Goal: Information Seeking & Learning: Check status

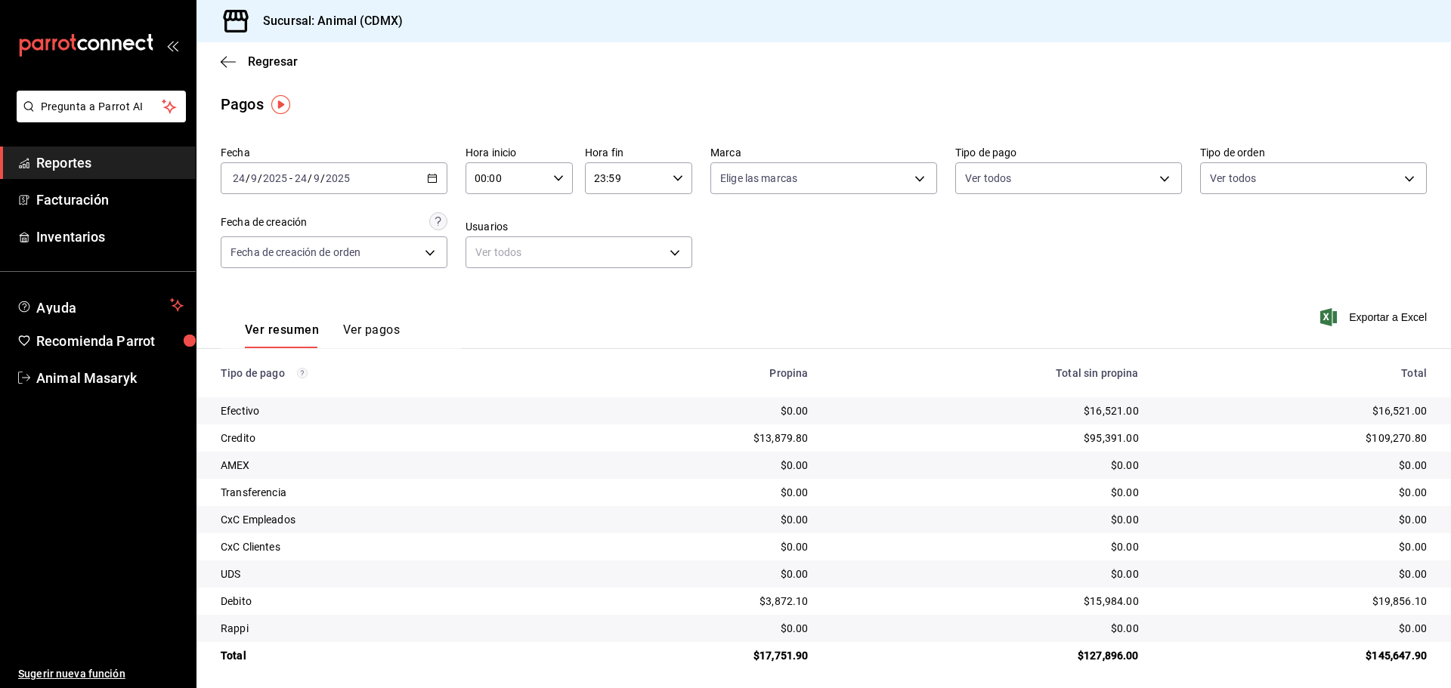
click at [218, 61] on div "Regresar" at bounding box center [823, 61] width 1254 height 39
click at [246, 62] on span "Regresar" at bounding box center [259, 61] width 77 height 14
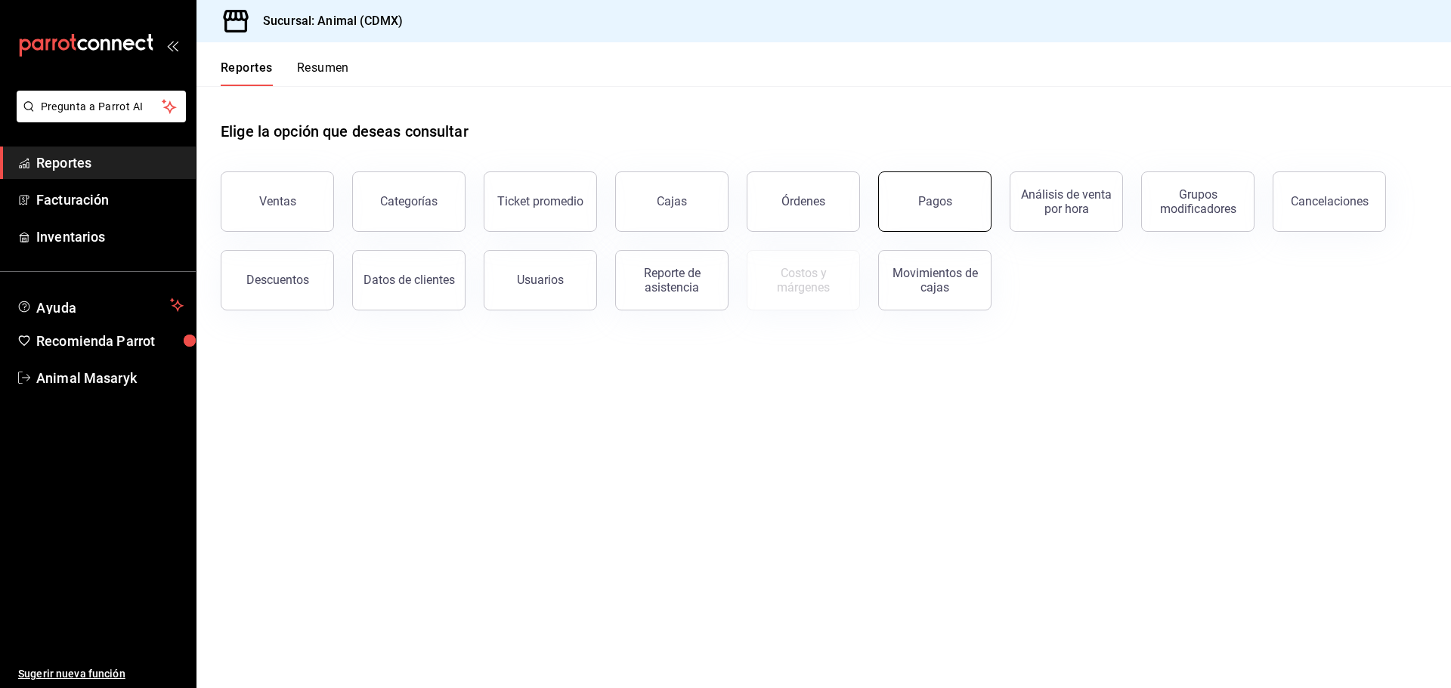
click at [970, 209] on button "Pagos" at bounding box center [934, 202] width 113 height 60
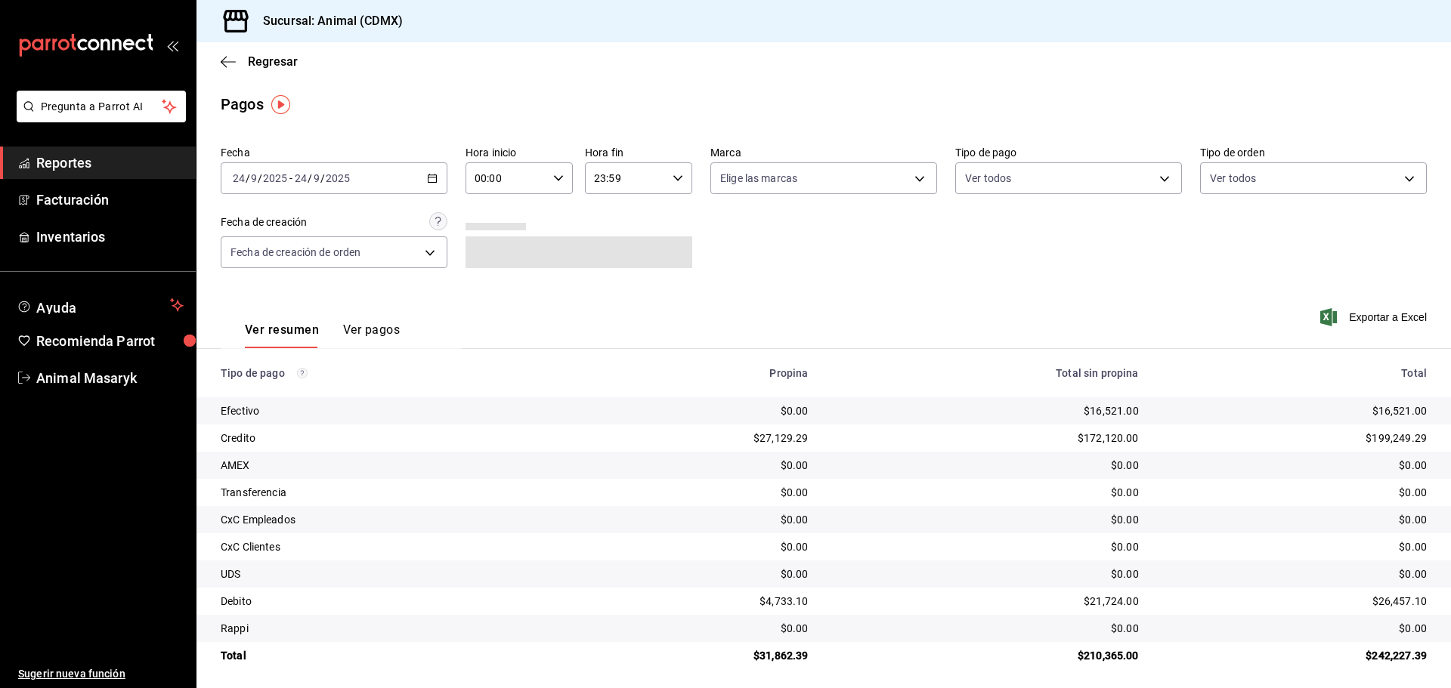
click at [555, 187] on div "00:00 Hora inicio" at bounding box center [518, 178] width 107 height 32
click at [488, 252] on span "05" at bounding box center [489, 247] width 29 height 12
type input "05:00"
click at [753, 215] on div at bounding box center [725, 344] width 1451 height 688
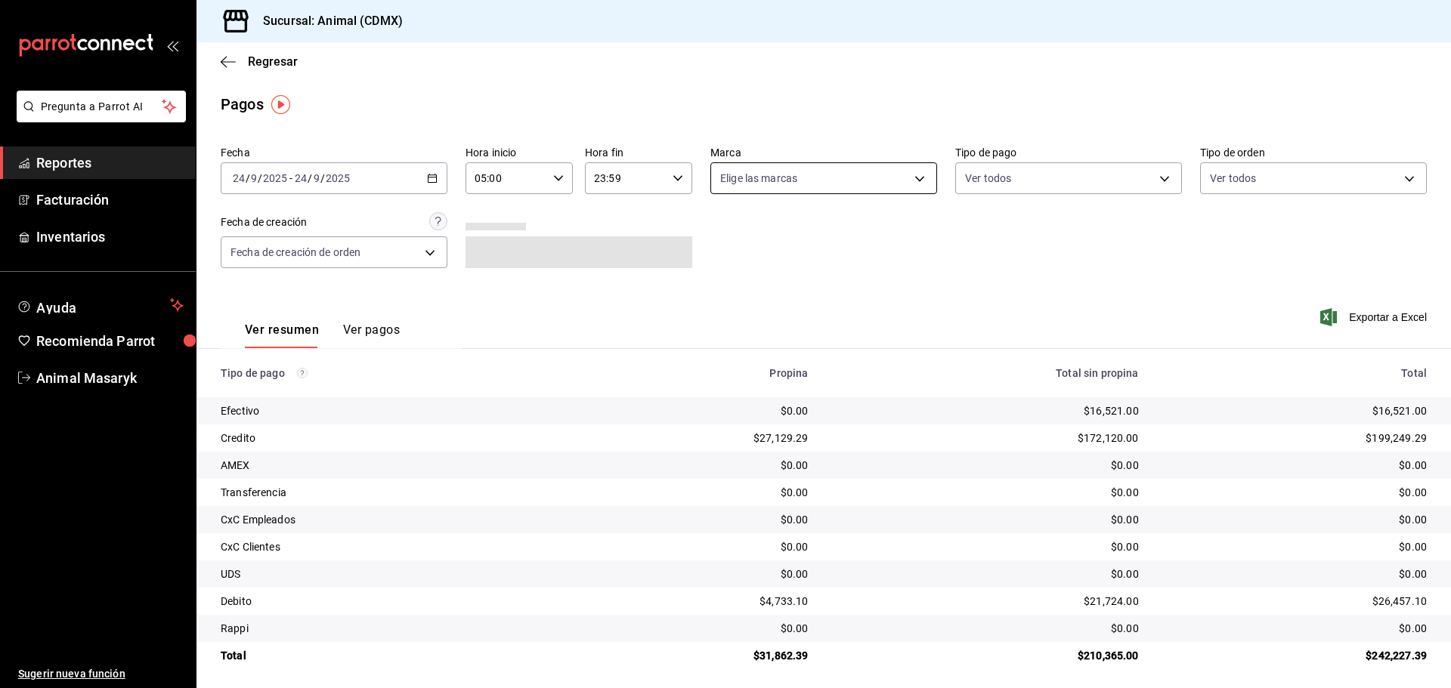
click at [924, 167] on body "Pregunta a Parrot AI Reportes Facturación Inventarios Ayuda Recomienda Parrot A…" at bounding box center [725, 344] width 1451 height 688
drag, startPoint x: 846, startPoint y: 239, endPoint x: 1008, endPoint y: 227, distance: 162.9
click at [848, 240] on li "Ver todas" at bounding box center [818, 235] width 223 height 45
type input "cb0f6aec-1481-4e37-861c-bab9b3a65b14"
checkbox input "true"
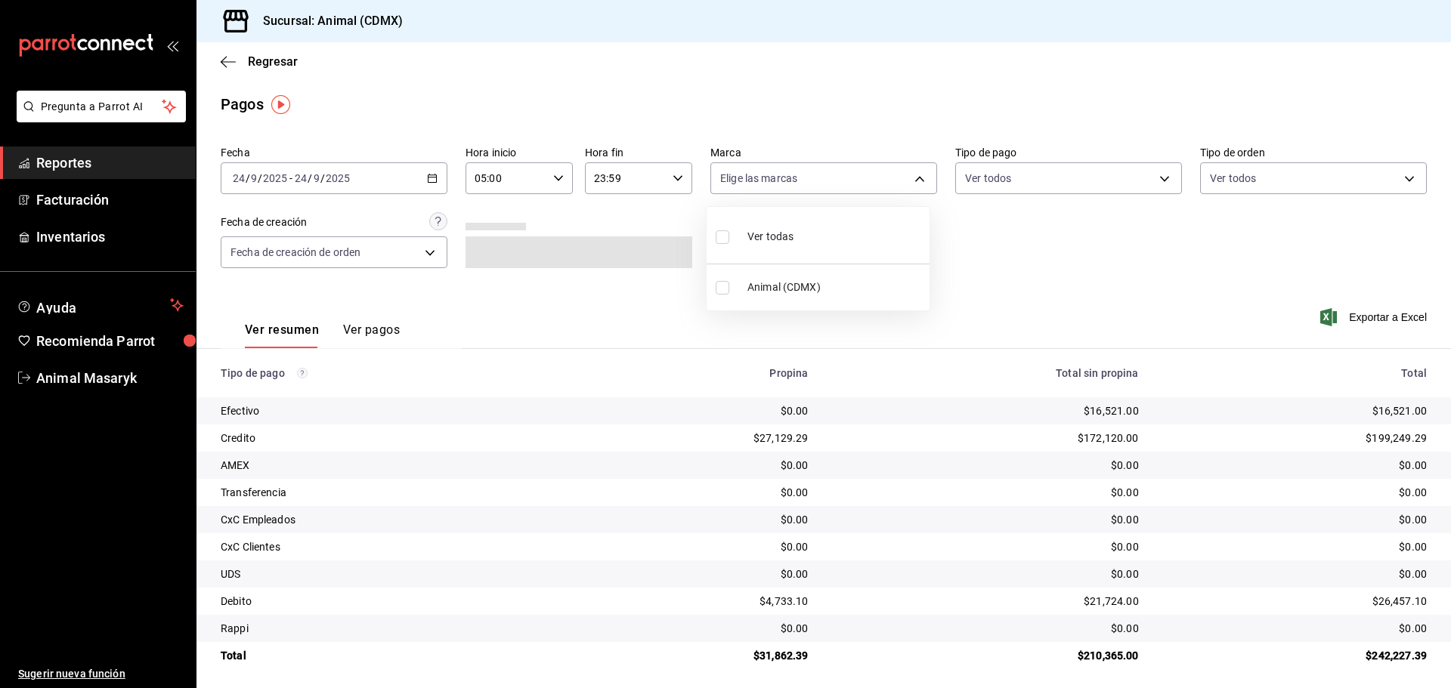
checkbox input "true"
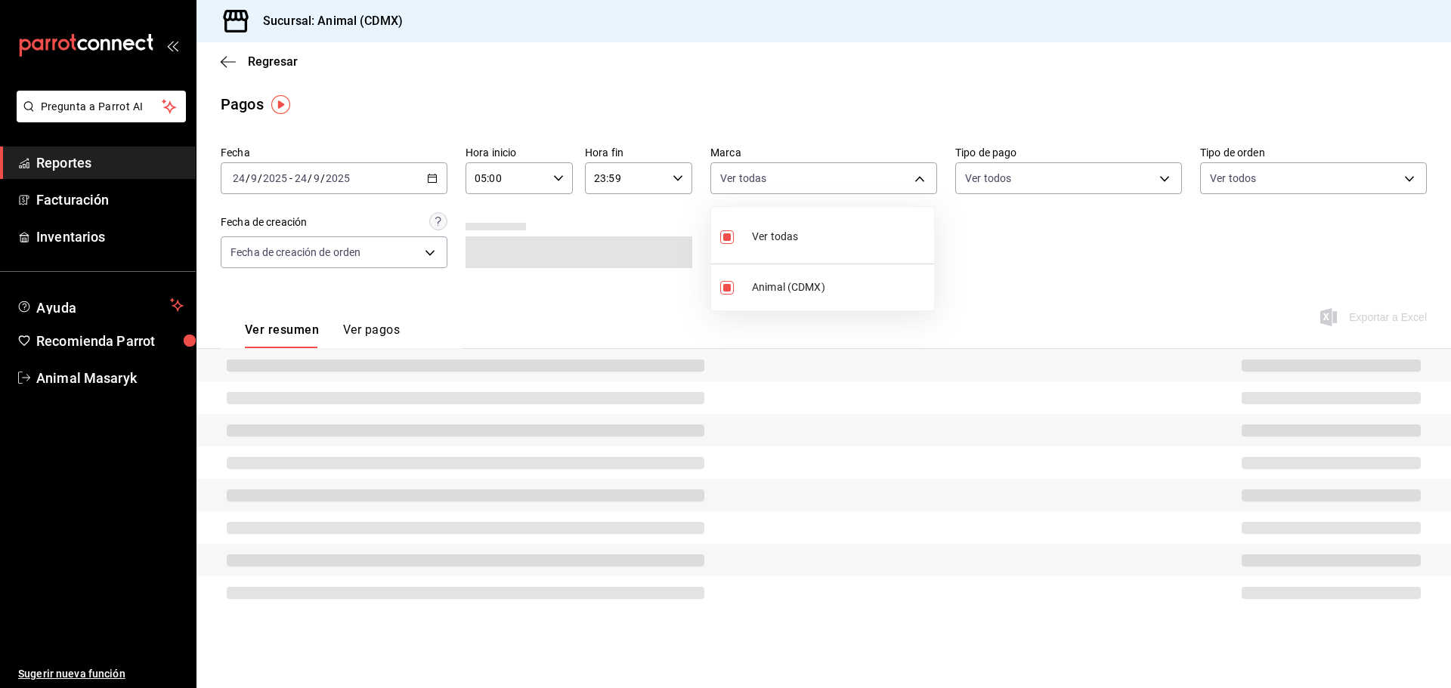
click at [1049, 227] on div at bounding box center [725, 344] width 1451 height 688
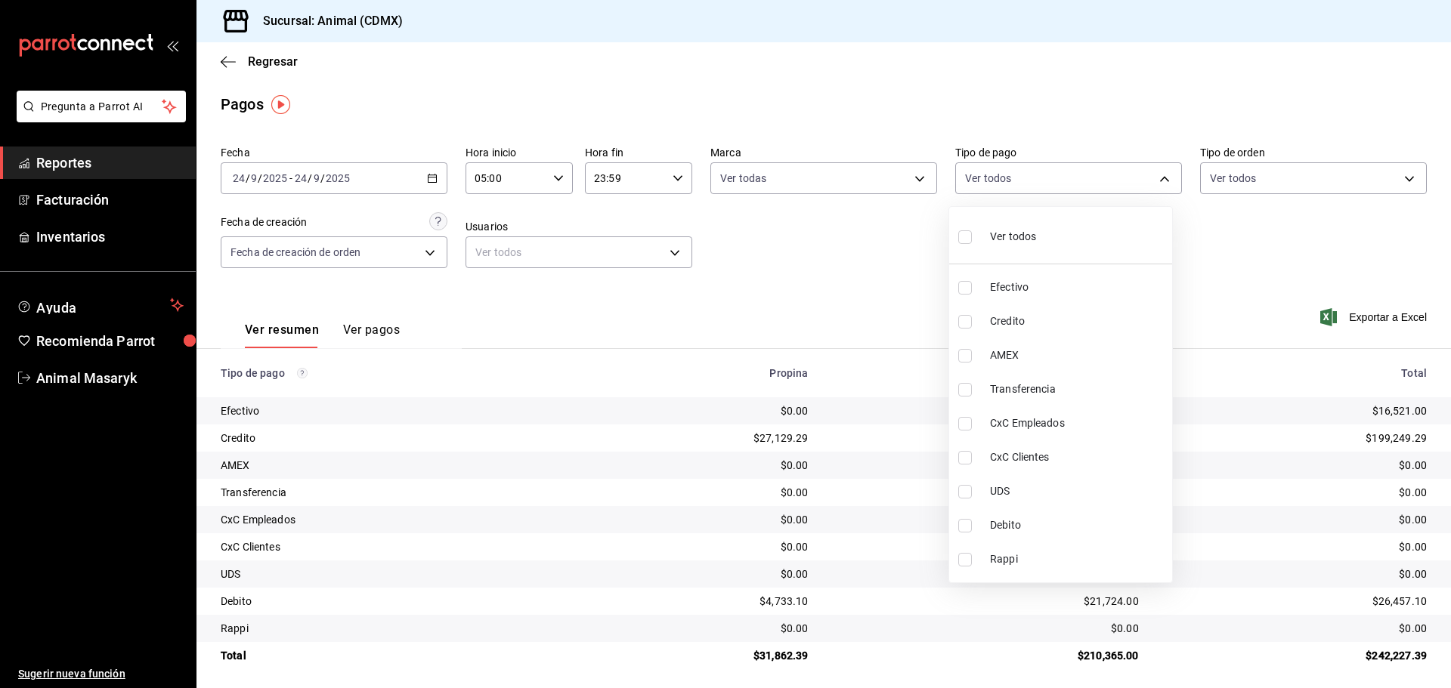
click at [1133, 180] on body "Pregunta a Parrot AI Reportes Facturación Inventarios Ayuda Recomienda Parrot A…" at bounding box center [725, 344] width 1451 height 688
drag, startPoint x: 1093, startPoint y: 236, endPoint x: 1318, endPoint y: 246, distance: 224.6
click at [1096, 236] on li "Ver todos" at bounding box center [1060, 235] width 223 height 45
type input "42f515b5-d78a-4538-9fd6-dd91ca8c9d0d,09d93f3d-83f8-4294-bef9-640bdbafd8e4,c0bfe…"
checkbox input "true"
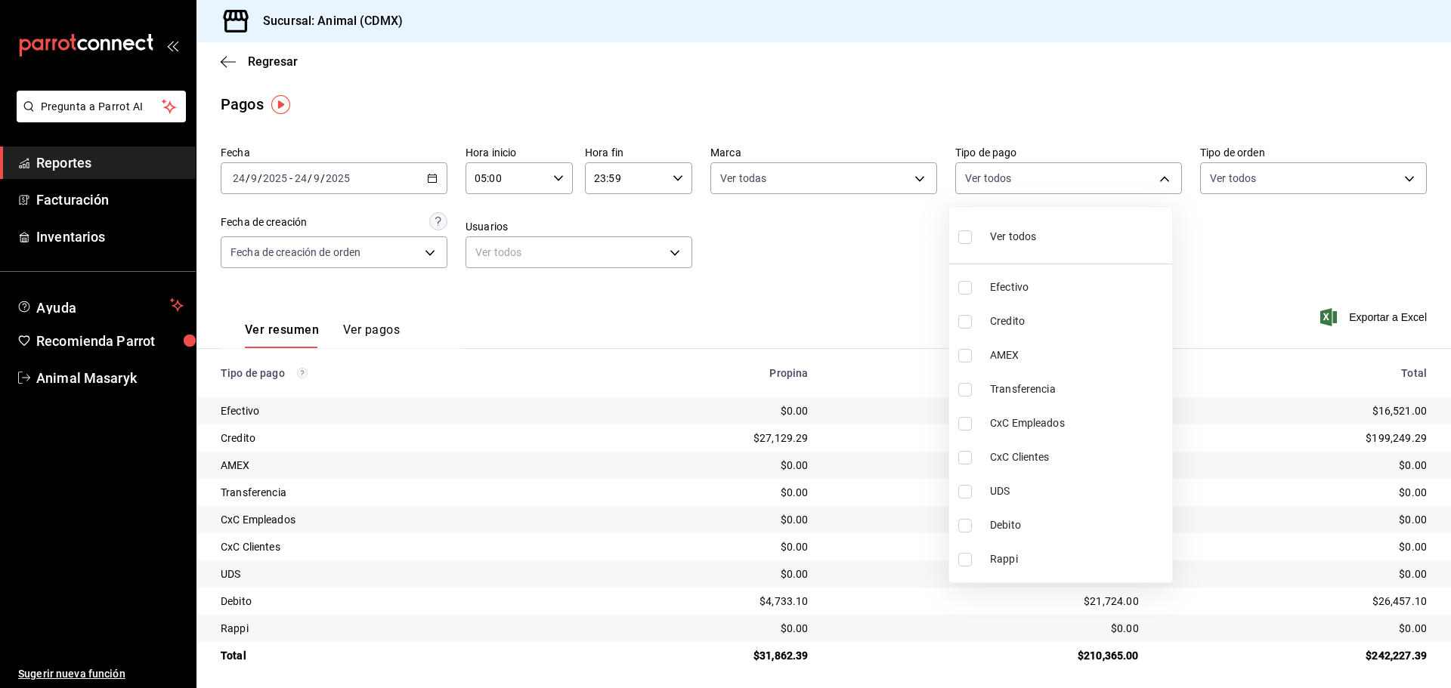
checkbox input "true"
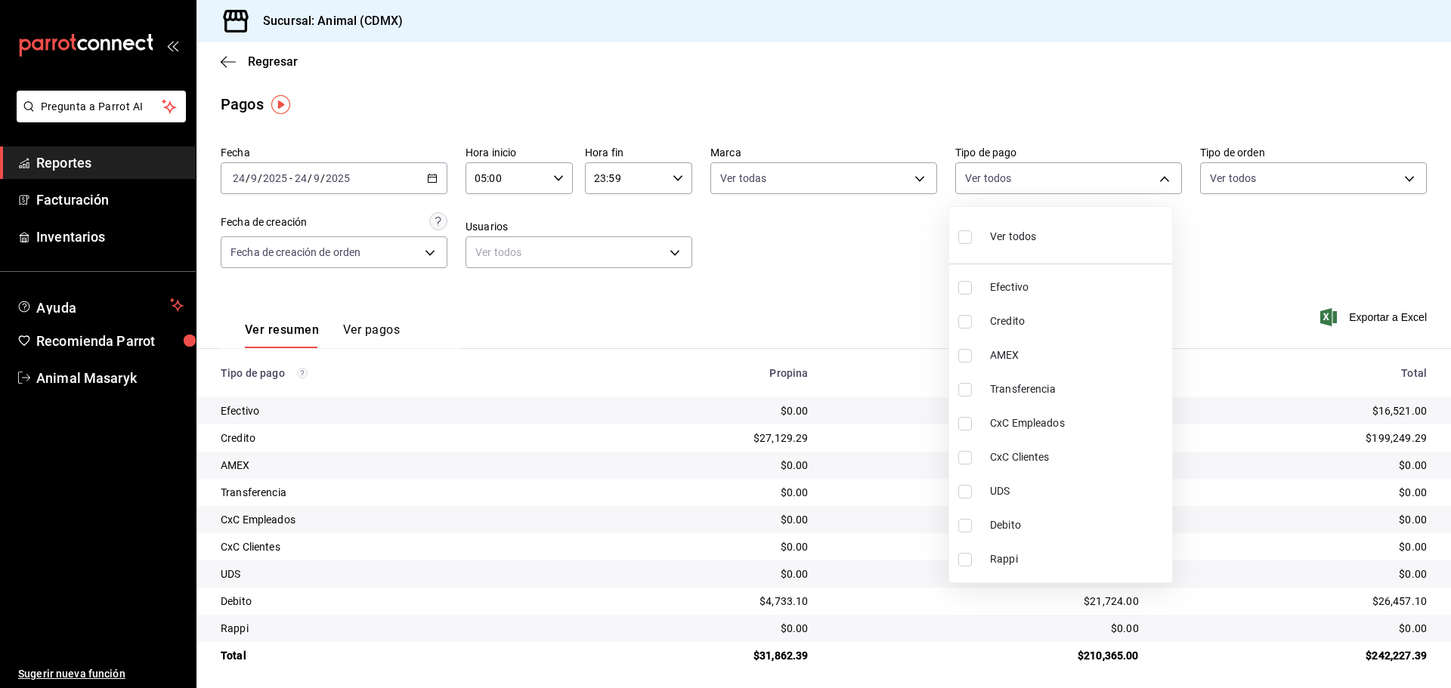
checkbox input "true"
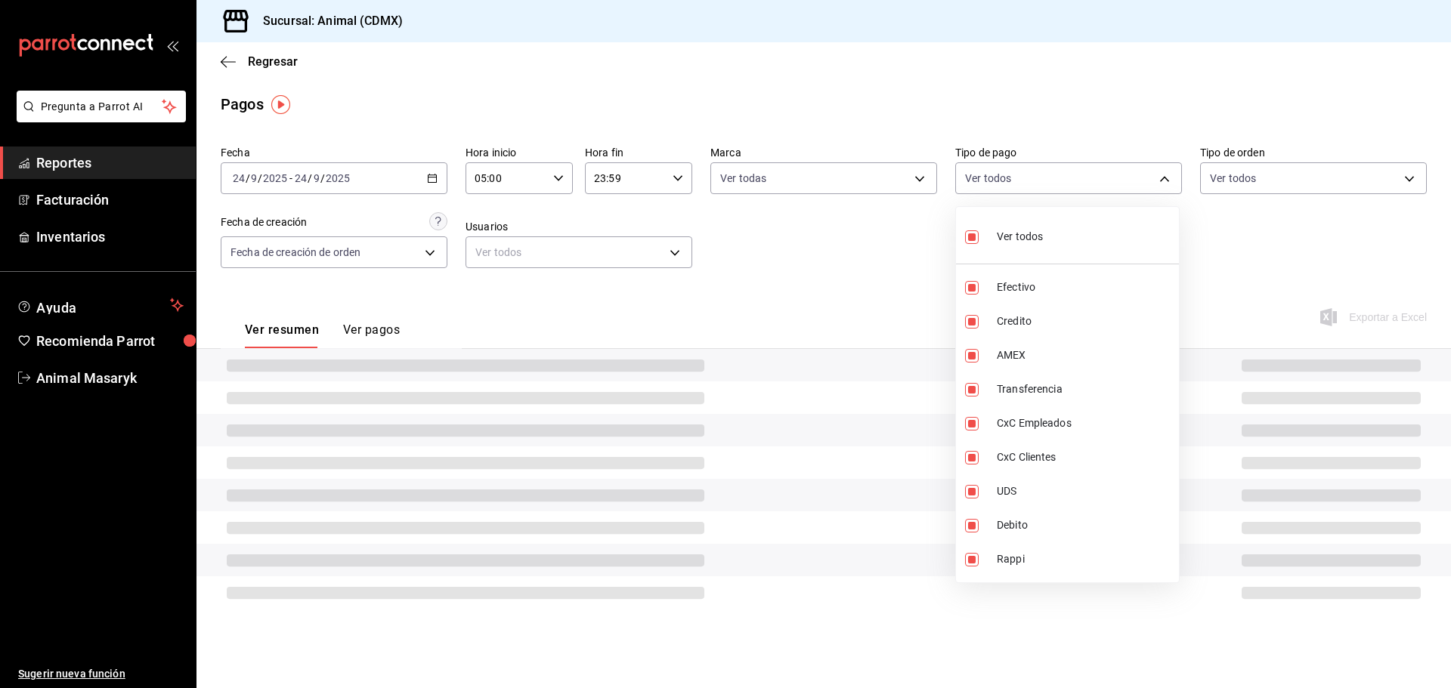
click at [1318, 246] on div at bounding box center [725, 344] width 1451 height 688
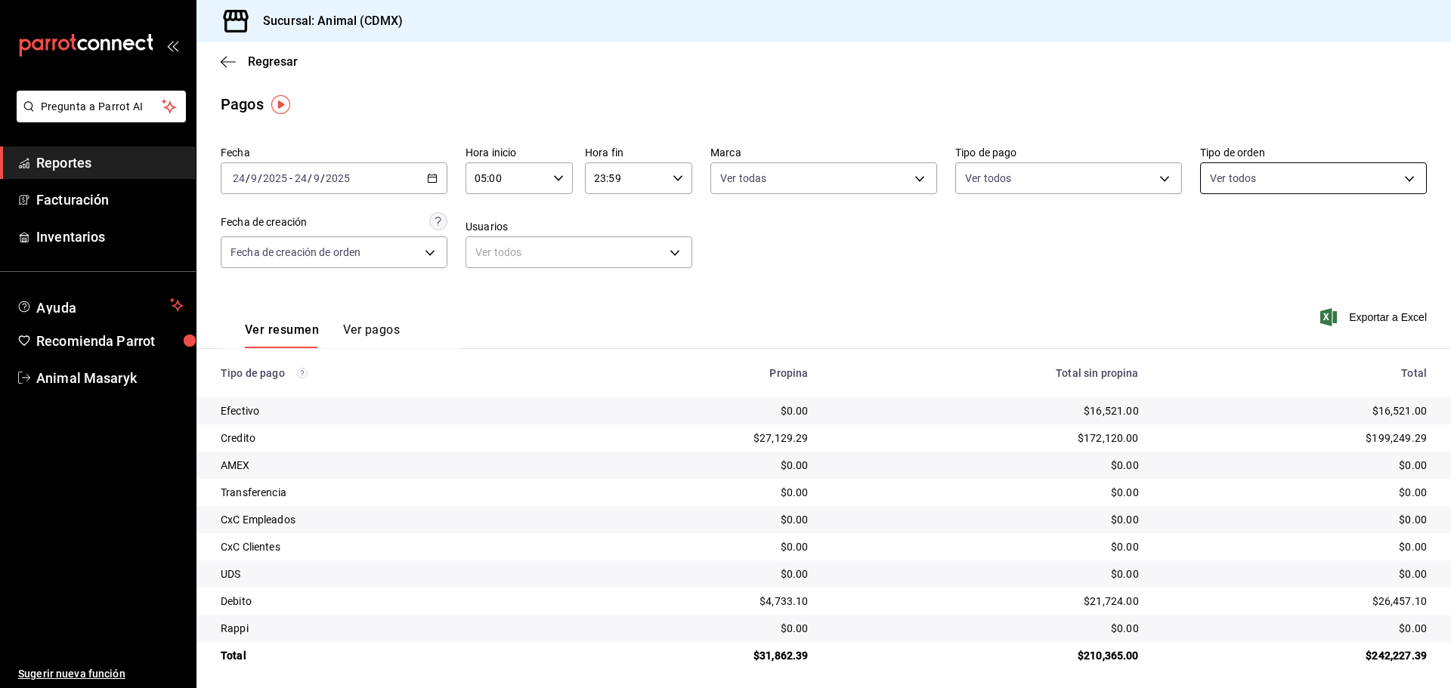
click at [1327, 172] on body "Pregunta a Parrot AI Reportes Facturación Inventarios Ayuda Recomienda Parrot A…" at bounding box center [725, 344] width 1451 height 688
click at [1274, 243] on span "Ver todos" at bounding box center [1255, 237] width 46 height 16
type input "ad44a823-99d3-4372-a913-4cf57f2a9ac0,b8ee5ff1-85c8-4a81-aa51-555e6c8ba0c6,EXTER…"
checkbox input "true"
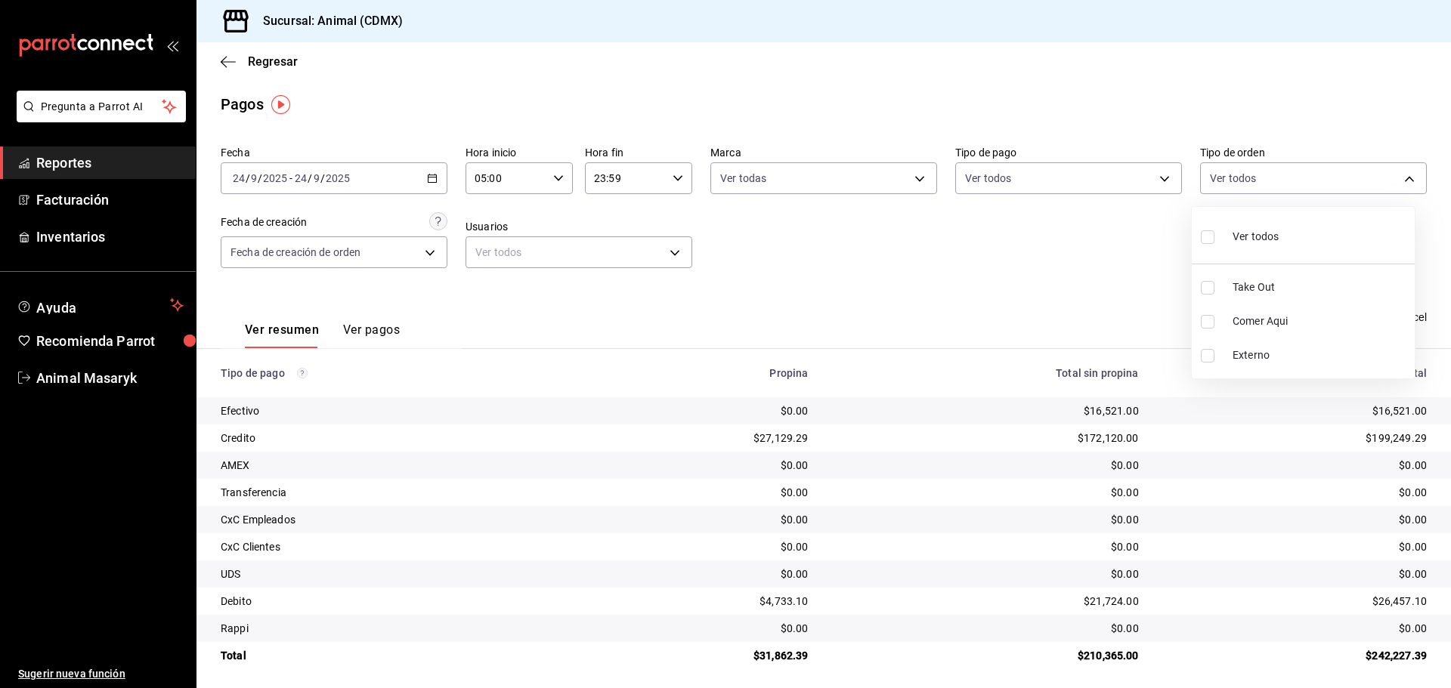
checkbox input "true"
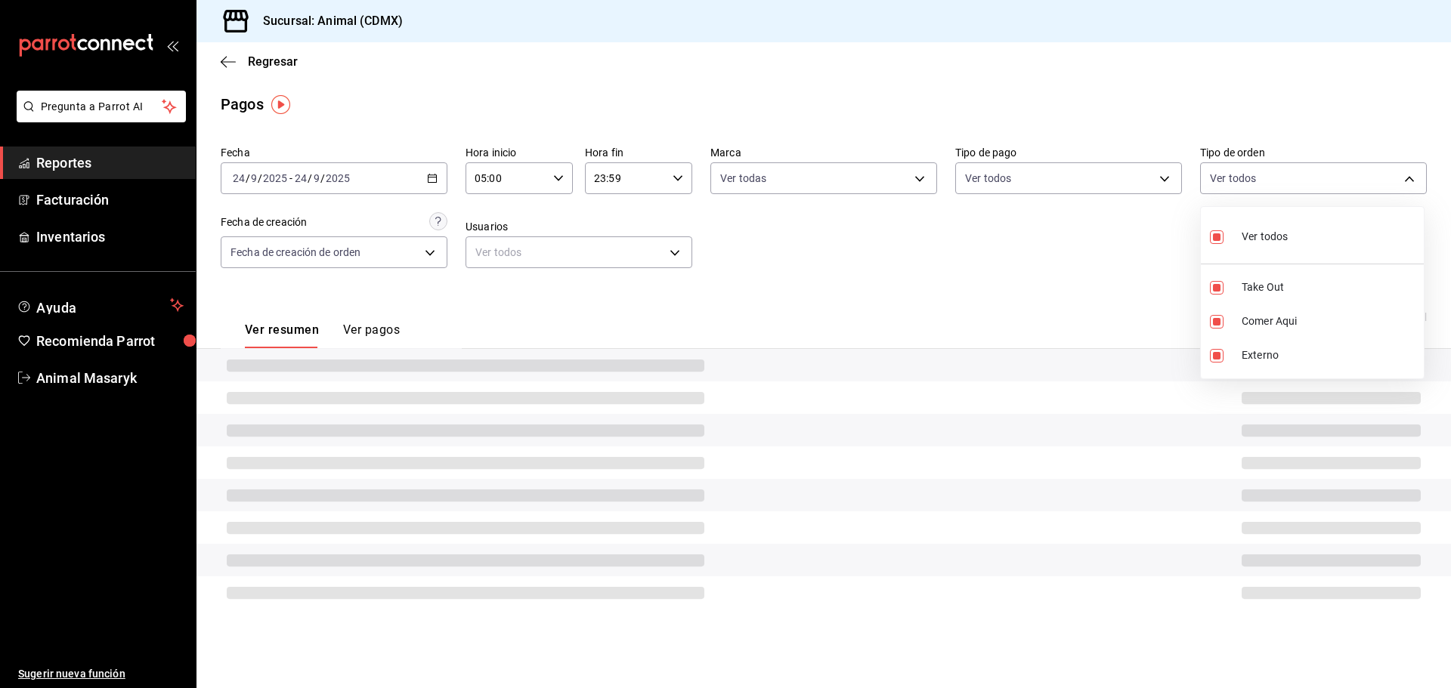
click at [846, 232] on div at bounding box center [725, 344] width 1451 height 688
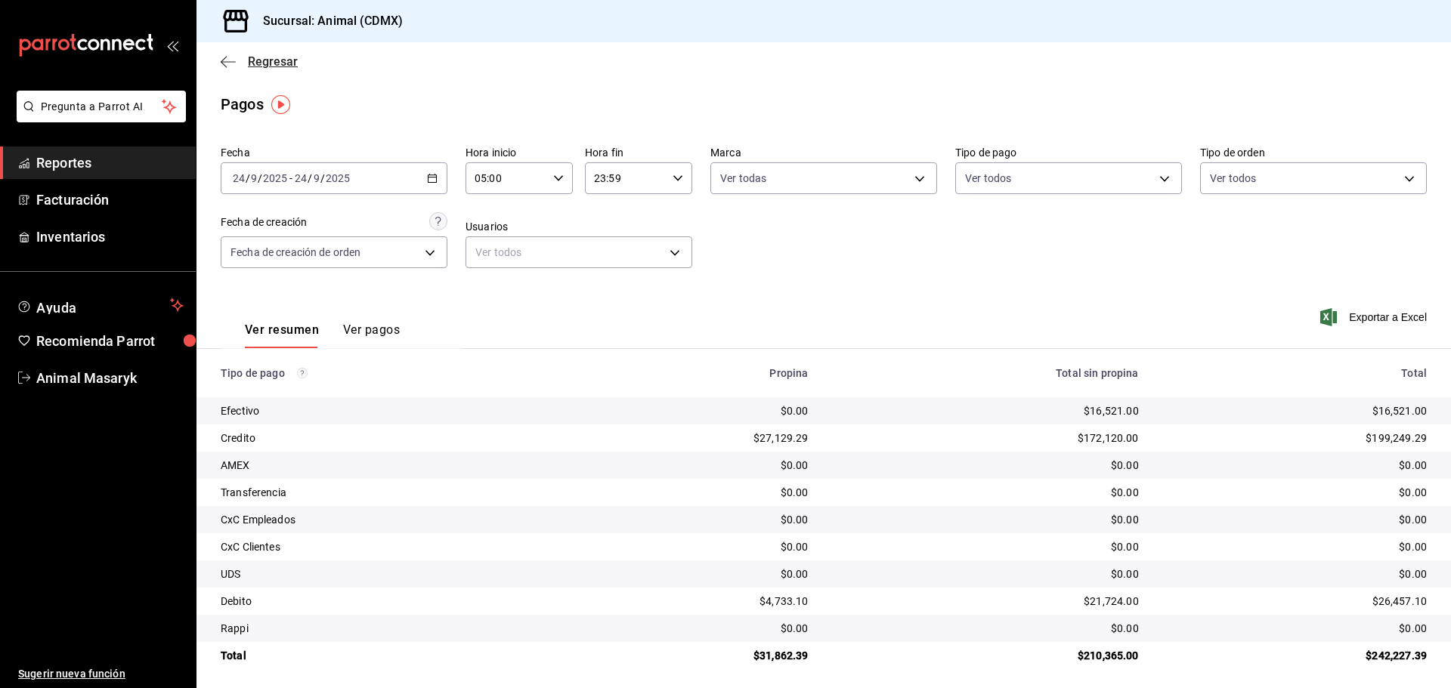
click at [228, 60] on icon "button" at bounding box center [228, 62] width 15 height 14
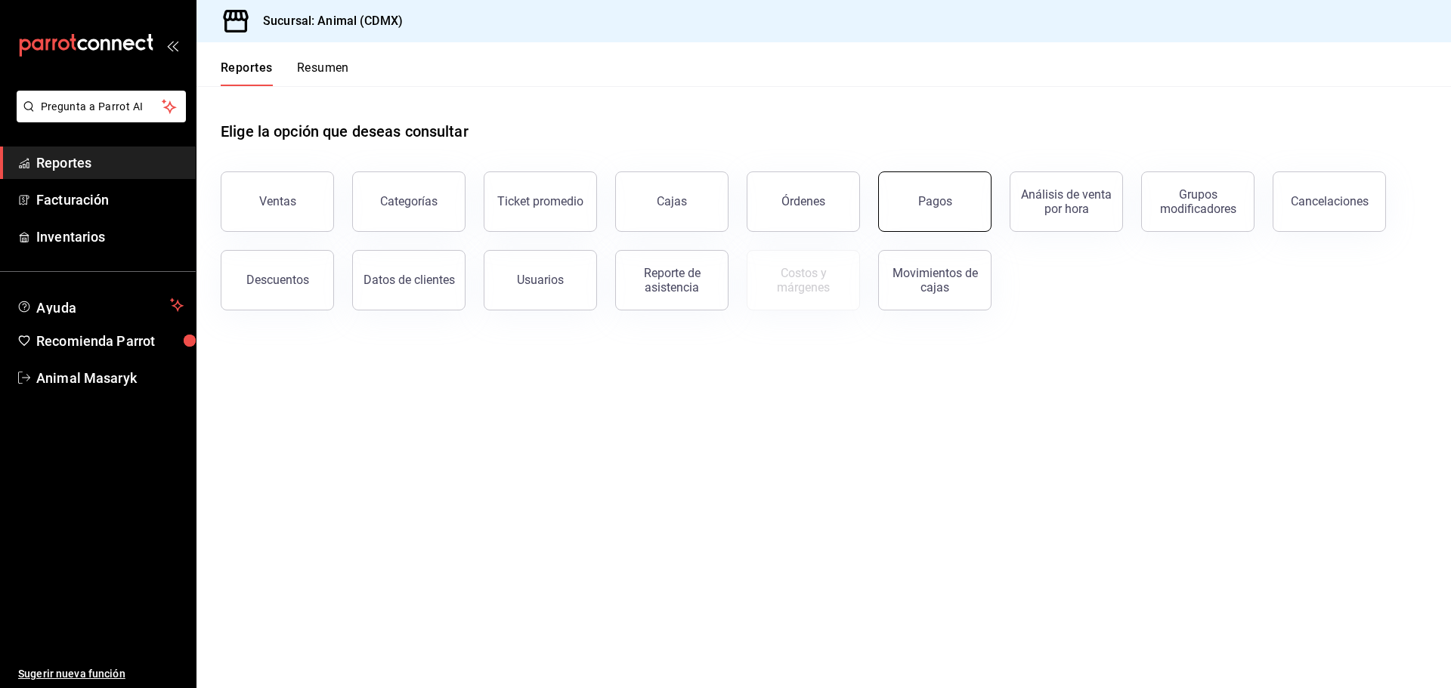
click at [976, 209] on button "Pagos" at bounding box center [934, 202] width 113 height 60
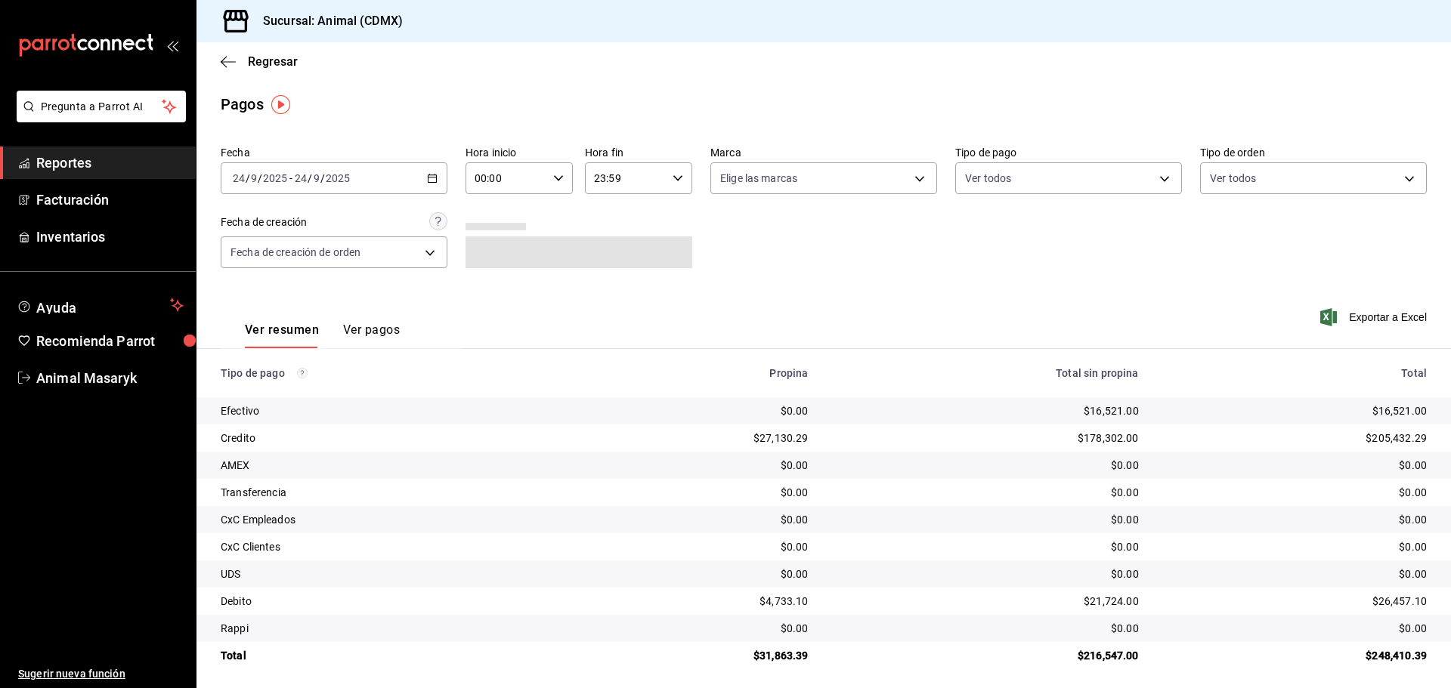
click at [431, 181] on icon "button" at bounding box center [432, 178] width 11 height 11
drag, startPoint x: 530, startPoint y: 209, endPoint x: 564, endPoint y: 190, distance: 38.2
click at [531, 209] on div "Fecha [DATE] [DATE] - [DATE] [DATE] Hora inicio 00:00 Hora inicio Hora fin 23:5…" at bounding box center [824, 213] width 1206 height 147
click at [558, 186] on div "00:00 Hora inicio" at bounding box center [518, 178] width 107 height 32
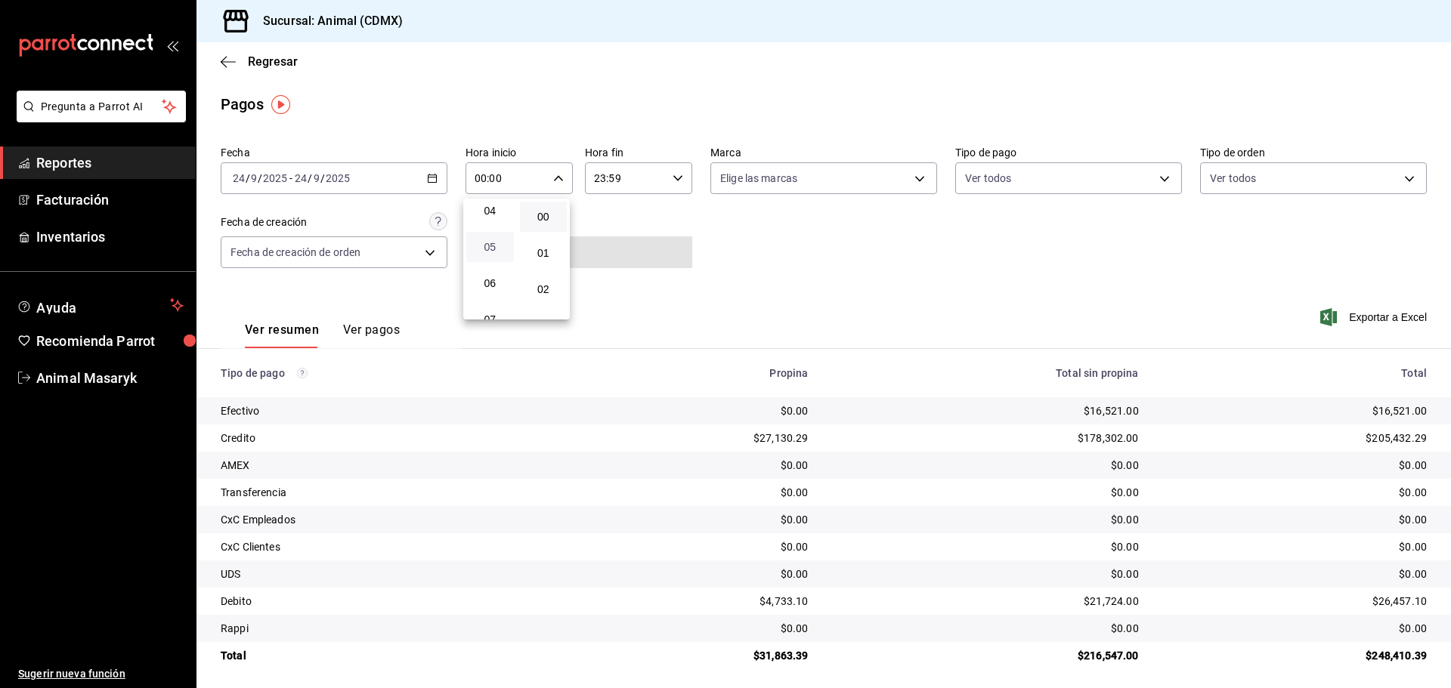
click at [486, 250] on span "05" at bounding box center [489, 247] width 29 height 12
type input "05:00"
click at [795, 237] on div at bounding box center [725, 344] width 1451 height 688
click at [908, 179] on body "Pregunta a Parrot AI Reportes Facturación Inventarios Ayuda Recomienda Parrot A…" at bounding box center [725, 344] width 1451 height 688
drag, startPoint x: 846, startPoint y: 234, endPoint x: 1141, endPoint y: 254, distance: 296.2
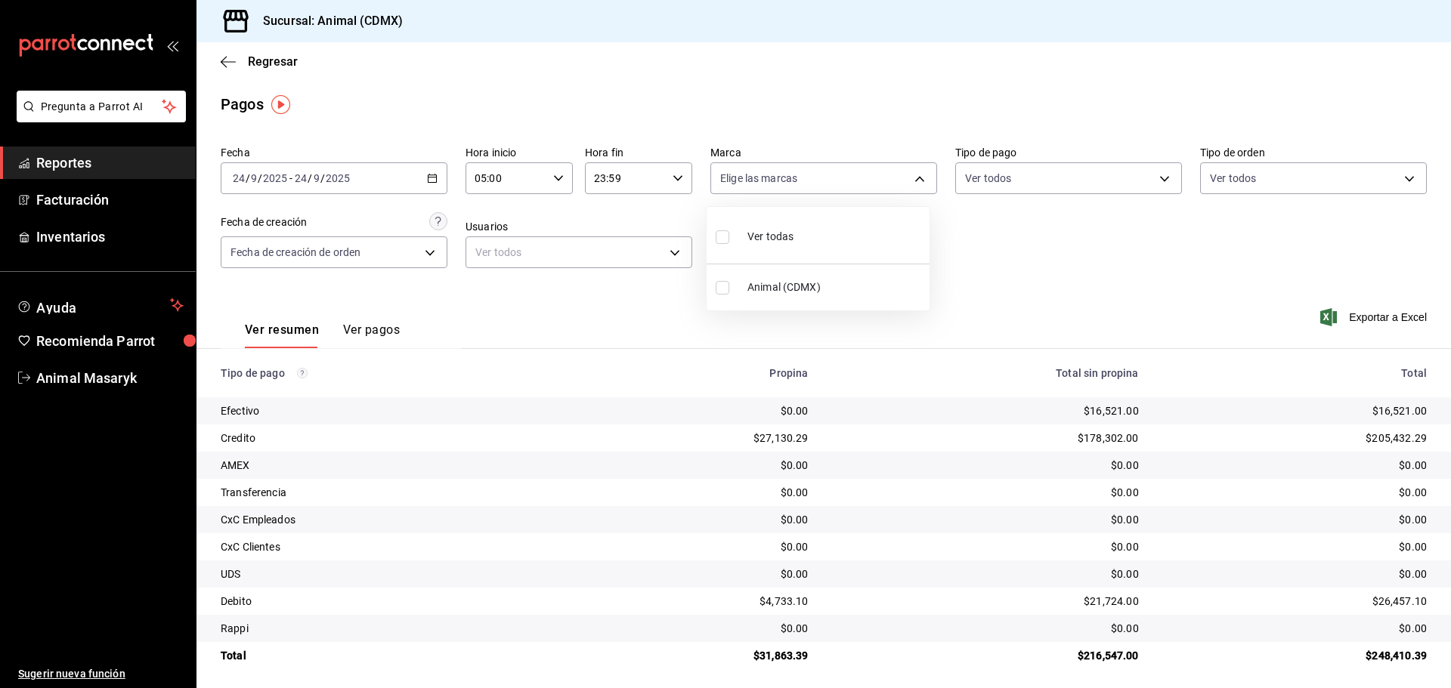
click at [846, 236] on li "Ver todas" at bounding box center [818, 235] width 223 height 45
type input "cb0f6aec-1481-4e37-861c-bab9b3a65b14"
checkbox input "true"
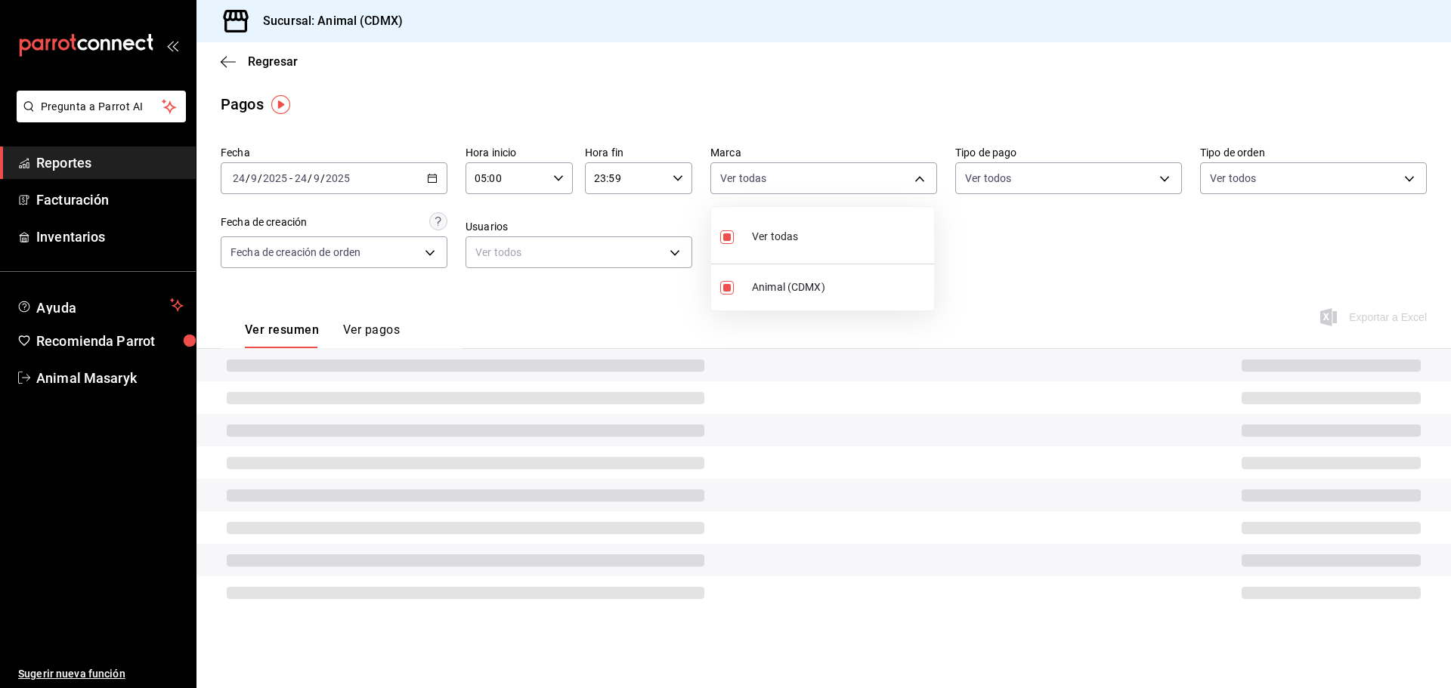
drag, startPoint x: 1159, startPoint y: 253, endPoint x: 1171, endPoint y: 242, distance: 16.6
click at [1160, 253] on div at bounding box center [725, 344] width 1451 height 688
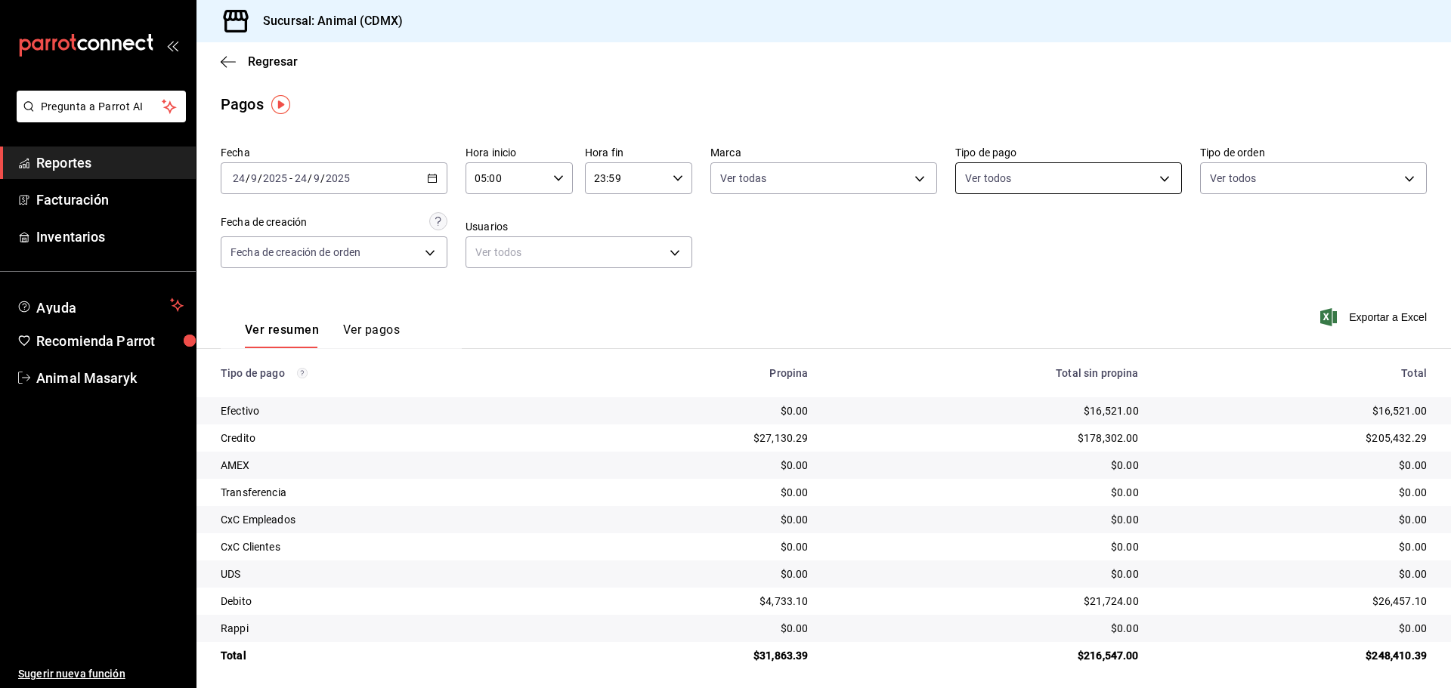
click at [1158, 181] on body "Pregunta a Parrot AI Reportes Facturación Inventarios Ayuda Recomienda Parrot A…" at bounding box center [725, 344] width 1451 height 688
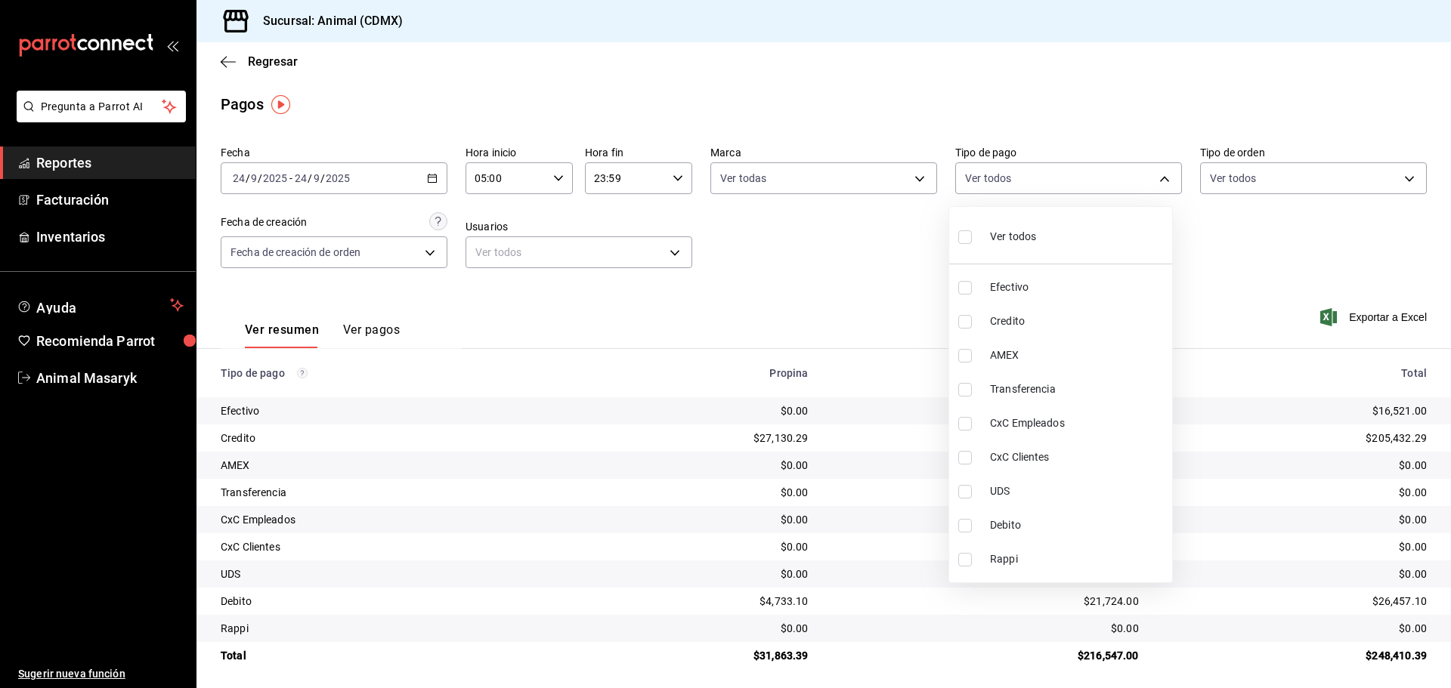
click at [1010, 236] on span "Ver todos" at bounding box center [1013, 237] width 46 height 16
type input "42f515b5-d78a-4538-9fd6-dd91ca8c9d0d,09d93f3d-83f8-4294-bef9-640bdbafd8e4,c0bfe…"
checkbox input "true"
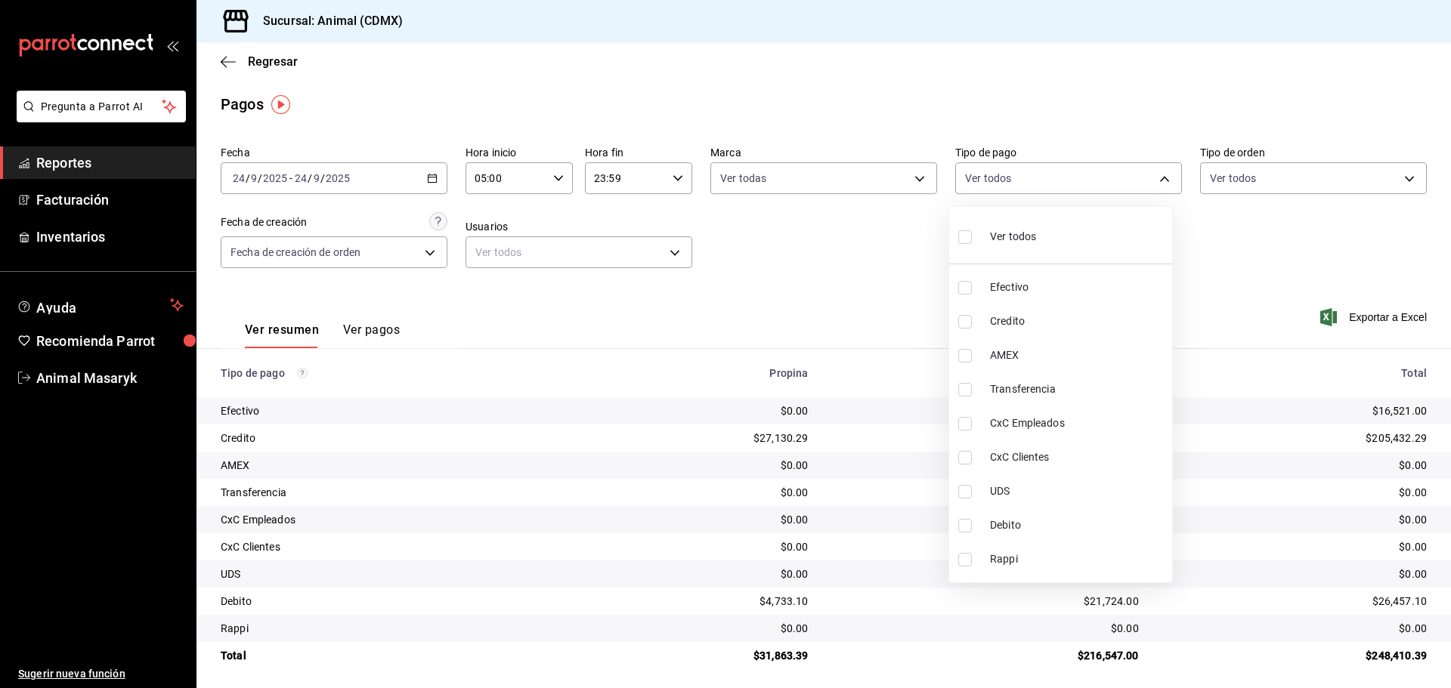
checkbox input "true"
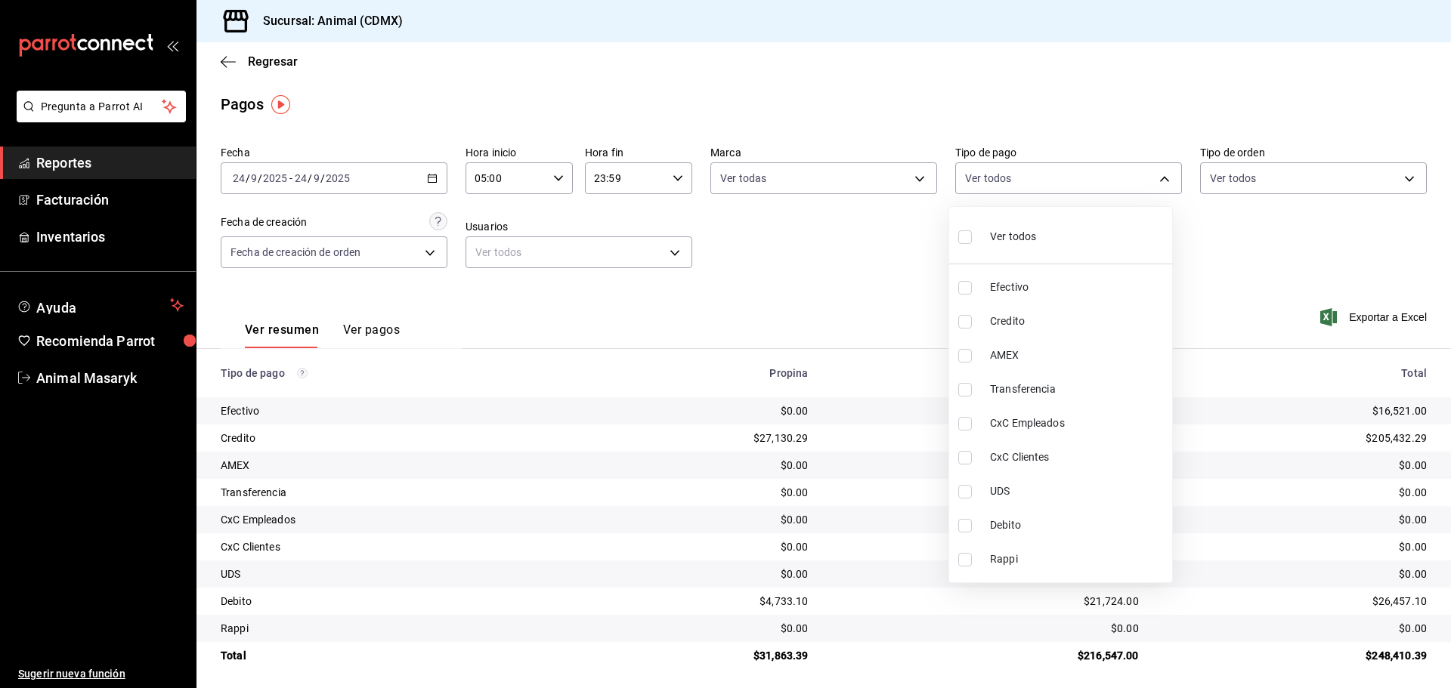
checkbox input "true"
click at [1378, 227] on div at bounding box center [725, 344] width 1451 height 688
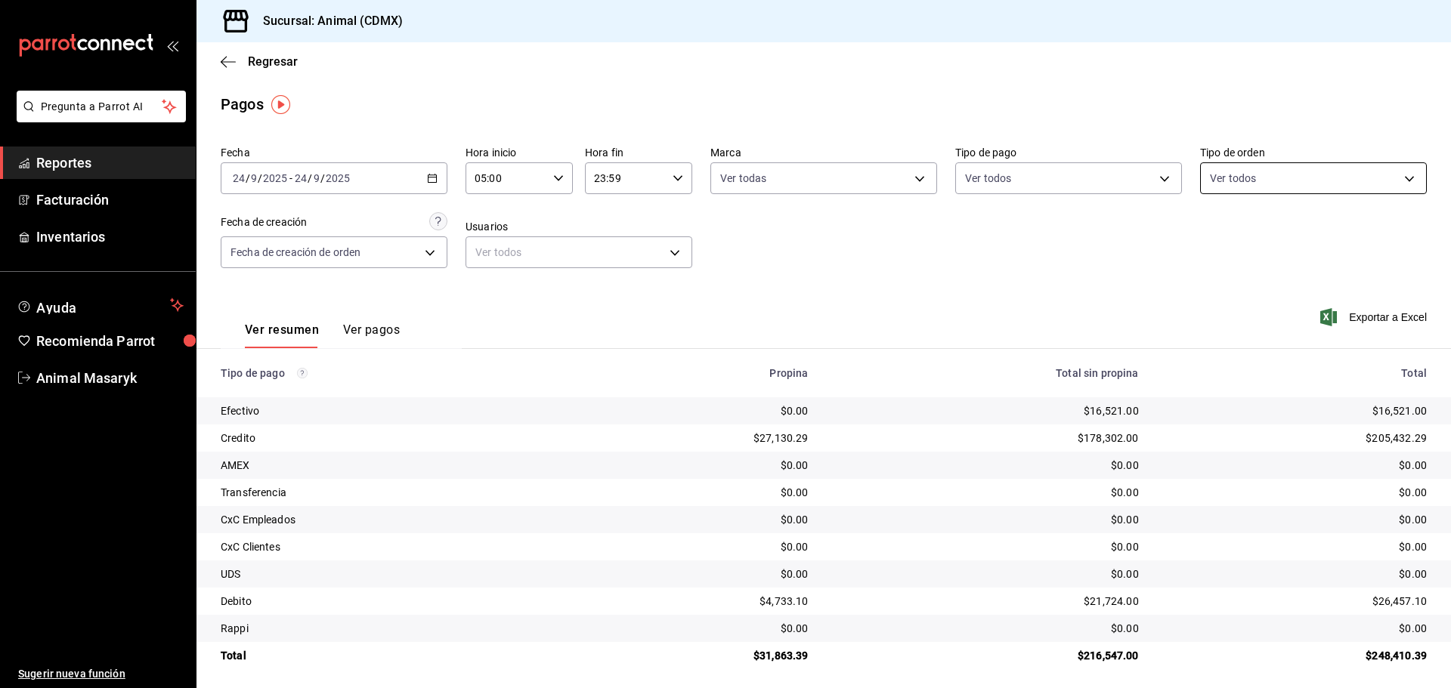
click at [1395, 185] on body "Pregunta a Parrot AI Reportes Facturación Inventarios Ayuda Recomienda Parrot A…" at bounding box center [725, 344] width 1451 height 688
click at [1278, 241] on span "Ver todos" at bounding box center [1255, 237] width 46 height 16
type input "ad44a823-99d3-4372-a913-4cf57f2a9ac0,b8ee5ff1-85c8-4a81-aa51-555e6c8ba0c6,EXTER…"
checkbox input "true"
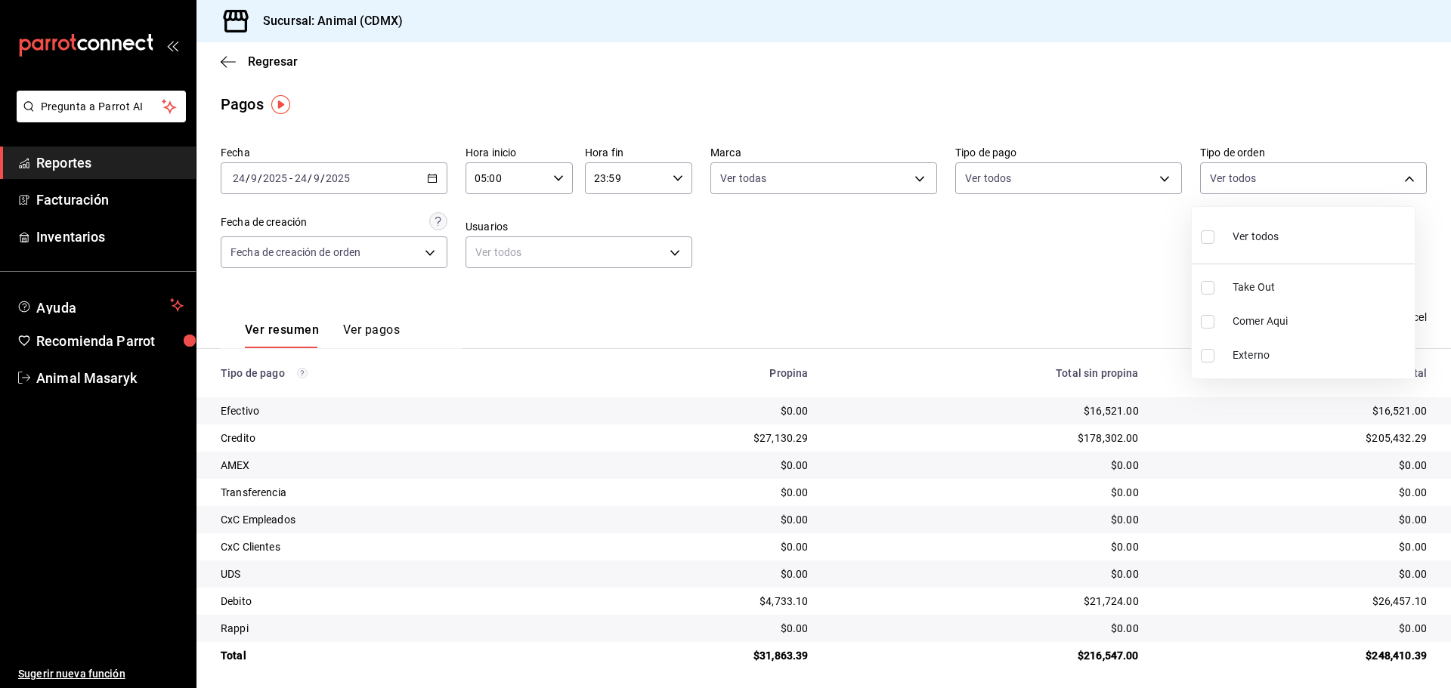
checkbox input "true"
click at [867, 206] on div at bounding box center [725, 344] width 1451 height 688
click at [231, 66] on icon "button" at bounding box center [228, 62] width 15 height 14
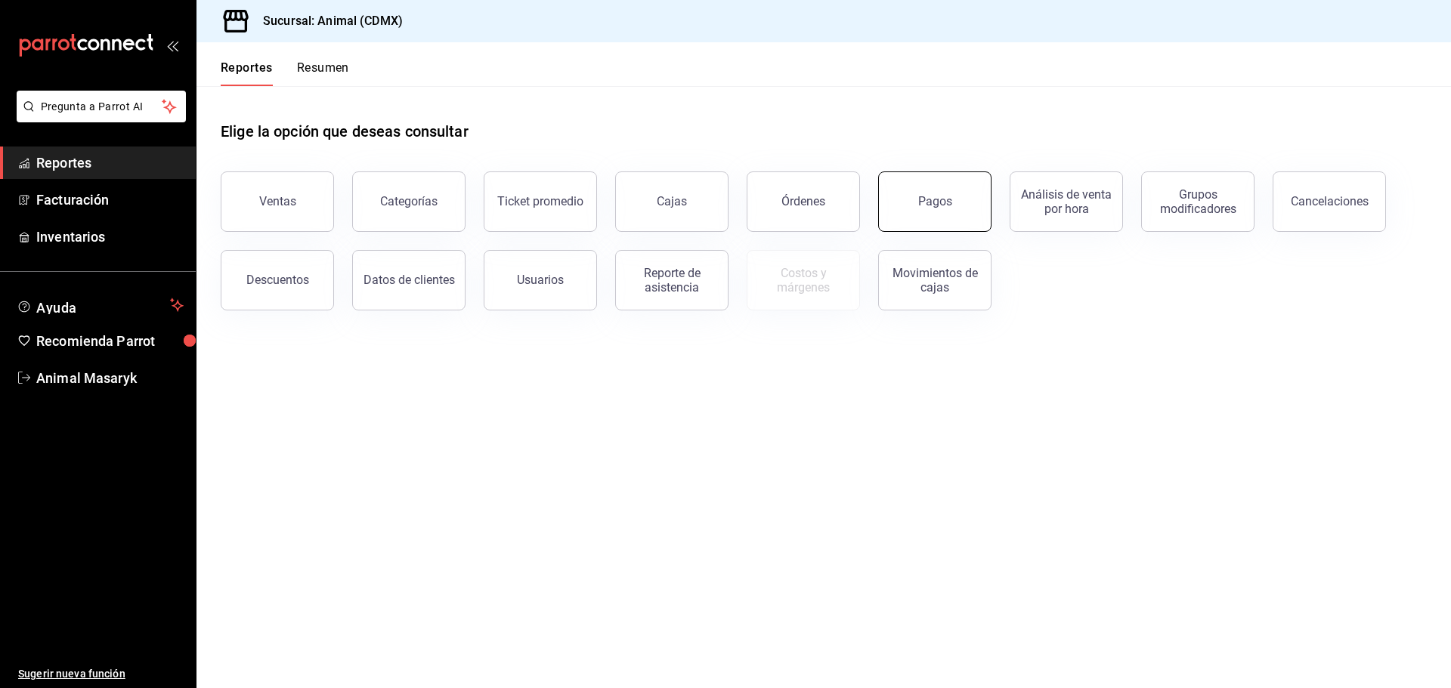
click at [942, 209] on button "Pagos" at bounding box center [934, 202] width 113 height 60
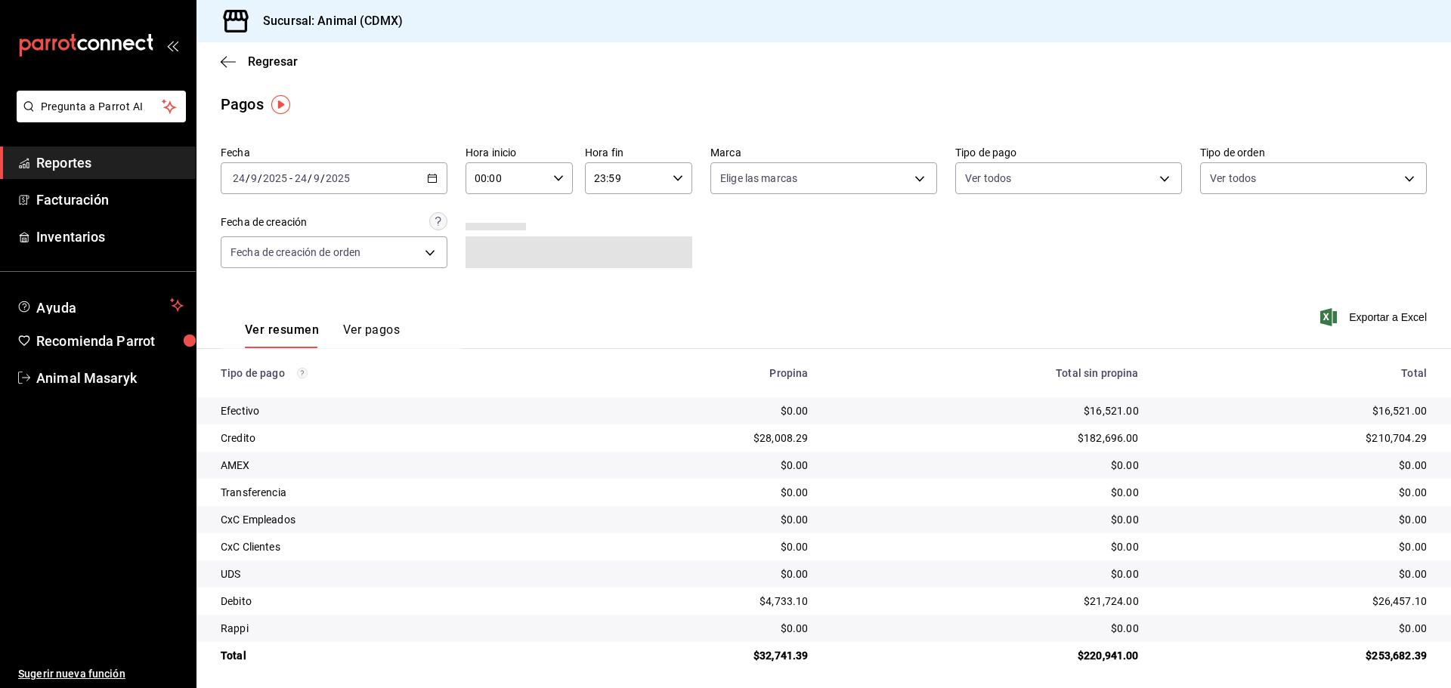
click at [543, 182] on input "00:00" at bounding box center [506, 178] width 82 height 30
click at [490, 249] on span "05" at bounding box center [489, 247] width 29 height 12
type input "05:00"
click at [814, 184] on div at bounding box center [725, 344] width 1451 height 688
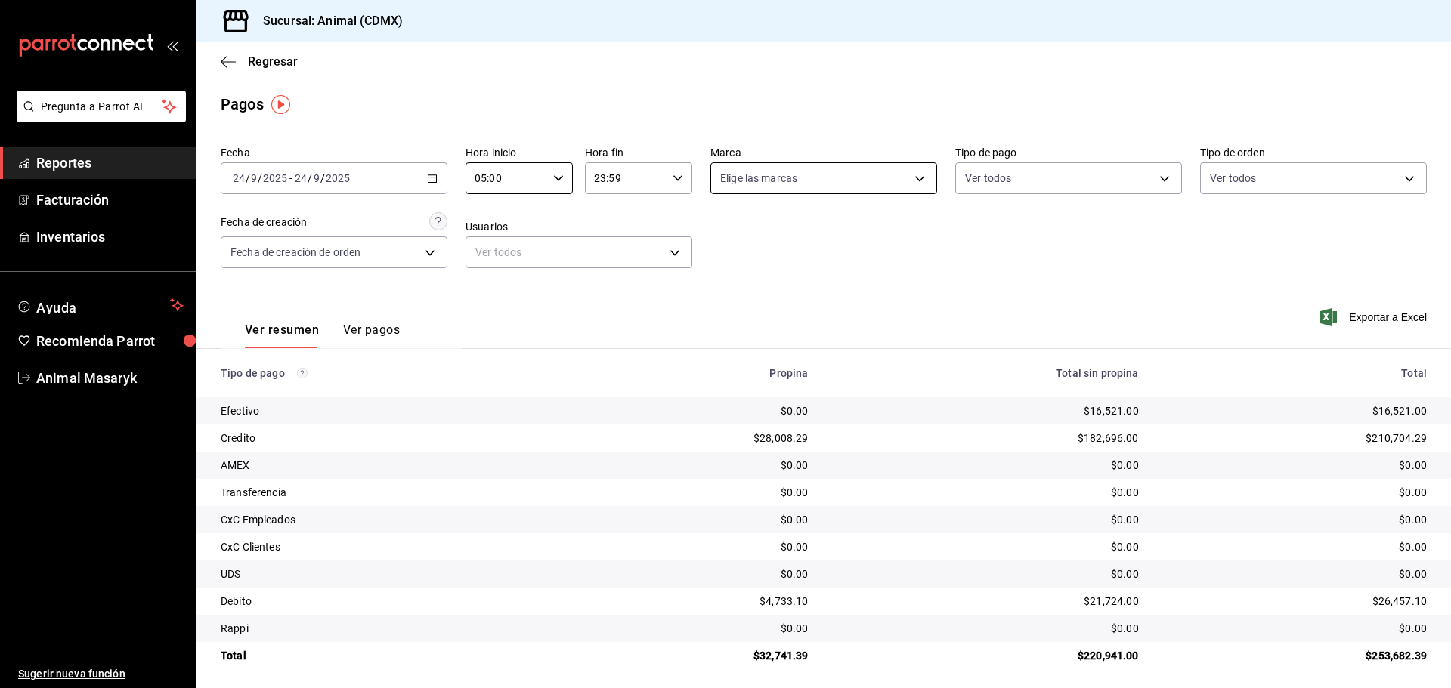
click at [904, 170] on body "Pregunta a Parrot AI Reportes Facturación Inventarios Ayuda Recomienda Parrot A…" at bounding box center [725, 344] width 1451 height 688
click at [846, 226] on li "Ver todas" at bounding box center [818, 235] width 223 height 45
type input "cb0f6aec-1481-4e37-861c-bab9b3a65b14"
checkbox input "true"
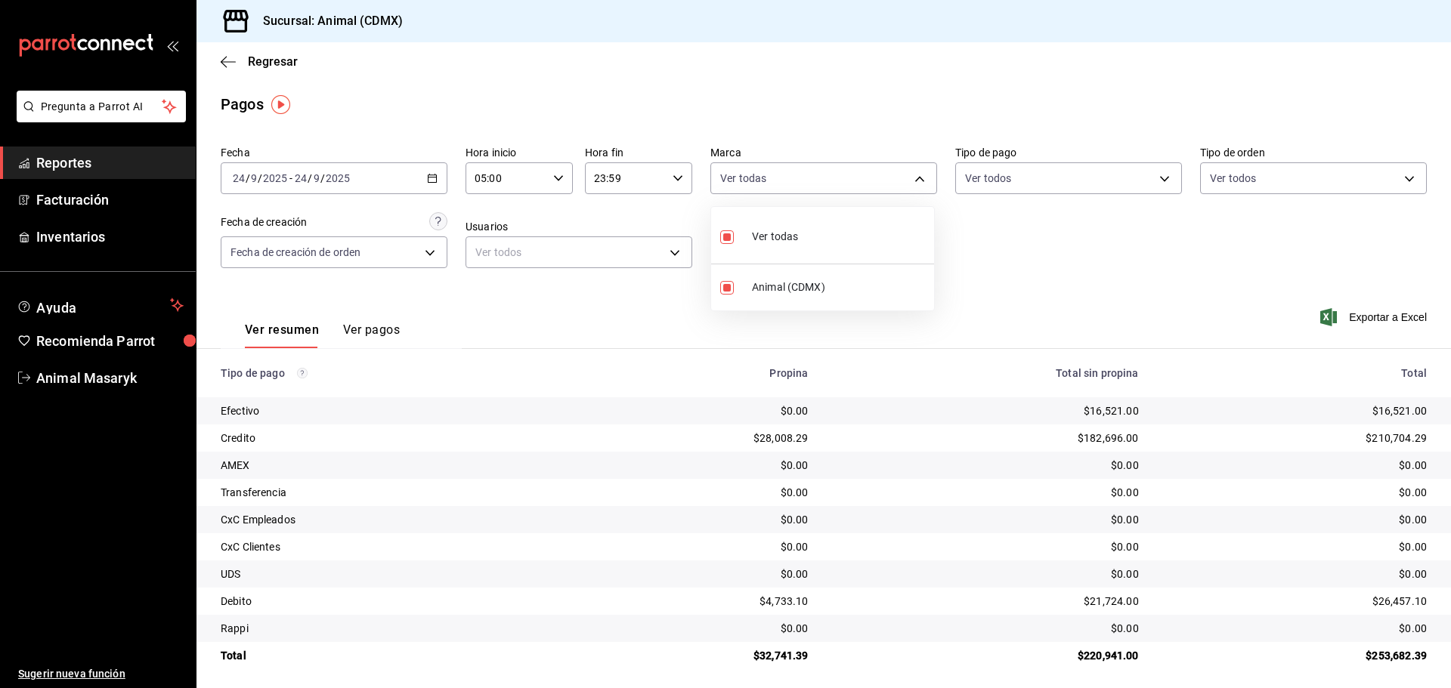
drag, startPoint x: 1211, startPoint y: 212, endPoint x: 1213, endPoint y: 192, distance: 20.5
click at [1213, 212] on div at bounding box center [725, 344] width 1451 height 688
click at [1161, 186] on body "Pregunta a Parrot AI Reportes Facturación Inventarios Ayuda Recomienda Parrot A…" at bounding box center [725, 344] width 1451 height 688
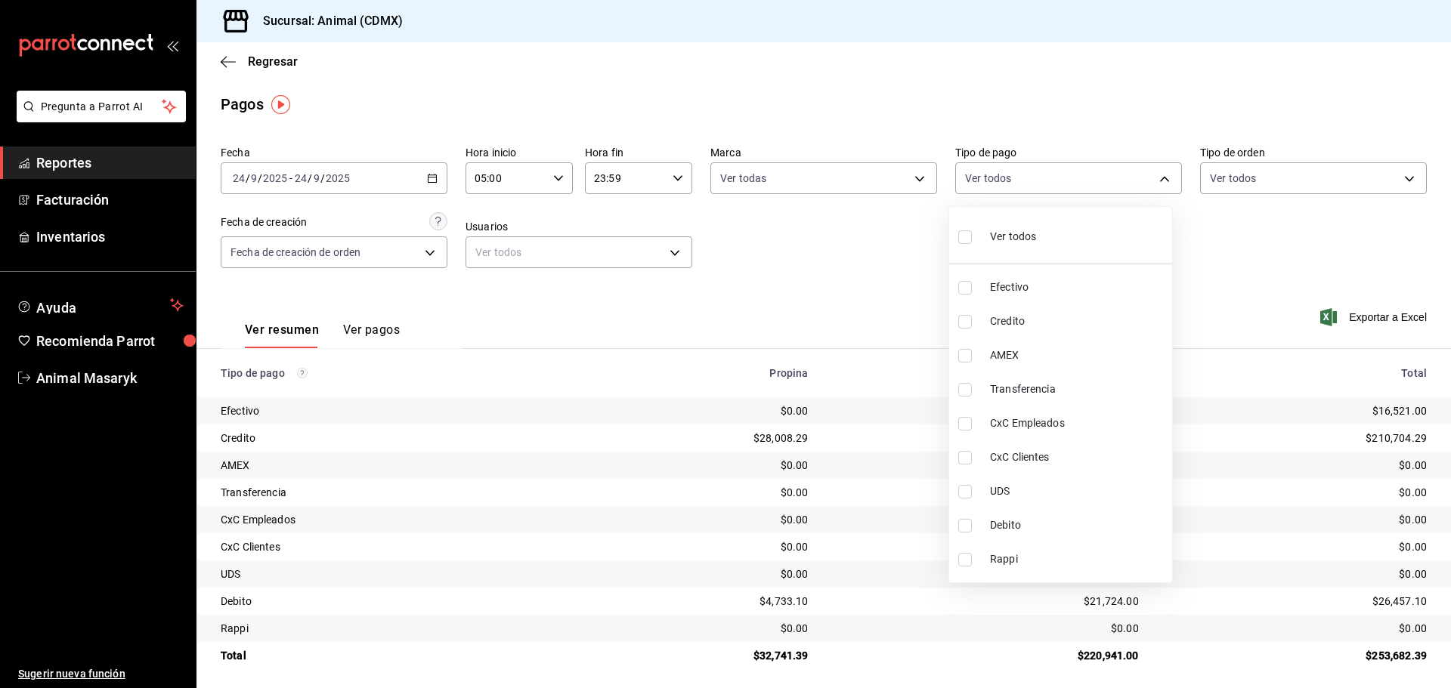
click at [1063, 247] on li "Ver todos" at bounding box center [1060, 235] width 223 height 45
type input "42f515b5-d78a-4538-9fd6-dd91ca8c9d0d,09d93f3d-83f8-4294-bef9-640bdbafd8e4,c0bfe…"
checkbox input "true"
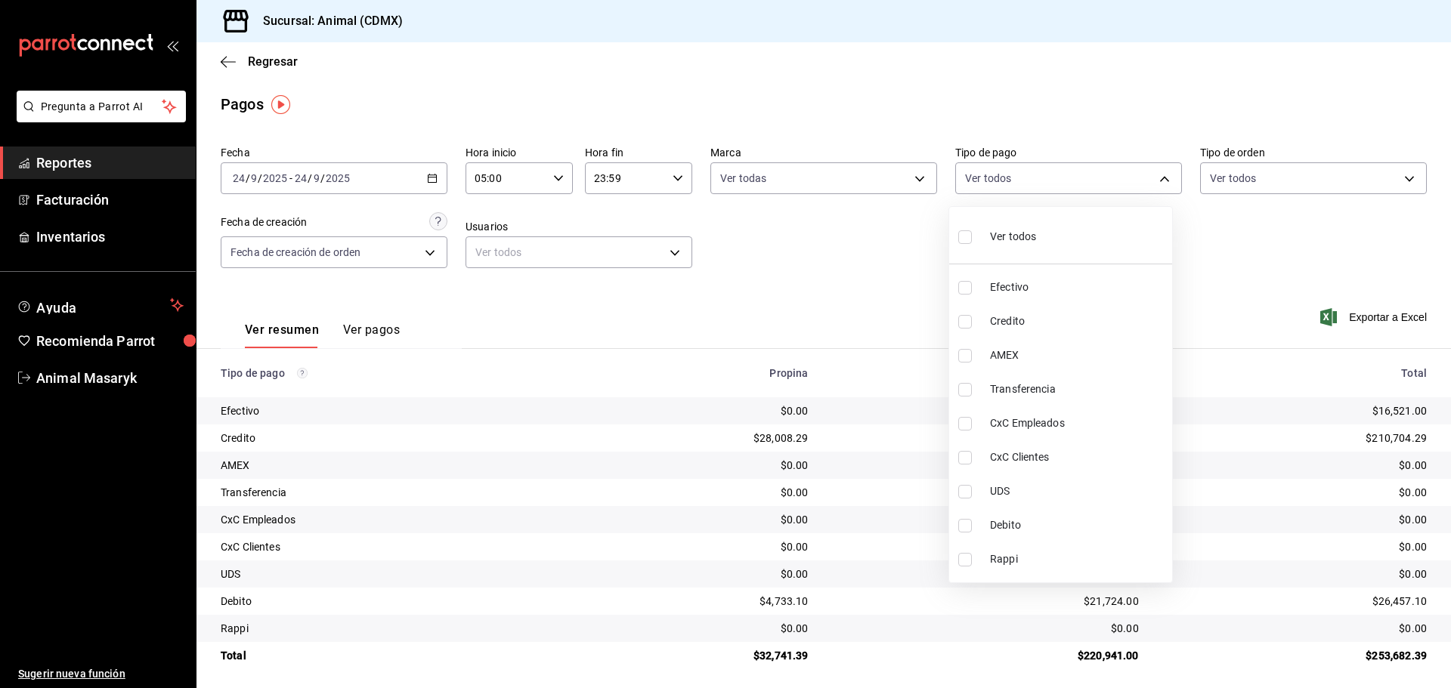
checkbox input "true"
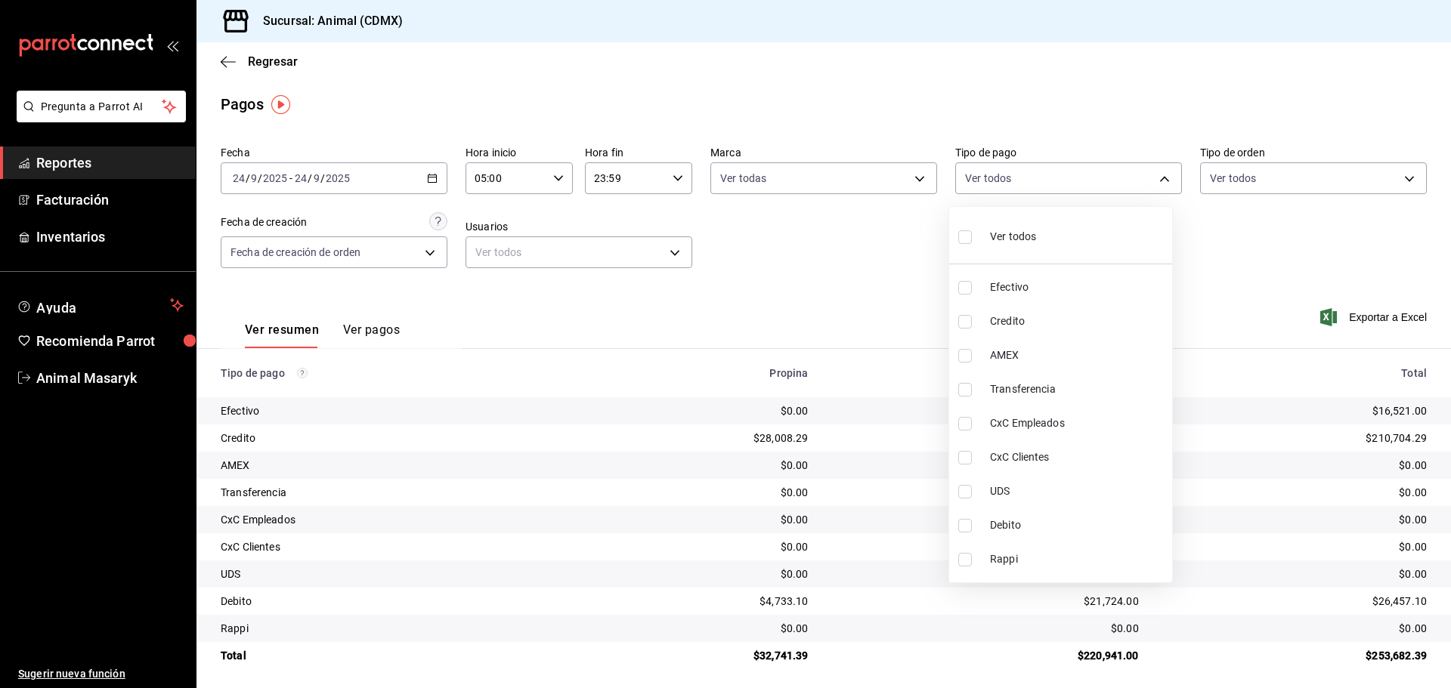
checkbox input "true"
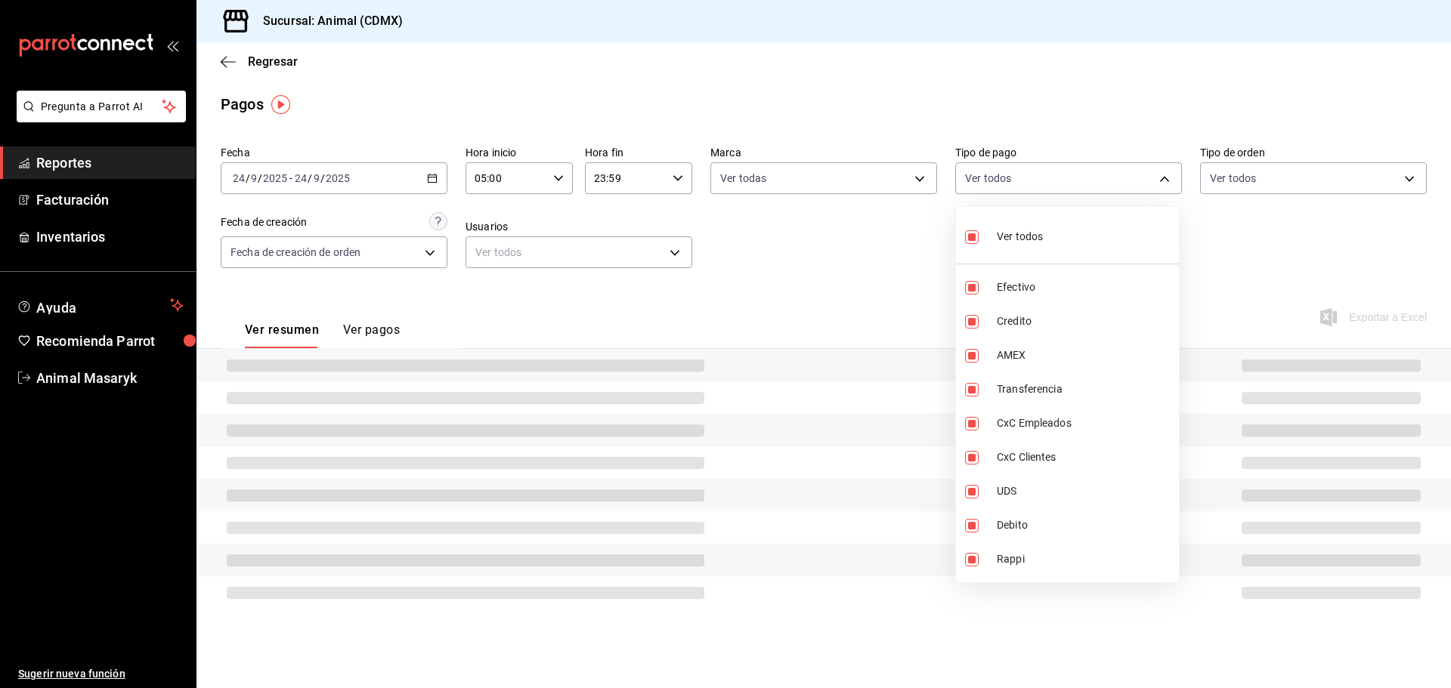
drag, startPoint x: 1173, startPoint y: 224, endPoint x: 1322, endPoint y: 175, distance: 157.5
click at [1175, 224] on li "Ver todos" at bounding box center [1067, 235] width 223 height 45
checkbox input "false"
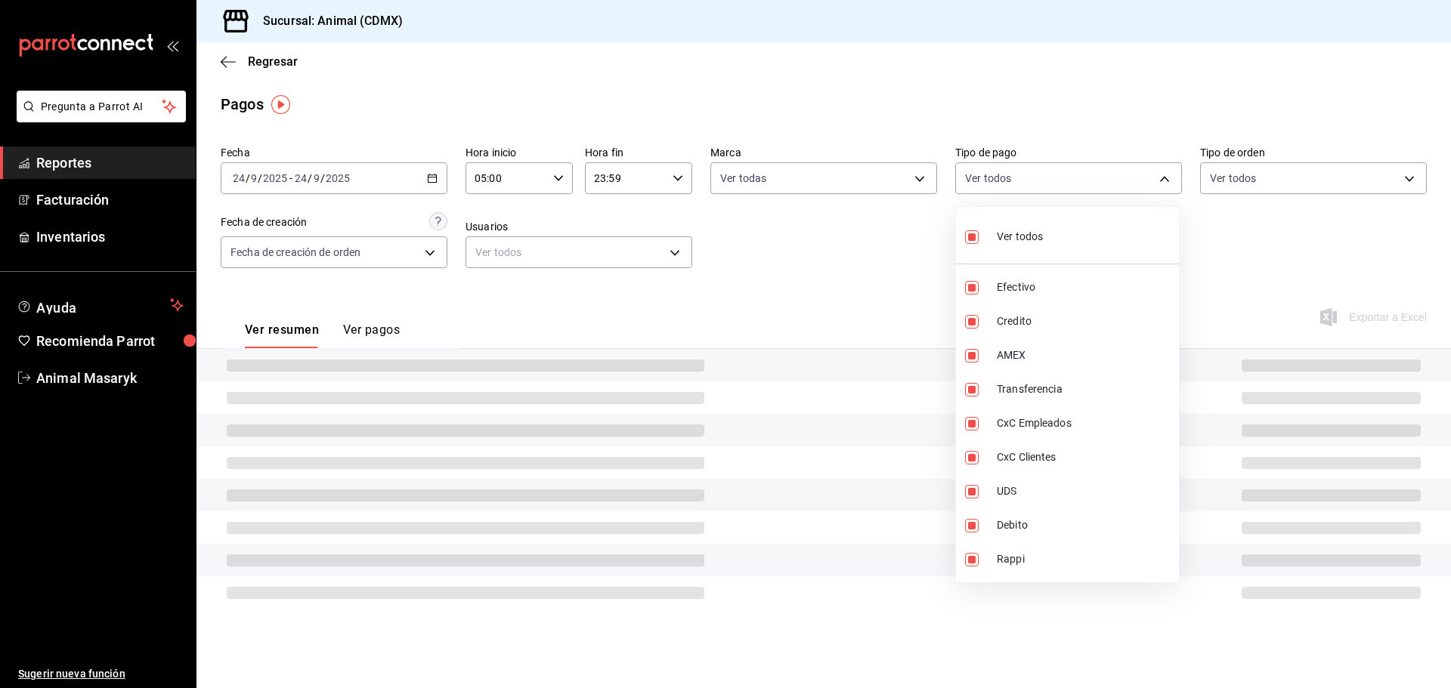
checkbox input "false"
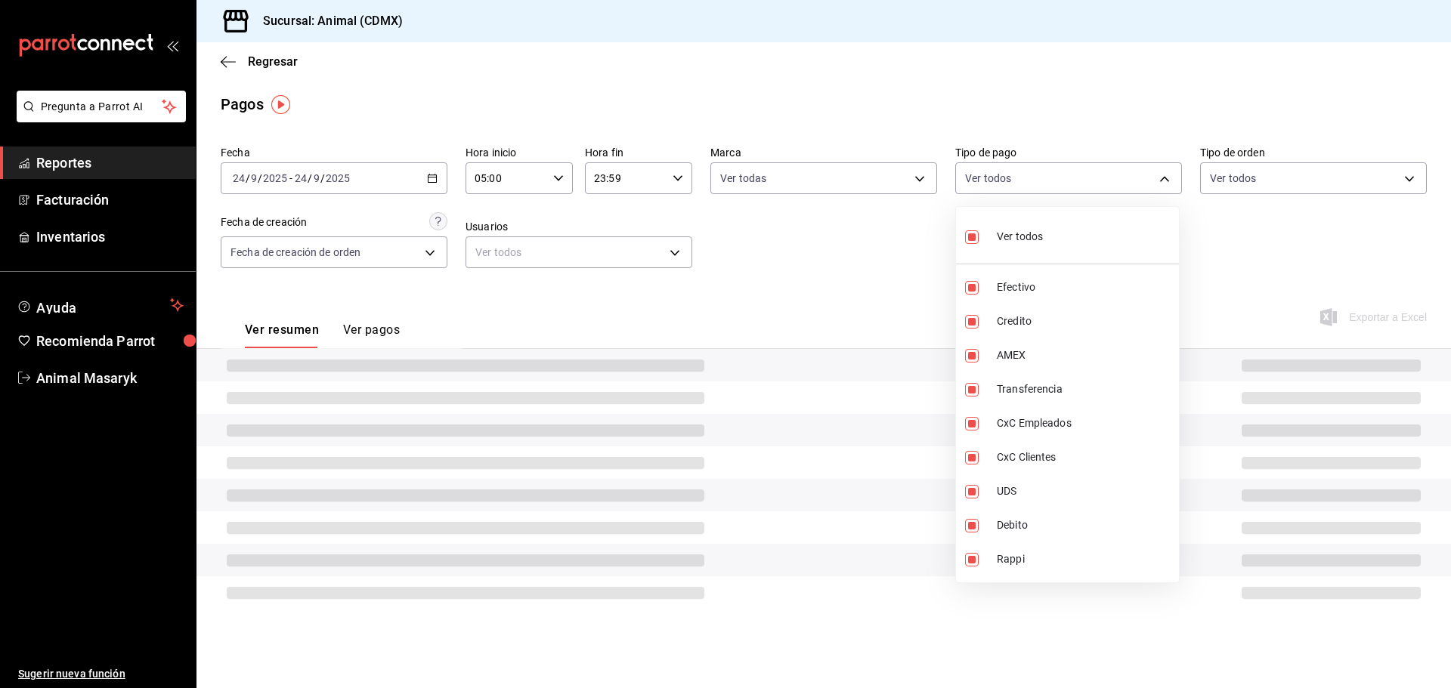
checkbox input "false"
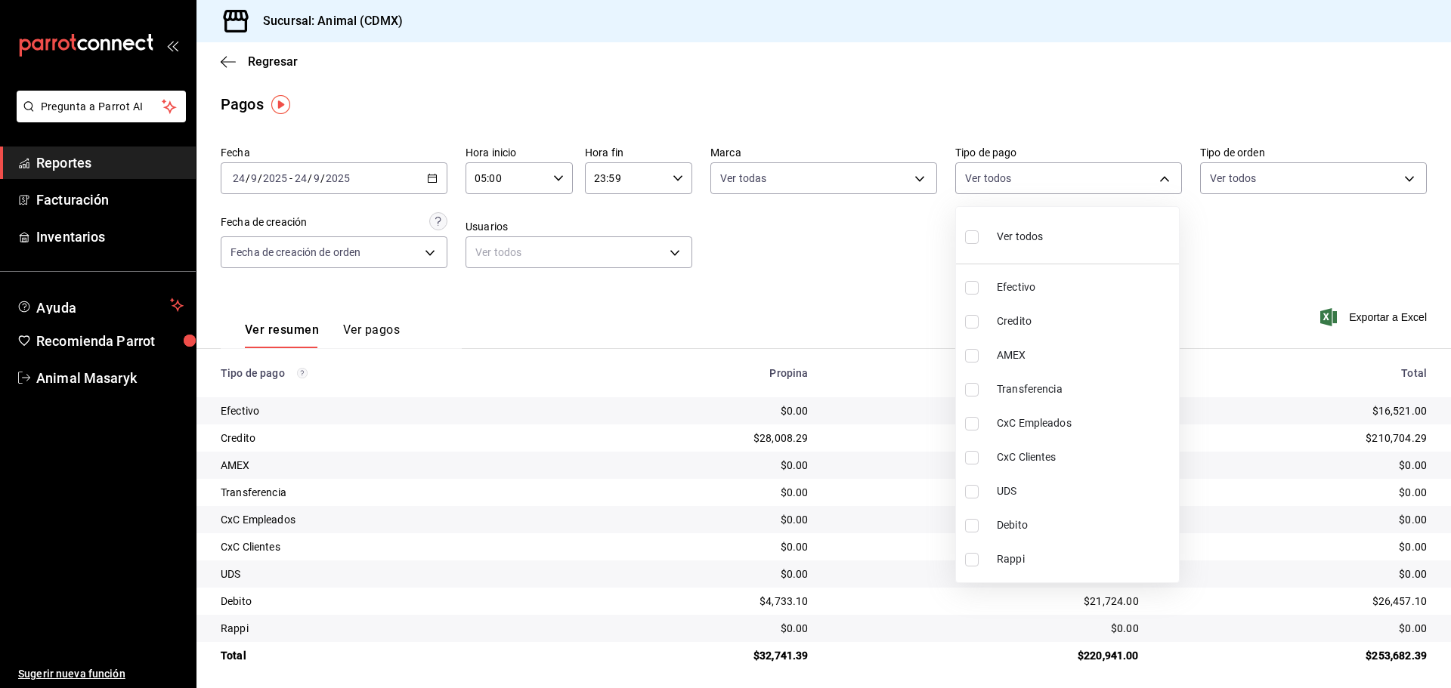
drag, startPoint x: 1340, startPoint y: 172, endPoint x: 1325, endPoint y: 187, distance: 20.8
click at [1341, 172] on div at bounding box center [725, 344] width 1451 height 688
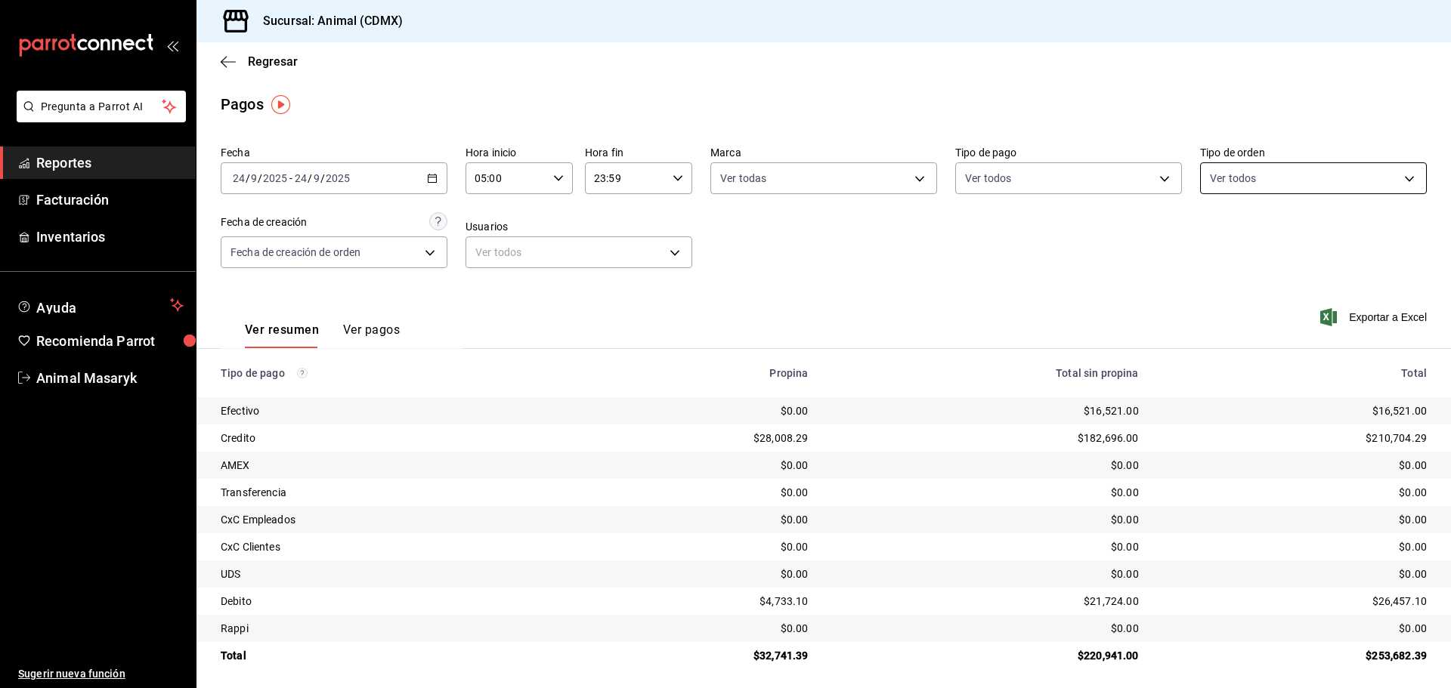
click at [1359, 172] on body "Pregunta a Parrot AI Reportes Facturación Inventarios Ayuda Recomienda Parrot A…" at bounding box center [725, 344] width 1451 height 688
click at [1231, 252] on li "Ver todos" at bounding box center [1303, 235] width 223 height 45
type input "ad44a823-99d3-4372-a913-4cf57f2a9ac0,b8ee5ff1-85c8-4a81-aa51-555e6c8ba0c6,EXTER…"
checkbox input "true"
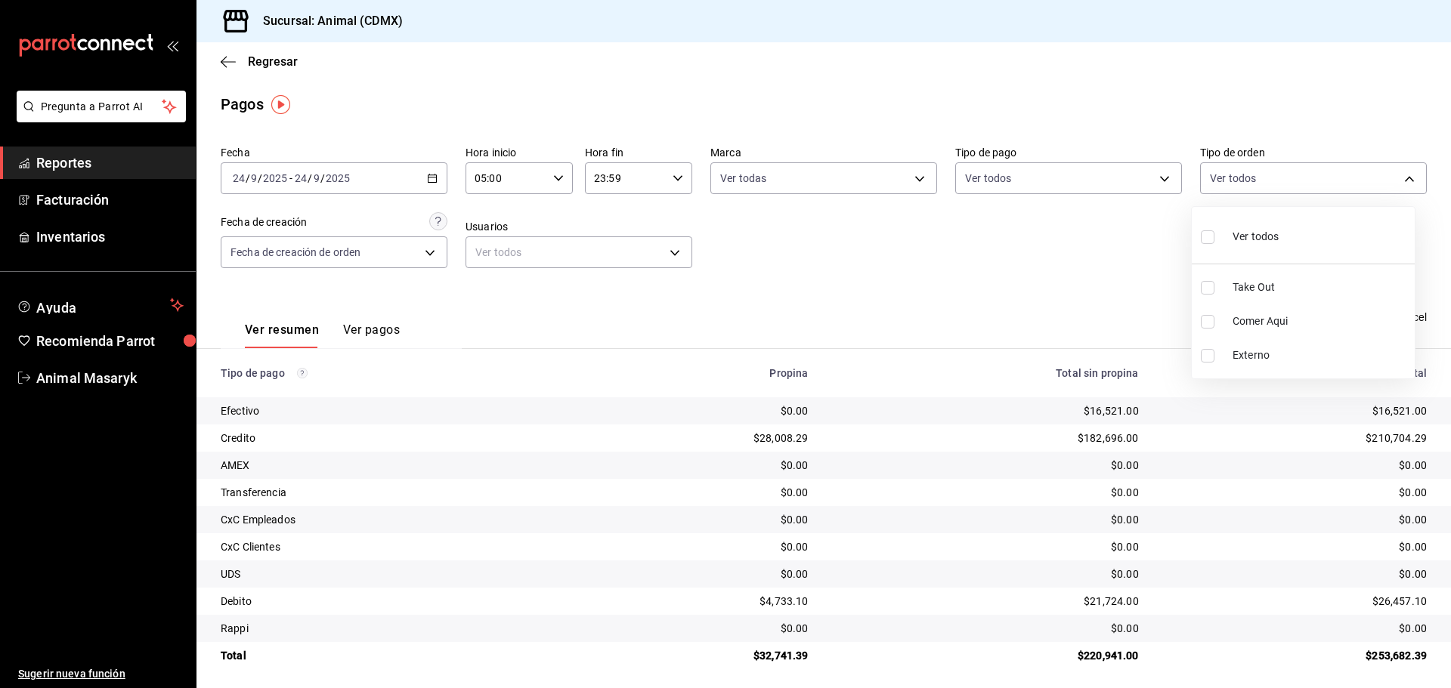
checkbox input "true"
click at [1050, 306] on div at bounding box center [725, 344] width 1451 height 688
drag, startPoint x: 220, startPoint y: 55, endPoint x: 229, endPoint y: 58, distance: 9.6
click at [222, 57] on div "Regresar" at bounding box center [823, 61] width 1254 height 39
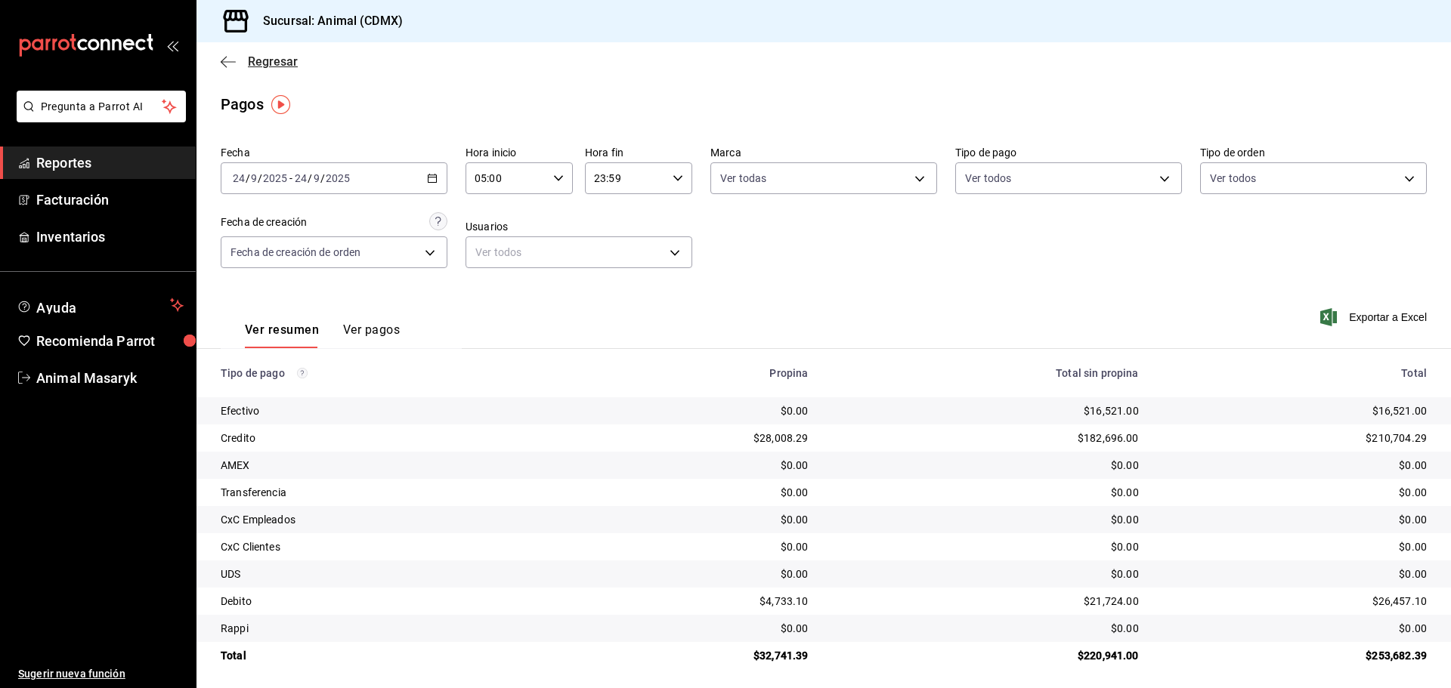
click at [230, 66] on icon "button" at bounding box center [228, 62] width 15 height 14
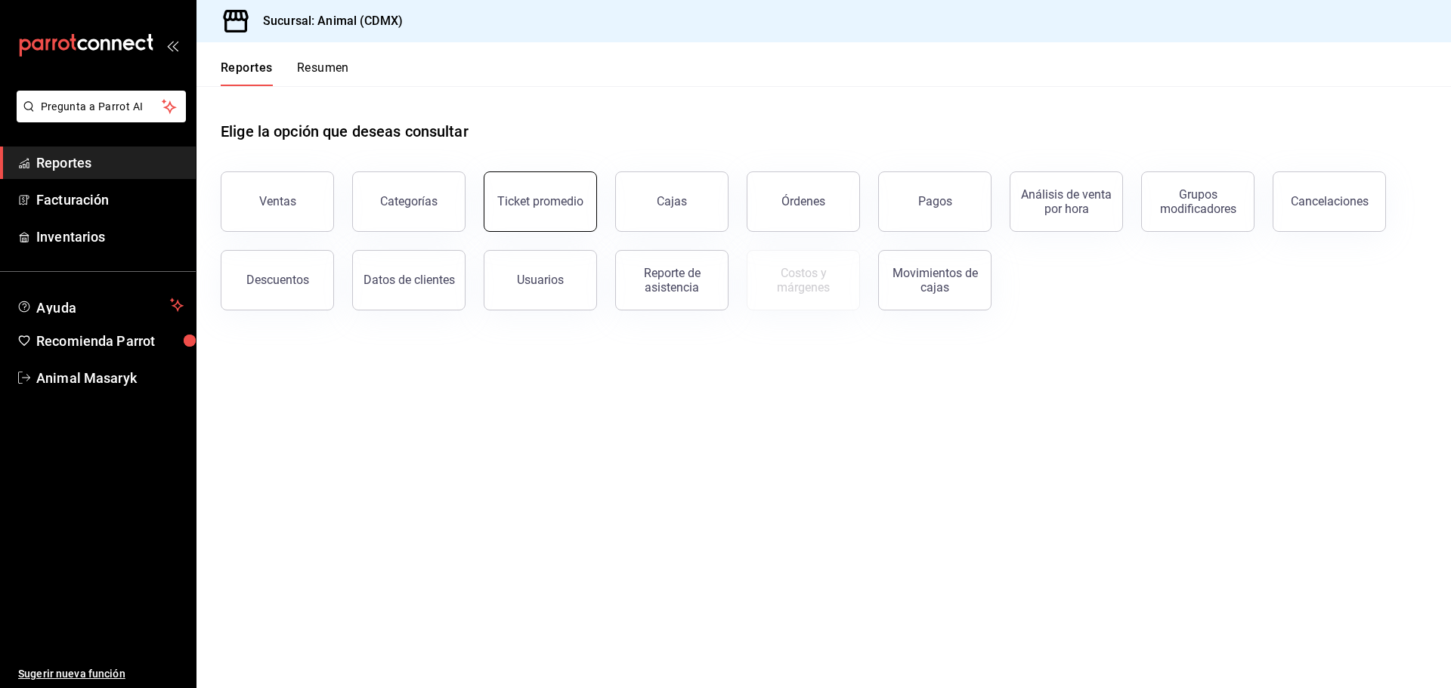
click at [540, 202] on div "Ticket promedio" at bounding box center [540, 201] width 86 height 14
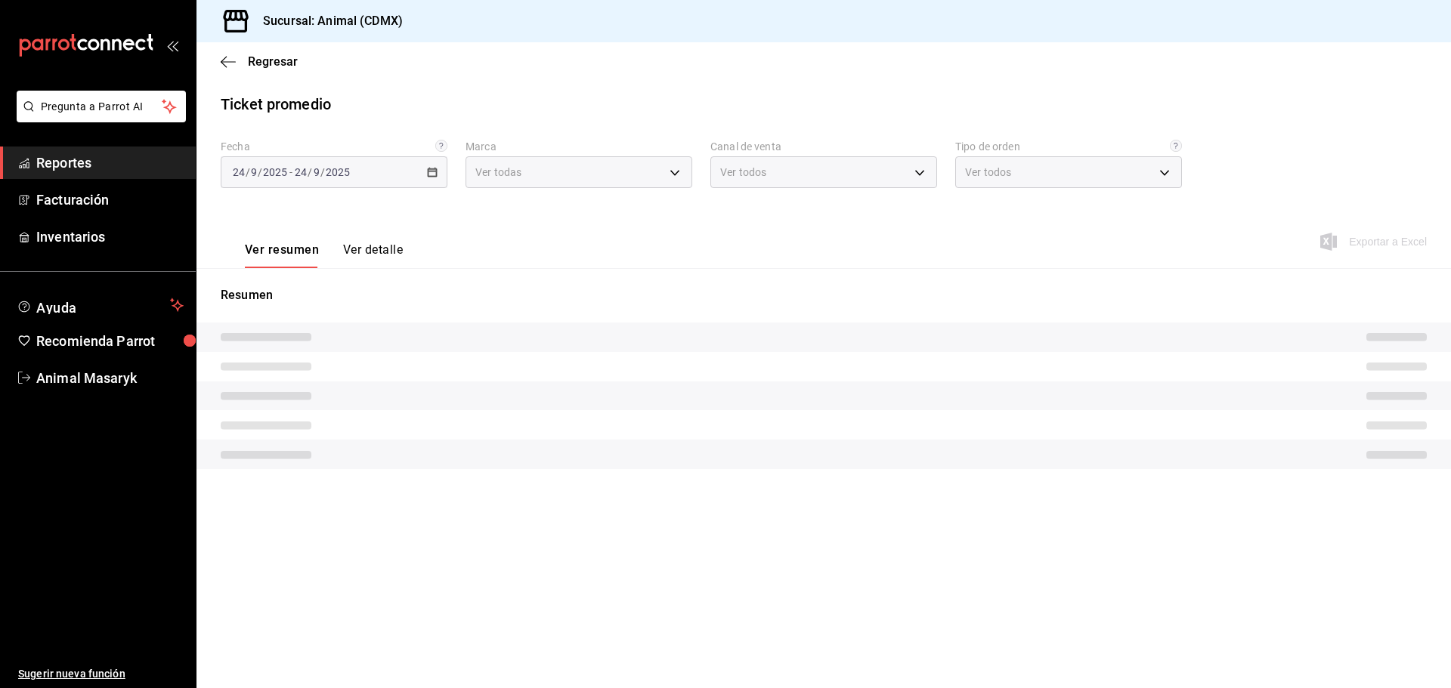
type input "cb0f6aec-1481-4e37-861c-bab9b3a65b14"
type input "PARROT,UBER_EATS,RAPPI,DIDI_FOOD,ONLINE"
type input "ad44a823-99d3-4372-a913-4cf57f2a9ac0,b8ee5ff1-85c8-4a81-aa51-555e6c8ba0c6,EXTER…"
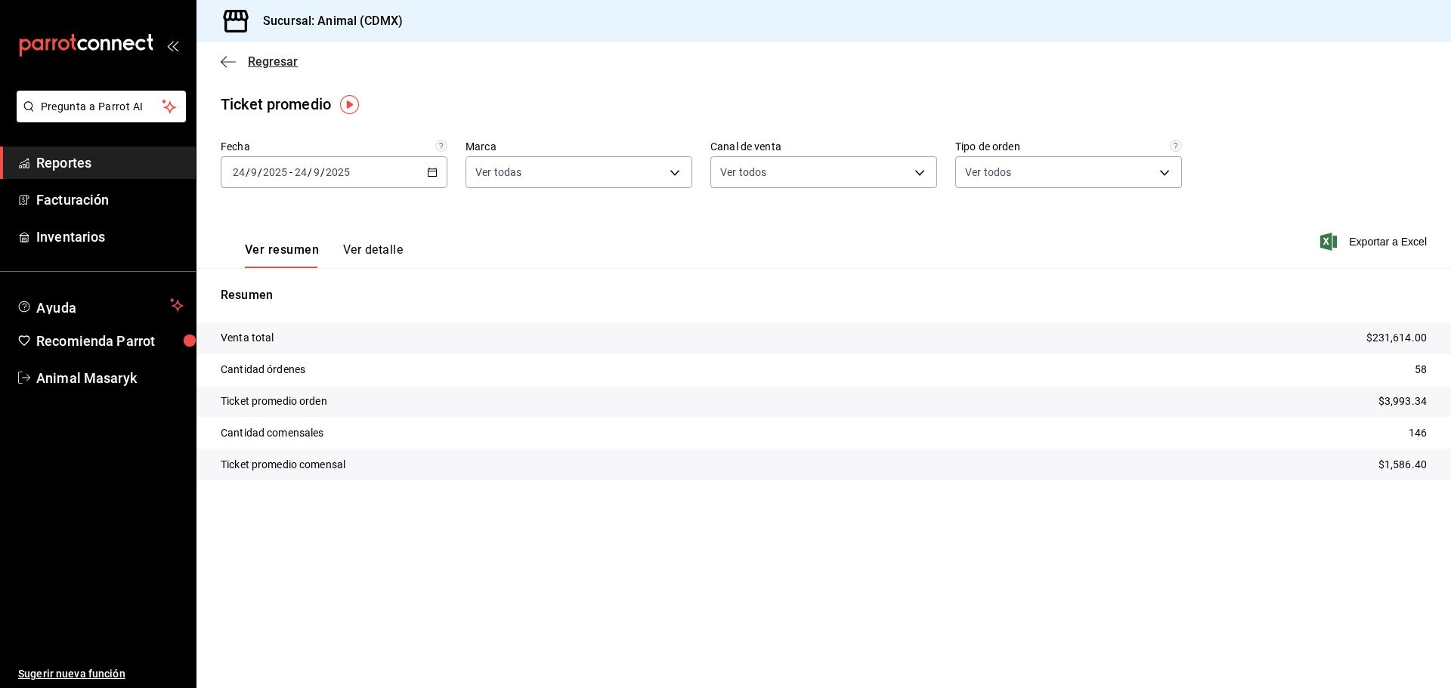
click at [233, 57] on icon "button" at bounding box center [228, 62] width 15 height 14
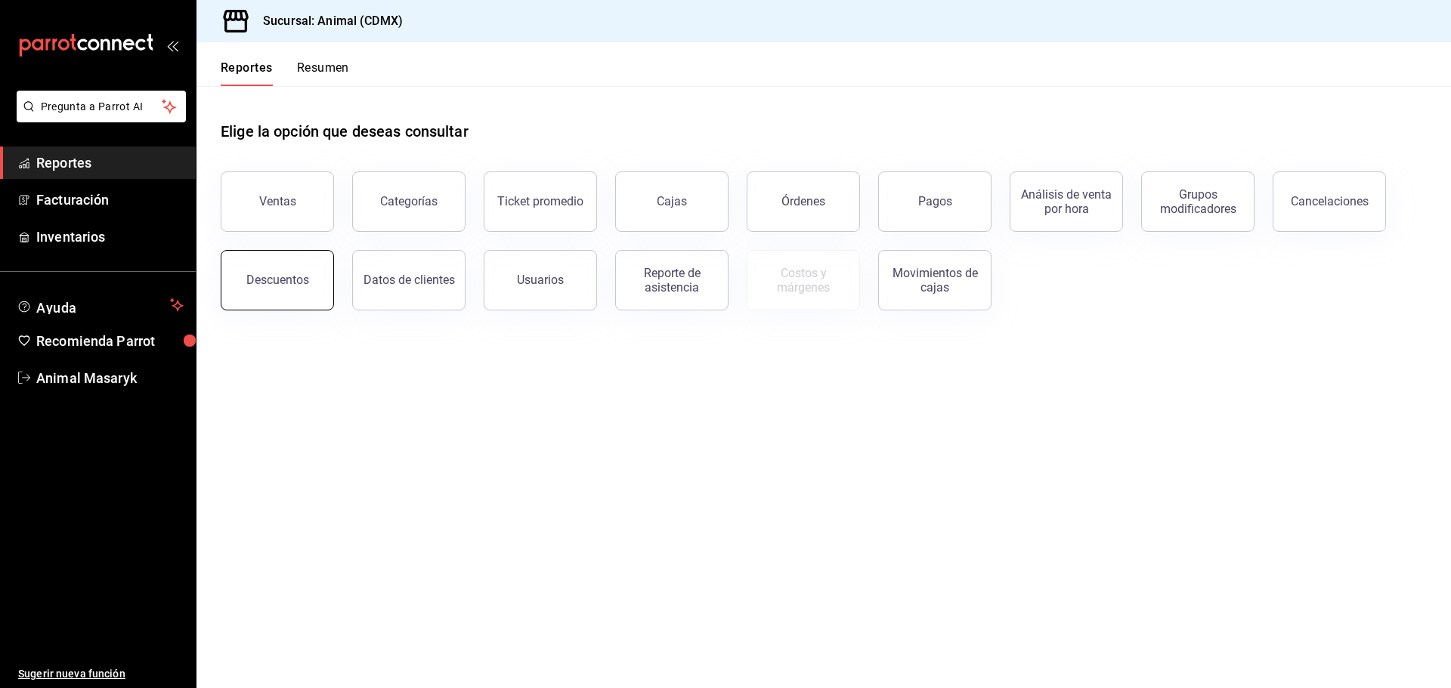
click at [312, 261] on button "Descuentos" at bounding box center [277, 280] width 113 height 60
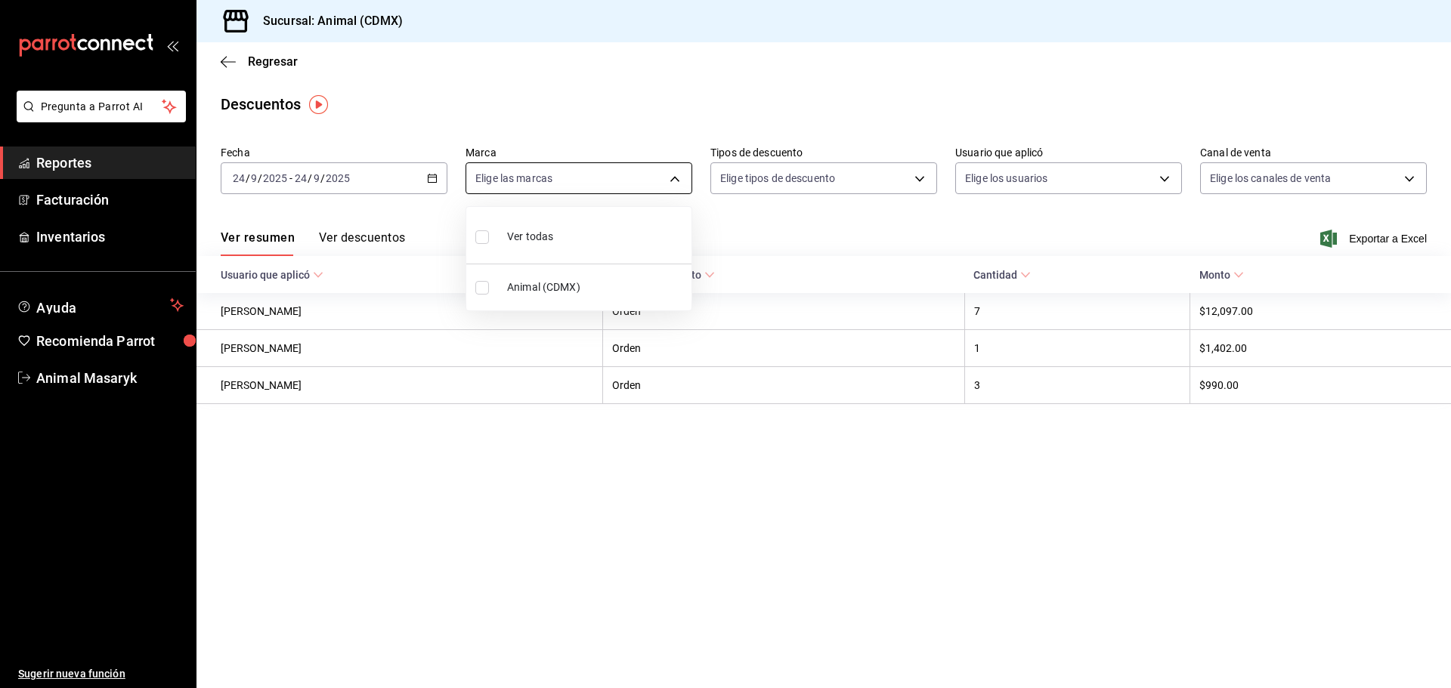
click at [662, 186] on body "Pregunta a Parrot AI Reportes Facturación Inventarios Ayuda Recomienda Parrot A…" at bounding box center [725, 344] width 1451 height 688
click at [598, 232] on li "Ver todas" at bounding box center [578, 235] width 225 height 45
type input "cb0f6aec-1481-4e37-861c-bab9b3a65b14"
checkbox input "true"
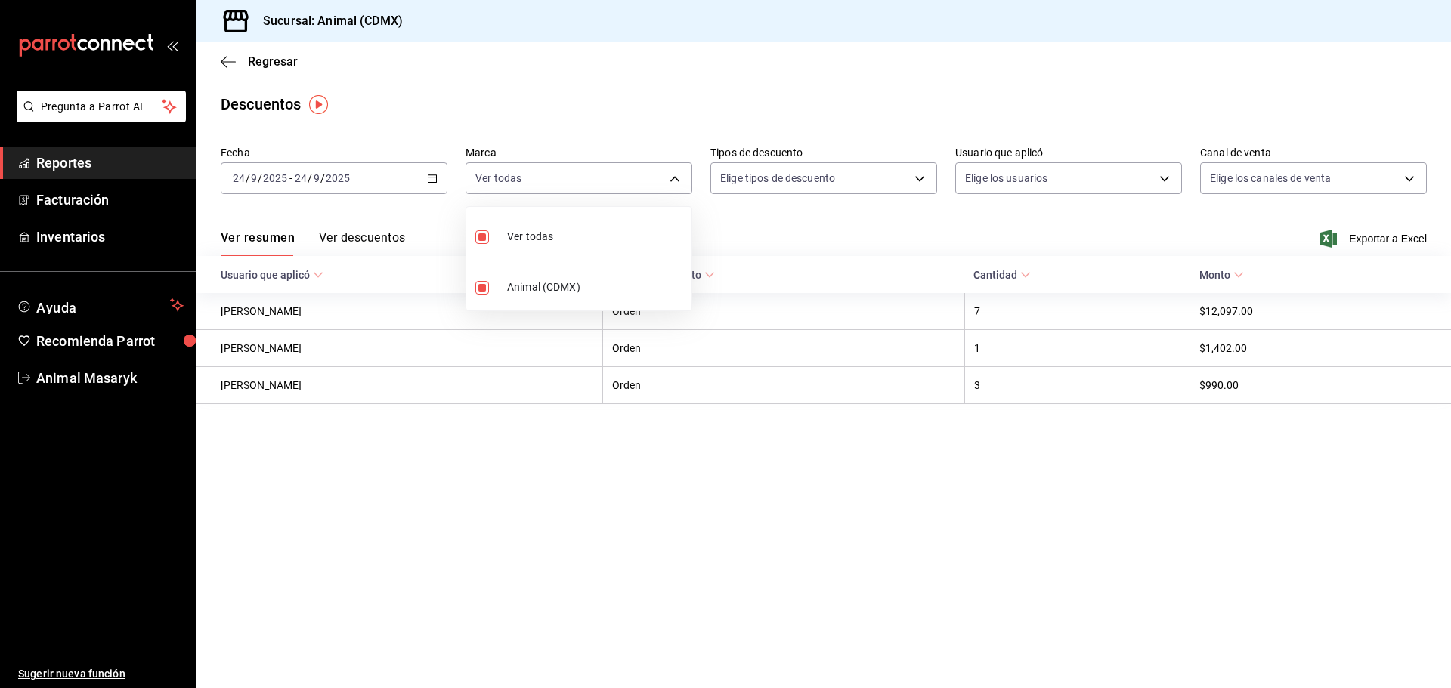
click at [852, 209] on div at bounding box center [725, 344] width 1451 height 688
click at [898, 180] on body "Pregunta a Parrot AI Reportes Facturación Inventarios Ayuda Recomienda Parrot A…" at bounding box center [725, 344] width 1451 height 688
click at [832, 232] on span "Orden" at bounding box center [836, 229] width 175 height 16
type input "ORDER"
checkbox input "true"
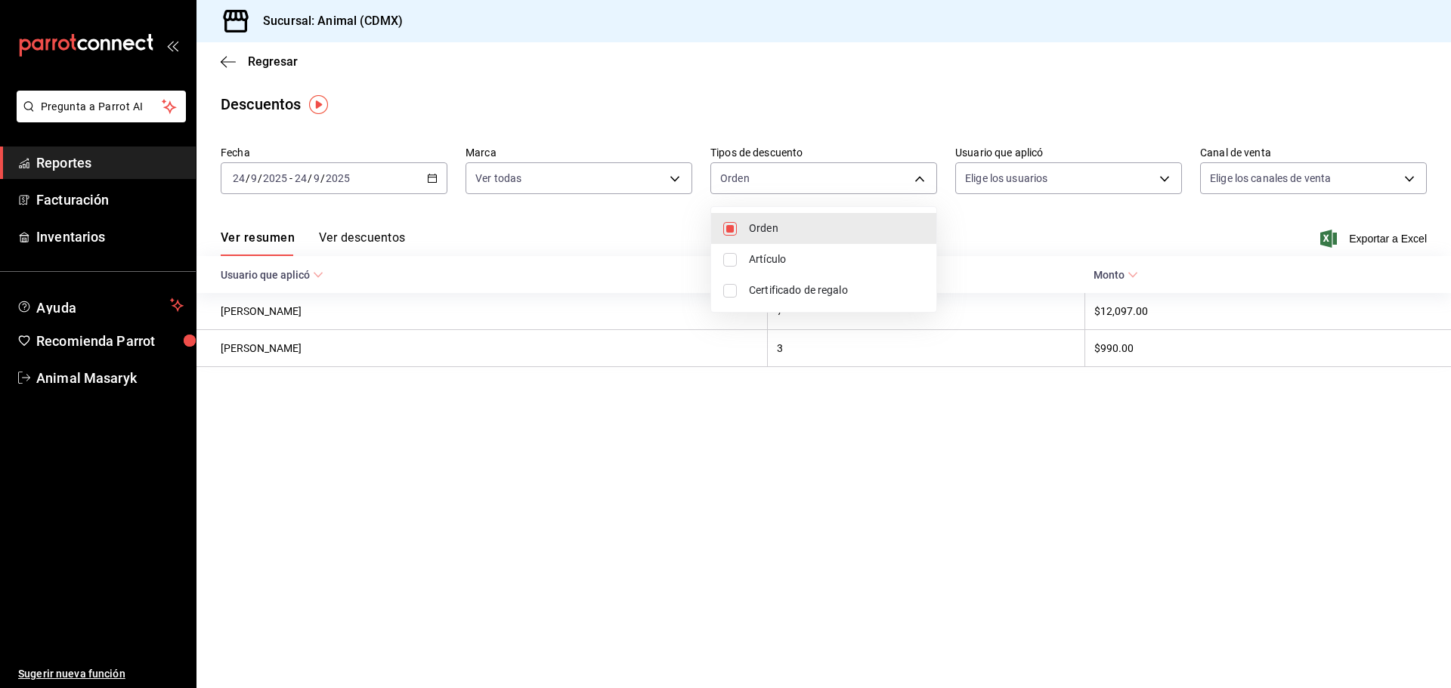
click at [816, 249] on li "Artículo" at bounding box center [823, 259] width 225 height 31
type input "ORDER,ORDER_ITEM"
checkbox input "true"
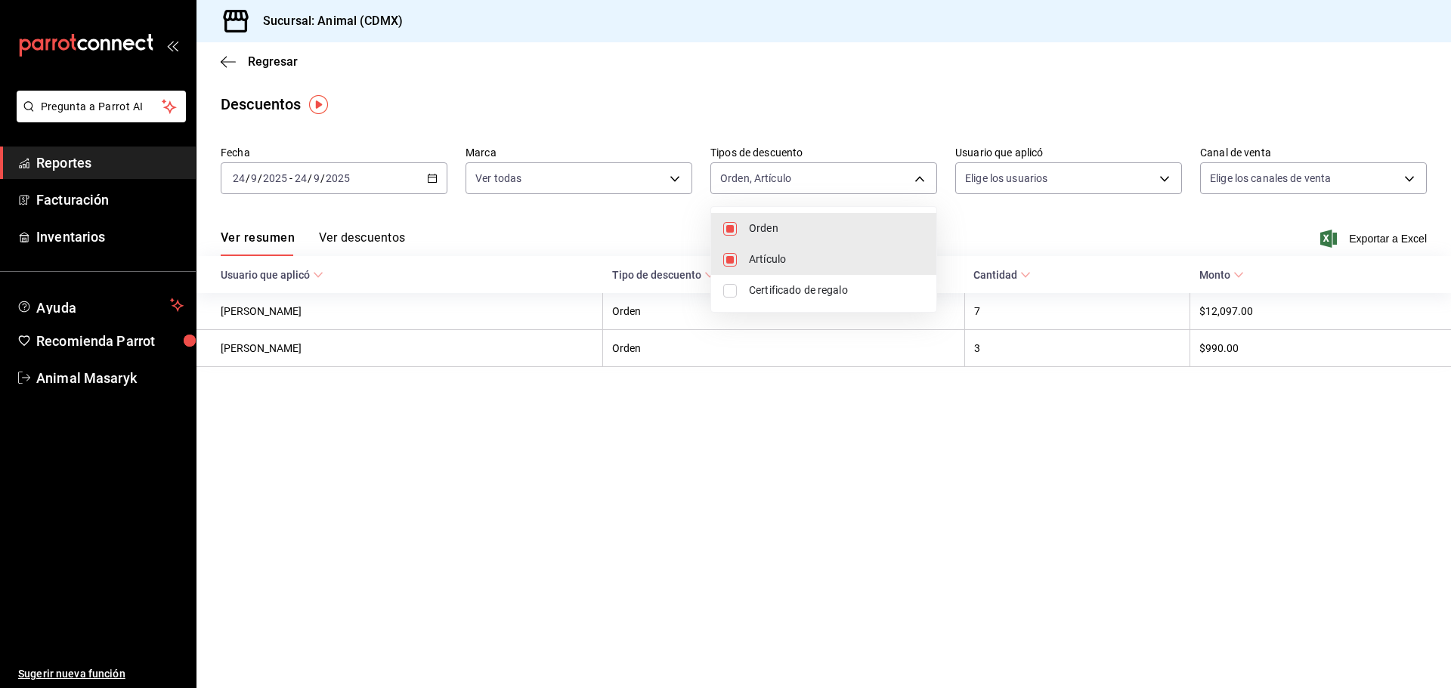
click at [815, 289] on span "Certificado de regalo" at bounding box center [836, 291] width 175 height 16
type input "ORDER,ORDER_ITEM,CARD_REWARD"
checkbox input "true"
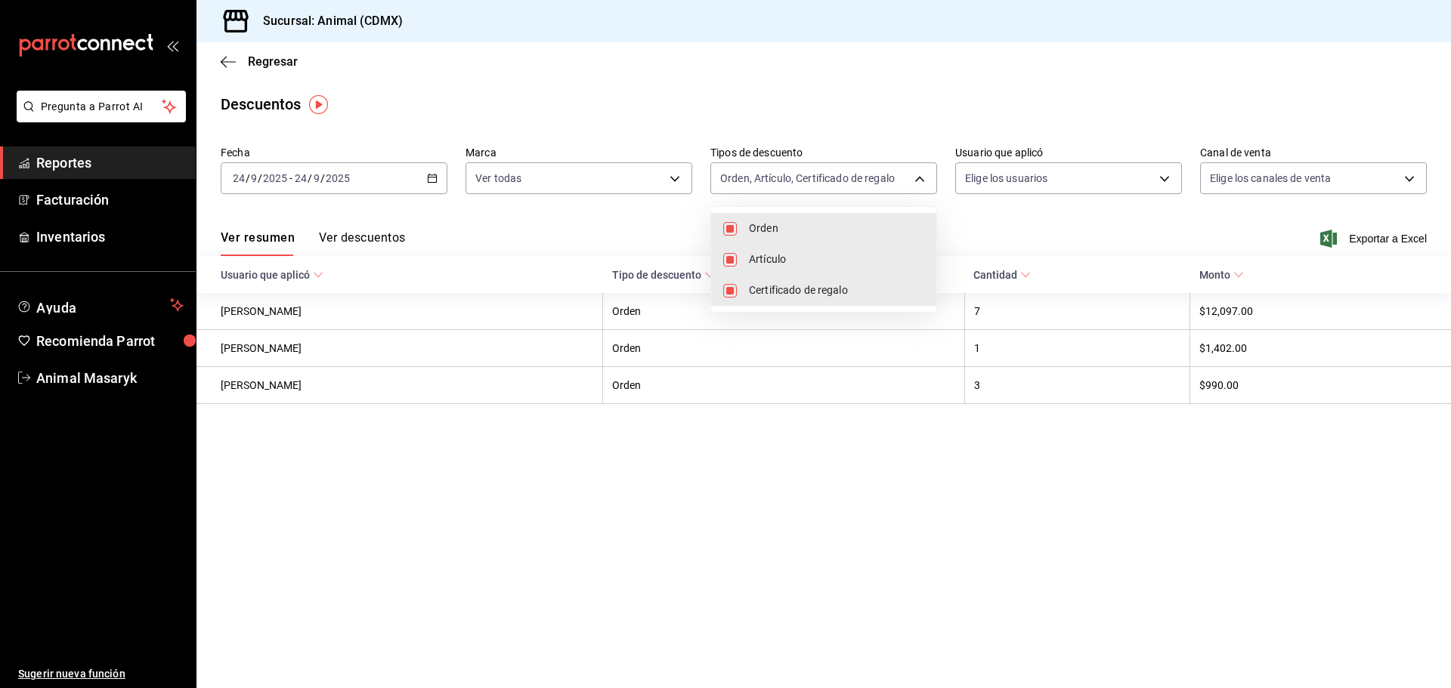
click at [1015, 209] on div at bounding box center [725, 344] width 1451 height 688
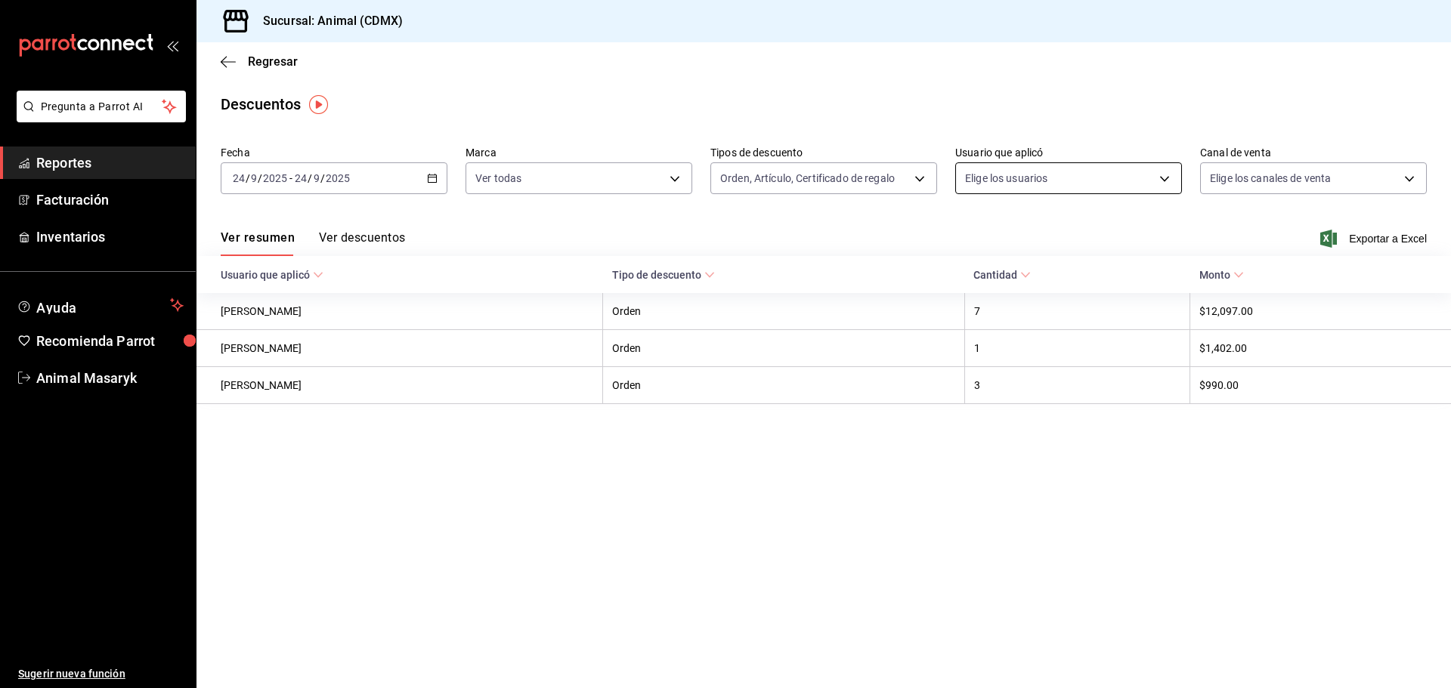
click at [1124, 177] on body "Pregunta a Parrot AI Reportes Facturación Inventarios Ayuda Recomienda Parrot A…" at bounding box center [725, 344] width 1451 height 688
click at [1167, 180] on body "Pregunta a Parrot AI Reportes Facturación Inventarios Ayuda Recomienda Parrot A…" at bounding box center [725, 344] width 1451 height 688
click at [1174, 169] on body "Pregunta a Parrot AI Reportes Facturación Inventarios Ayuda Recomienda Parrot A…" at bounding box center [725, 344] width 1451 height 688
click at [1396, 188] on div at bounding box center [725, 344] width 1451 height 688
click at [1149, 184] on body "Pregunta a Parrot AI Reportes Facturación Inventarios Ayuda Recomienda Parrot A…" at bounding box center [725, 344] width 1451 height 688
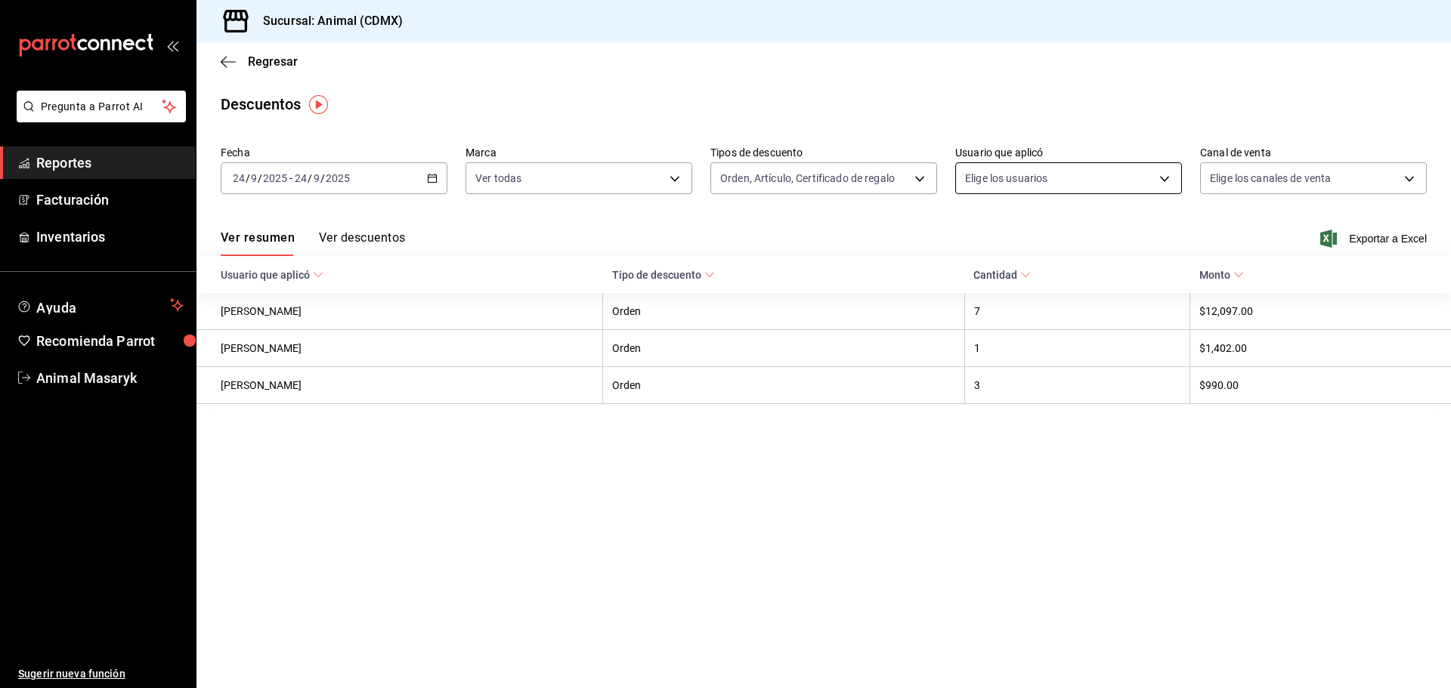
click at [1149, 182] on body "Pregunta a Parrot AI Reportes Facturación Inventarios Ayuda Recomienda Parrot A…" at bounding box center [725, 344] width 1451 height 688
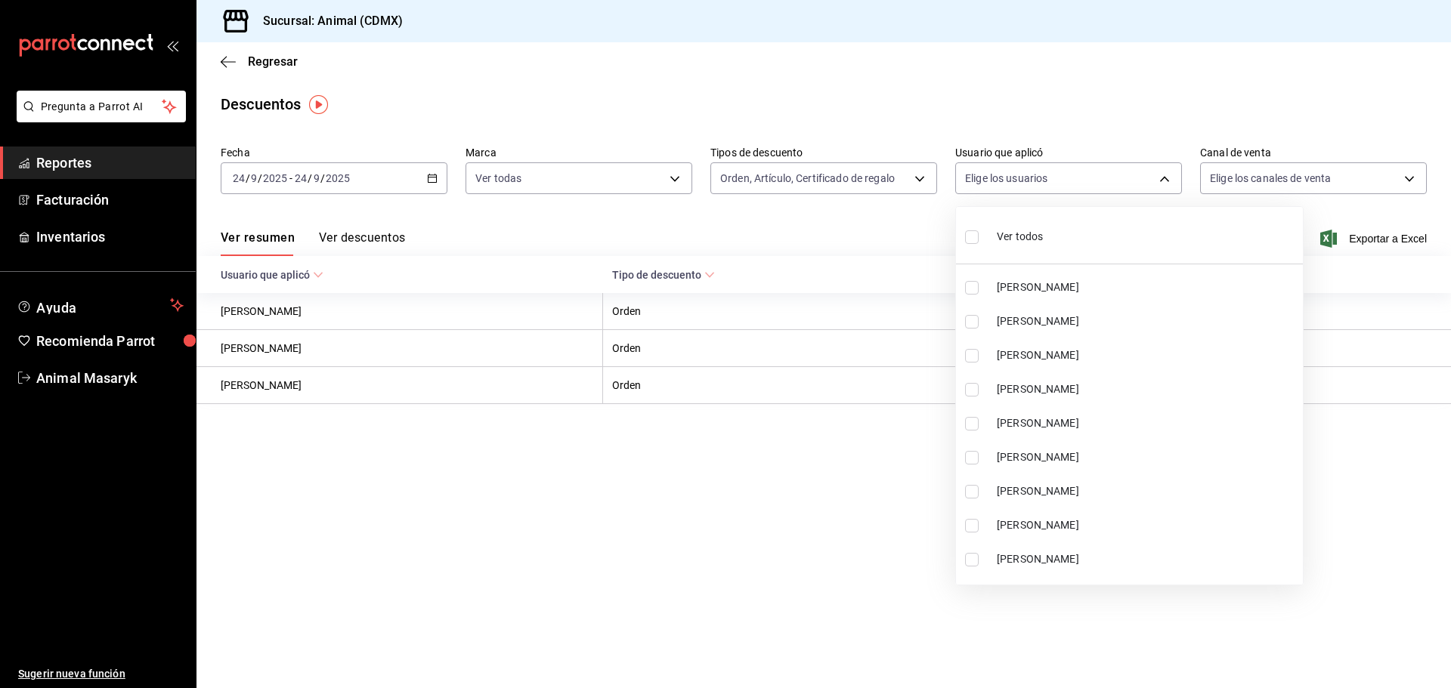
click at [1054, 231] on li "Ver todos" at bounding box center [1129, 235] width 347 height 45
click at [1270, 80] on div at bounding box center [725, 344] width 1451 height 688
type input "af3f02cd-ba1e-47e4-ac40-38dd78646e96,7d49206f-93c5-4b74-a2c1-cff53fa7eb3f,bce25…"
checkbox input "true"
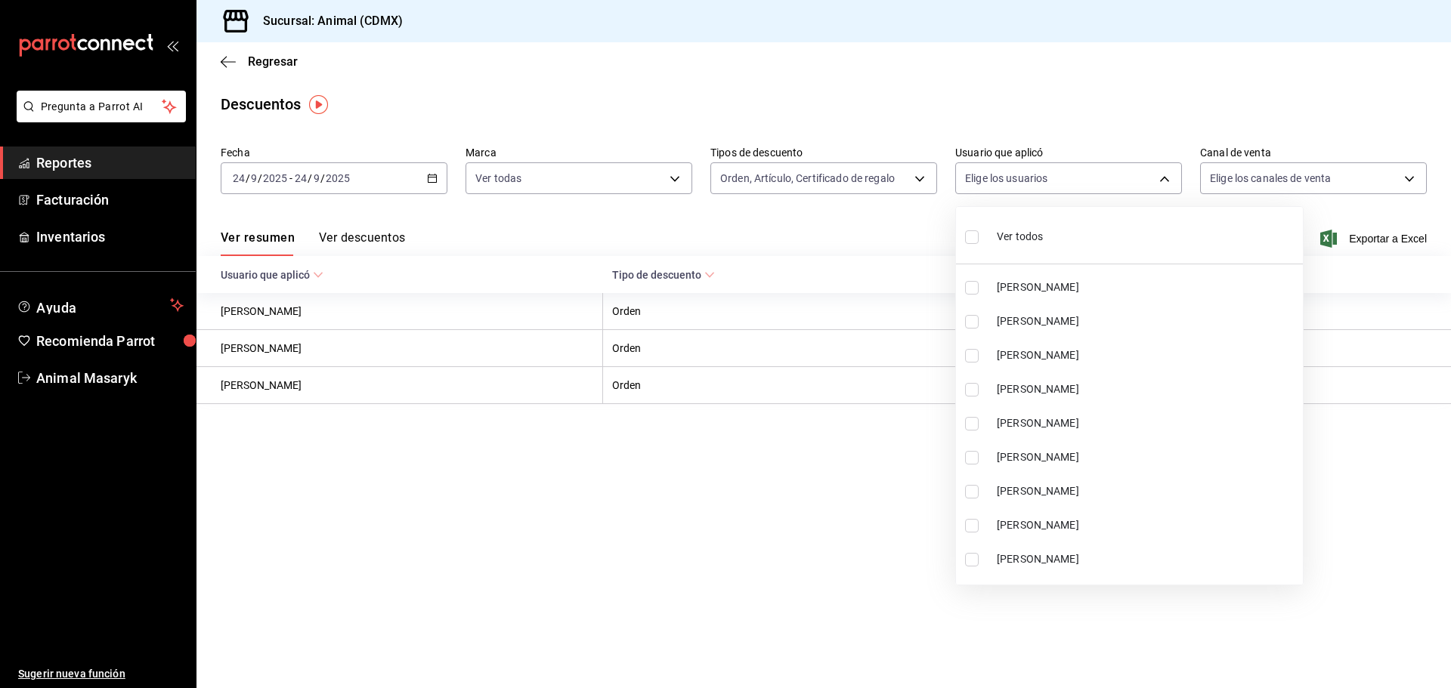
checkbox input "true"
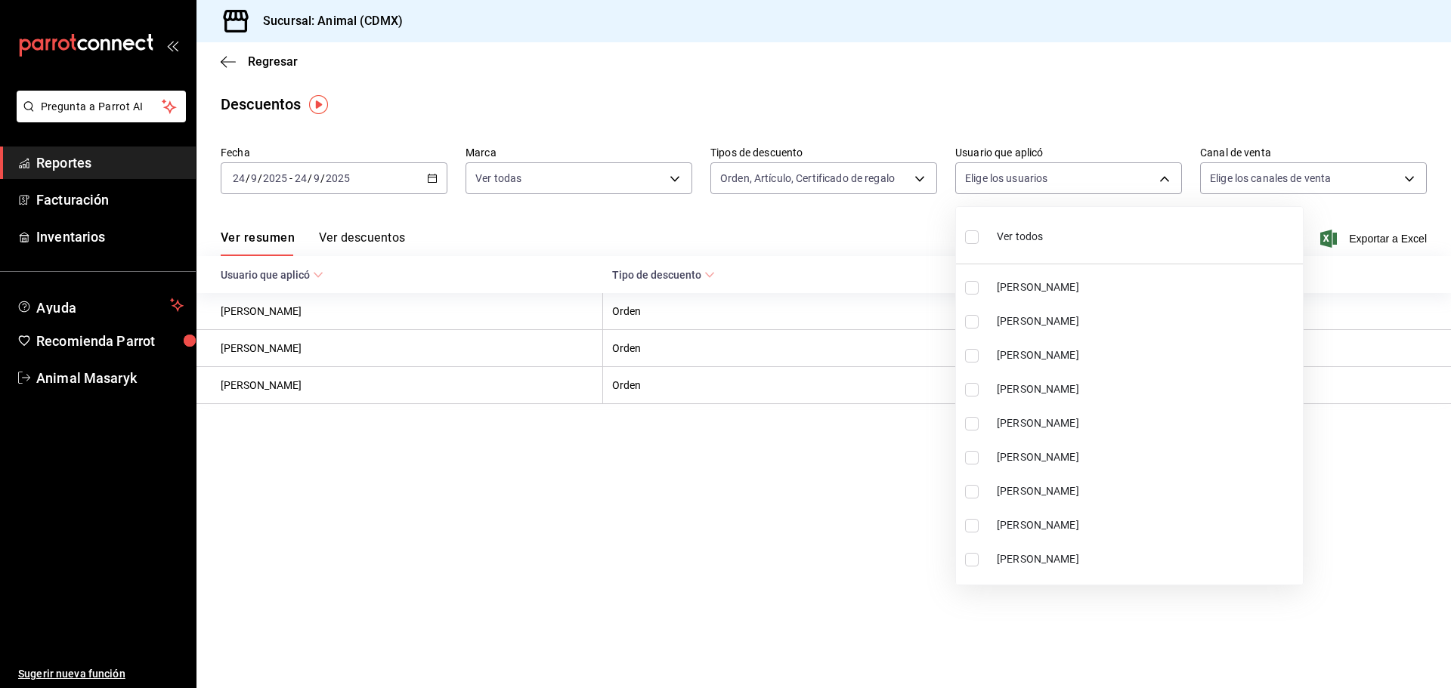
checkbox input "true"
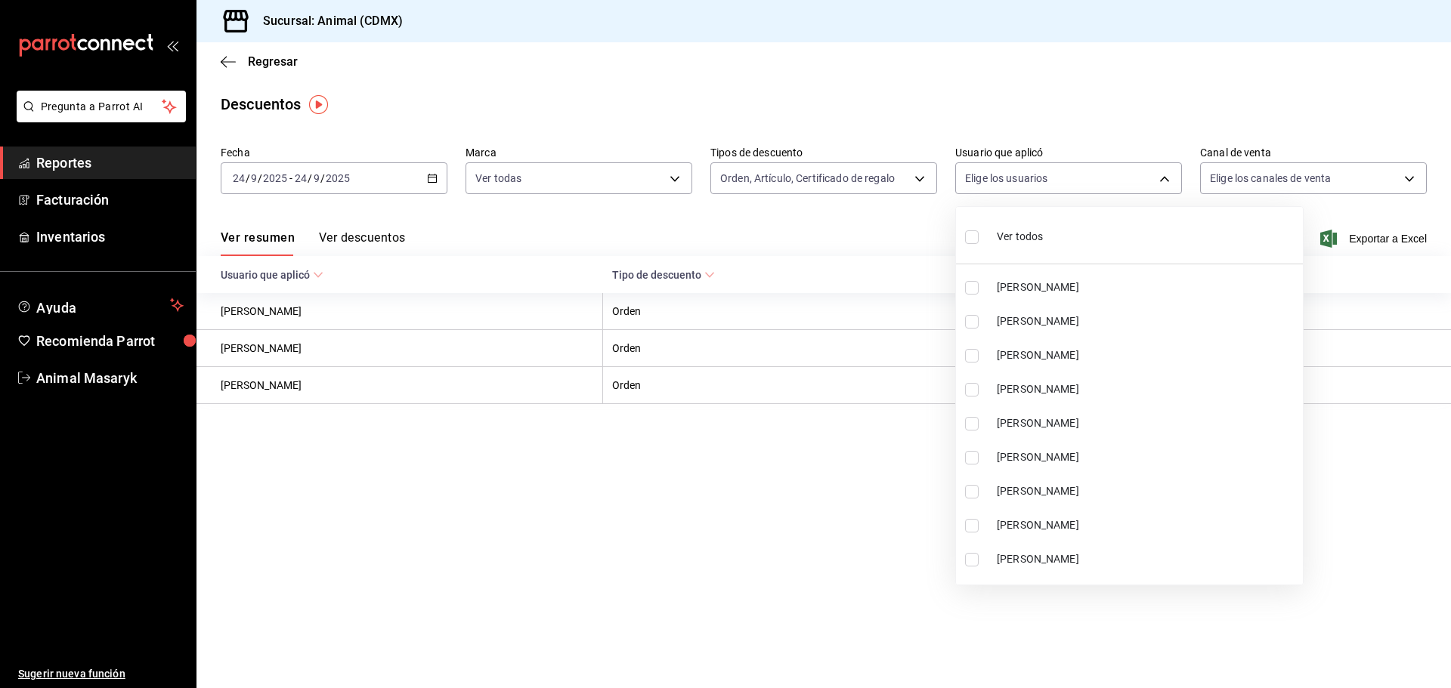
checkbox input "true"
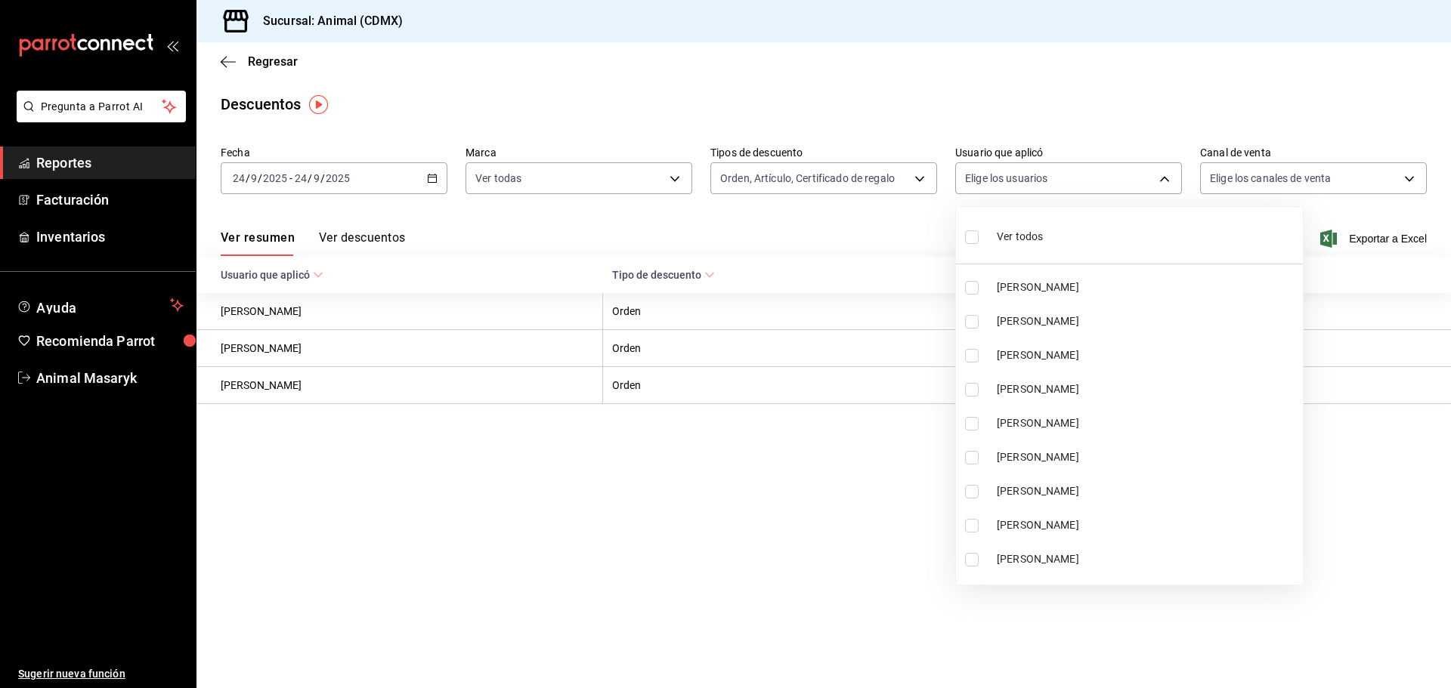
checkbox input "true"
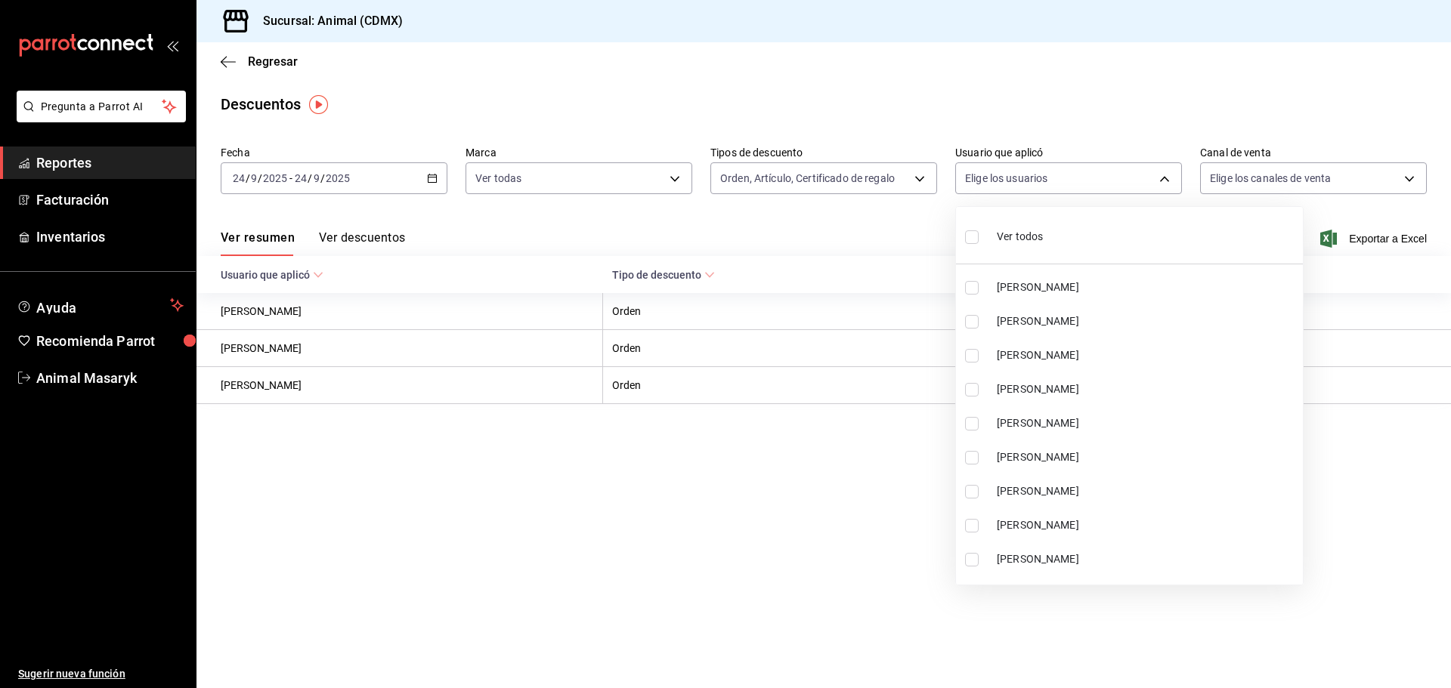
checkbox input "true"
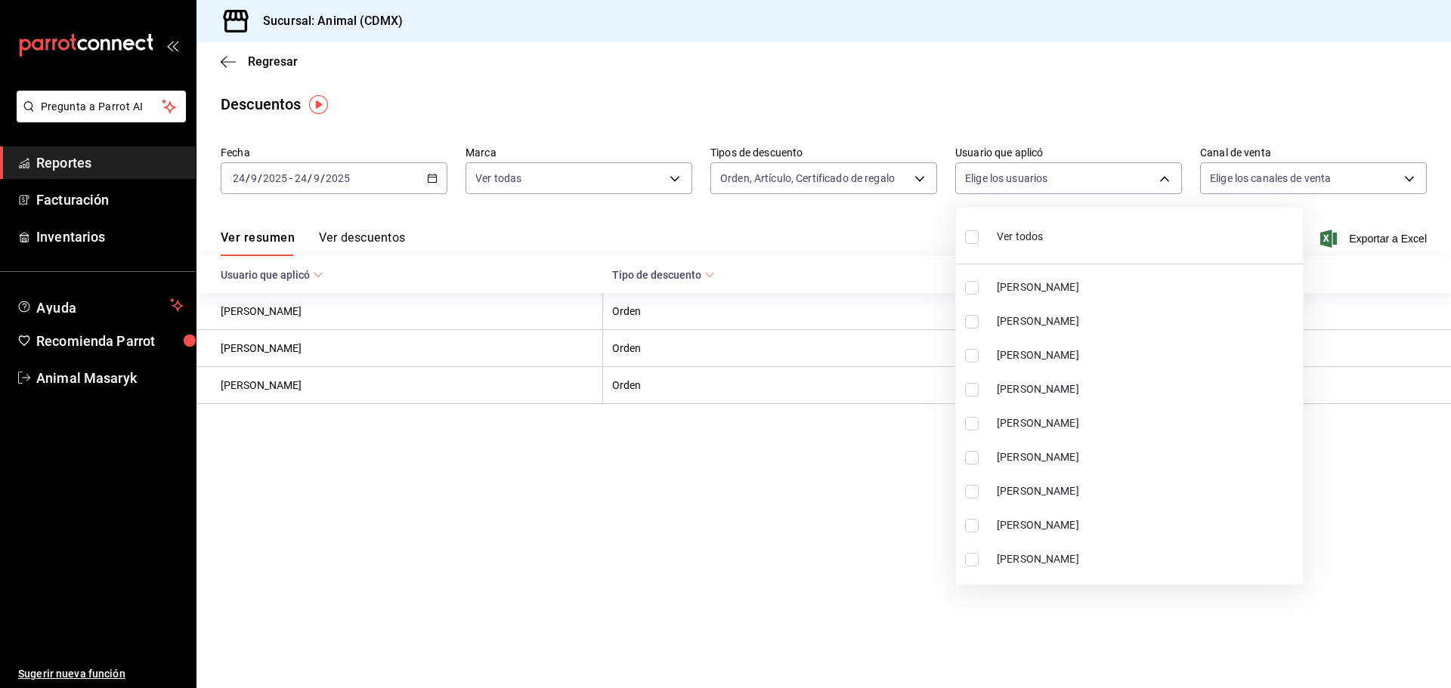
checkbox input "true"
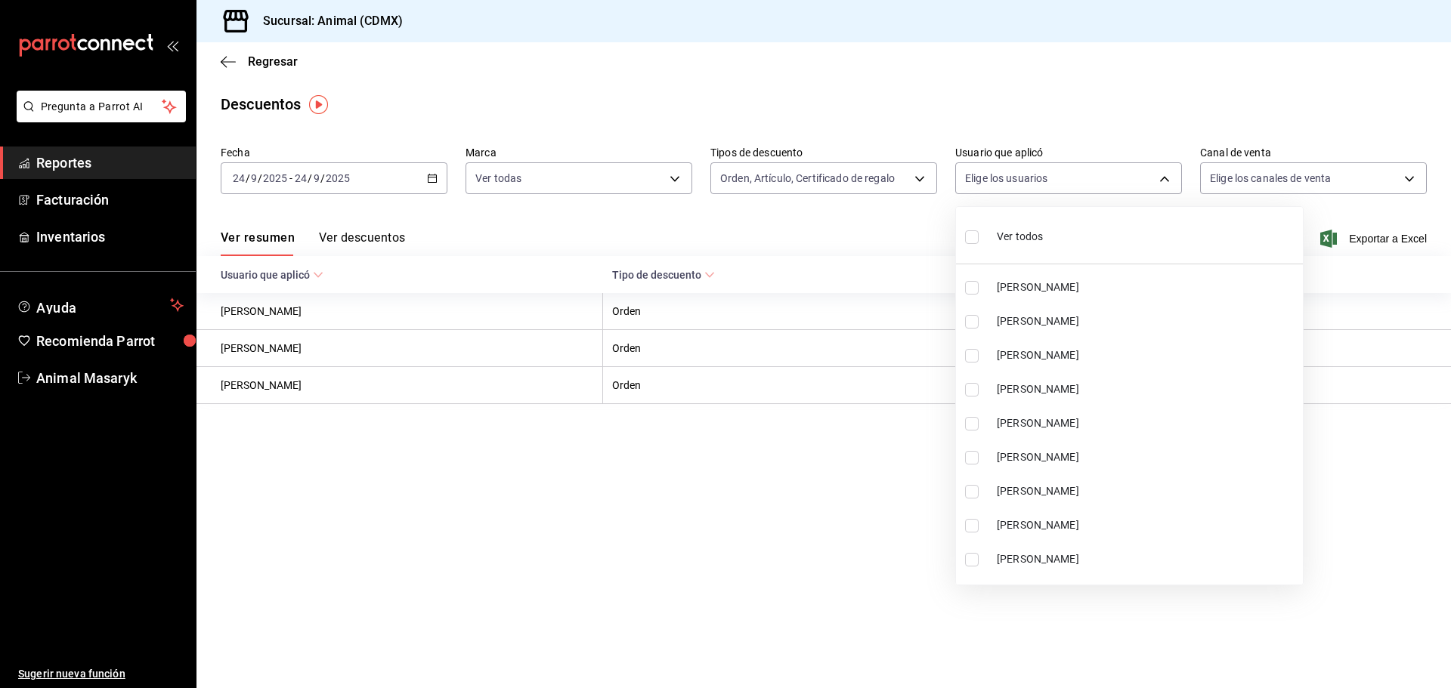
checkbox input "true"
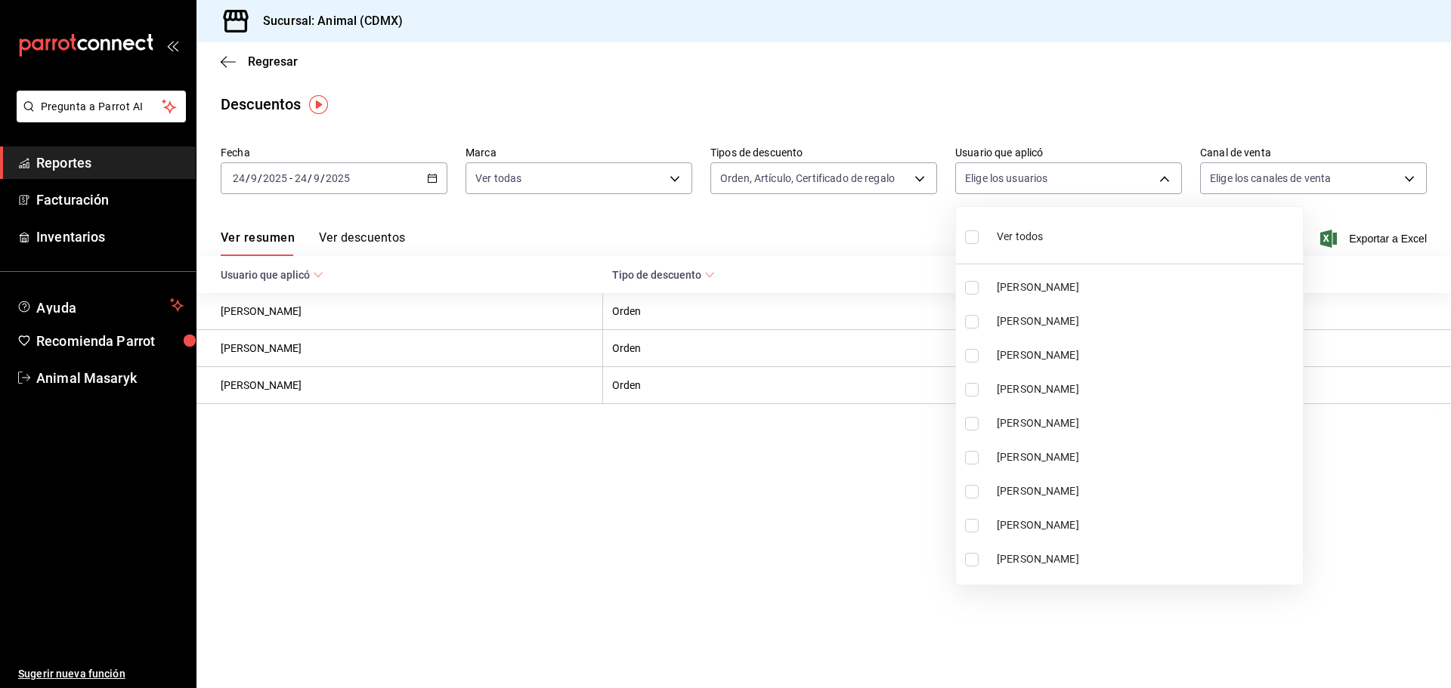
checkbox input "true"
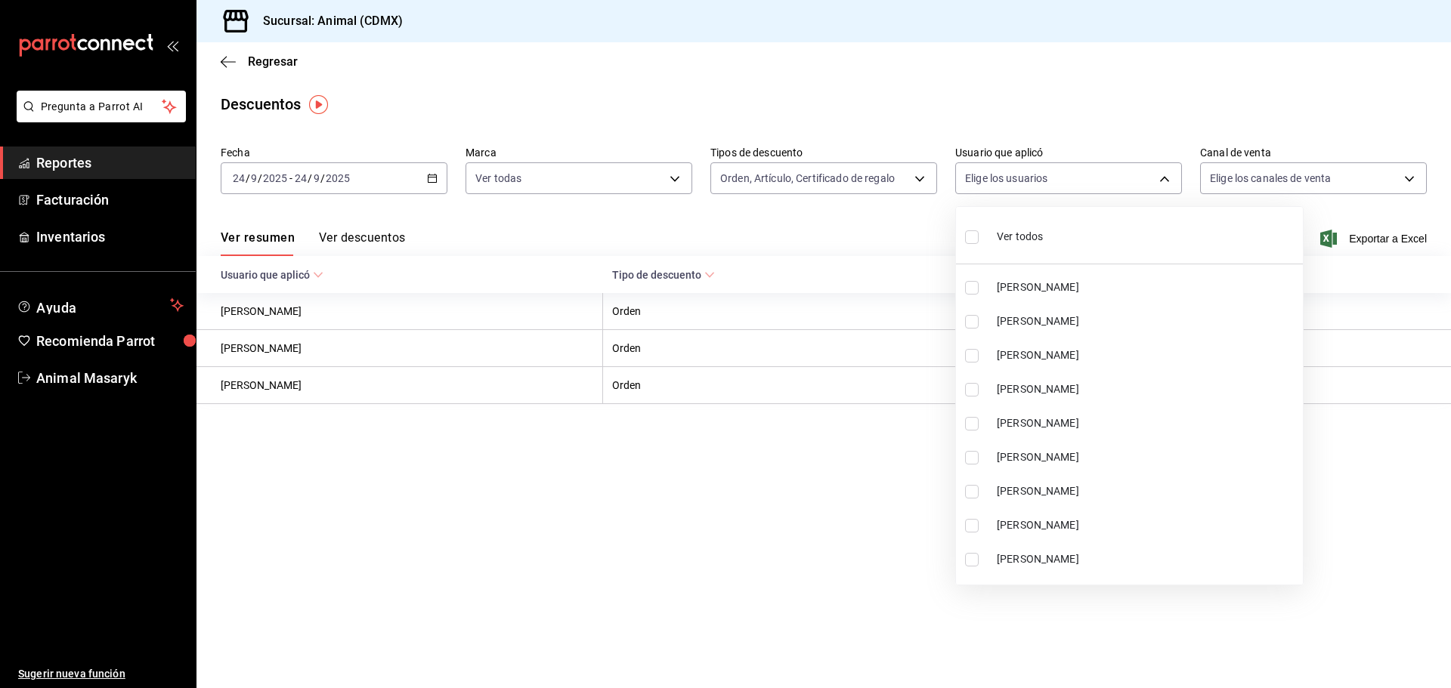
checkbox input "true"
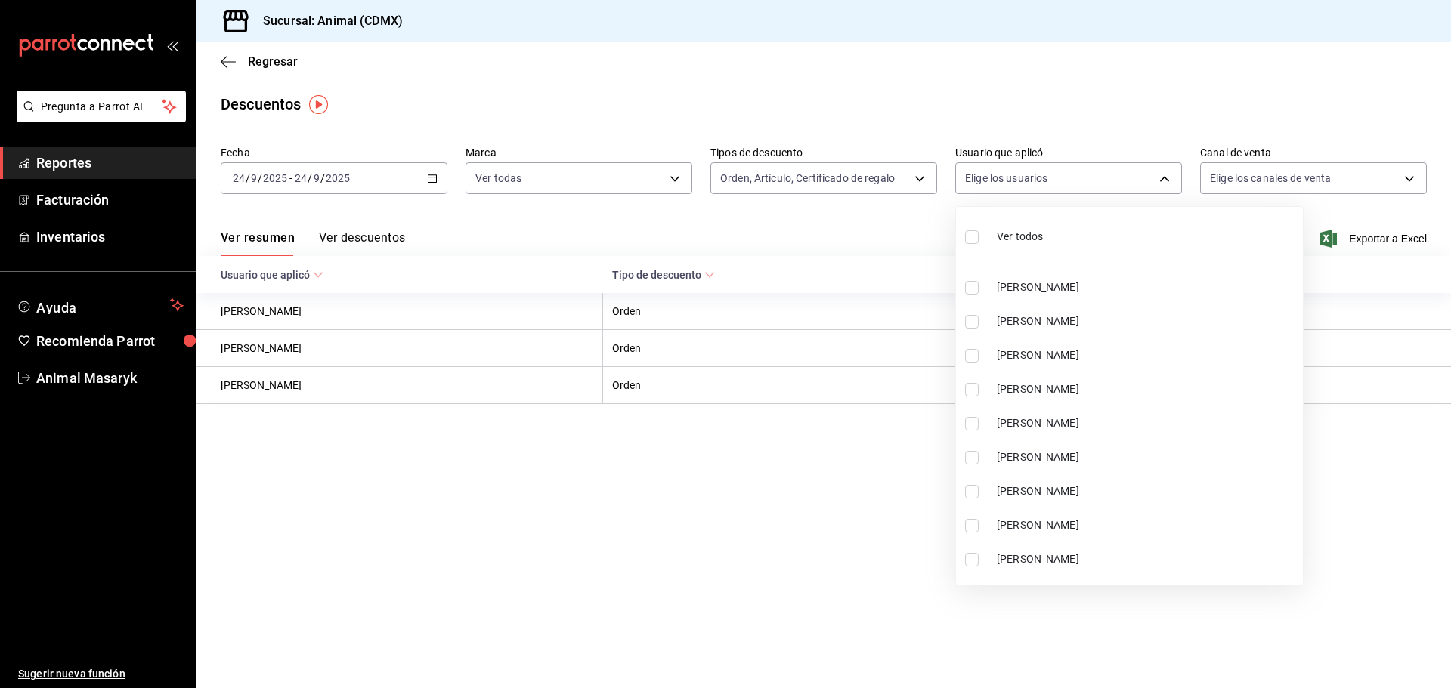
checkbox input "true"
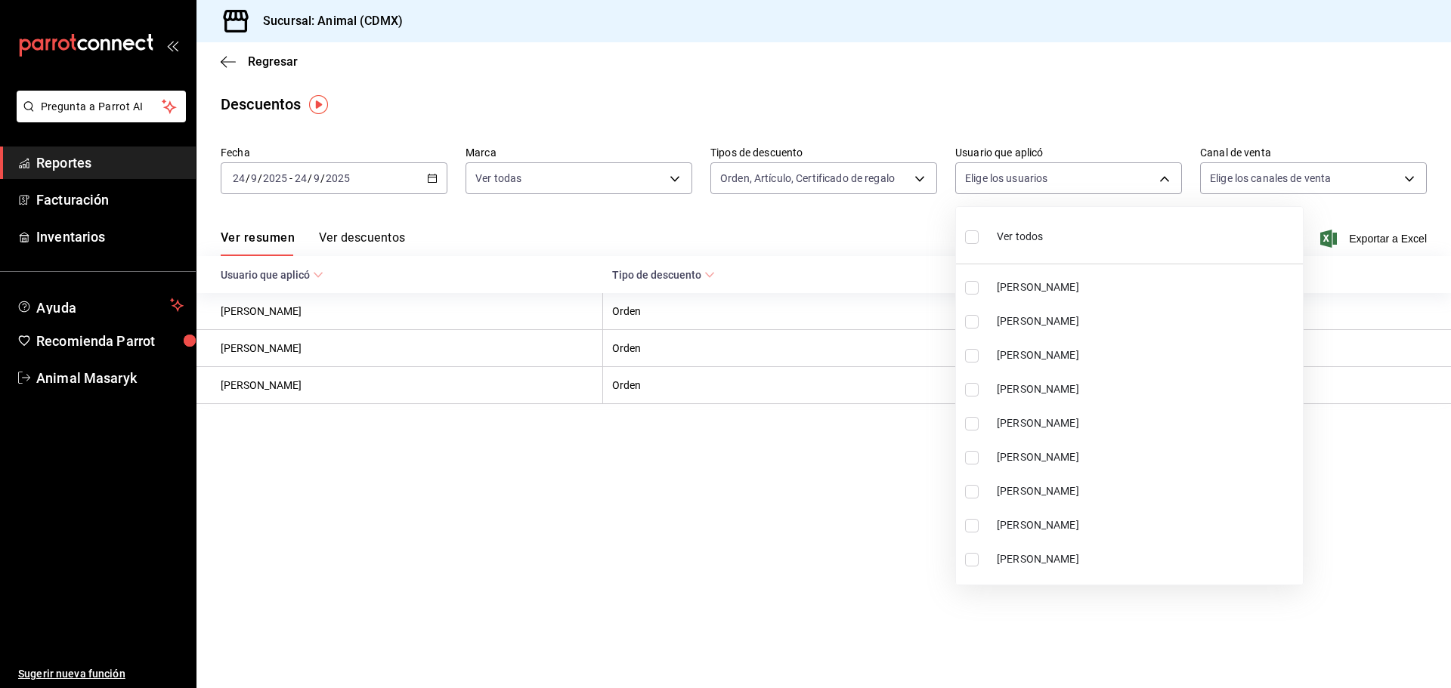
checkbox input "true"
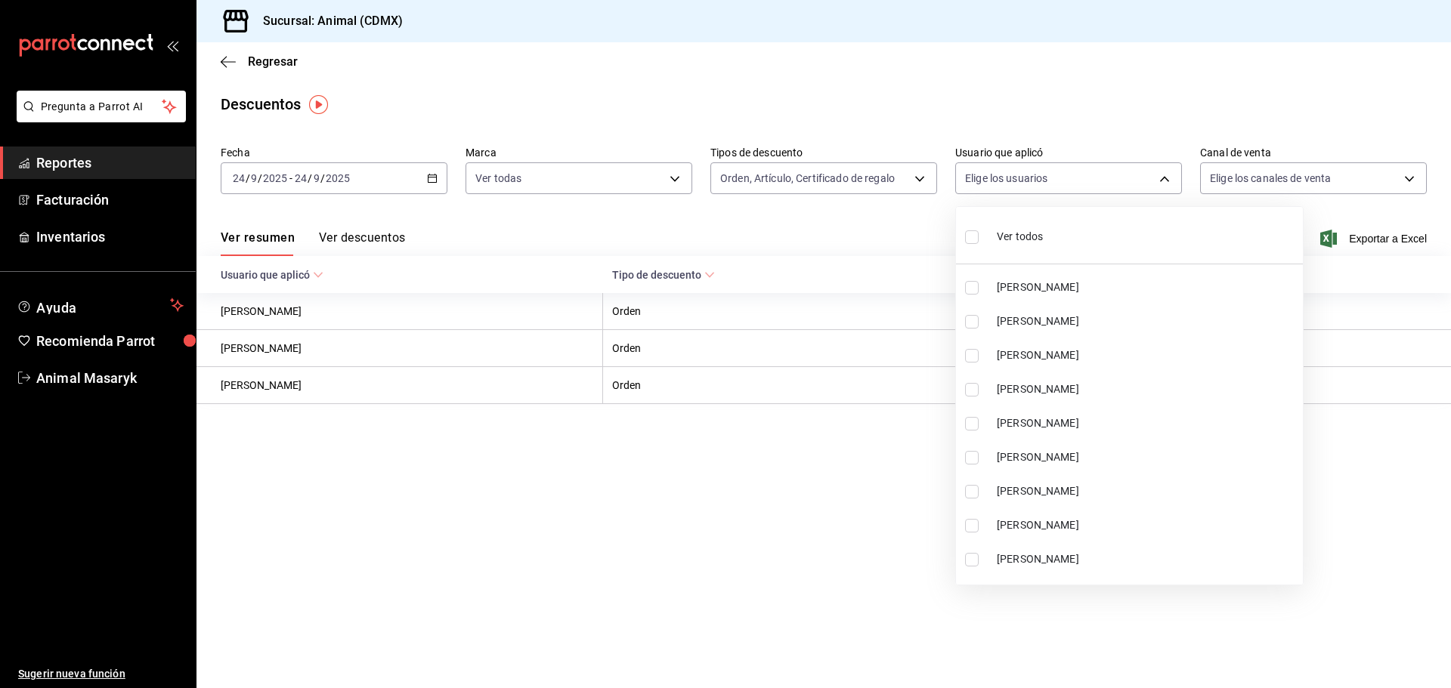
checkbox input "true"
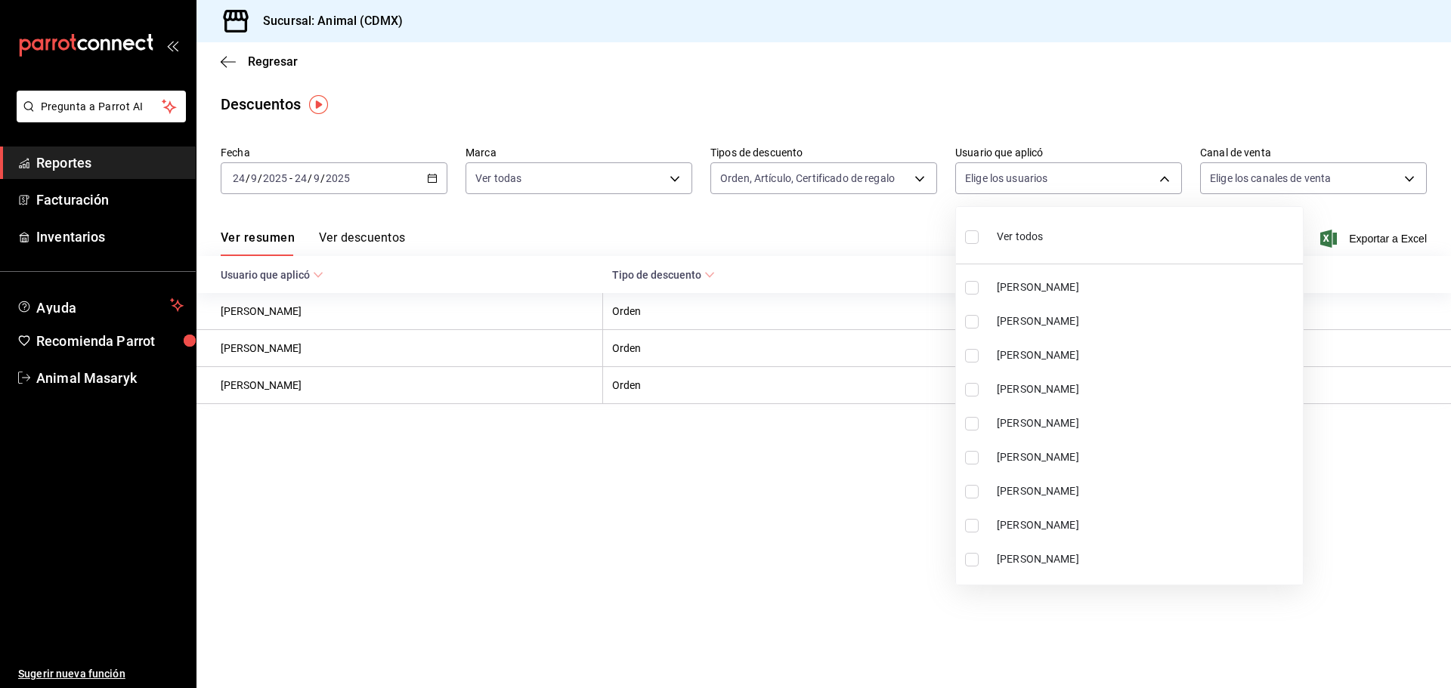
checkbox input "true"
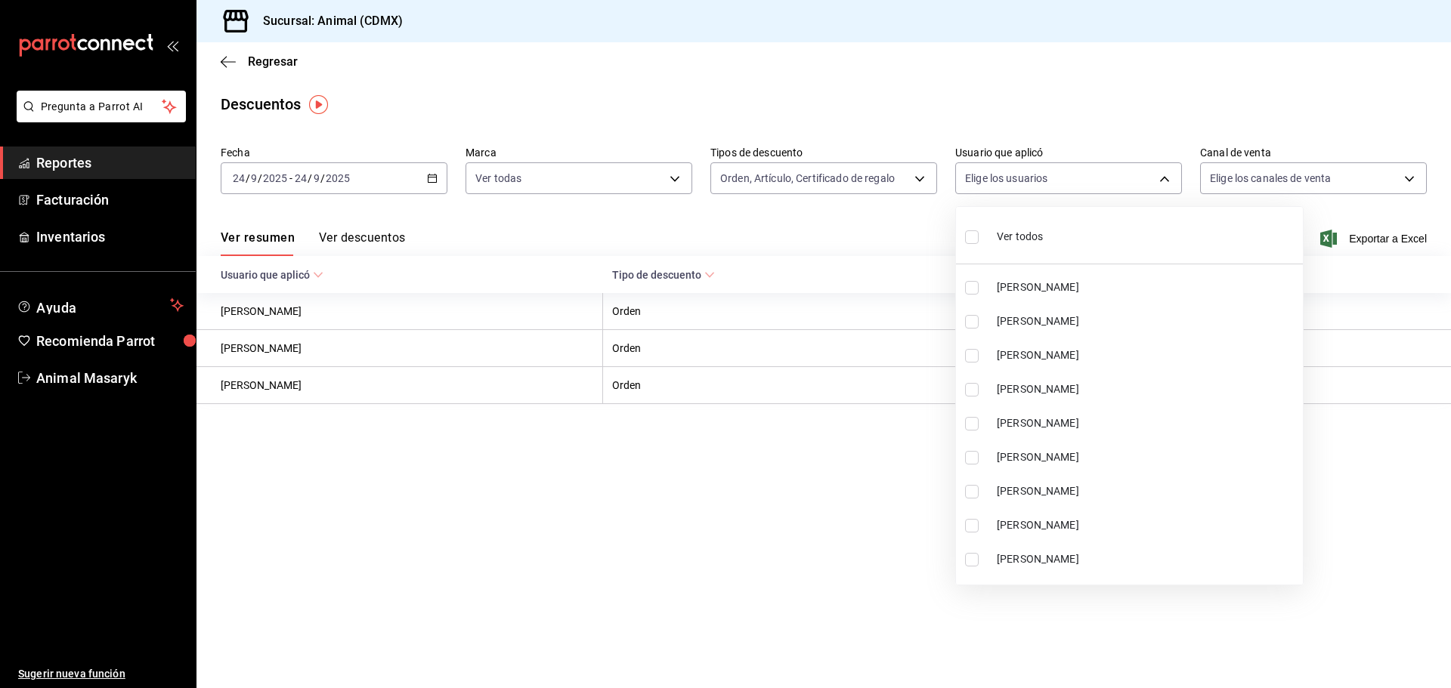
checkbox input "true"
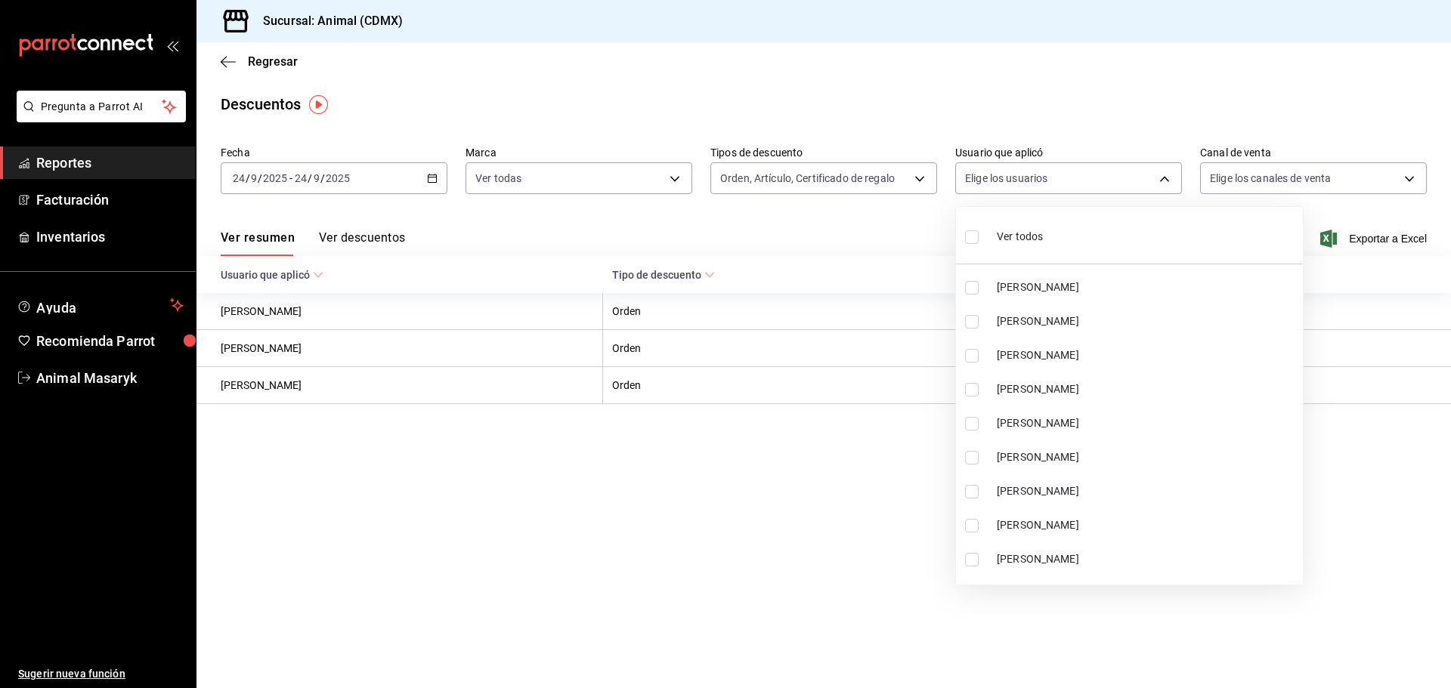
checkbox input "true"
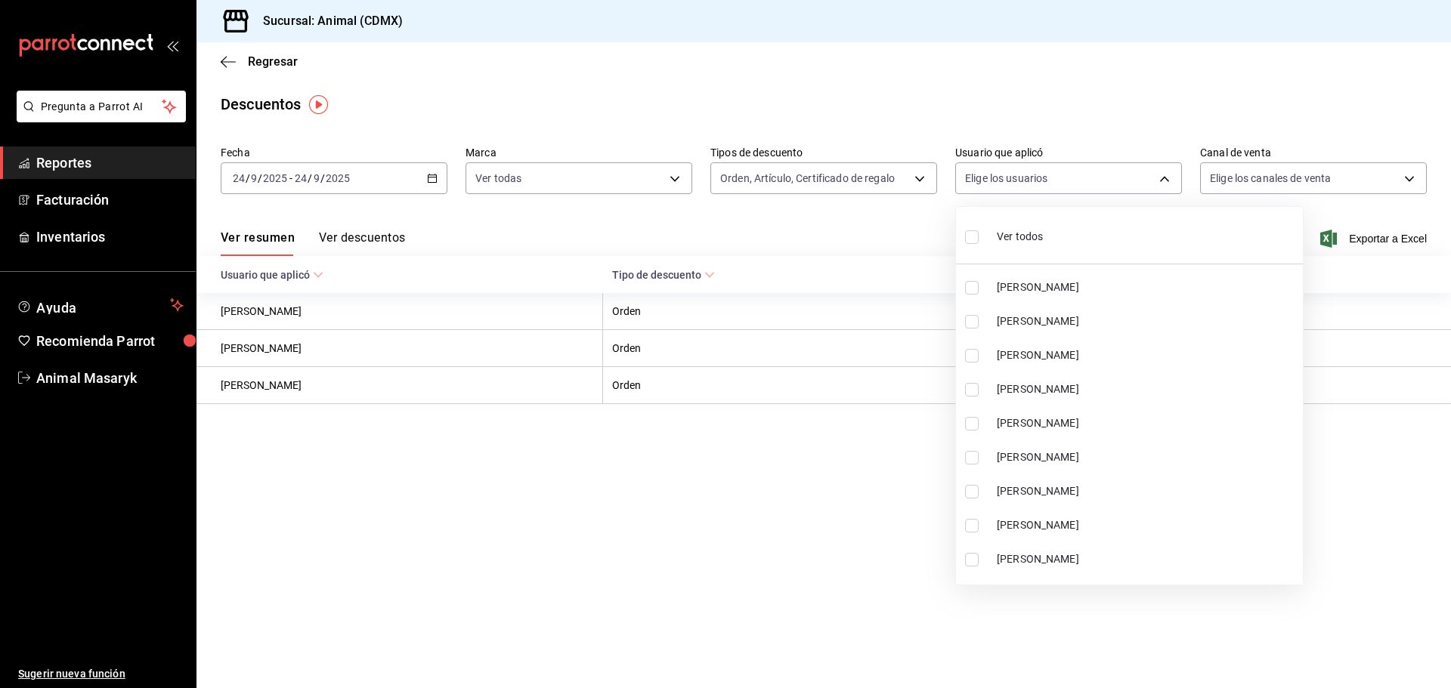
checkbox input "true"
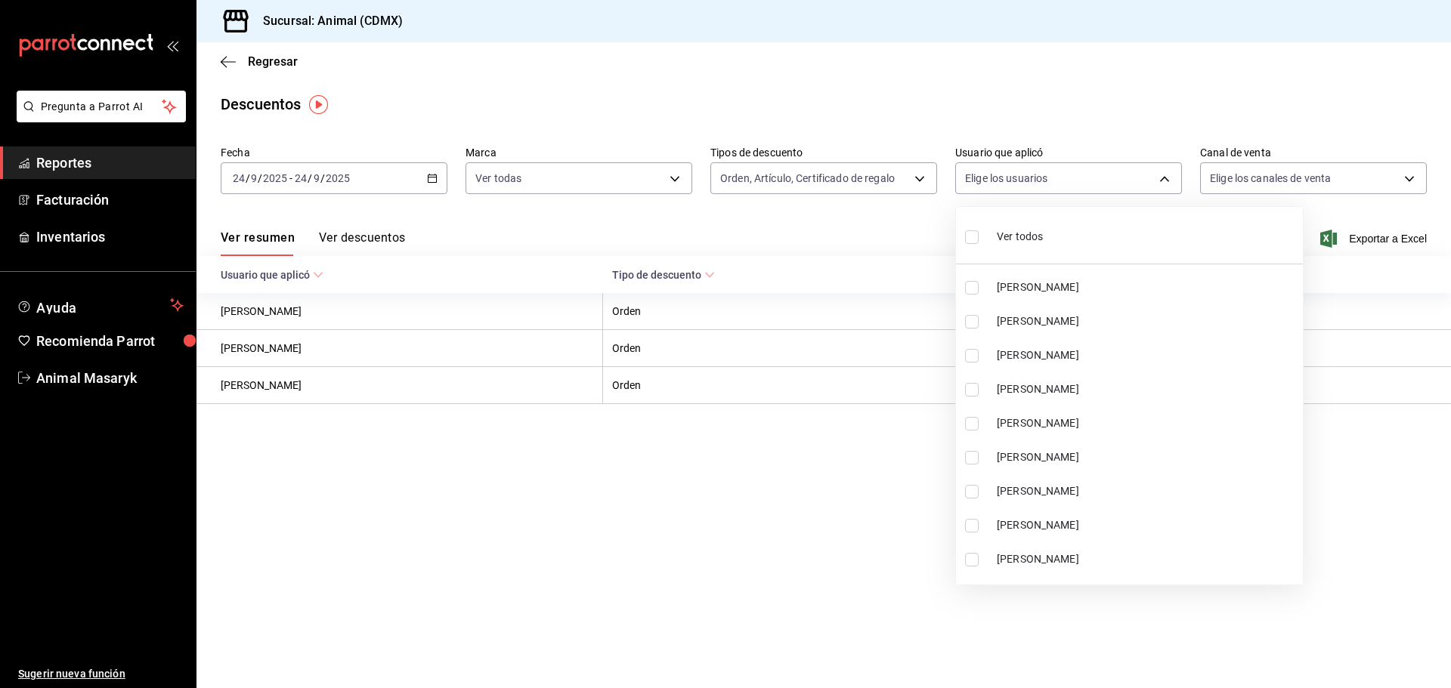
checkbox input "true"
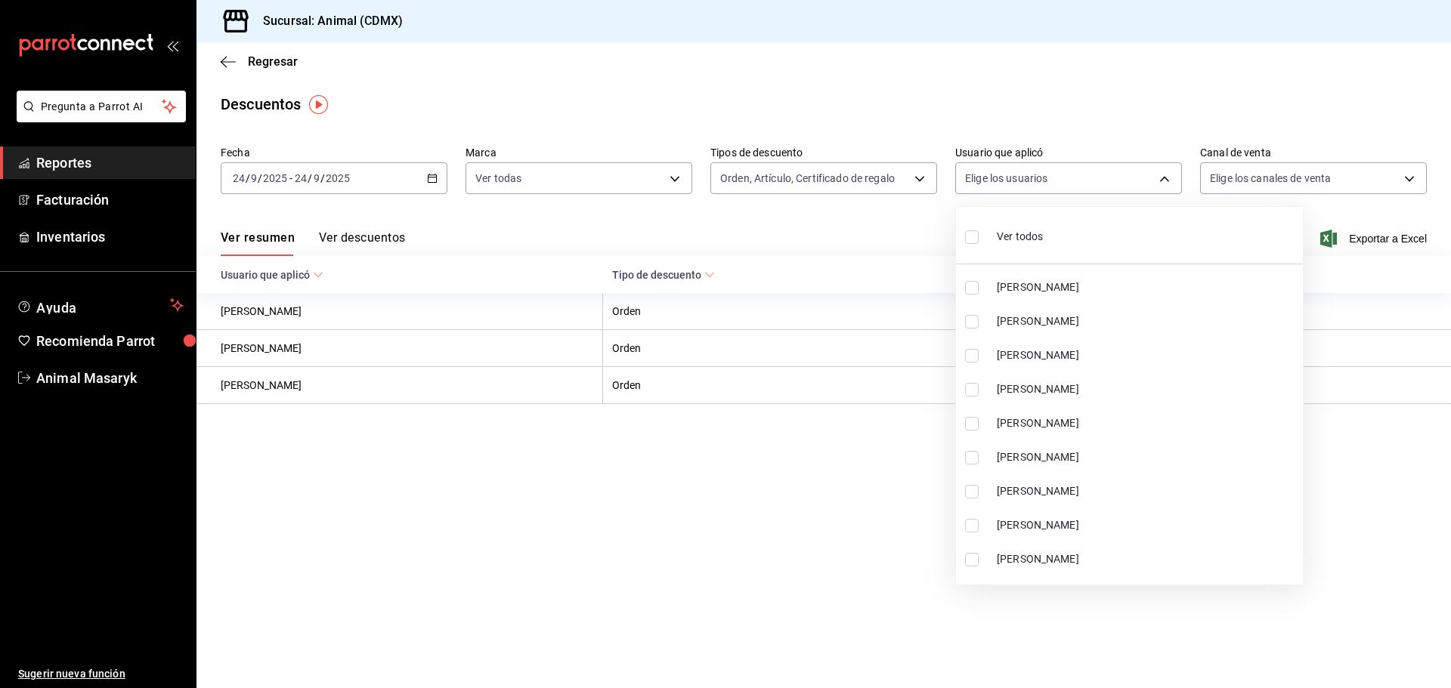
checkbox input "true"
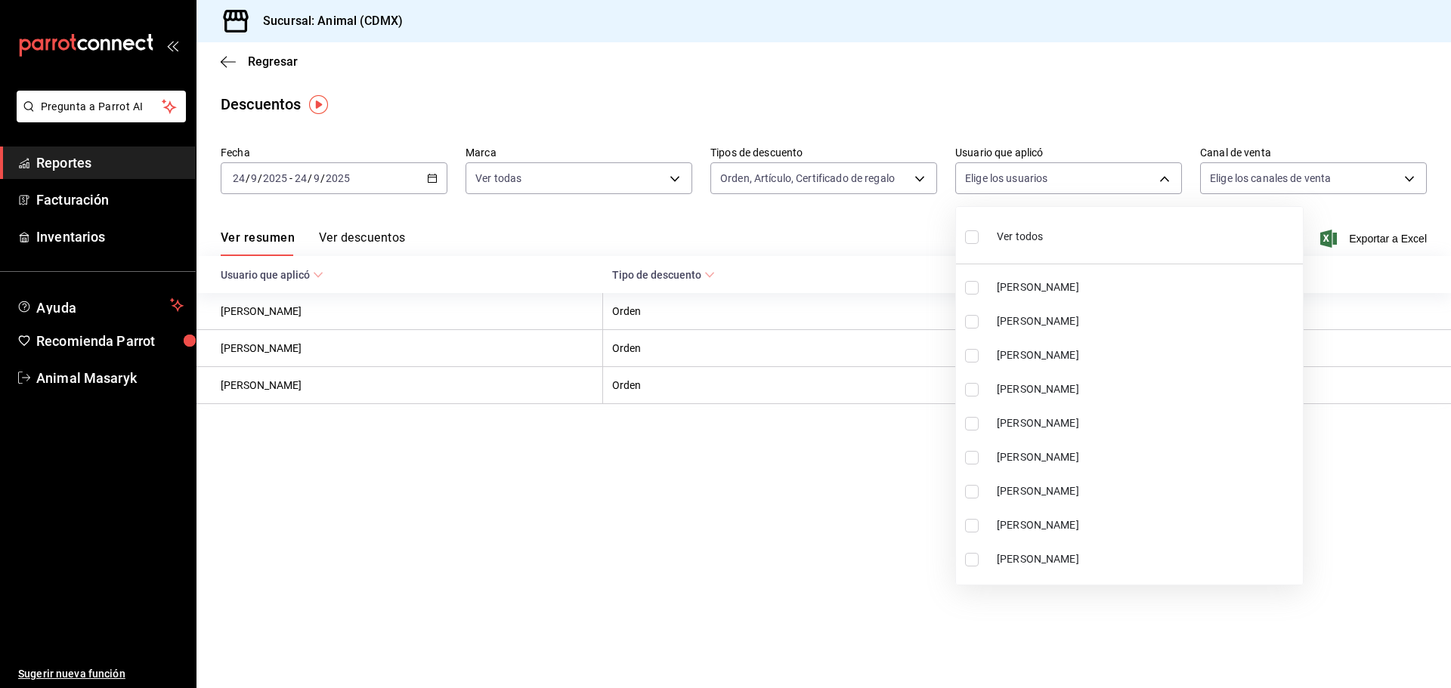
checkbox input "true"
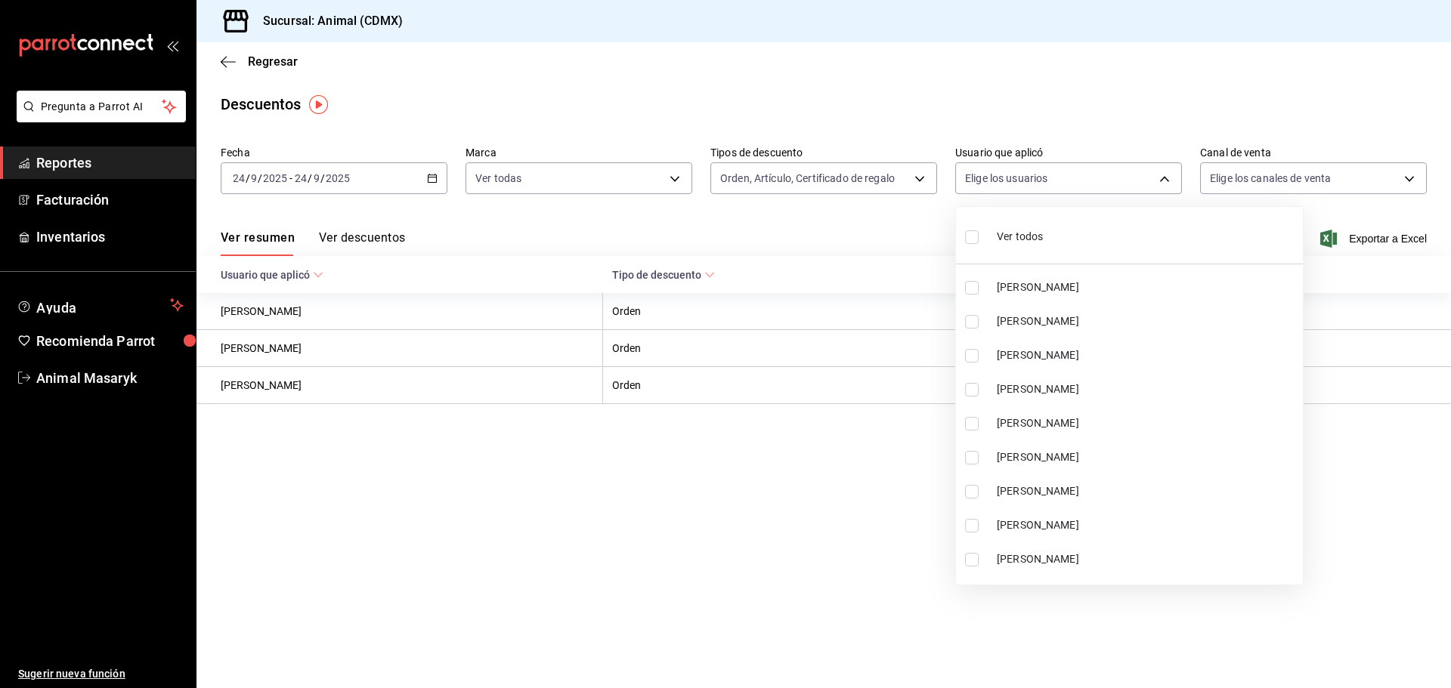
checkbox input "true"
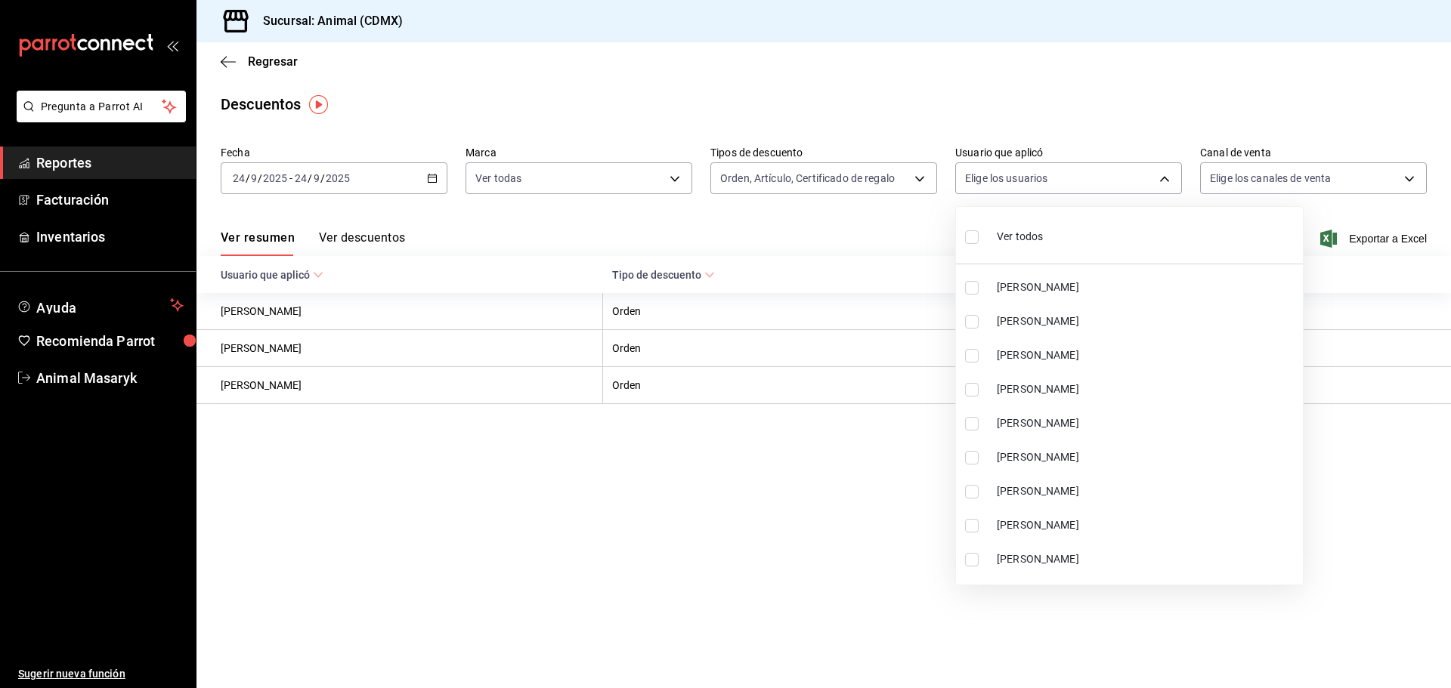
checkbox input "true"
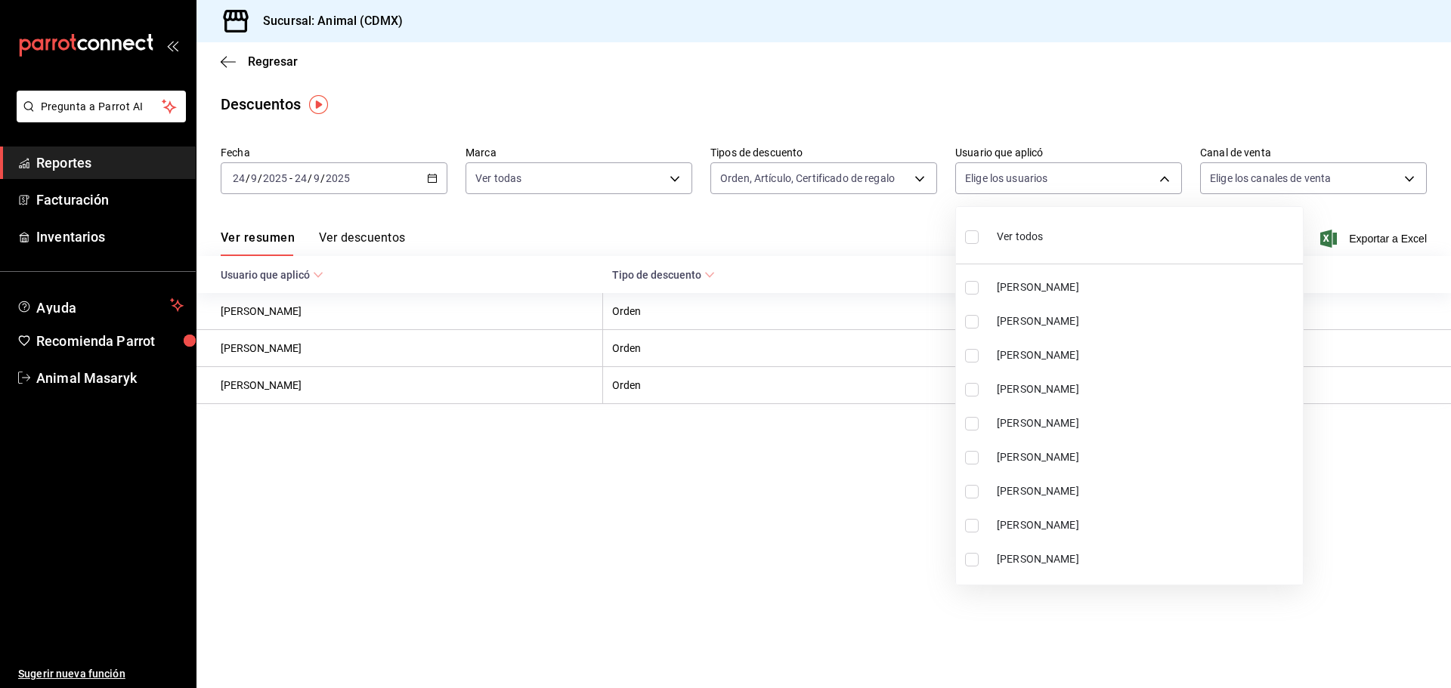
checkbox input "true"
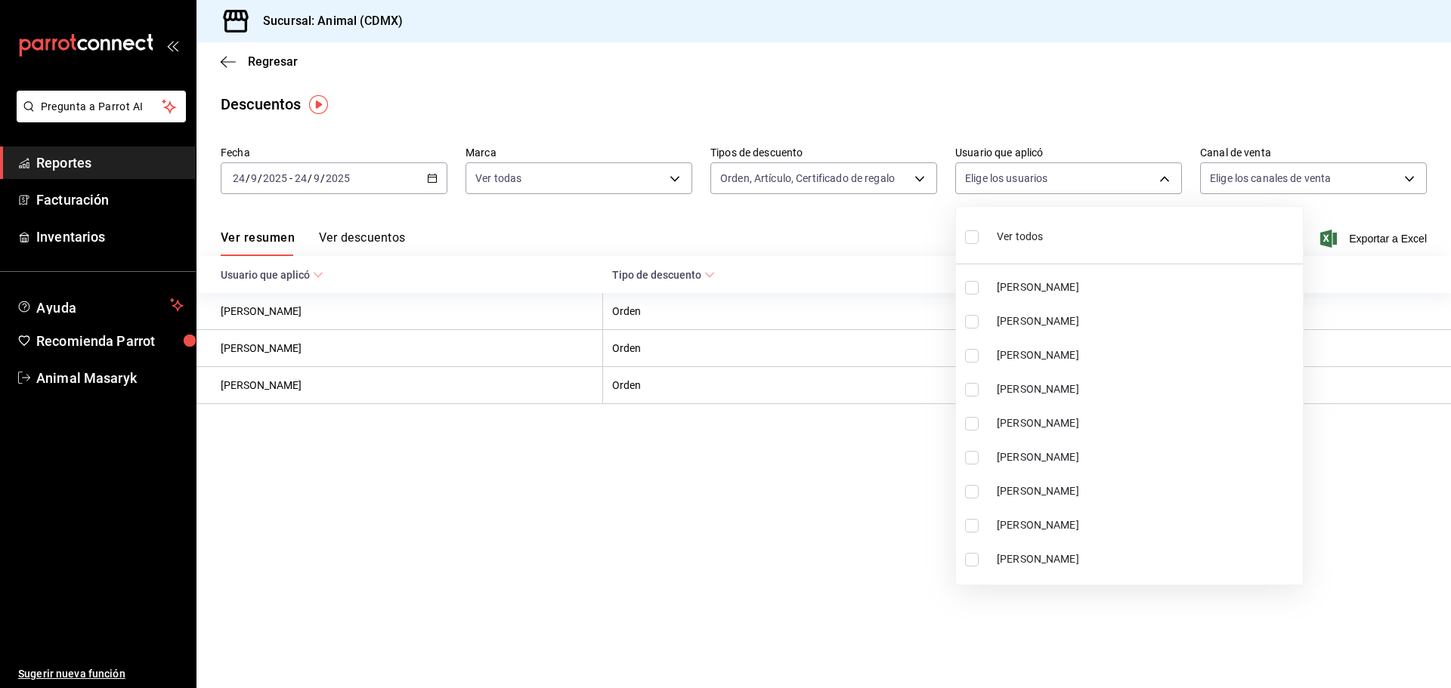
checkbox input "true"
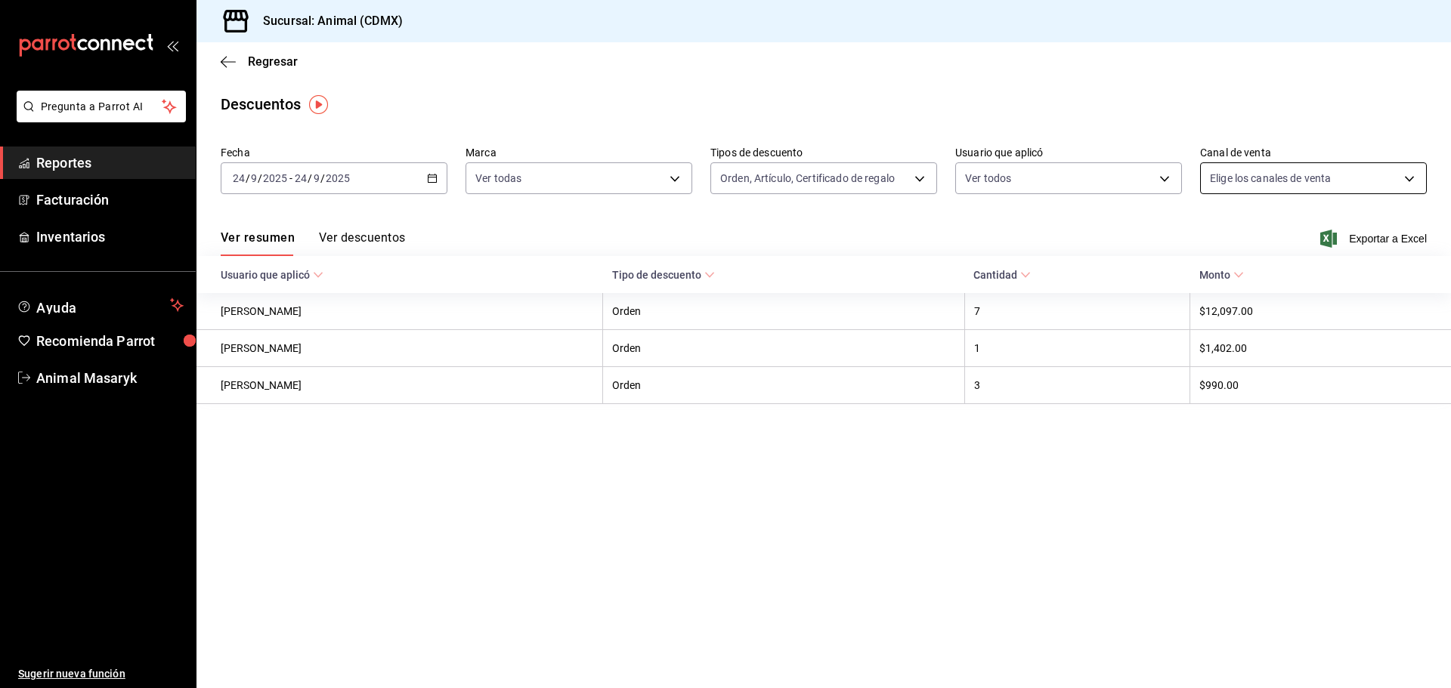
click at [1330, 185] on body "Pregunta a Parrot AI Reportes Facturación Inventarios Ayuda Recomienda Parrot A…" at bounding box center [725, 344] width 1451 height 688
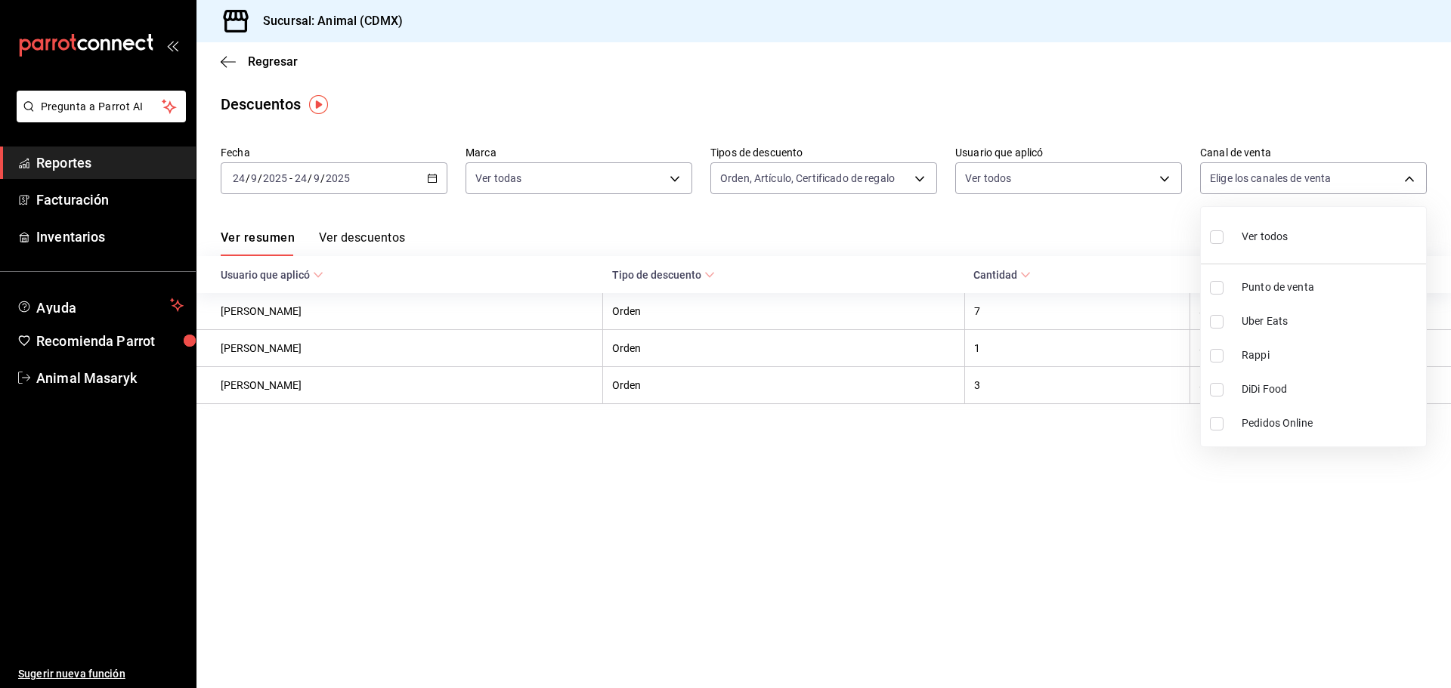
click at [1266, 238] on span "Ver todos" at bounding box center [1265, 237] width 46 height 16
click at [1134, 483] on div at bounding box center [725, 344] width 1451 height 688
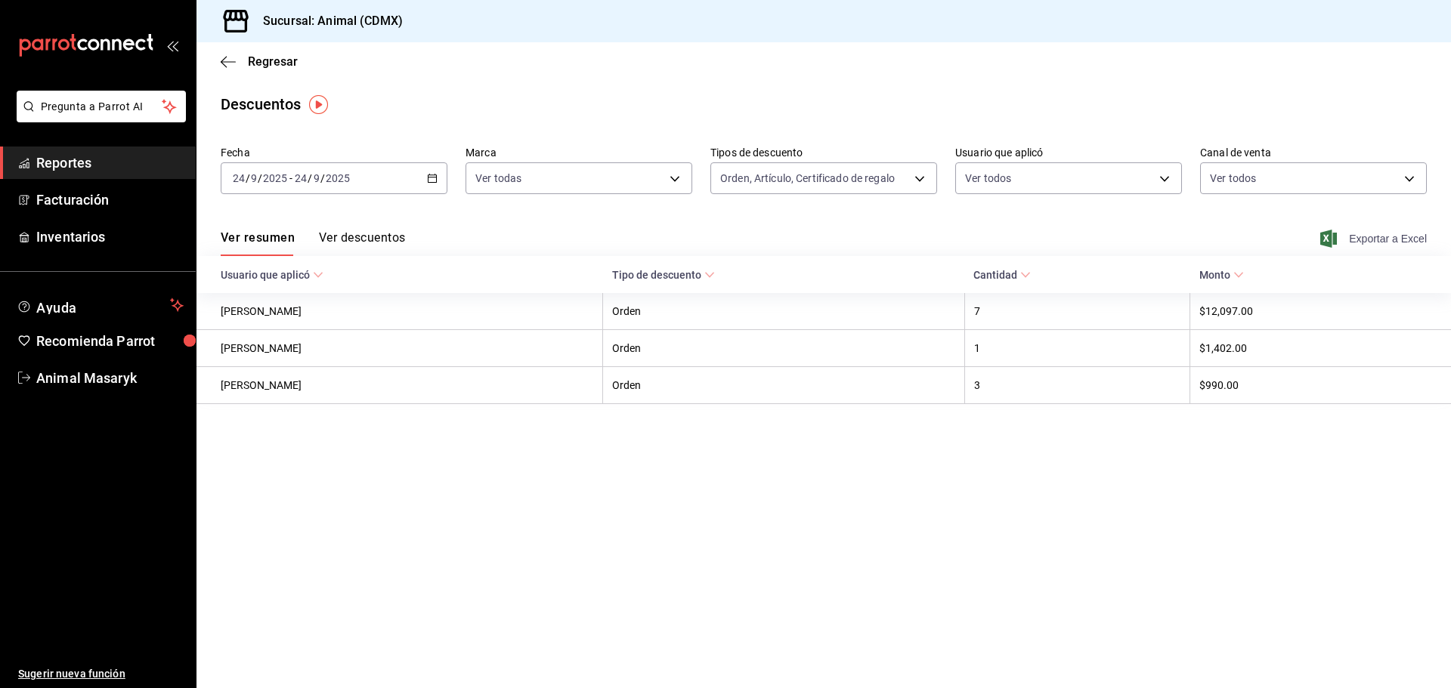
click at [1396, 244] on span "Exportar a Excel" at bounding box center [1375, 239] width 104 height 18
click at [225, 63] on icon "button" at bounding box center [228, 62] width 15 height 14
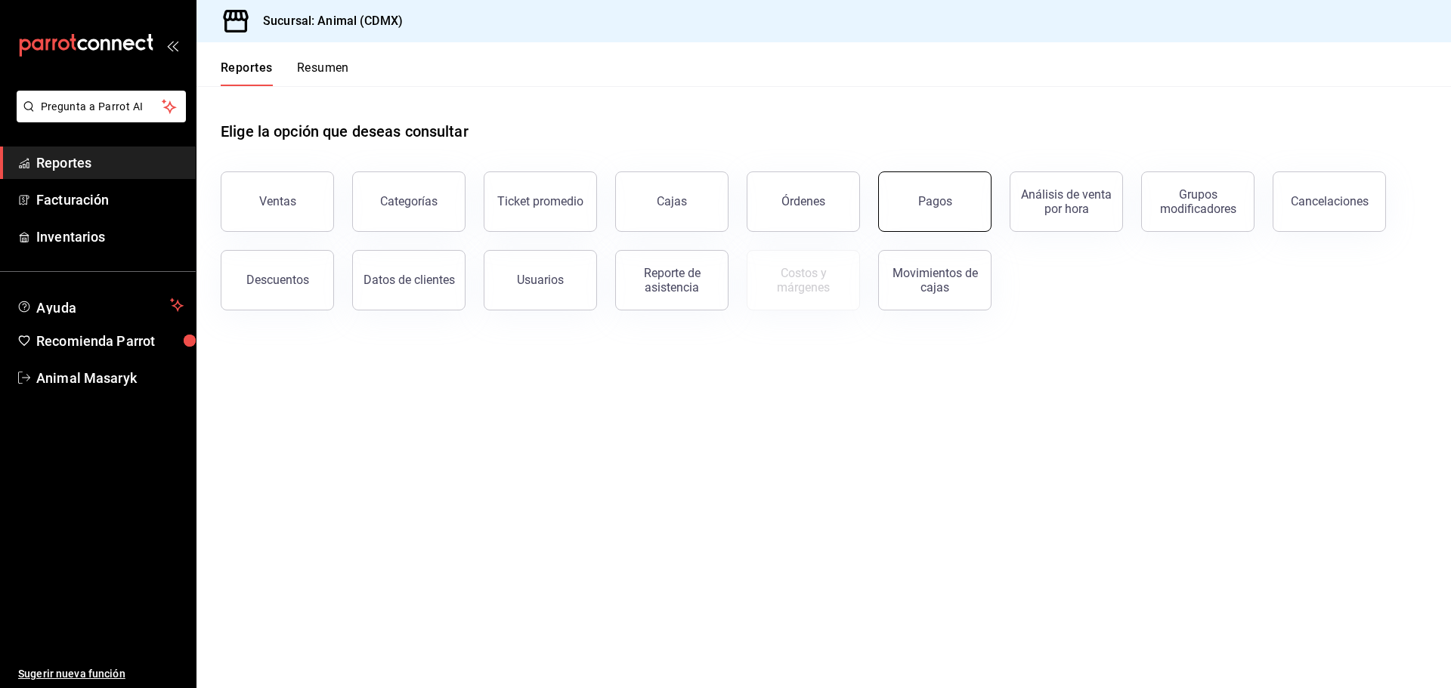
click at [957, 203] on button "Pagos" at bounding box center [934, 202] width 113 height 60
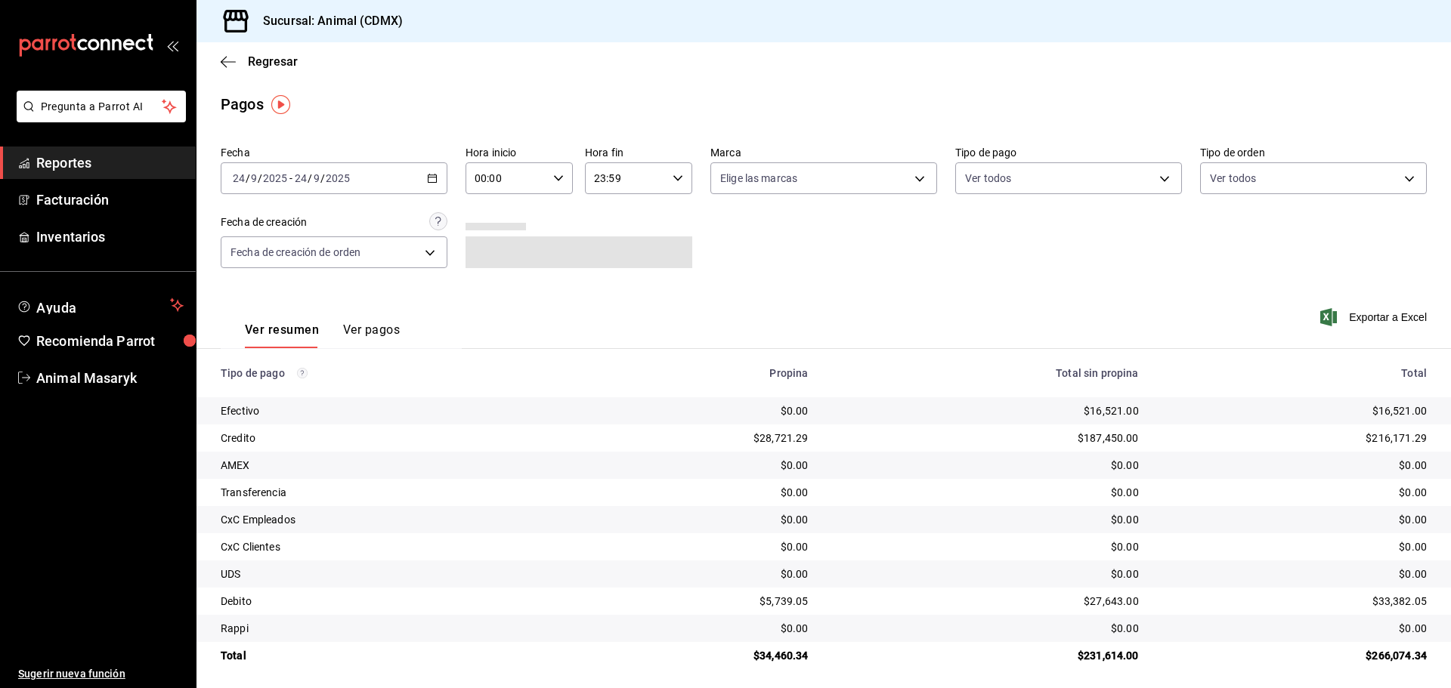
click at [549, 190] on div "00:00 Hora inicio" at bounding box center [518, 178] width 107 height 32
click at [486, 258] on button "05" at bounding box center [490, 247] width 48 height 30
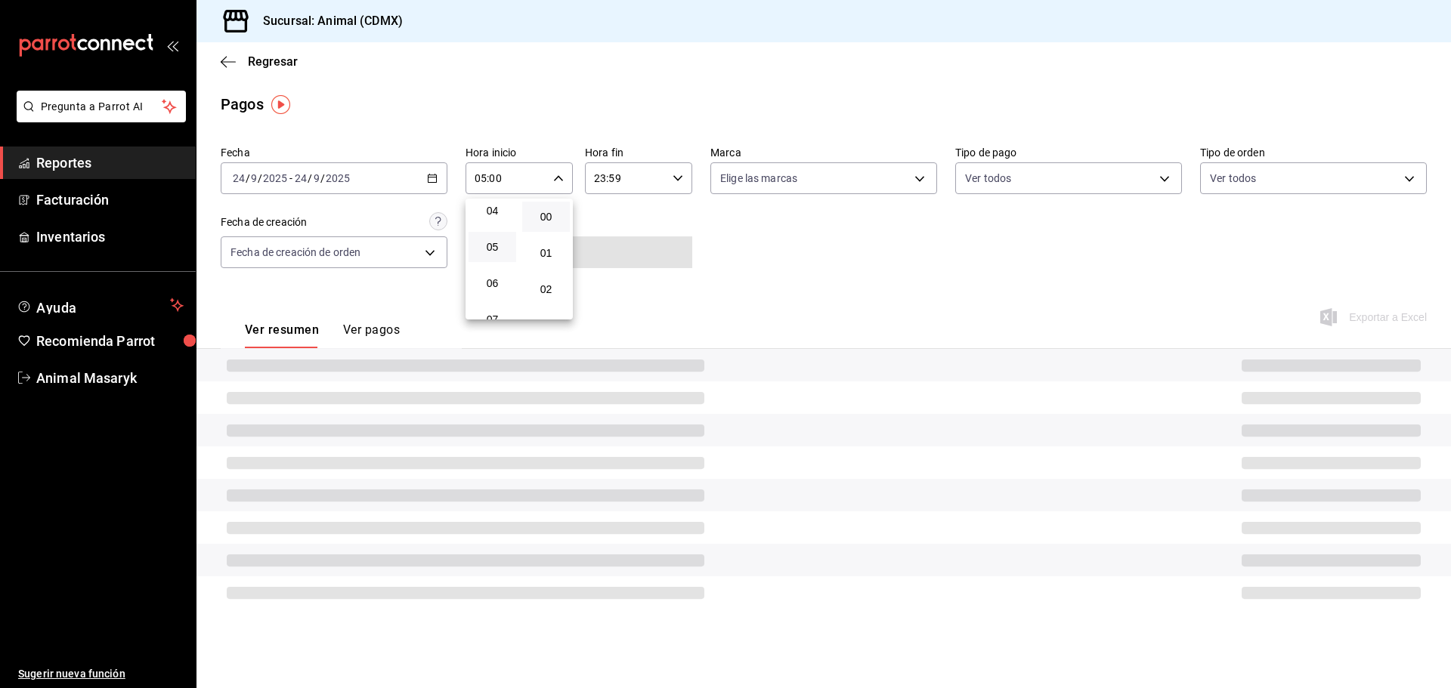
click at [788, 218] on div at bounding box center [725, 344] width 1451 height 688
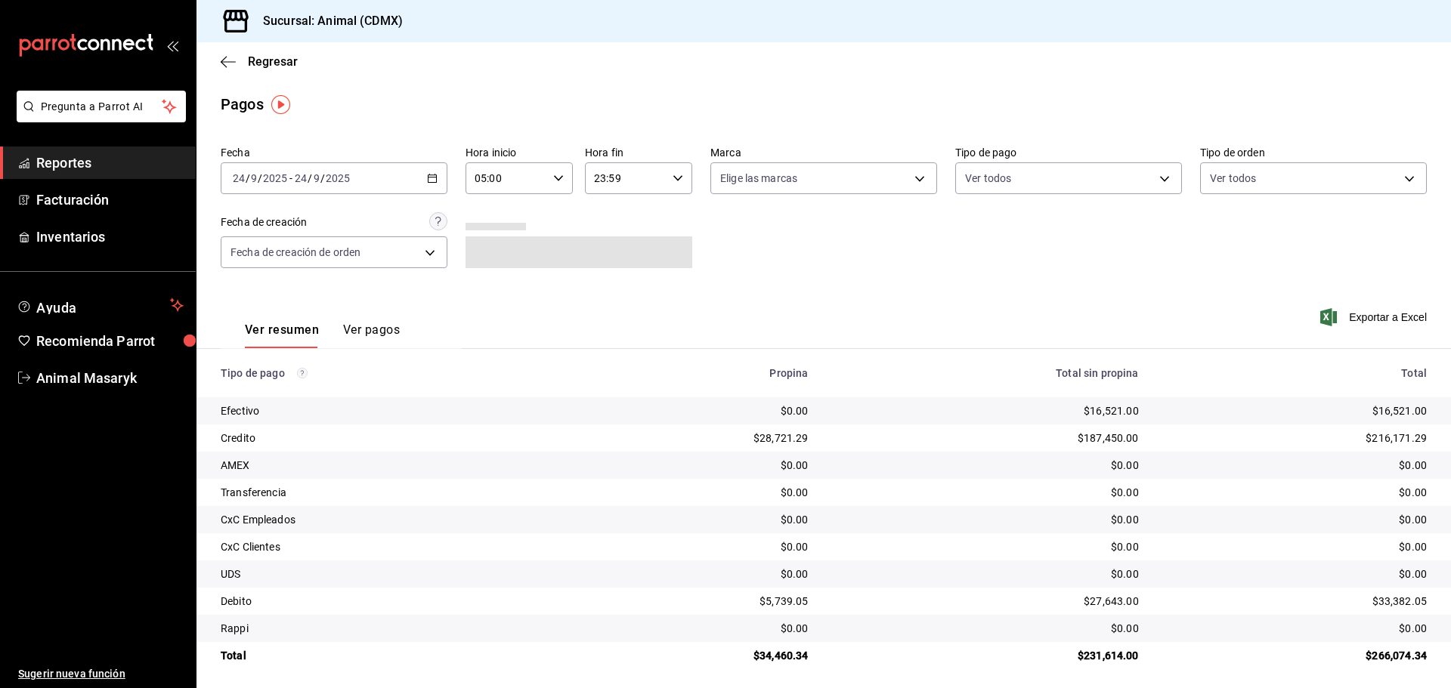
click at [967, 199] on div "Fecha [DATE] [DATE] - [DATE] [DATE] Hora inicio 05:00 Hora inicio Hora fin 23:5…" at bounding box center [824, 213] width 1206 height 147
click at [902, 186] on body "Pregunta a Parrot AI Reportes Facturación Inventarios Ayuda Recomienda Parrot A…" at bounding box center [725, 344] width 1451 height 688
click at [829, 231] on li "Ver todas" at bounding box center [818, 235] width 223 height 45
click at [984, 233] on div at bounding box center [725, 344] width 1451 height 688
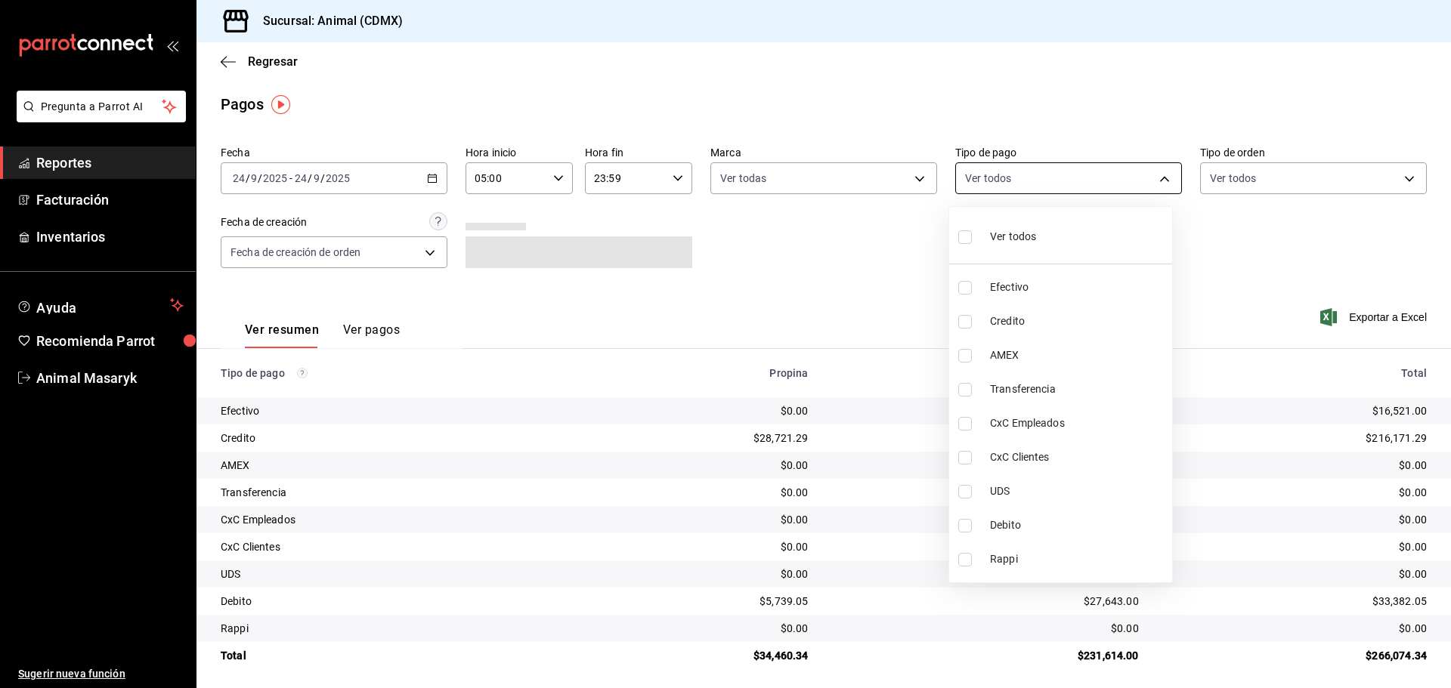
click at [1034, 181] on body "Pregunta a Parrot AI Reportes Facturación Inventarios Ayuda Recomienda Parrot A…" at bounding box center [725, 344] width 1451 height 688
drag, startPoint x: 1015, startPoint y: 240, endPoint x: 1118, endPoint y: 227, distance: 103.6
click at [1018, 240] on span "Ver todos" at bounding box center [1013, 237] width 46 height 16
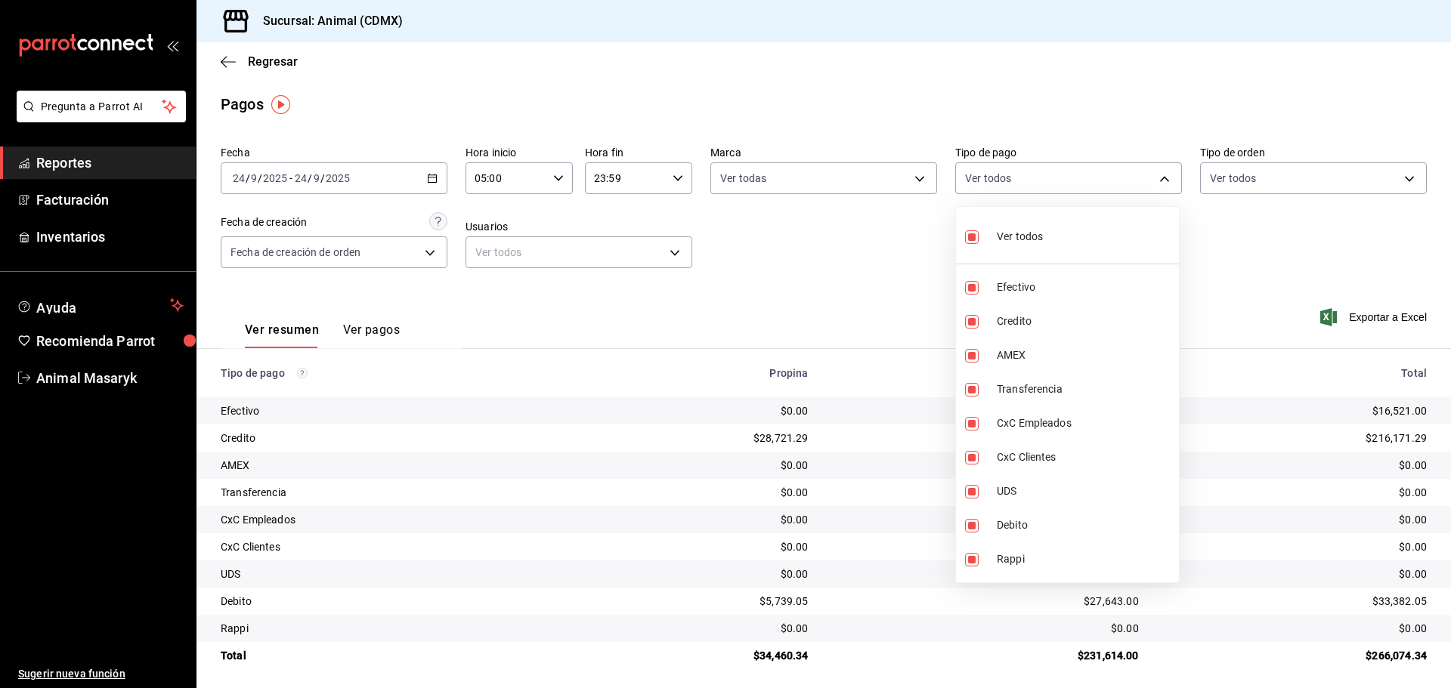
click at [1223, 246] on div at bounding box center [725, 344] width 1451 height 688
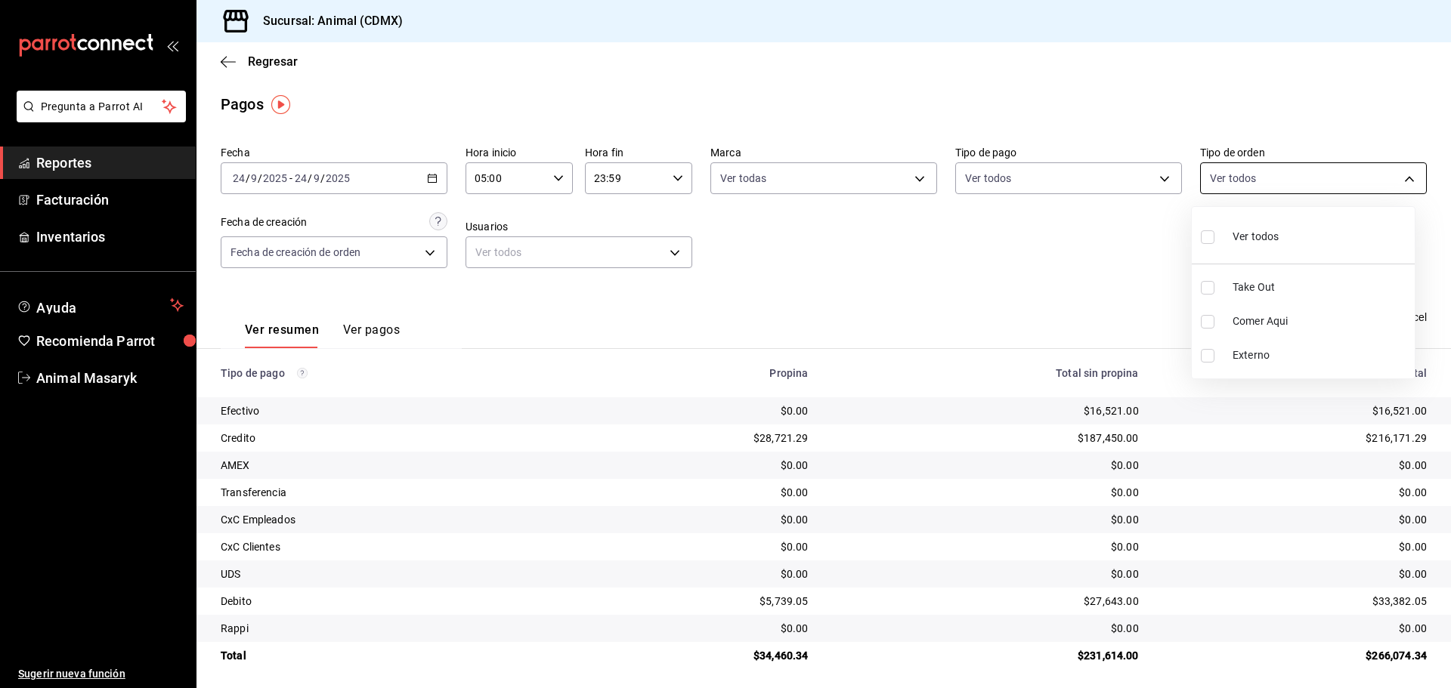
click at [1333, 179] on body "Pregunta a Parrot AI Reportes Facturación Inventarios Ayuda Recomienda Parrot A…" at bounding box center [725, 344] width 1451 height 688
click at [1225, 245] on div "Ver todos" at bounding box center [1240, 235] width 78 height 32
click at [1083, 262] on div at bounding box center [725, 344] width 1451 height 688
click at [429, 181] on icon "button" at bounding box center [432, 178] width 11 height 11
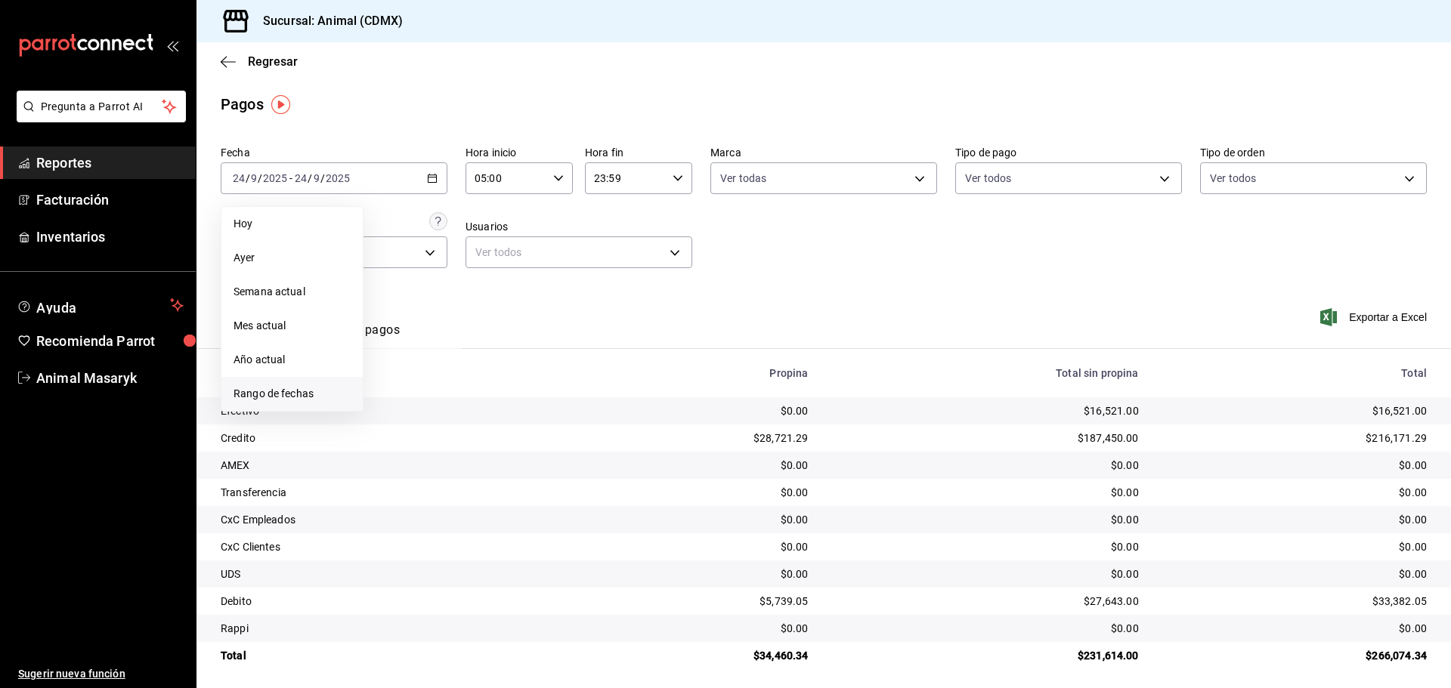
click at [281, 394] on span "Rango de fechas" at bounding box center [292, 394] width 117 height 16
click at [457, 376] on button "24" at bounding box center [448, 378] width 26 height 27
click at [482, 379] on button "25" at bounding box center [475, 378] width 26 height 27
click at [772, 282] on div "Fecha [DATE] [DATE] - [DATE] [DATE] Hora inicio 00:00 Hora inicio Hora fin 23:5…" at bounding box center [824, 213] width 1206 height 147
click at [544, 172] on div "00:00 Hora inicio" at bounding box center [518, 178] width 107 height 32
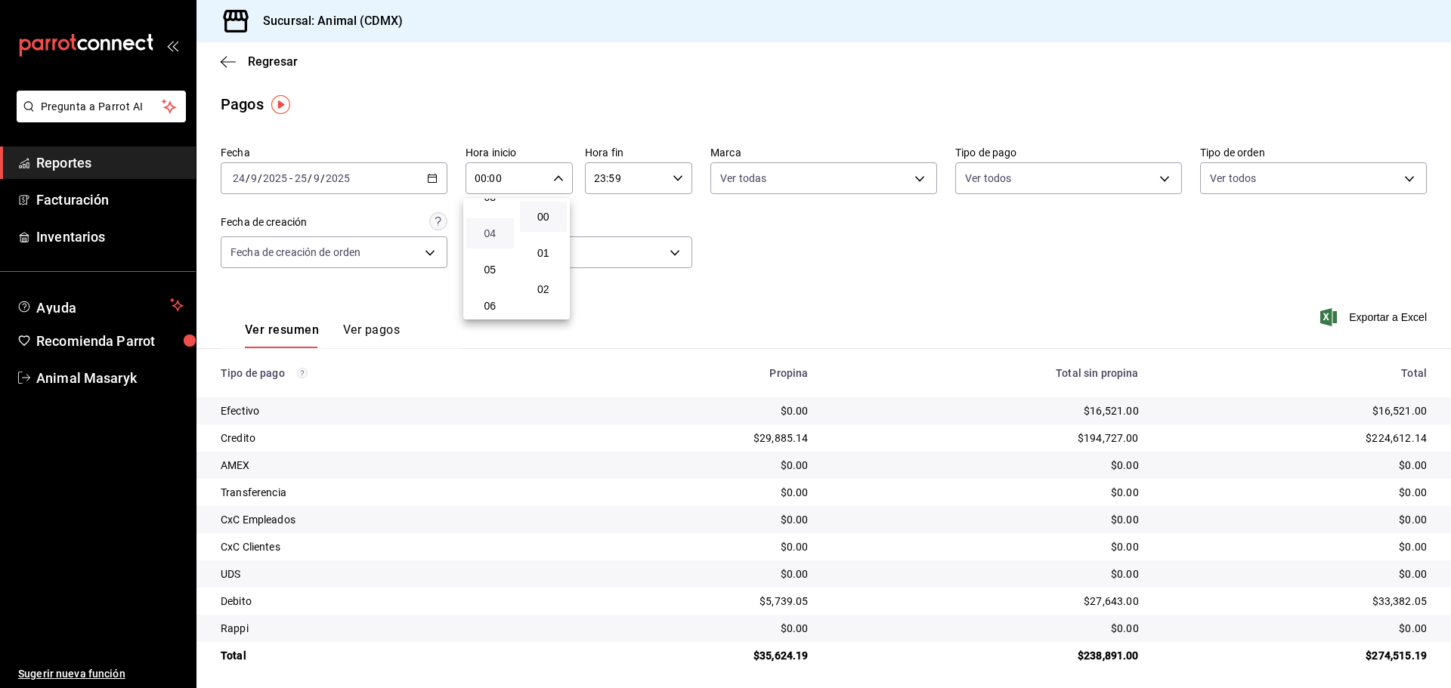
scroll to position [151, 0]
drag, startPoint x: 495, startPoint y: 243, endPoint x: 651, endPoint y: 237, distance: 155.8
click at [499, 243] on span "05" at bounding box center [489, 247] width 29 height 12
click at [688, 223] on div at bounding box center [725, 344] width 1451 height 688
click at [679, 181] on div "23:59 Hora fin" at bounding box center [638, 178] width 107 height 32
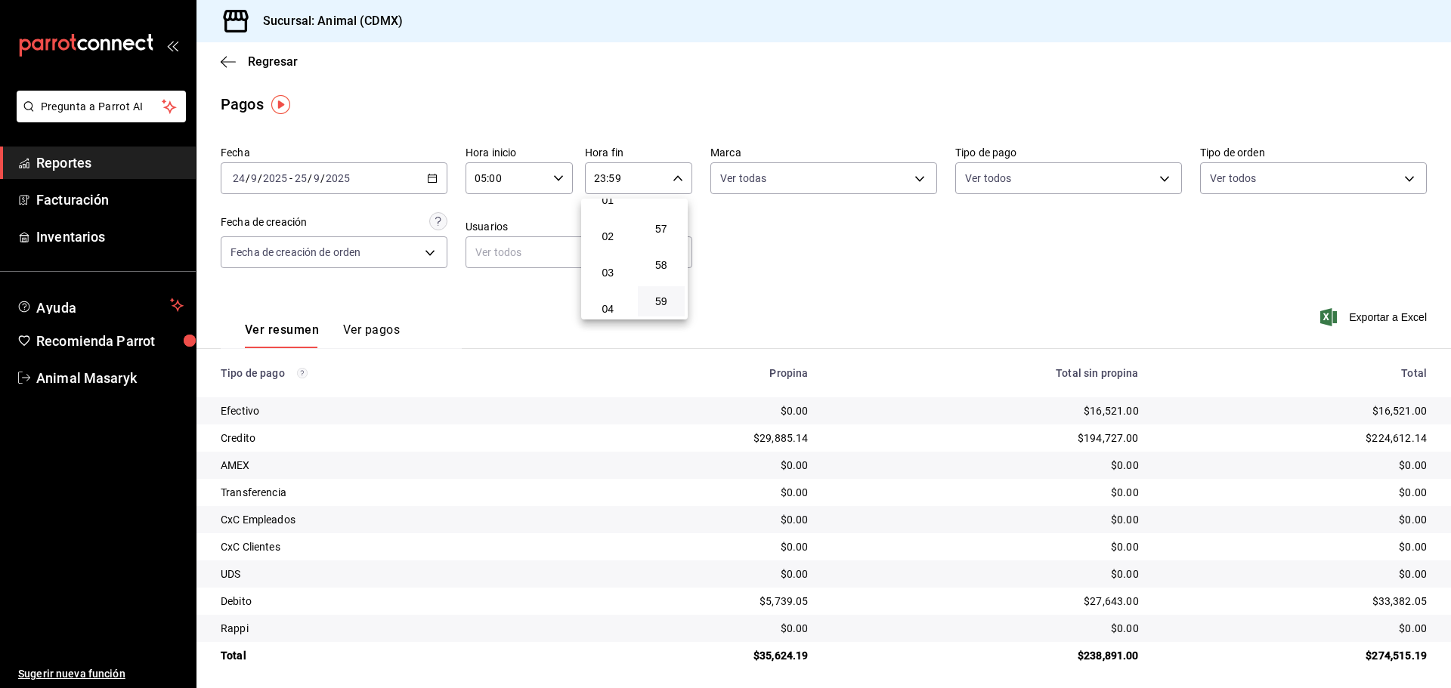
scroll to position [76, 0]
click at [608, 283] on span "04" at bounding box center [607, 286] width 29 height 12
click at [793, 238] on div at bounding box center [725, 344] width 1451 height 688
click at [909, 170] on body "Pregunta a Parrot AI Reportes Facturación Inventarios Ayuda Recomienda Parrot A…" at bounding box center [725, 344] width 1451 height 688
click at [1028, 104] on div at bounding box center [725, 344] width 1451 height 688
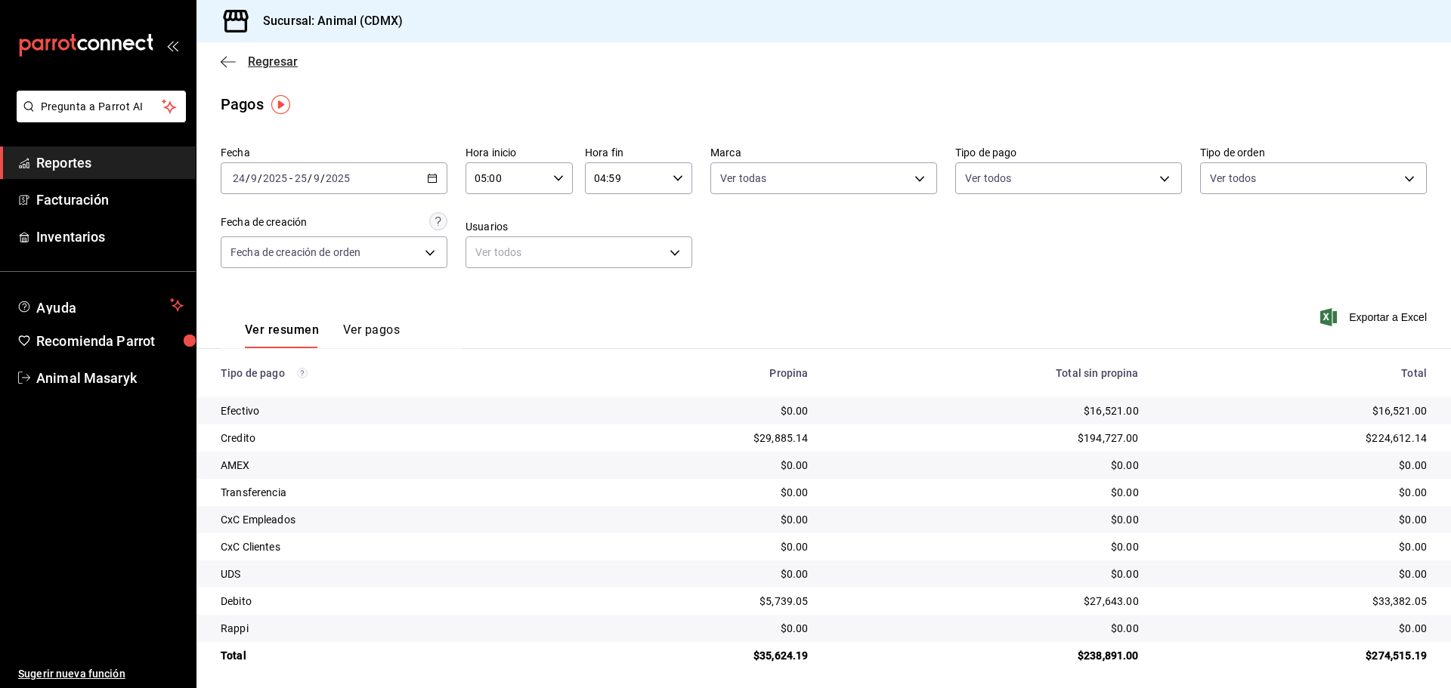
click at [233, 58] on icon "button" at bounding box center [228, 62] width 15 height 14
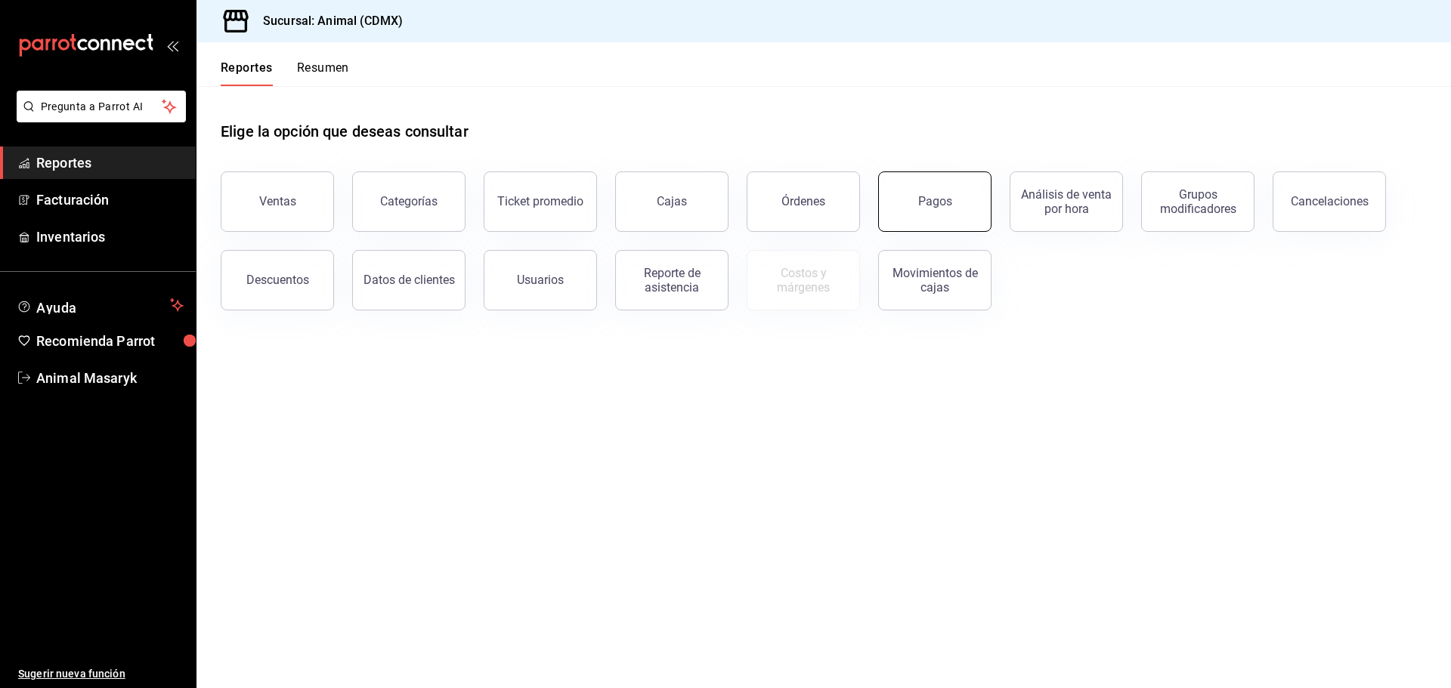
click at [918, 203] on button "Pagos" at bounding box center [934, 202] width 113 height 60
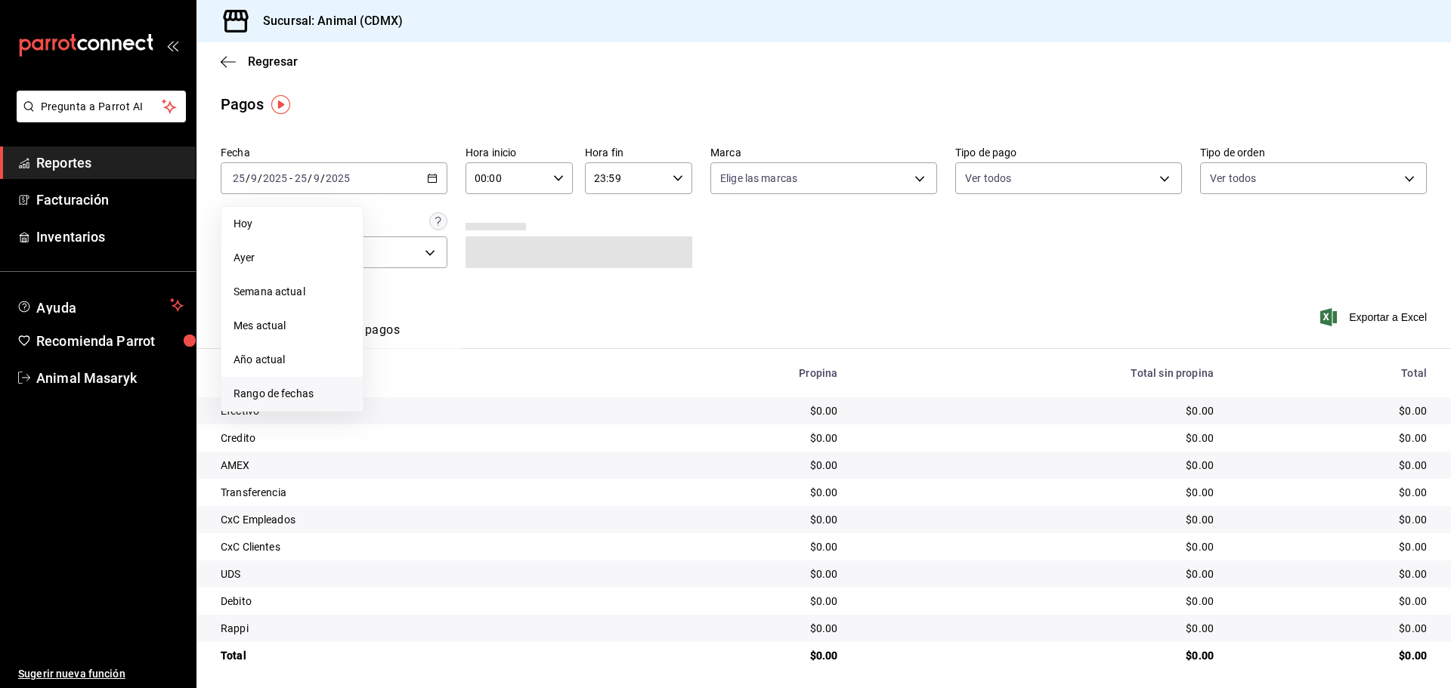
click at [323, 404] on li "Rango de fechas" at bounding box center [291, 394] width 141 height 34
click at [450, 382] on abbr "24" at bounding box center [449, 378] width 10 height 11
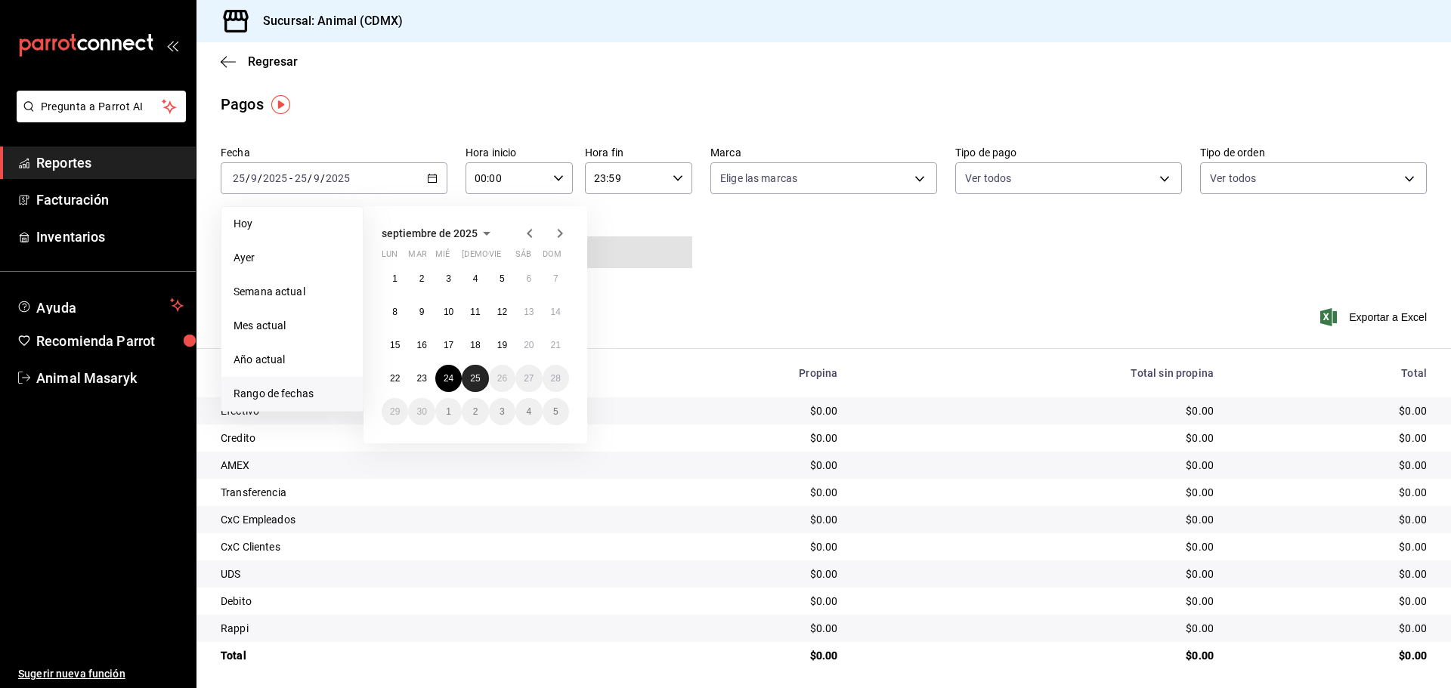
click at [475, 379] on abbr "25" at bounding box center [475, 378] width 10 height 11
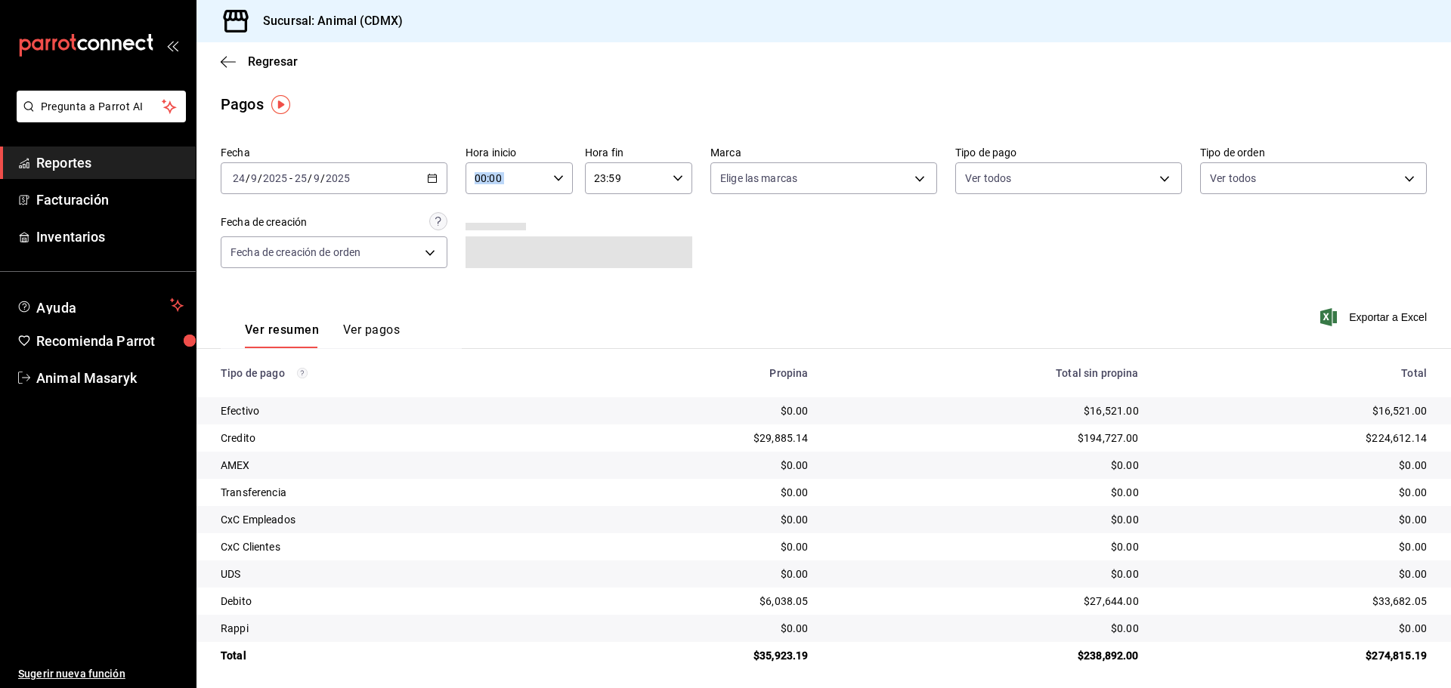
drag, startPoint x: 523, startPoint y: 194, endPoint x: 541, endPoint y: 179, distance: 23.6
click at [530, 193] on div "Fecha [DATE] [DATE] - [DATE] [DATE] Hora inicio 00:00 Hora inicio Hora fin 23:5…" at bounding box center [824, 213] width 1206 height 147
click at [541, 180] on input "00:00" at bounding box center [506, 178] width 82 height 30
click at [490, 243] on span "05" at bounding box center [489, 247] width 29 height 12
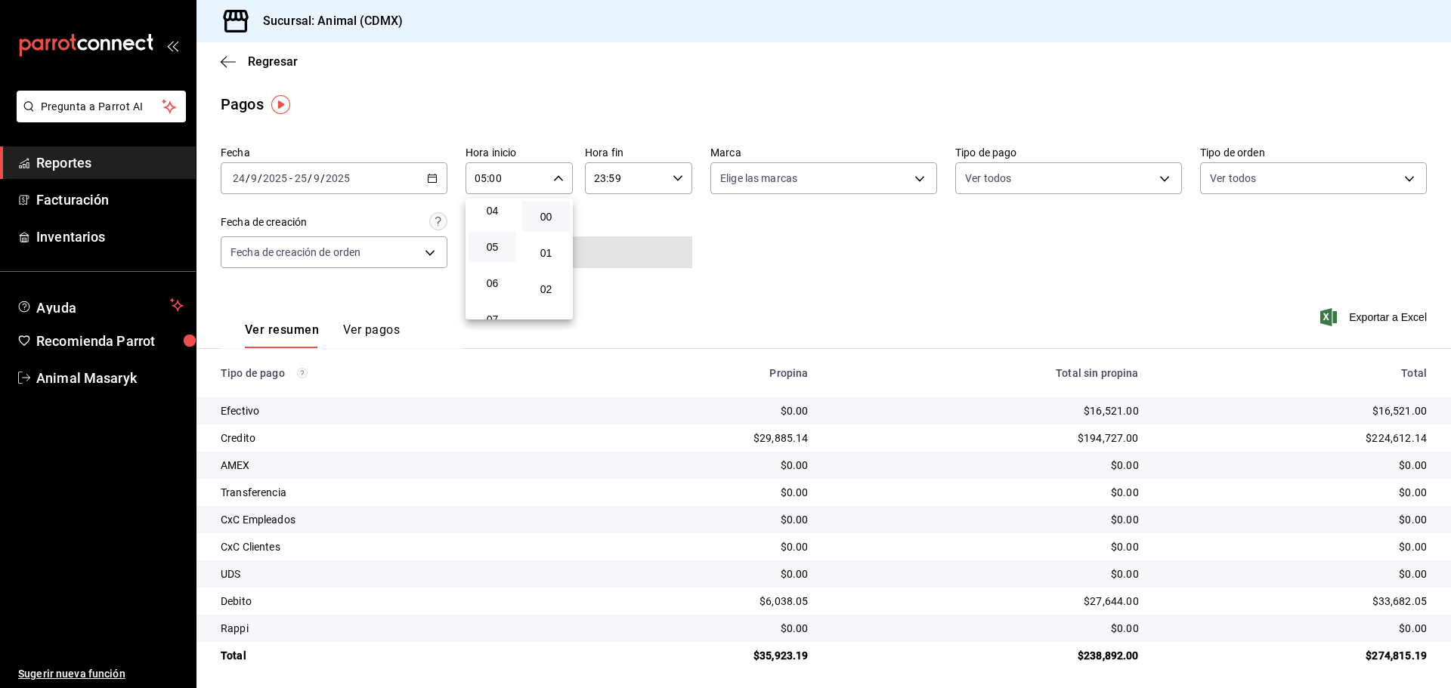
drag, startPoint x: 639, startPoint y: 219, endPoint x: 653, endPoint y: 194, distance: 28.8
click at [641, 217] on div at bounding box center [725, 344] width 1451 height 688
click at [672, 178] on div "23:59 Hora fin" at bounding box center [638, 178] width 107 height 32
click at [606, 283] on span "04" at bounding box center [607, 286] width 29 height 12
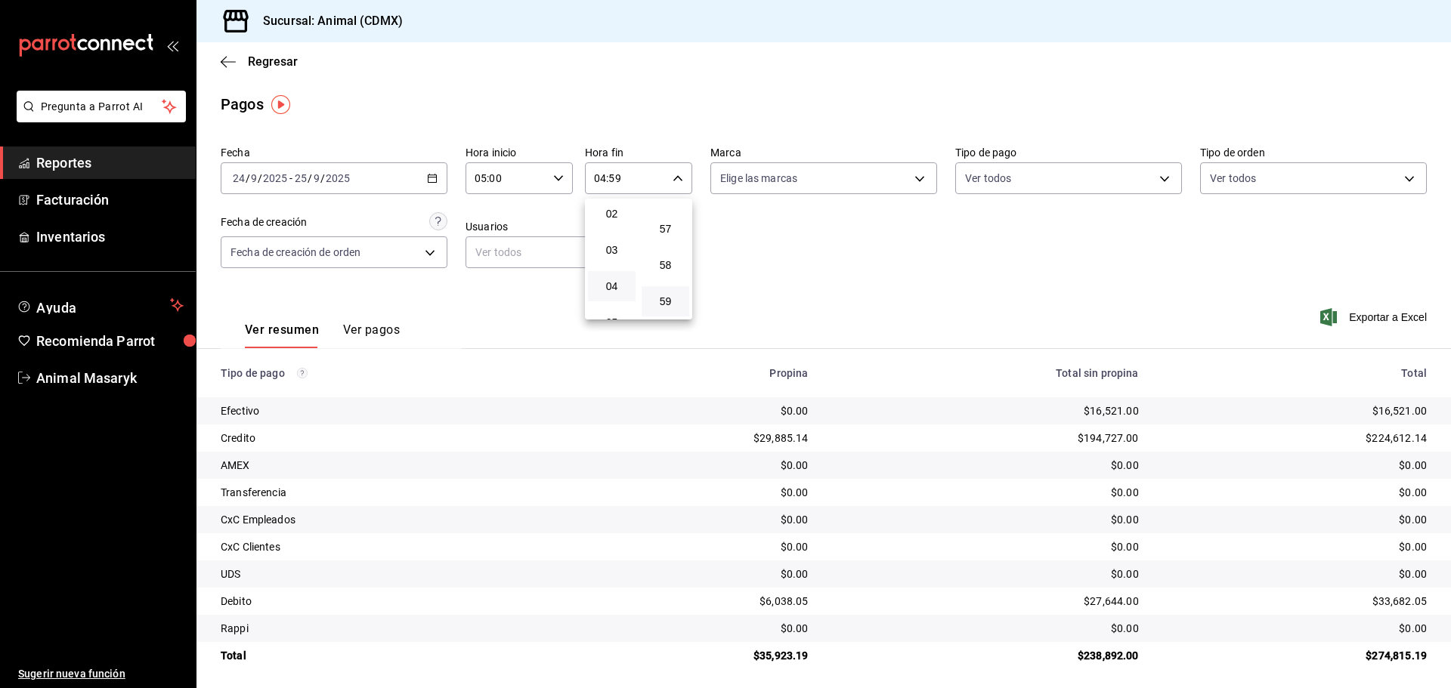
click at [869, 180] on div at bounding box center [725, 344] width 1451 height 688
drag, startPoint x: 873, startPoint y: 182, endPoint x: 851, endPoint y: 236, distance: 58.0
click at [877, 182] on body "Pregunta a Parrot AI Reportes Facturación Inventarios Ayuda Recomienda Parrot A…" at bounding box center [725, 344] width 1451 height 688
click at [836, 233] on li "Ver todas" at bounding box center [818, 235] width 223 height 45
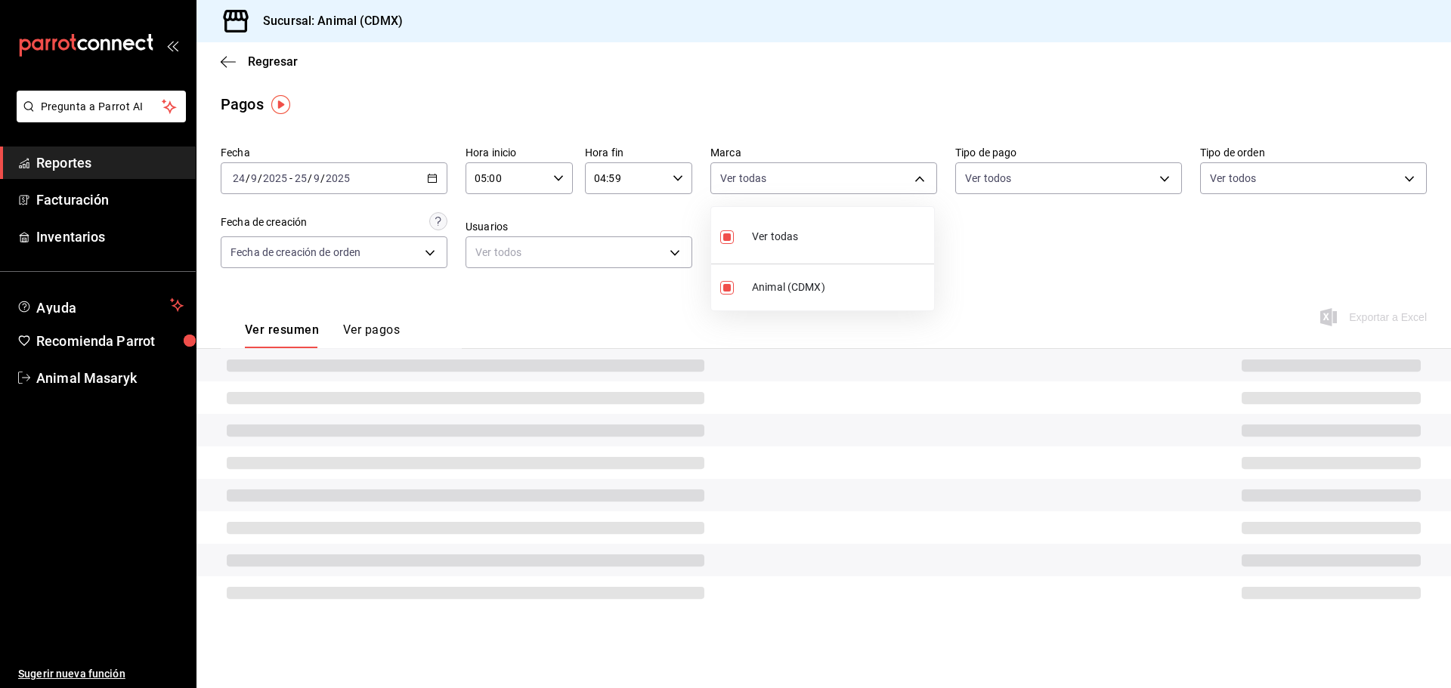
drag, startPoint x: 992, startPoint y: 222, endPoint x: 1010, endPoint y: 212, distance: 21.0
click at [997, 220] on div at bounding box center [725, 344] width 1451 height 688
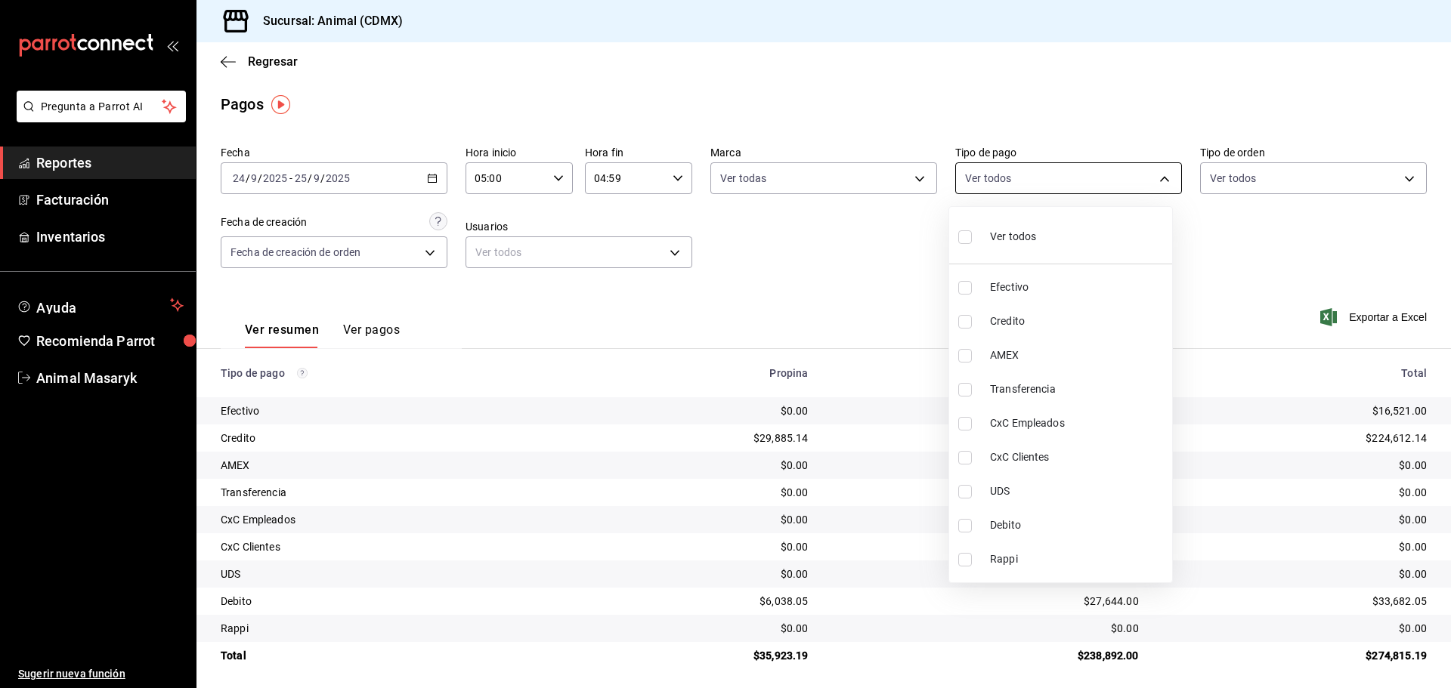
click at [1077, 185] on body "Pregunta a Parrot AI Reportes Facturación Inventarios Ayuda Recomienda Parrot A…" at bounding box center [725, 344] width 1451 height 688
drag, startPoint x: 991, startPoint y: 234, endPoint x: 1021, endPoint y: 234, distance: 30.2
click at [992, 234] on span "Ver todos" at bounding box center [1013, 237] width 46 height 16
click at [1222, 236] on div at bounding box center [725, 344] width 1451 height 688
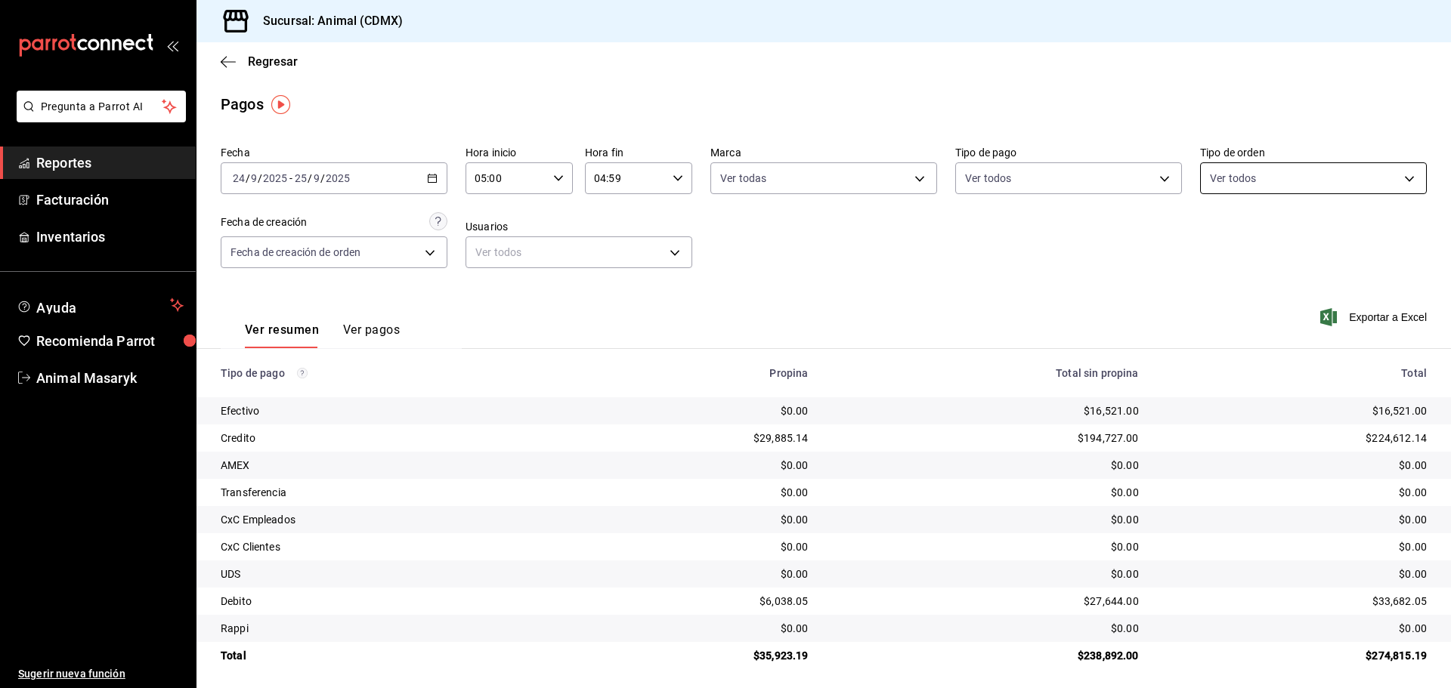
click at [1277, 181] on body "Pregunta a Parrot AI Reportes Facturación Inventarios Ayuda Recomienda Parrot A…" at bounding box center [725, 344] width 1451 height 688
click at [1222, 232] on div "Ver todos" at bounding box center [1240, 235] width 78 height 32
click at [1037, 295] on div at bounding box center [725, 344] width 1451 height 688
click at [230, 57] on icon "button" at bounding box center [228, 62] width 15 height 14
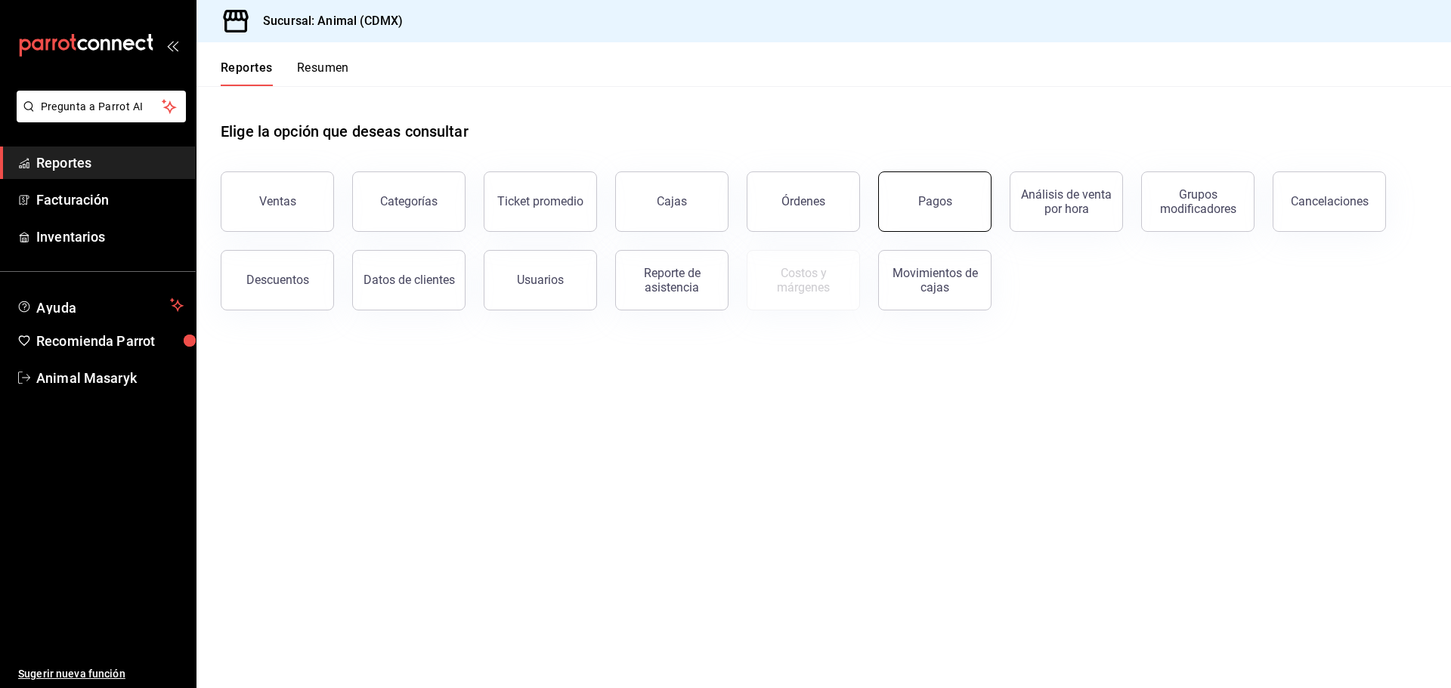
click at [944, 205] on div "Pagos" at bounding box center [935, 201] width 34 height 14
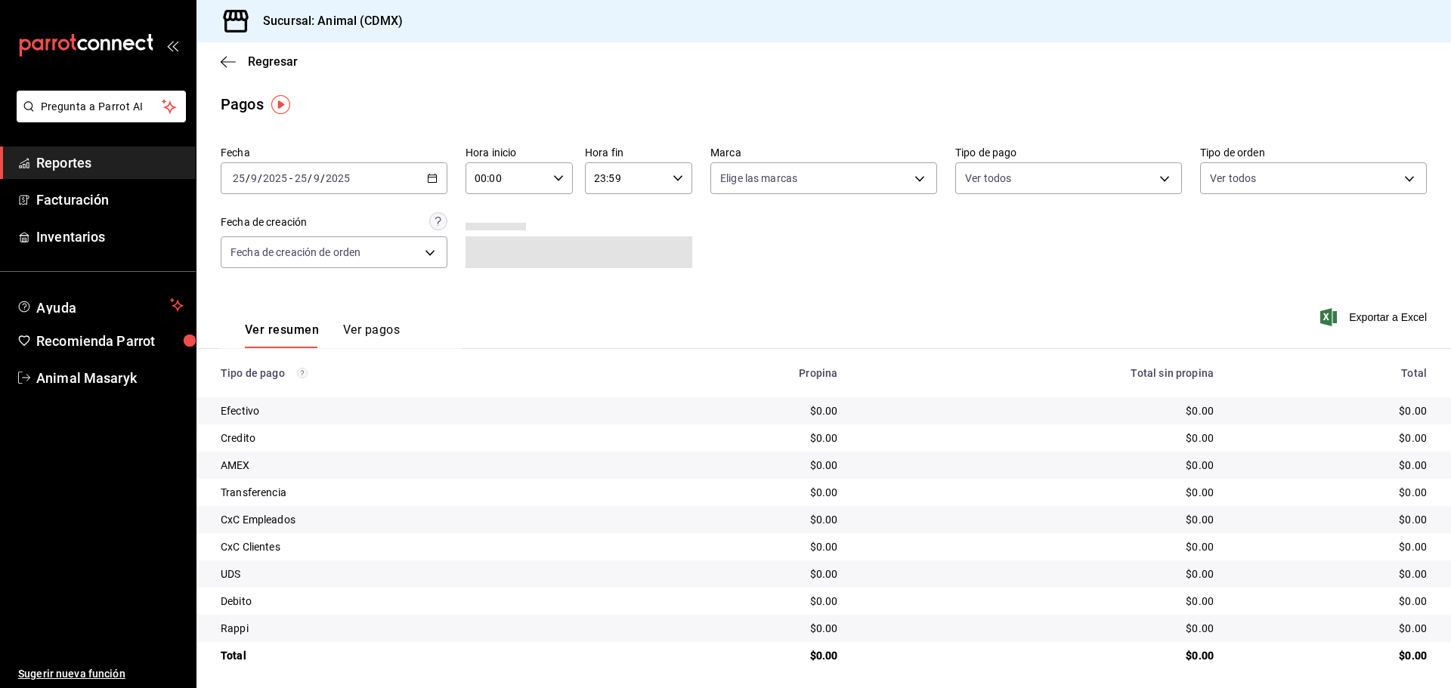
click at [419, 181] on div "[DATE] [DATE] - [DATE] [DATE]" at bounding box center [334, 178] width 227 height 32
click at [313, 401] on span "Rango de fechas" at bounding box center [292, 394] width 117 height 16
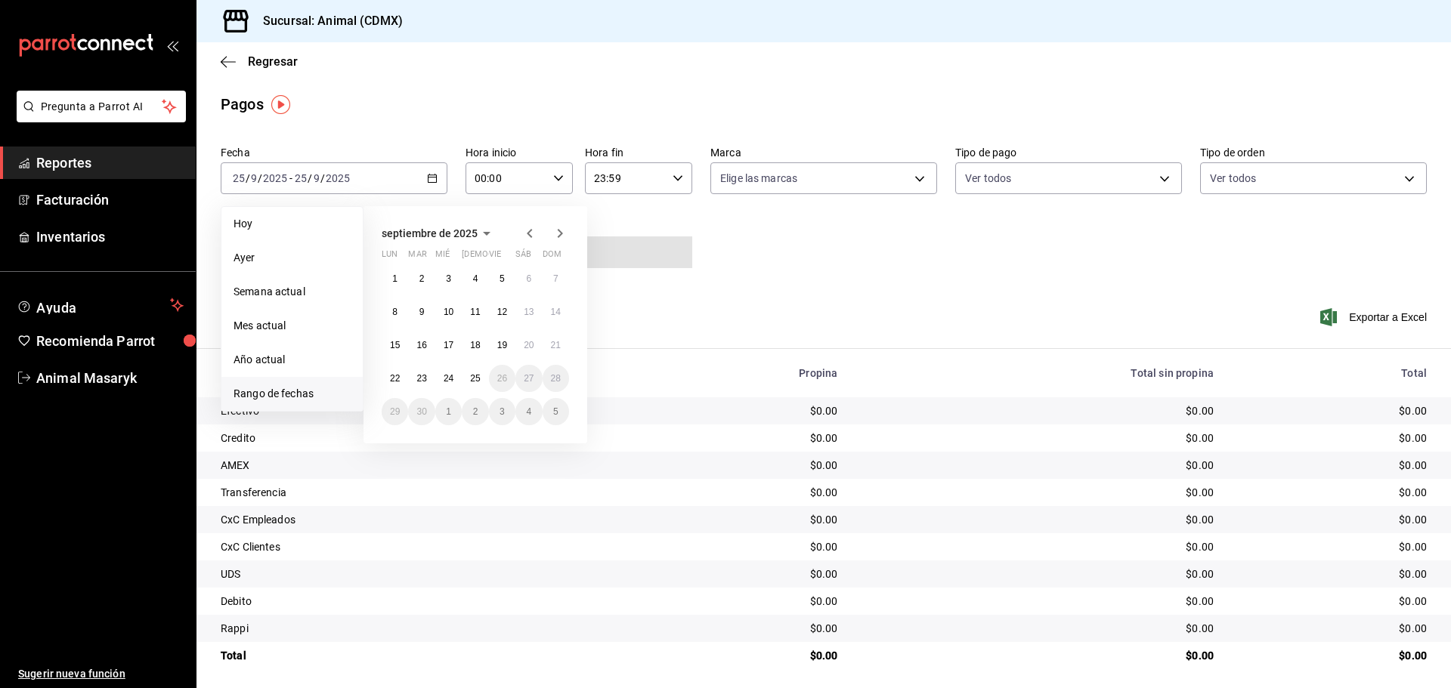
click at [446, 379] on abbr "24" at bounding box center [449, 378] width 10 height 11
drag, startPoint x: 477, startPoint y: 380, endPoint x: 611, endPoint y: 302, distance: 154.8
click at [477, 381] on abbr "25" at bounding box center [475, 378] width 10 height 11
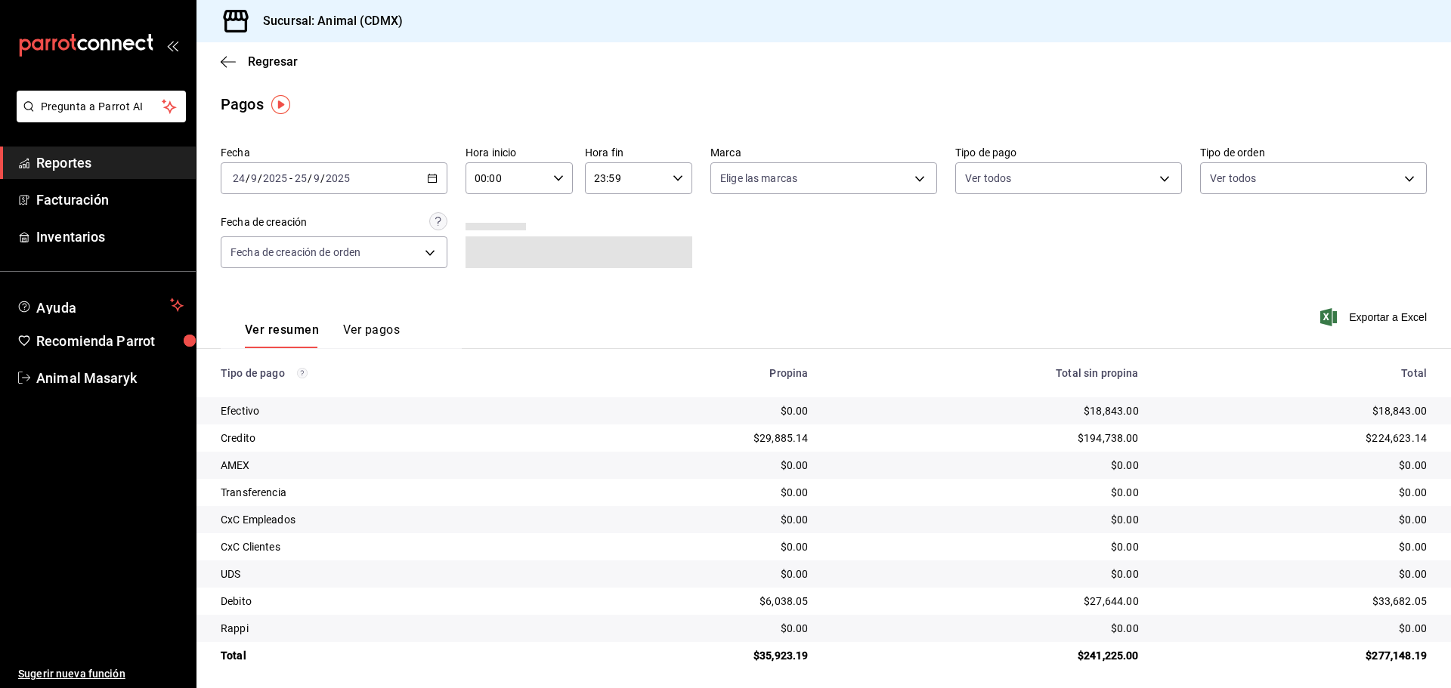
click at [542, 179] on input "00:00" at bounding box center [506, 178] width 82 height 30
click at [491, 250] on span "05" at bounding box center [489, 247] width 29 height 12
drag, startPoint x: 614, startPoint y: 212, endPoint x: 624, endPoint y: 203, distance: 12.9
click at [616, 212] on div at bounding box center [725, 344] width 1451 height 688
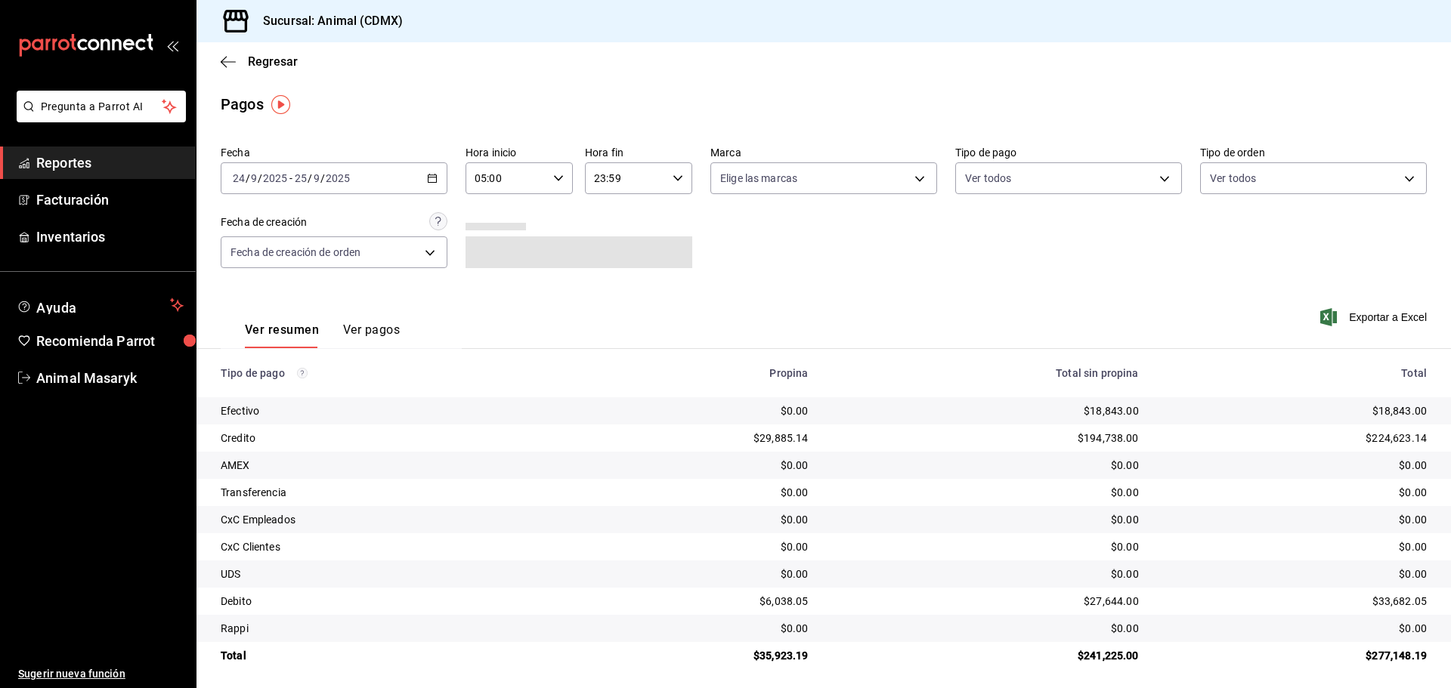
click at [639, 183] on input "23:59" at bounding box center [626, 178] width 82 height 30
click at [612, 294] on span "04" at bounding box center [607, 292] width 29 height 12
drag, startPoint x: 785, startPoint y: 225, endPoint x: 899, endPoint y: 183, distance: 121.7
click at [790, 225] on div at bounding box center [725, 344] width 1451 height 688
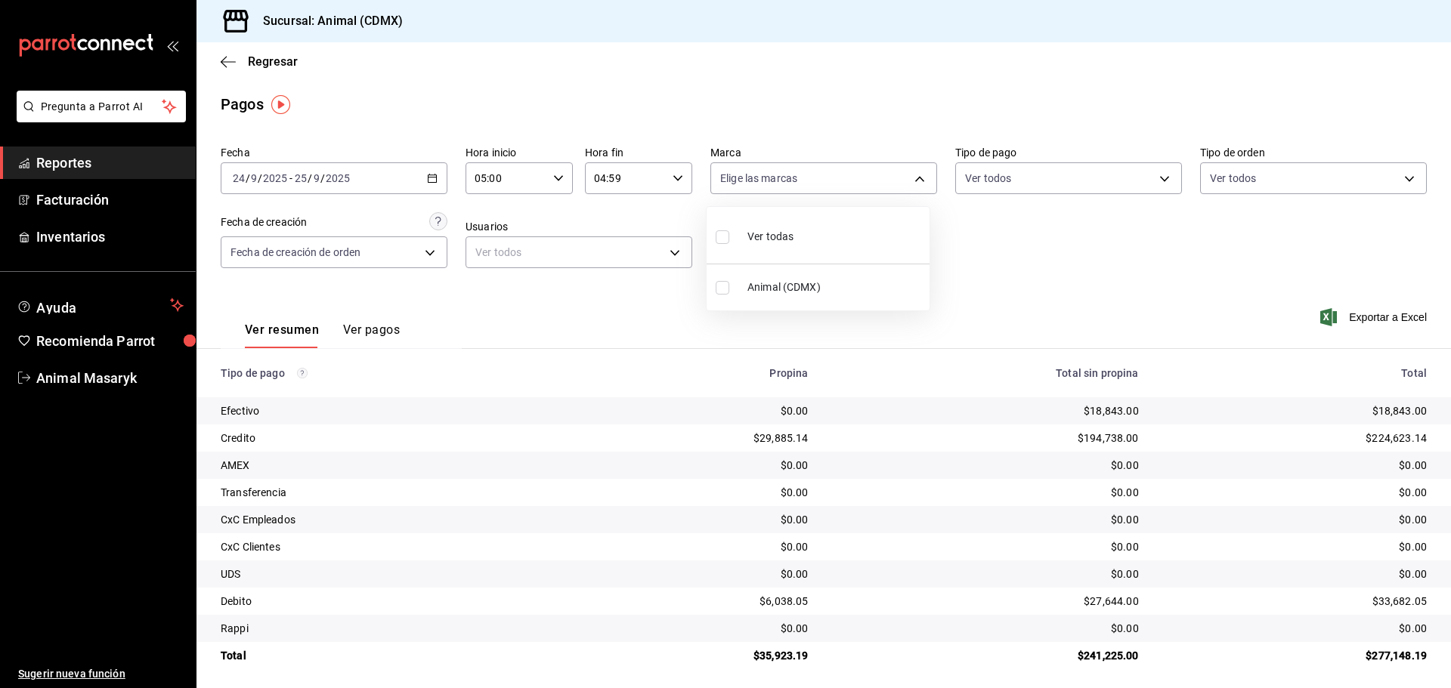
click at [904, 180] on body "Pregunta a Parrot AI Reportes Facturación Inventarios Ayuda Recomienda Parrot A…" at bounding box center [725, 344] width 1451 height 688
click at [816, 240] on li "Ver todas" at bounding box center [818, 235] width 223 height 45
drag, startPoint x: 976, startPoint y: 230, endPoint x: 1047, endPoint y: 181, distance: 87.4
click at [977, 230] on div at bounding box center [725, 344] width 1451 height 688
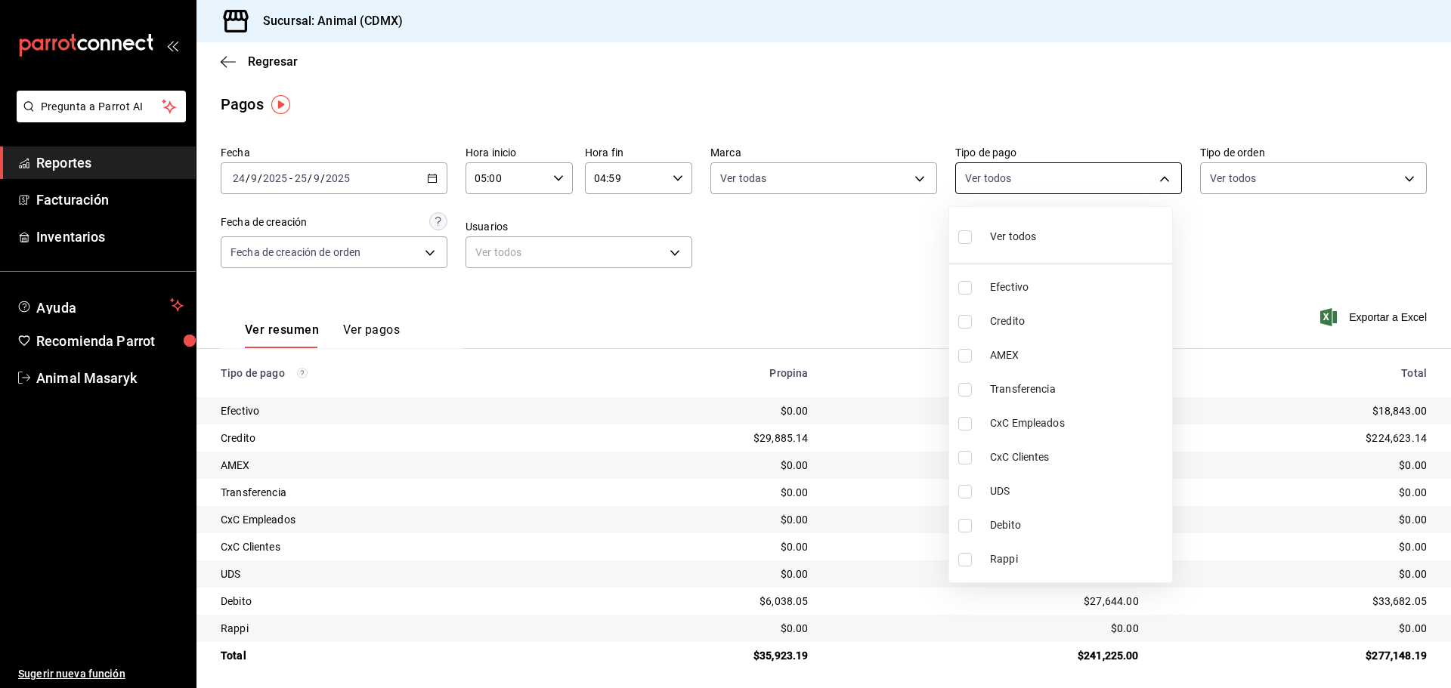
click at [1120, 173] on body "Pregunta a Parrot AI Reportes Facturación Inventarios Ayuda Recomienda Parrot A…" at bounding box center [725, 344] width 1451 height 688
click at [995, 249] on div "Ver todos" at bounding box center [997, 235] width 78 height 32
click at [1210, 202] on div at bounding box center [725, 344] width 1451 height 688
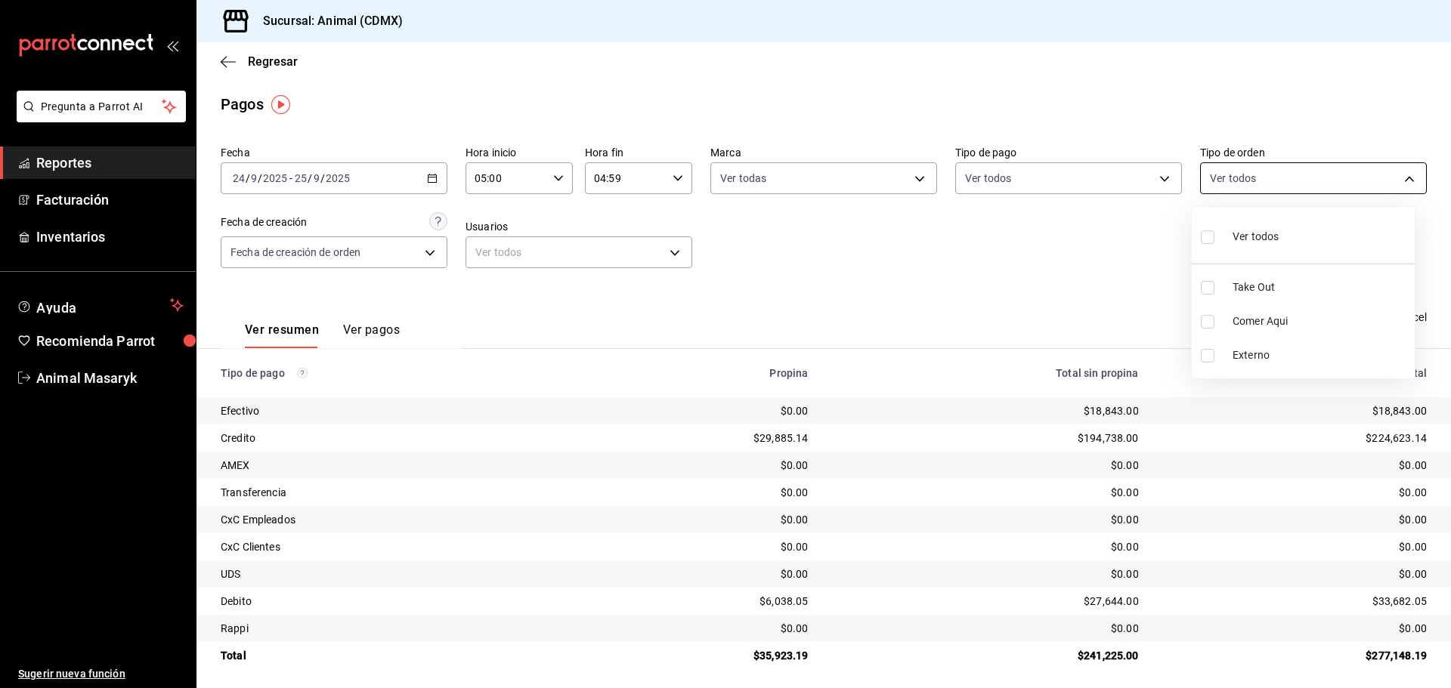
click at [1339, 177] on body "Pregunta a Parrot AI Reportes Facturación Inventarios Ayuda Recomienda Parrot A…" at bounding box center [725, 344] width 1451 height 688
click at [1262, 236] on span "Ver todos" at bounding box center [1255, 237] width 46 height 16
click at [988, 314] on div at bounding box center [725, 344] width 1451 height 688
click at [222, 52] on div "Regresar" at bounding box center [823, 61] width 1254 height 39
click at [229, 70] on div "Regresar" at bounding box center [823, 61] width 1254 height 39
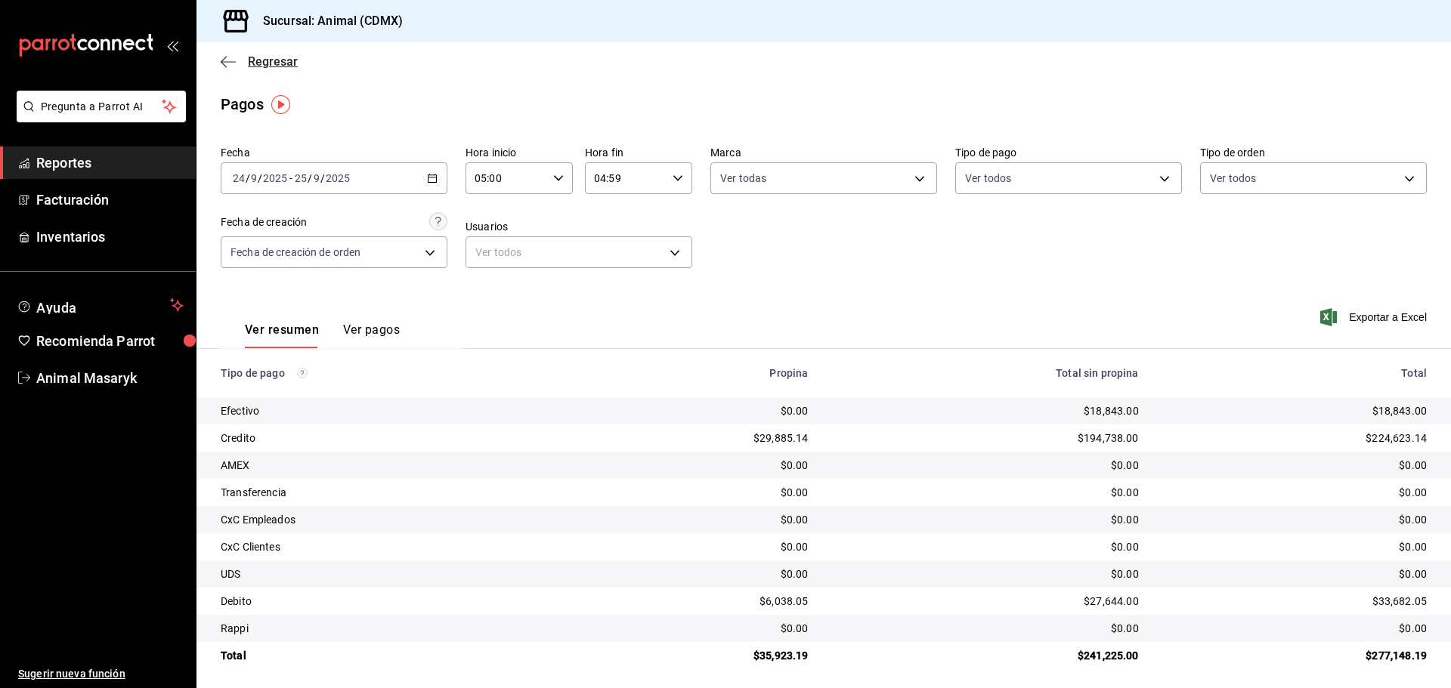
click at [227, 63] on icon "button" at bounding box center [228, 62] width 15 height 14
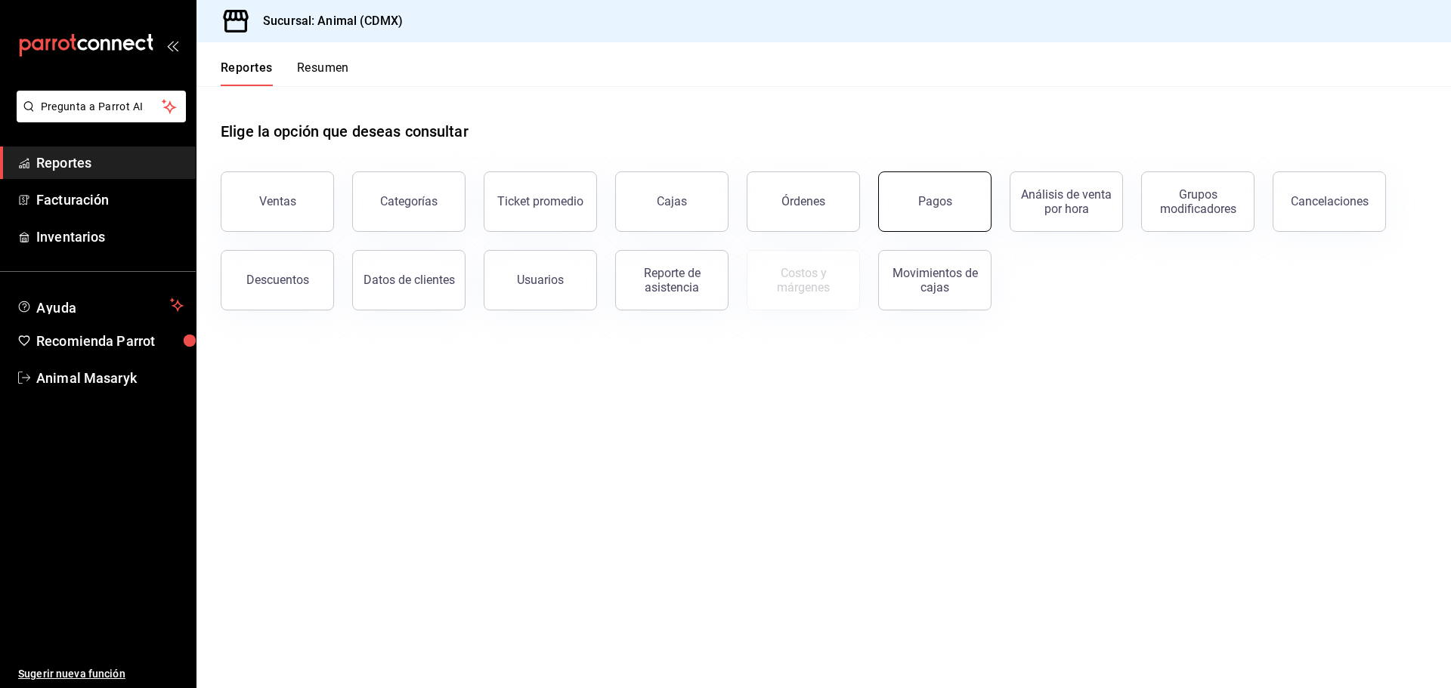
click at [954, 205] on button "Pagos" at bounding box center [934, 202] width 113 height 60
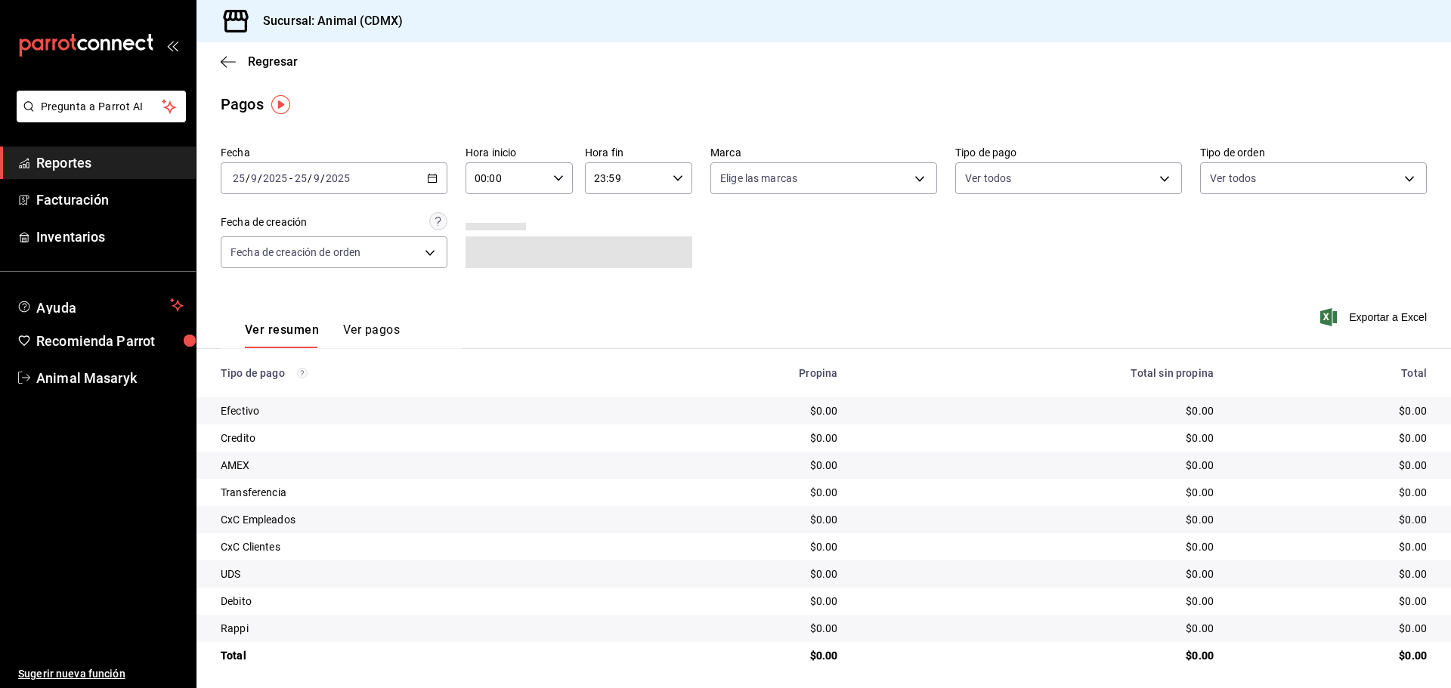
click at [563, 175] on div "00:00 Hora inicio" at bounding box center [518, 178] width 107 height 32
click at [423, 175] on div at bounding box center [725, 344] width 1451 height 688
click at [423, 184] on div "[DATE] [DATE] - [DATE] [DATE]" at bounding box center [334, 178] width 227 height 32
click at [320, 400] on span "Rango de fechas" at bounding box center [292, 394] width 117 height 16
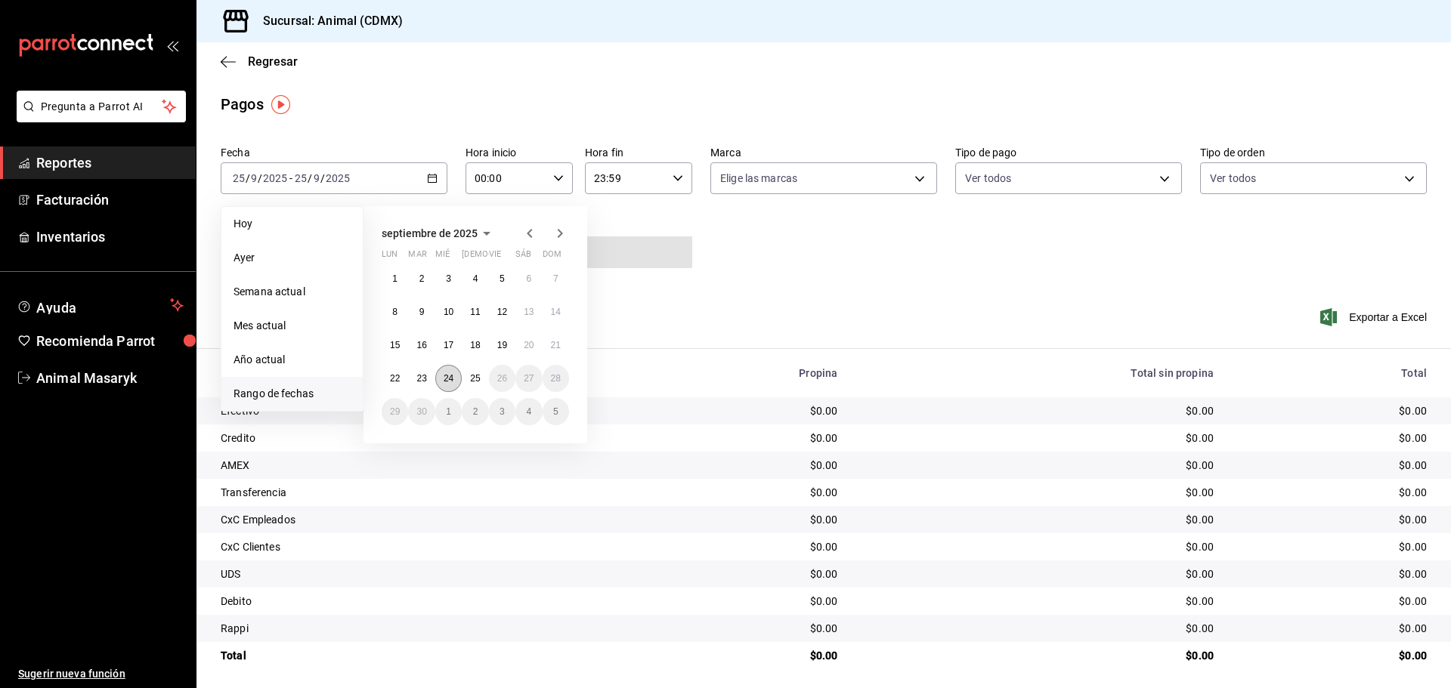
click at [455, 376] on button "24" at bounding box center [448, 378] width 26 height 27
click at [473, 379] on abbr "25" at bounding box center [475, 378] width 10 height 11
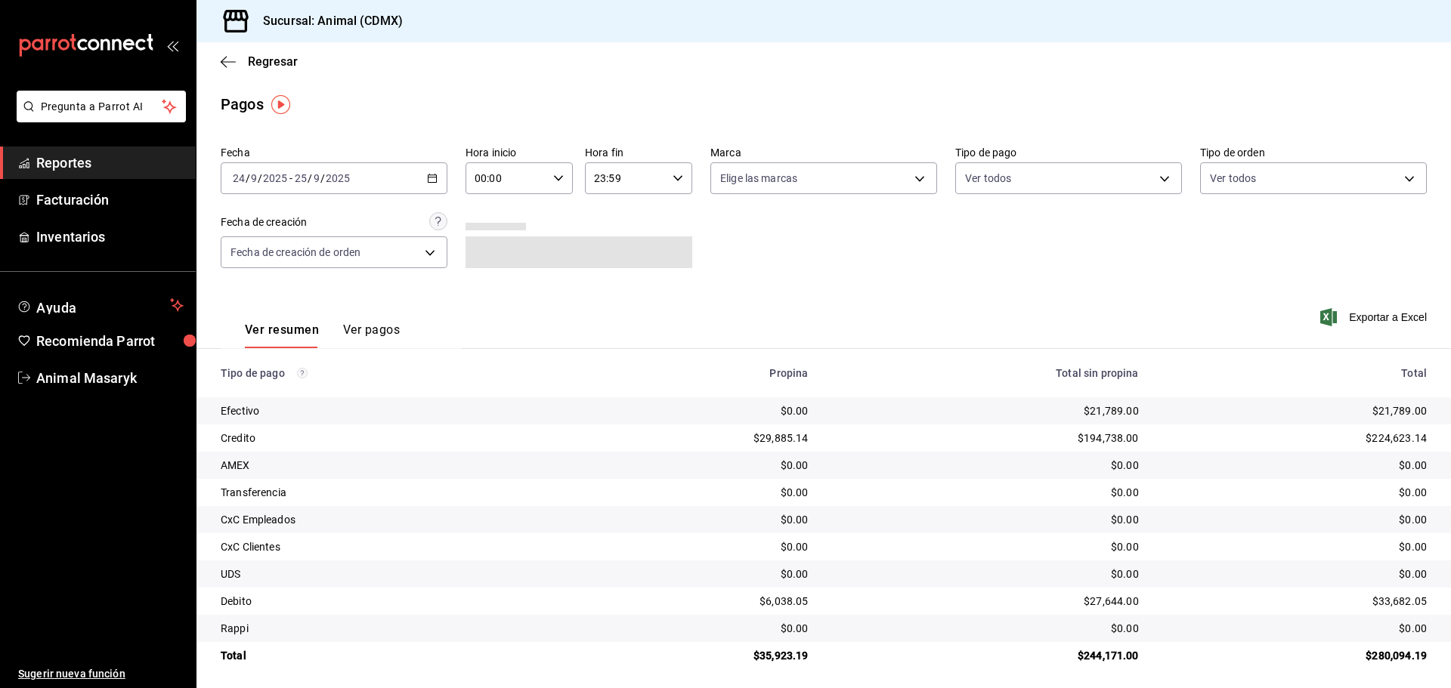
click at [561, 181] on div "00:00 Hora inicio" at bounding box center [518, 178] width 107 height 32
click at [490, 244] on span "05" at bounding box center [489, 247] width 29 height 12
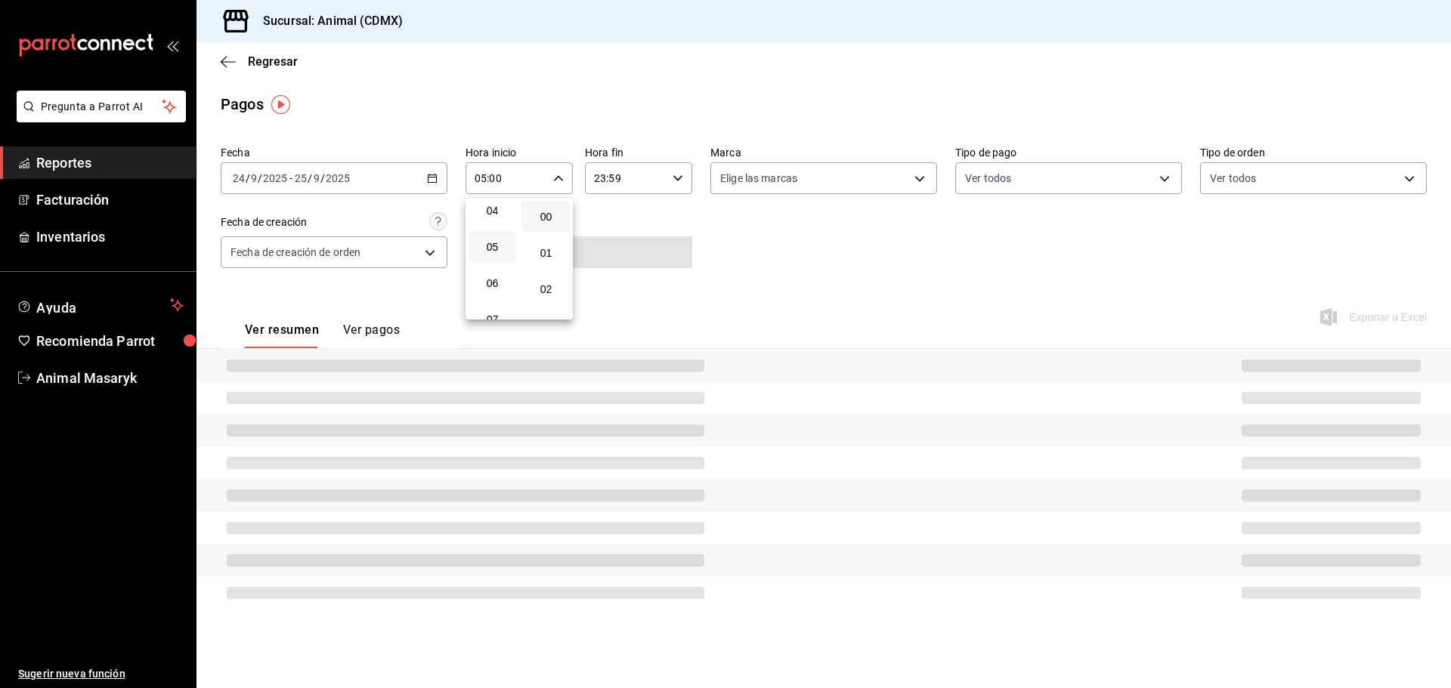
click at [732, 215] on div at bounding box center [725, 344] width 1451 height 688
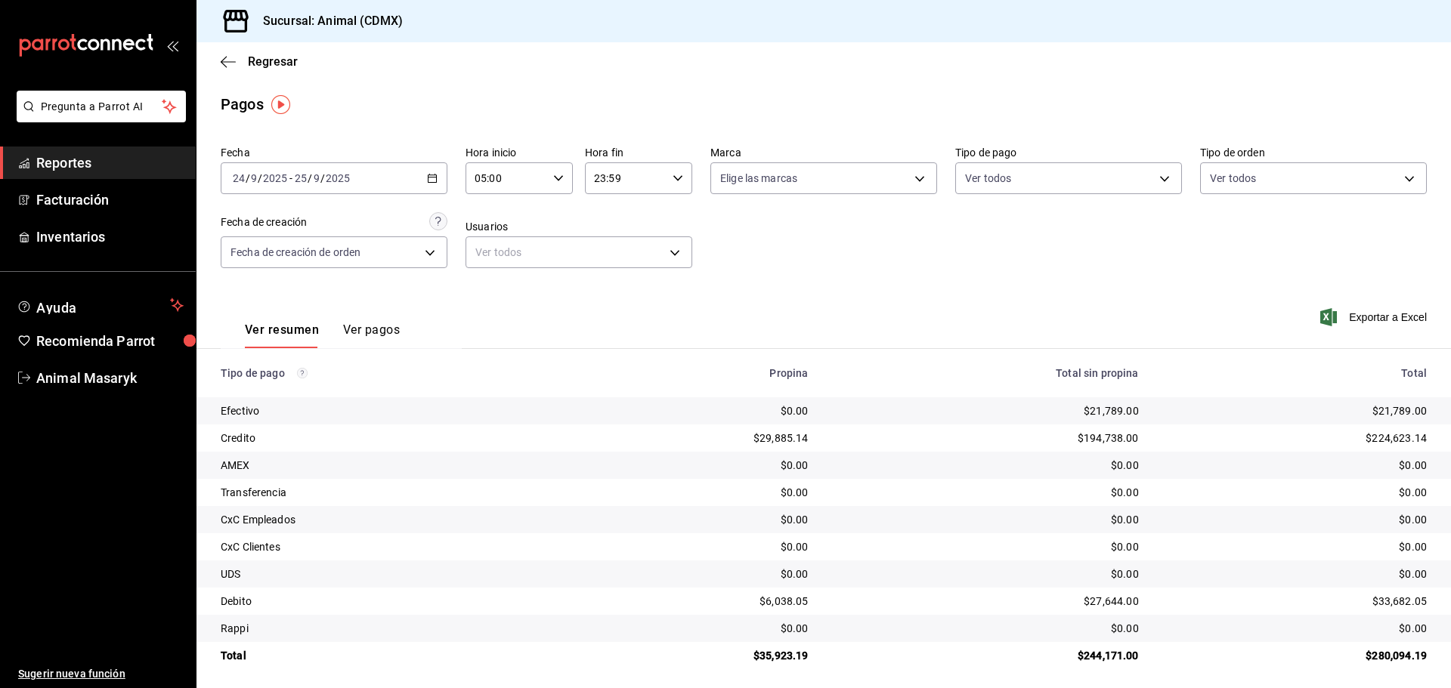
click at [657, 186] on input "23:59" at bounding box center [626, 178] width 82 height 30
click at [611, 284] on span "04" at bounding box center [607, 286] width 29 height 12
click at [818, 214] on div at bounding box center [725, 344] width 1451 height 688
click at [913, 190] on body "Pregunta a Parrot AI Reportes Facturación Inventarios Ayuda Recomienda Parrot A…" at bounding box center [725, 344] width 1451 height 688
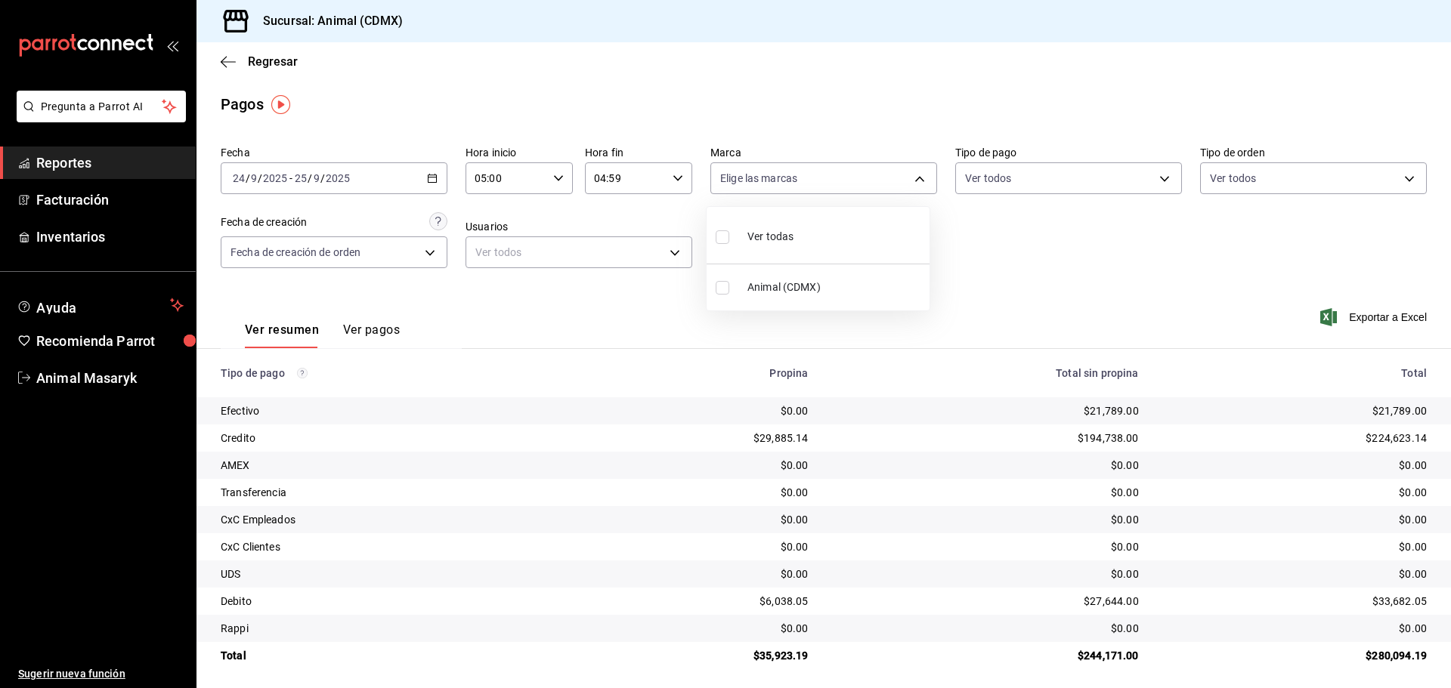
click at [837, 240] on li "Ver todas" at bounding box center [818, 235] width 223 height 45
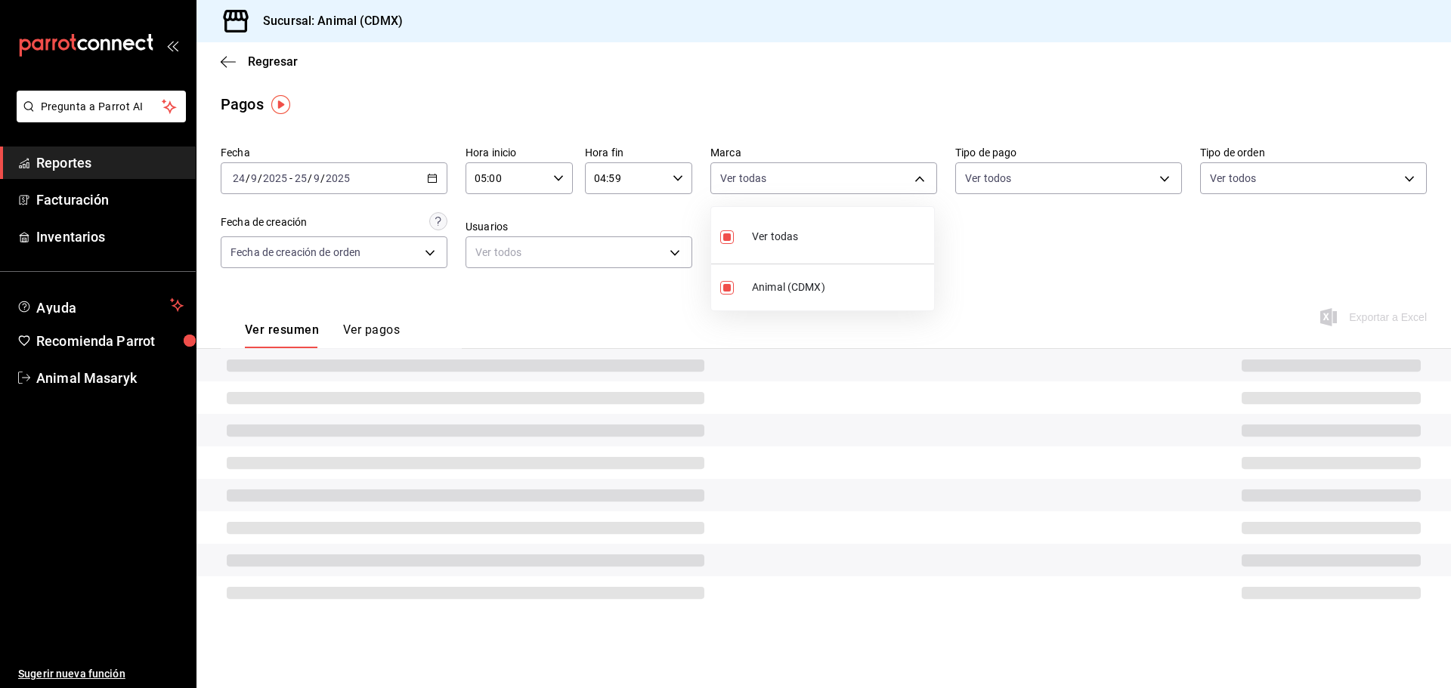
click at [1013, 225] on div at bounding box center [725, 344] width 1451 height 688
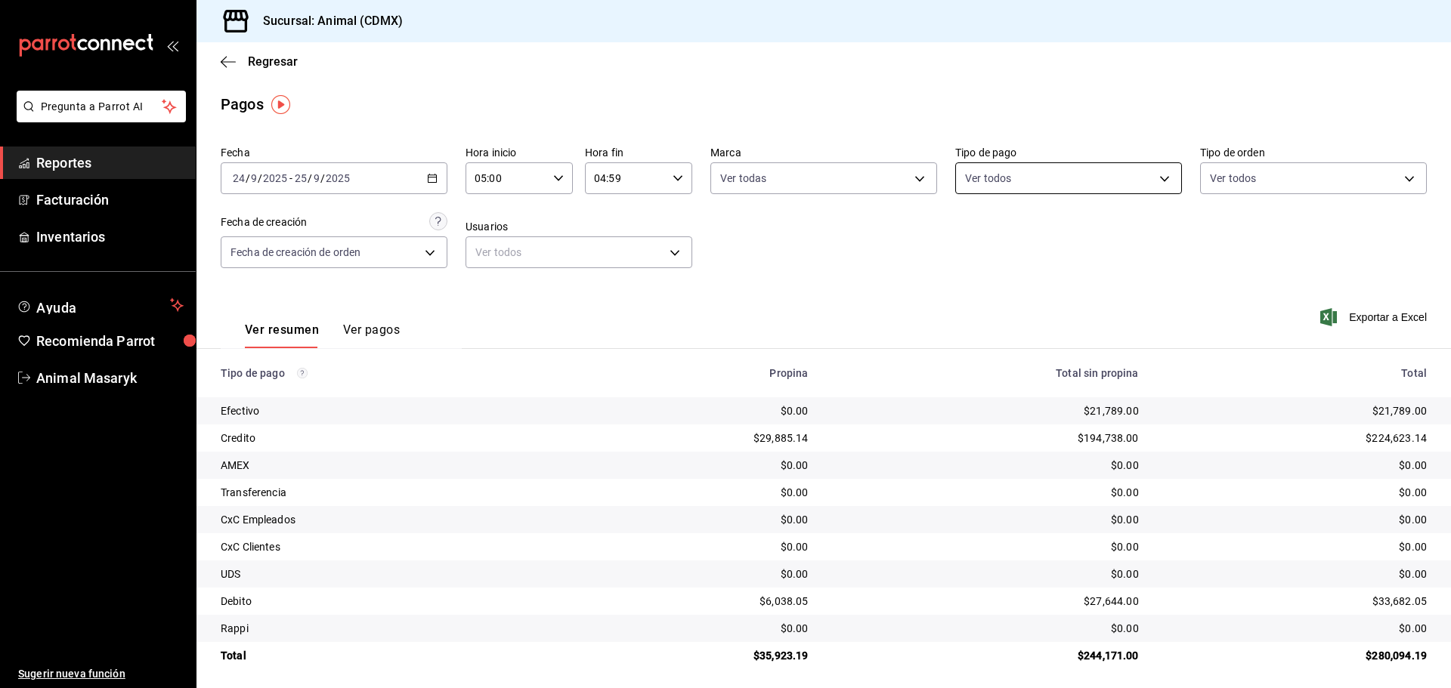
click at [1118, 174] on body "Pregunta a Parrot AI Reportes Facturación Inventarios Ayuda Recomienda Parrot A…" at bounding box center [725, 344] width 1451 height 688
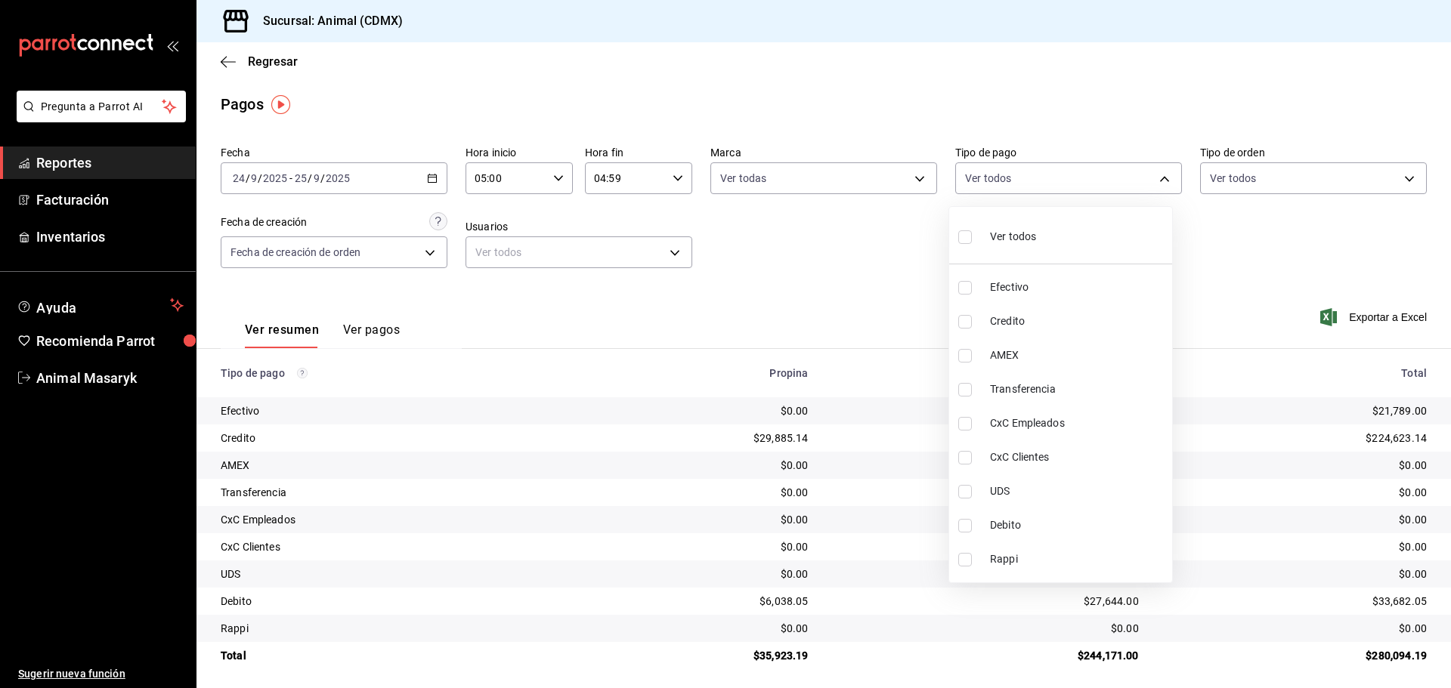
click at [1001, 235] on span "Ver todos" at bounding box center [1013, 237] width 46 height 16
click at [1325, 208] on div at bounding box center [725, 344] width 1451 height 688
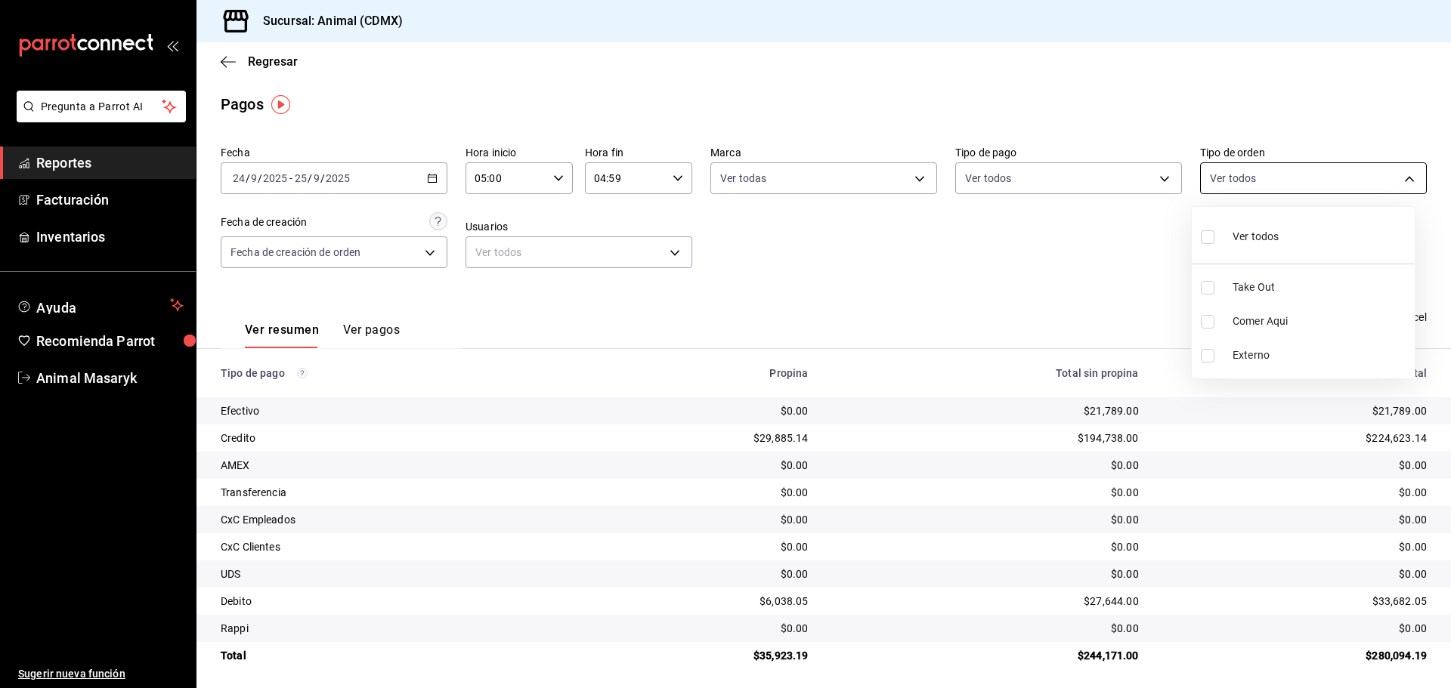
click at [1387, 183] on body "Pregunta a Parrot AI Reportes Facturación Inventarios Ayuda Recomienda Parrot A…" at bounding box center [725, 344] width 1451 height 688
click at [1307, 230] on li "Ver todos" at bounding box center [1303, 235] width 223 height 45
click at [1123, 282] on div at bounding box center [725, 344] width 1451 height 688
click at [221, 60] on icon "button" at bounding box center [228, 62] width 15 height 14
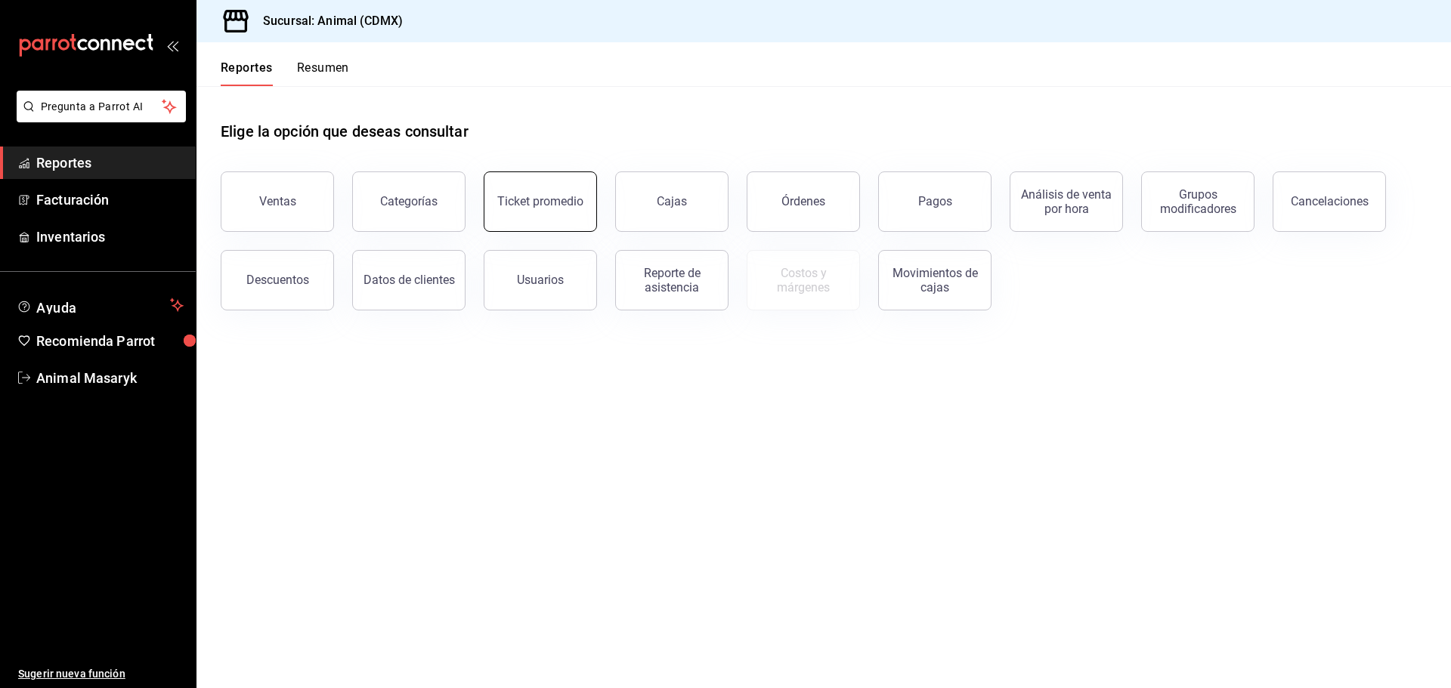
click at [542, 206] on div "Ticket promedio" at bounding box center [540, 201] width 86 height 14
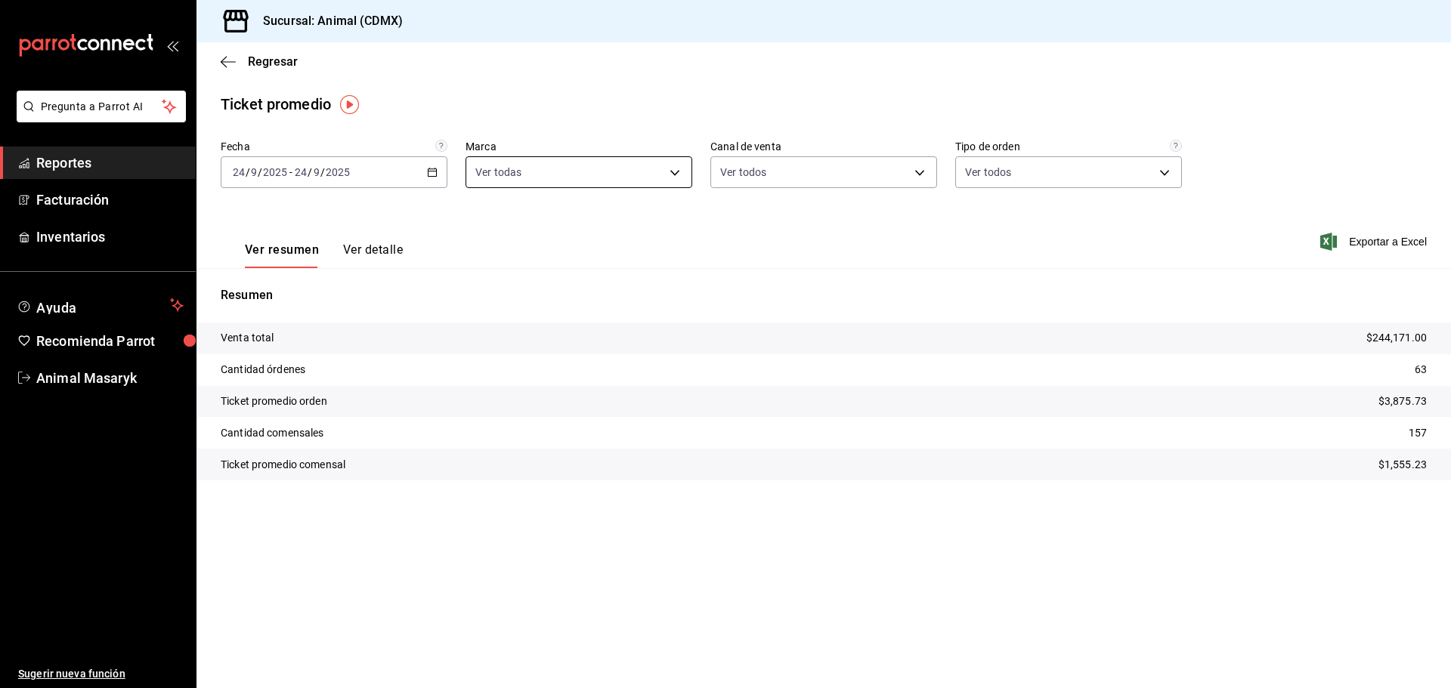
click at [435, 170] on icon "button" at bounding box center [432, 172] width 11 height 11
click at [281, 360] on span "Rango de fechas" at bounding box center [292, 354] width 117 height 16
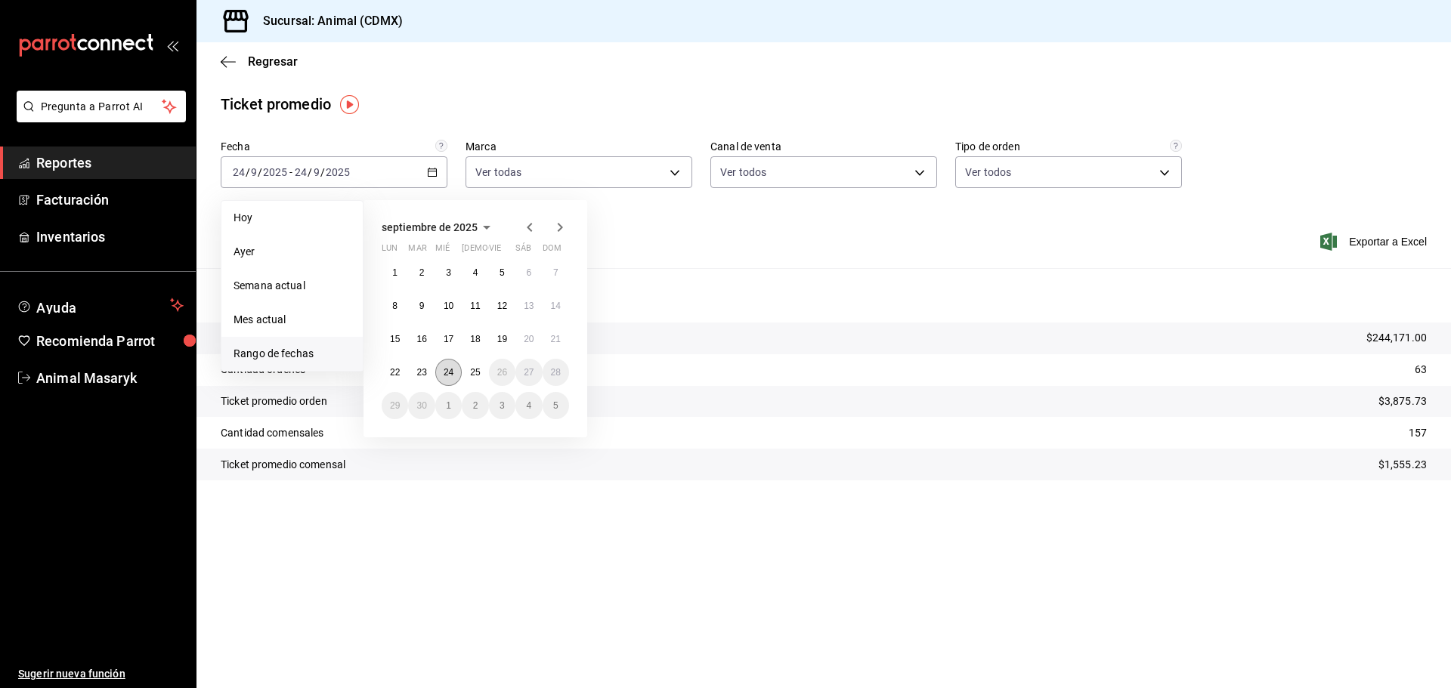
click at [449, 376] on abbr "24" at bounding box center [449, 372] width 10 height 11
click at [482, 382] on button "25" at bounding box center [475, 372] width 26 height 27
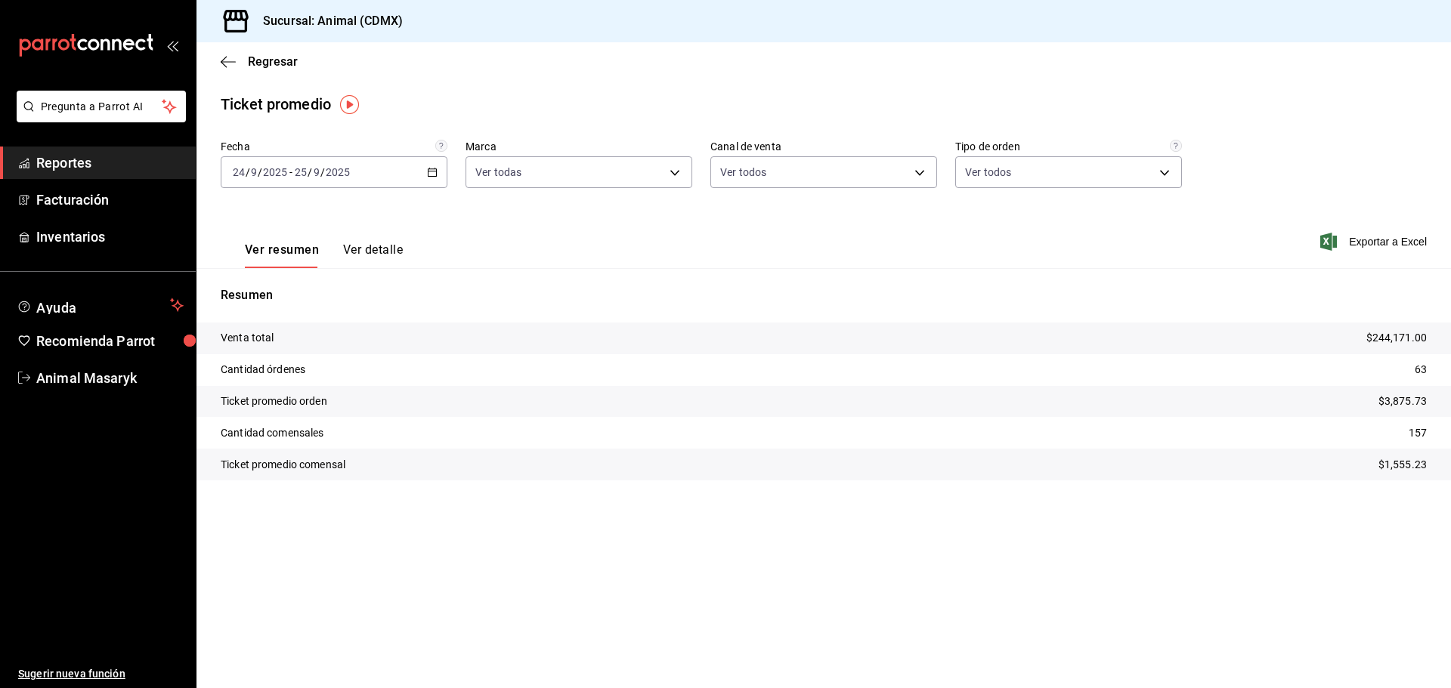
click at [726, 243] on div "Ver resumen Ver detalle Exportar a Excel" at bounding box center [823, 237] width 1254 height 62
click at [244, 63] on span "Regresar" at bounding box center [259, 61] width 77 height 14
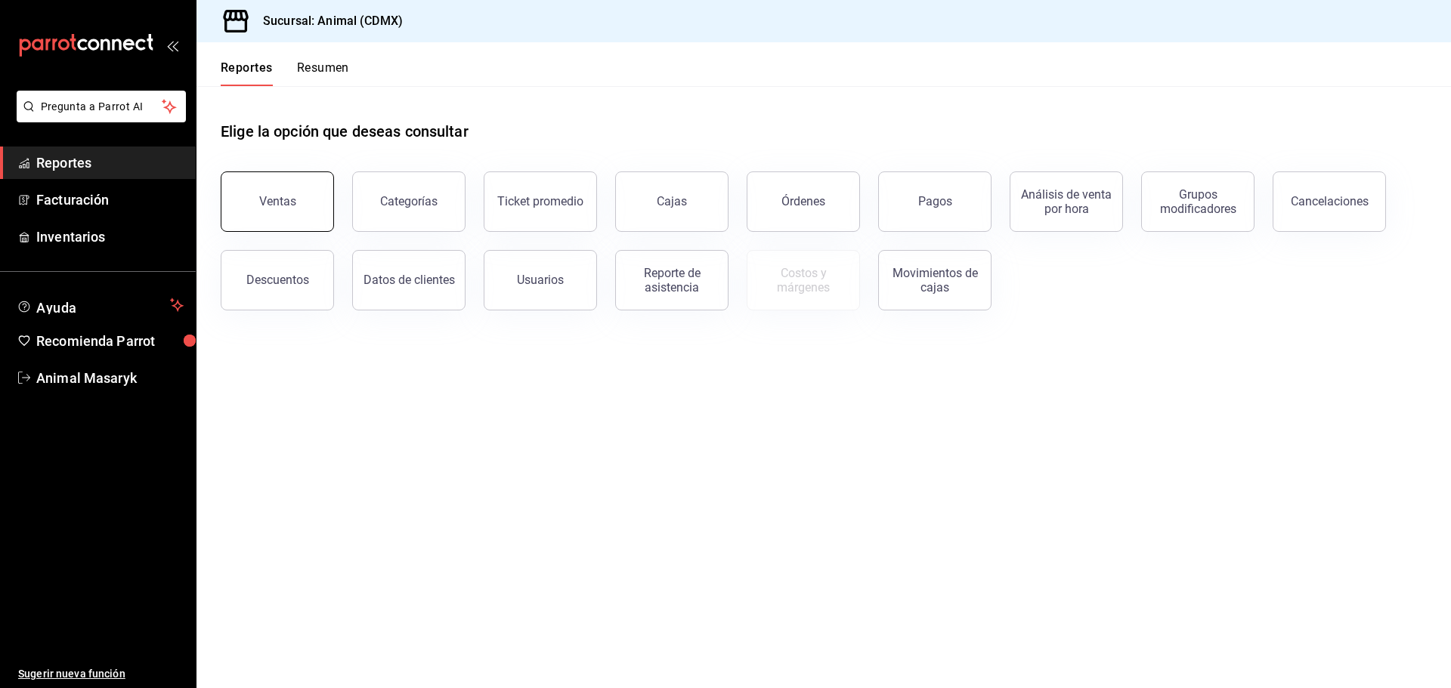
click at [307, 210] on button "Ventas" at bounding box center [277, 202] width 113 height 60
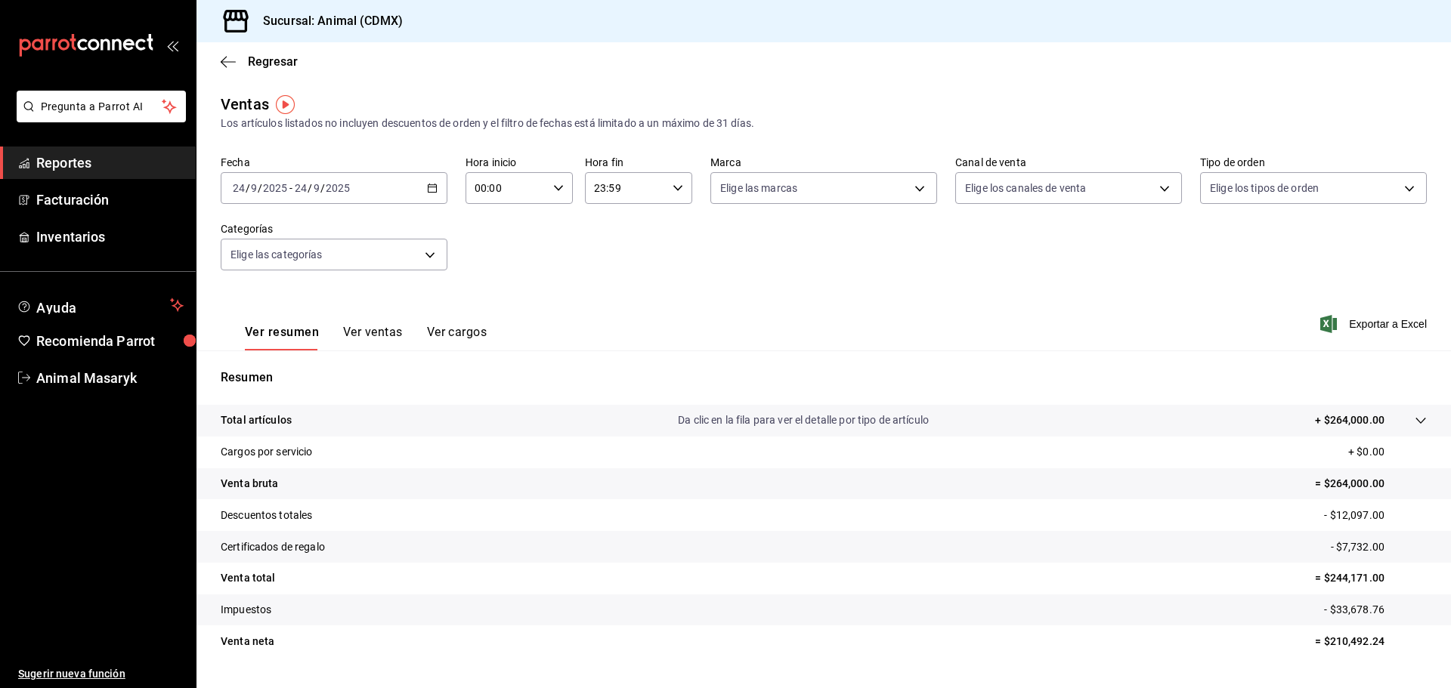
click at [431, 193] on div "[DATE] [DATE] - [DATE] [DATE]" at bounding box center [334, 188] width 227 height 32
click at [294, 363] on span "Rango de fechas" at bounding box center [292, 370] width 117 height 16
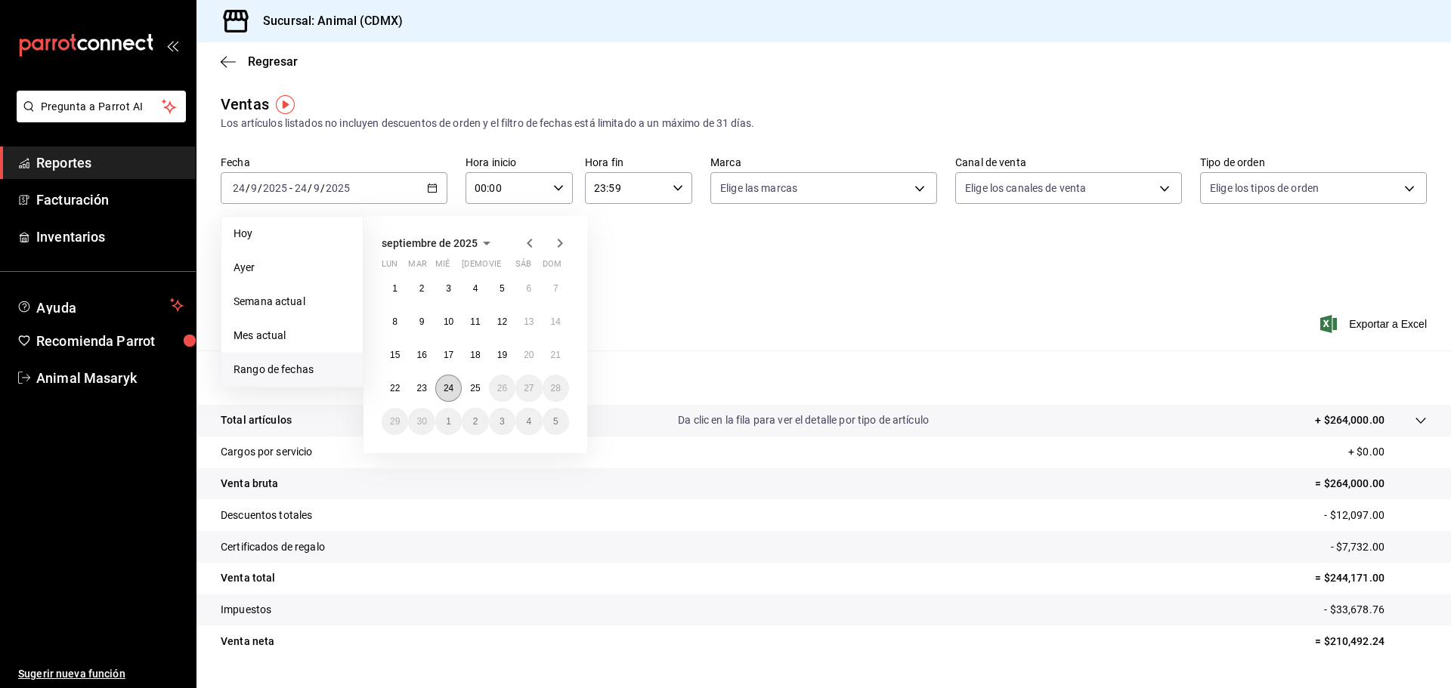
click at [440, 383] on button "24" at bounding box center [448, 388] width 26 height 27
click at [476, 386] on abbr "25" at bounding box center [475, 388] width 10 height 11
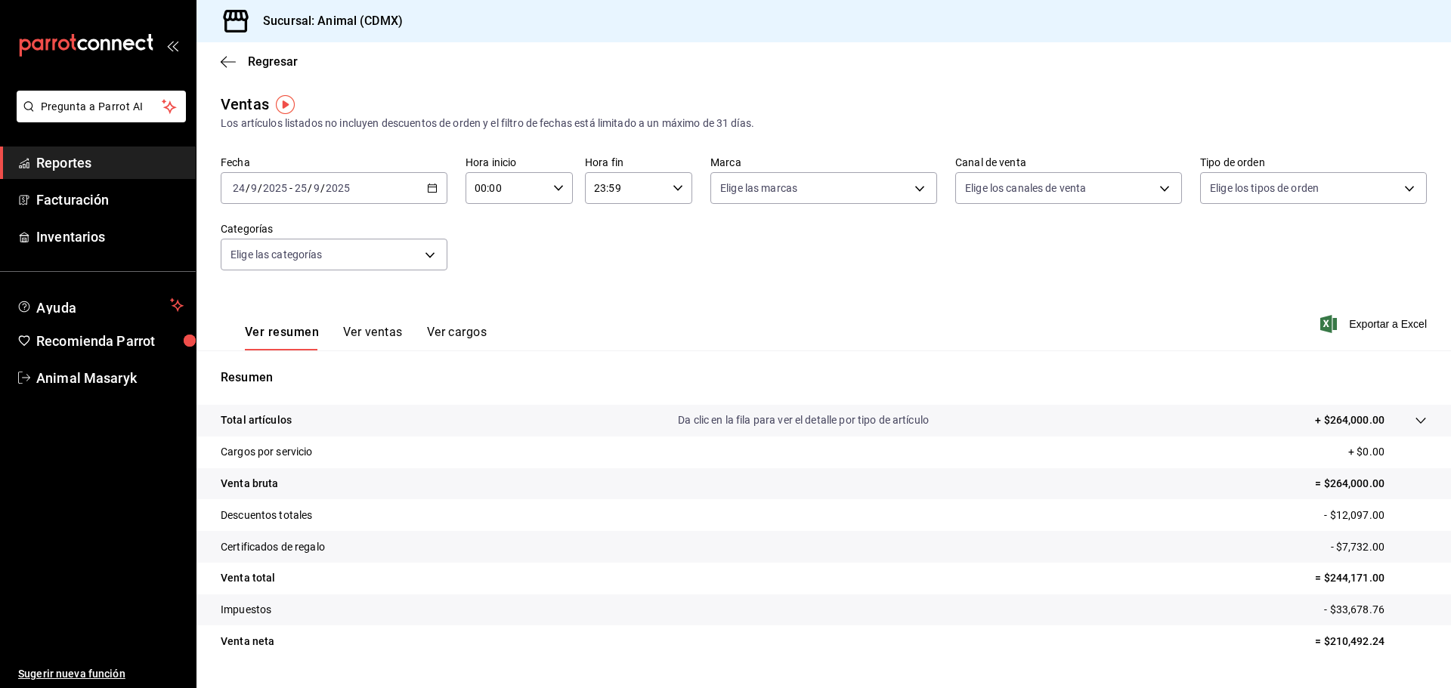
drag, startPoint x: 571, startPoint y: 265, endPoint x: 530, endPoint y: 209, distance: 69.7
click at [571, 261] on div "Fecha [DATE] [DATE] - [DATE] [DATE] Hora inicio 00:00 Hora inicio Hora fin 23:5…" at bounding box center [824, 222] width 1206 height 133
click at [535, 178] on input "00:00" at bounding box center [506, 188] width 82 height 30
click at [488, 264] on button "05" at bounding box center [490, 257] width 48 height 30
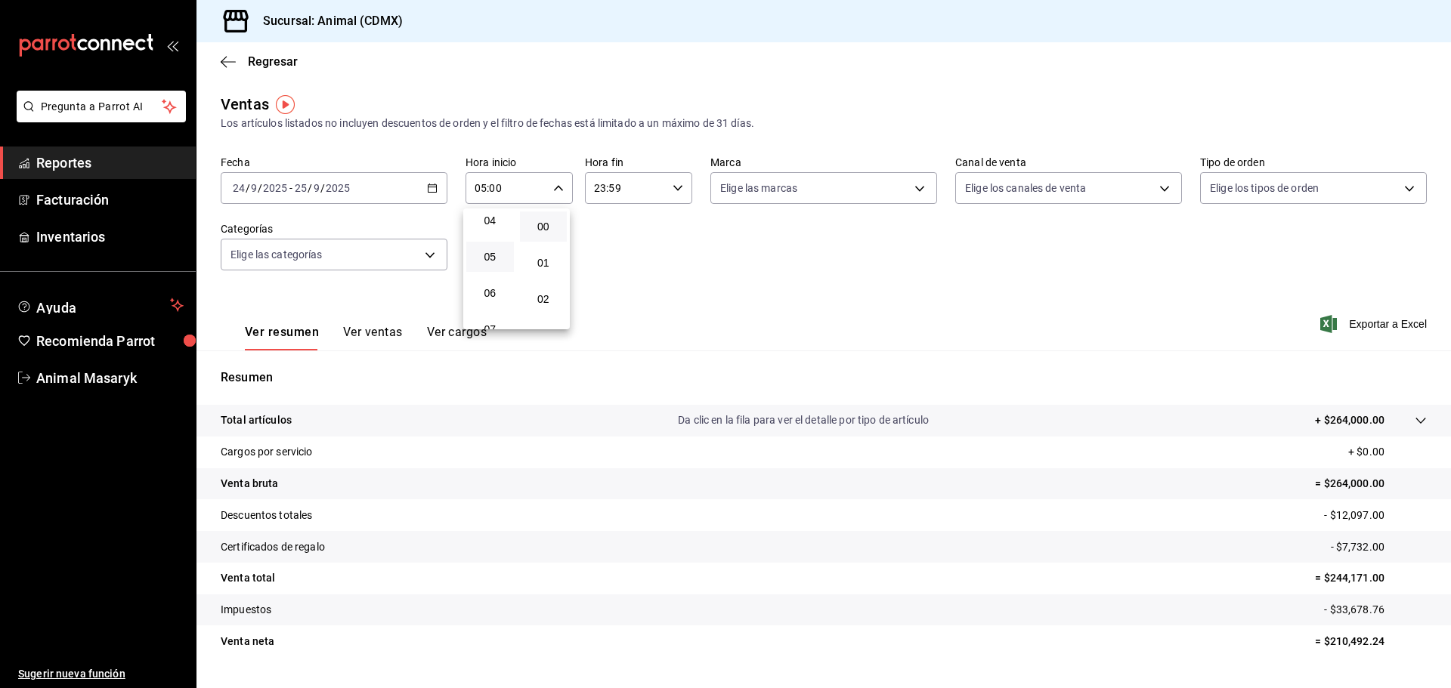
click at [602, 232] on div at bounding box center [725, 344] width 1451 height 688
click at [654, 193] on input "23:59" at bounding box center [626, 188] width 82 height 30
click at [613, 230] on span "04" at bounding box center [607, 227] width 29 height 12
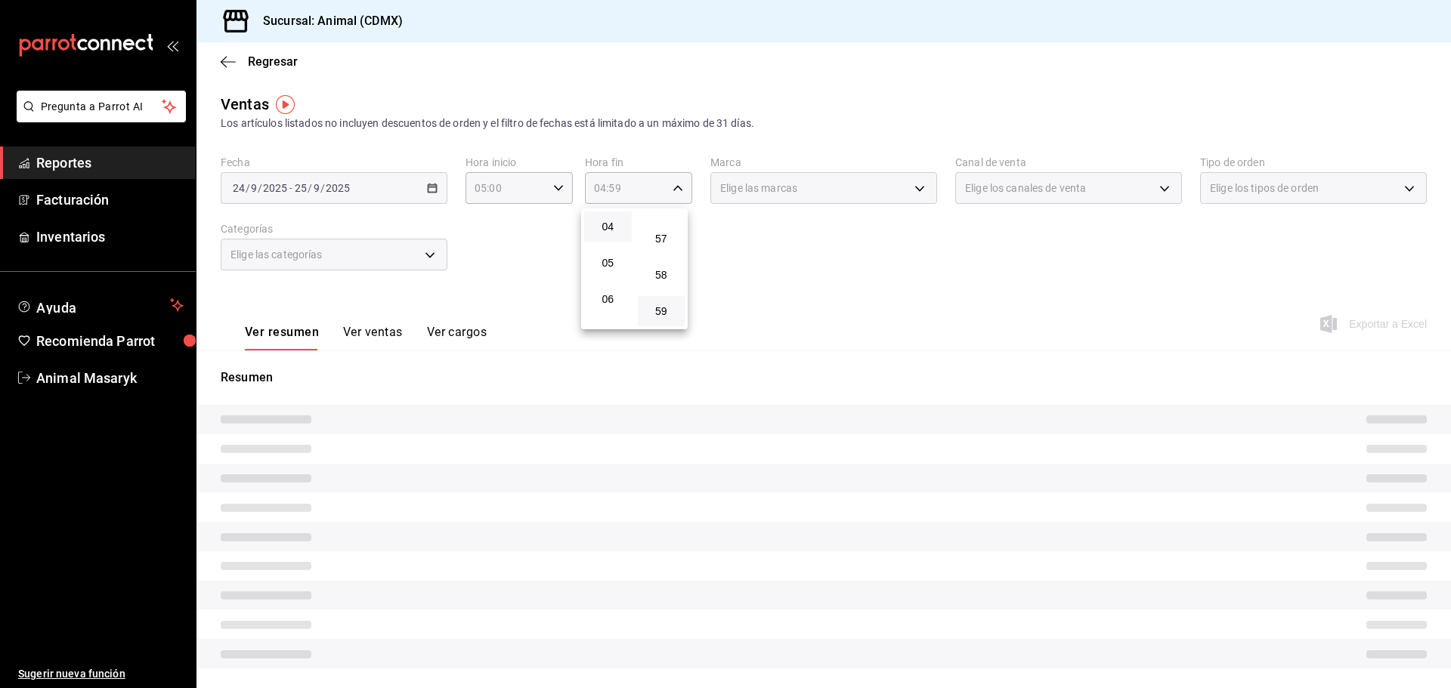
click at [814, 234] on div at bounding box center [725, 344] width 1451 height 688
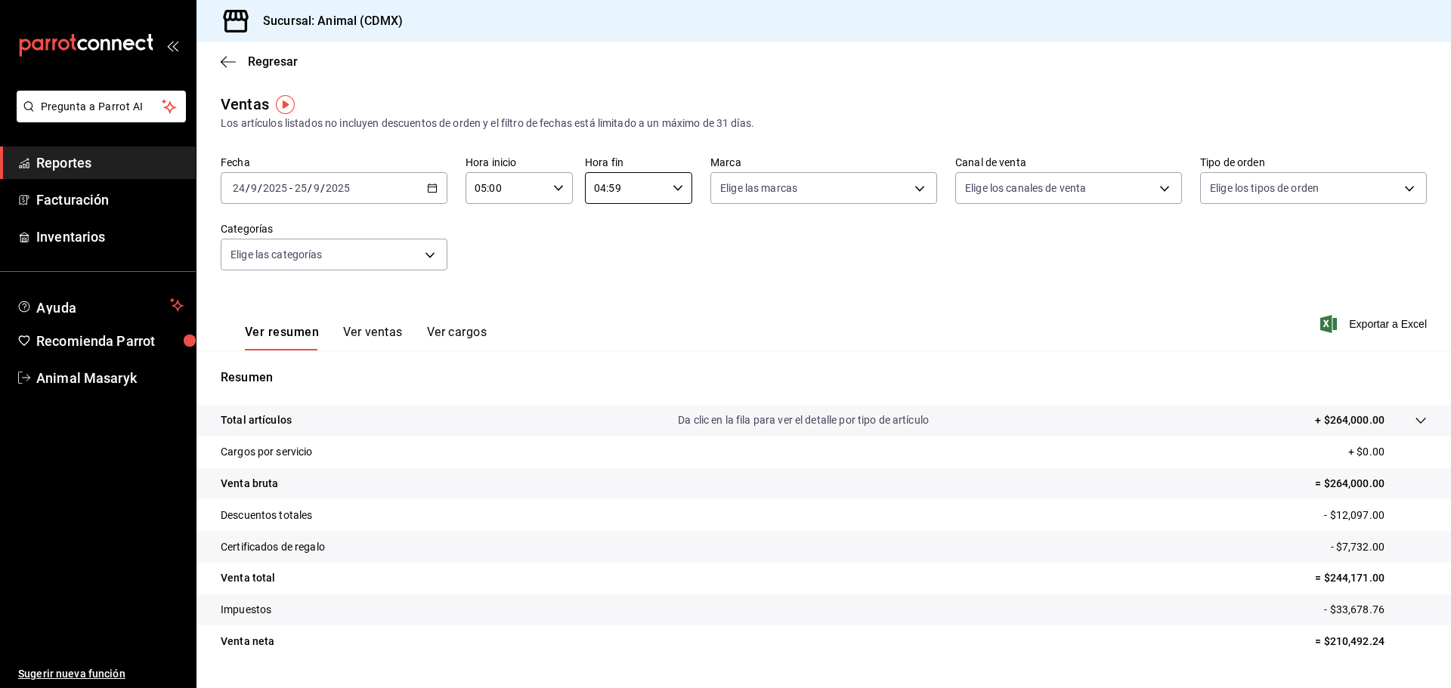
click at [883, 196] on body "Pregunta a Parrot AI Reportes Facturación Inventarios Ayuda Recomienda Parrot A…" at bounding box center [725, 344] width 1451 height 688
click at [875, 240] on li "Ver todas" at bounding box center [818, 245] width 223 height 45
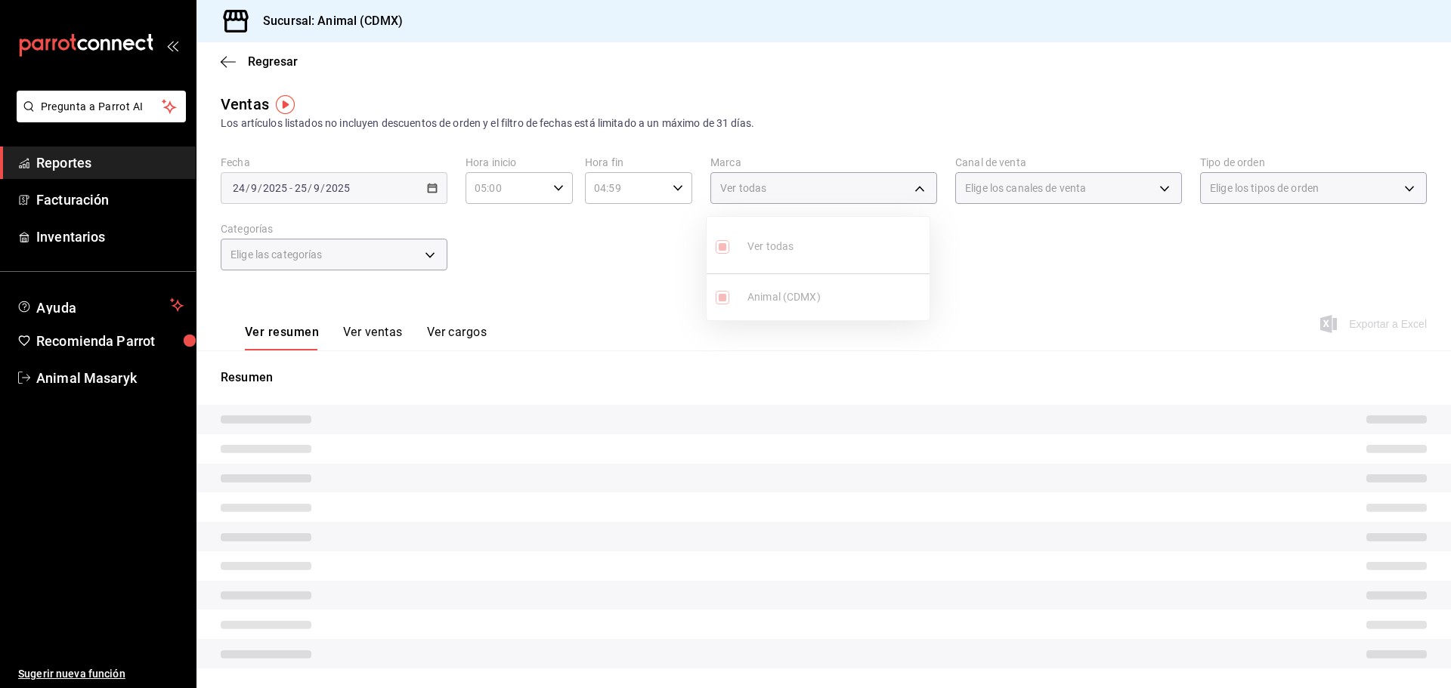
drag, startPoint x: 1004, startPoint y: 227, endPoint x: 1050, endPoint y: 199, distance: 54.3
click at [1007, 228] on div at bounding box center [725, 344] width 1451 height 688
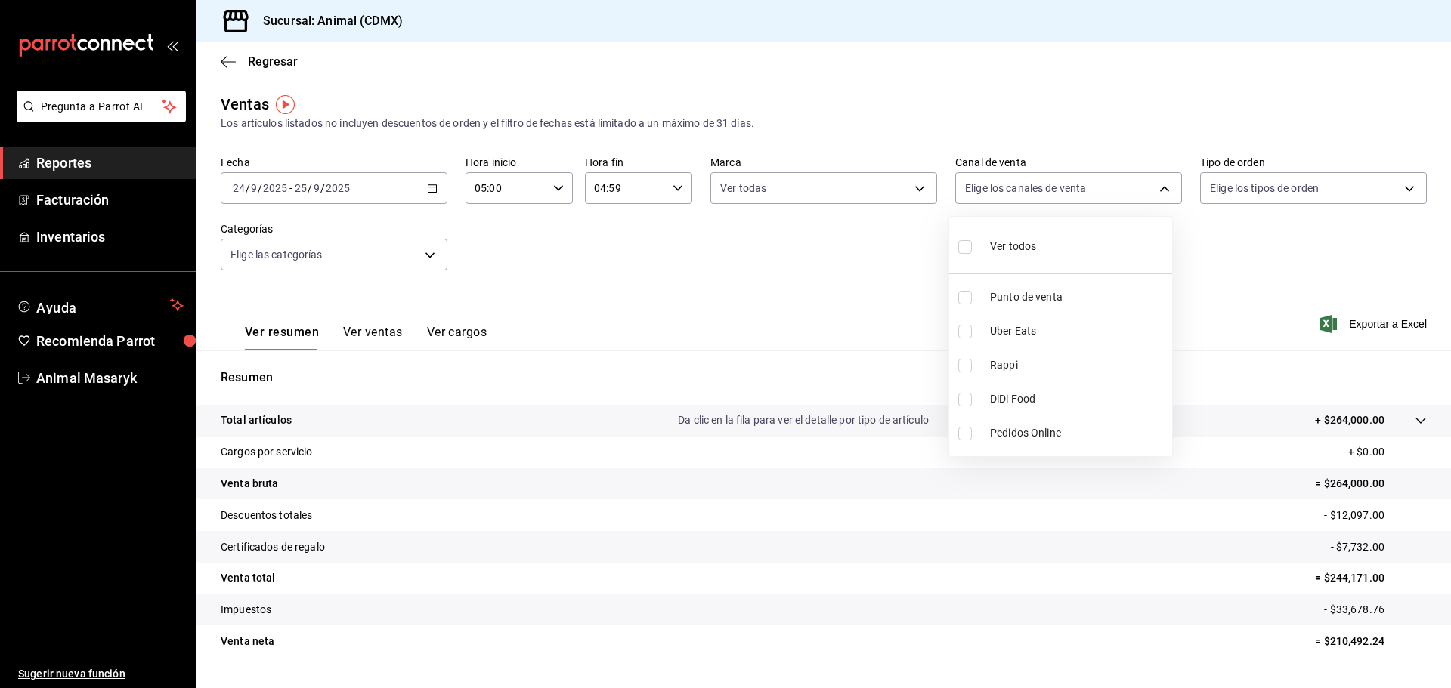
drag, startPoint x: 1062, startPoint y: 184, endPoint x: 1059, endPoint y: 231, distance: 46.9
click at [1065, 184] on body "Pregunta a Parrot AI Reportes Facturación Inventarios Ayuda Recomienda Parrot A…" at bounding box center [725, 344] width 1451 height 688
click at [1053, 250] on li "Ver todos" at bounding box center [1060, 245] width 223 height 45
drag, startPoint x: 1226, startPoint y: 232, endPoint x: 1242, endPoint y: 221, distance: 19.7
click at [1226, 232] on div at bounding box center [725, 344] width 1451 height 688
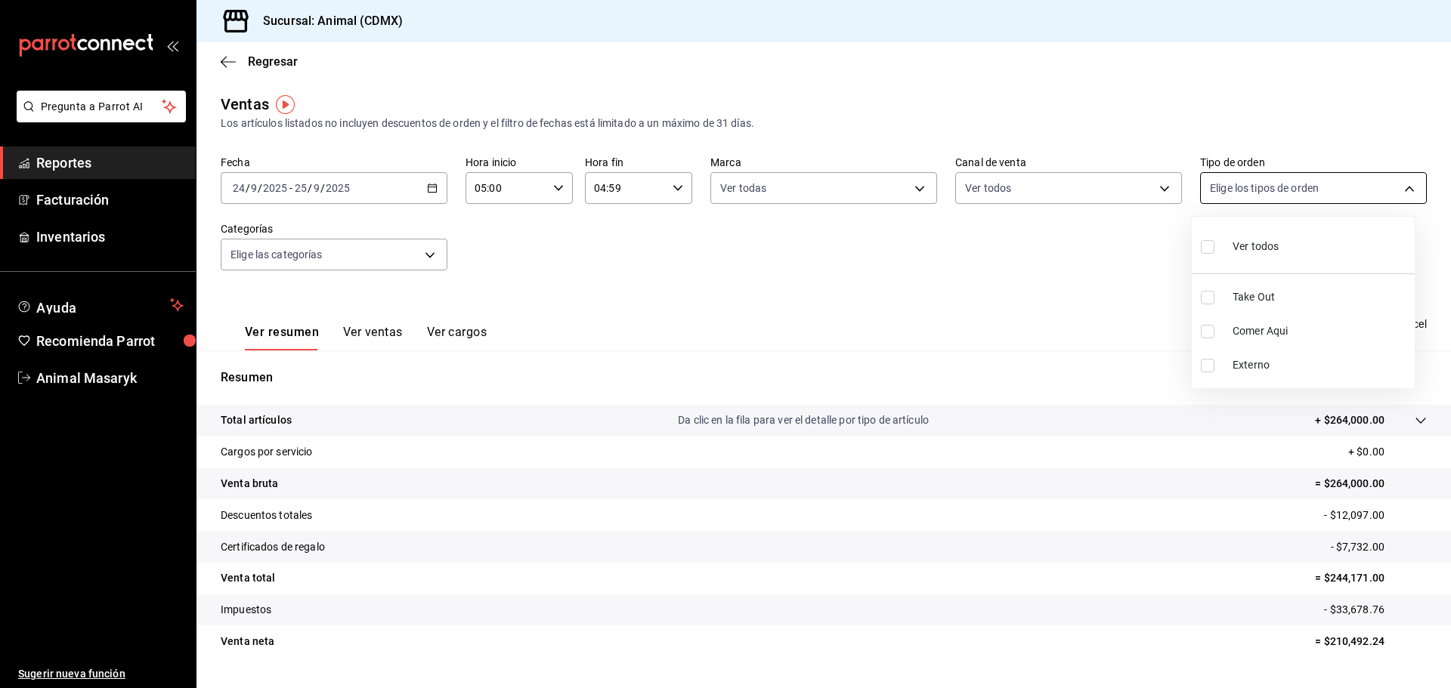
click at [1308, 193] on body "Pregunta a Parrot AI Reportes Facturación Inventarios Ayuda Recomienda Parrot A…" at bounding box center [725, 344] width 1451 height 688
click at [1279, 244] on li "Ver todos" at bounding box center [1303, 245] width 223 height 45
click at [851, 284] on div at bounding box center [725, 344] width 1451 height 688
click at [416, 257] on body "Pregunta a Parrot AI Reportes Facturación Inventarios Ayuda Recomienda Parrot A…" at bounding box center [725, 344] width 1451 height 688
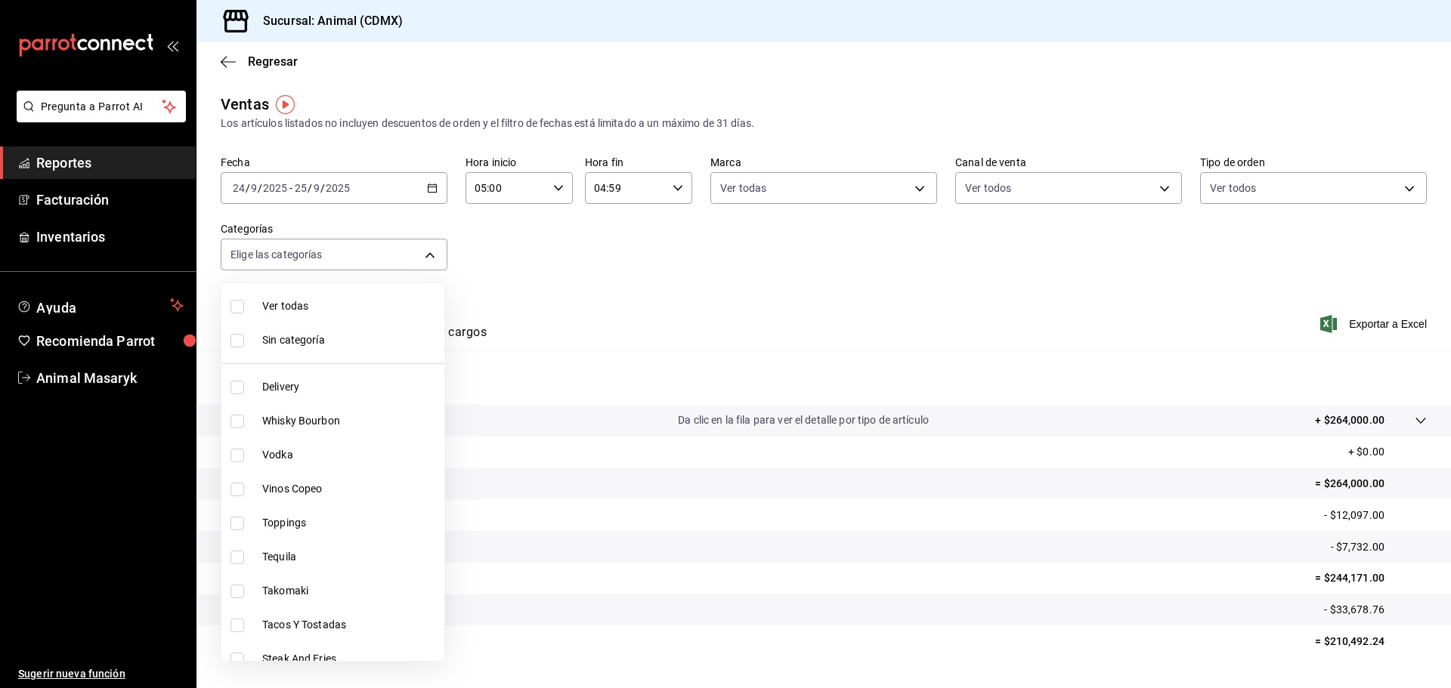
drag, startPoint x: 366, startPoint y: 307, endPoint x: 344, endPoint y: 353, distance: 51.0
click at [364, 309] on span "Ver todas" at bounding box center [350, 306] width 176 height 16
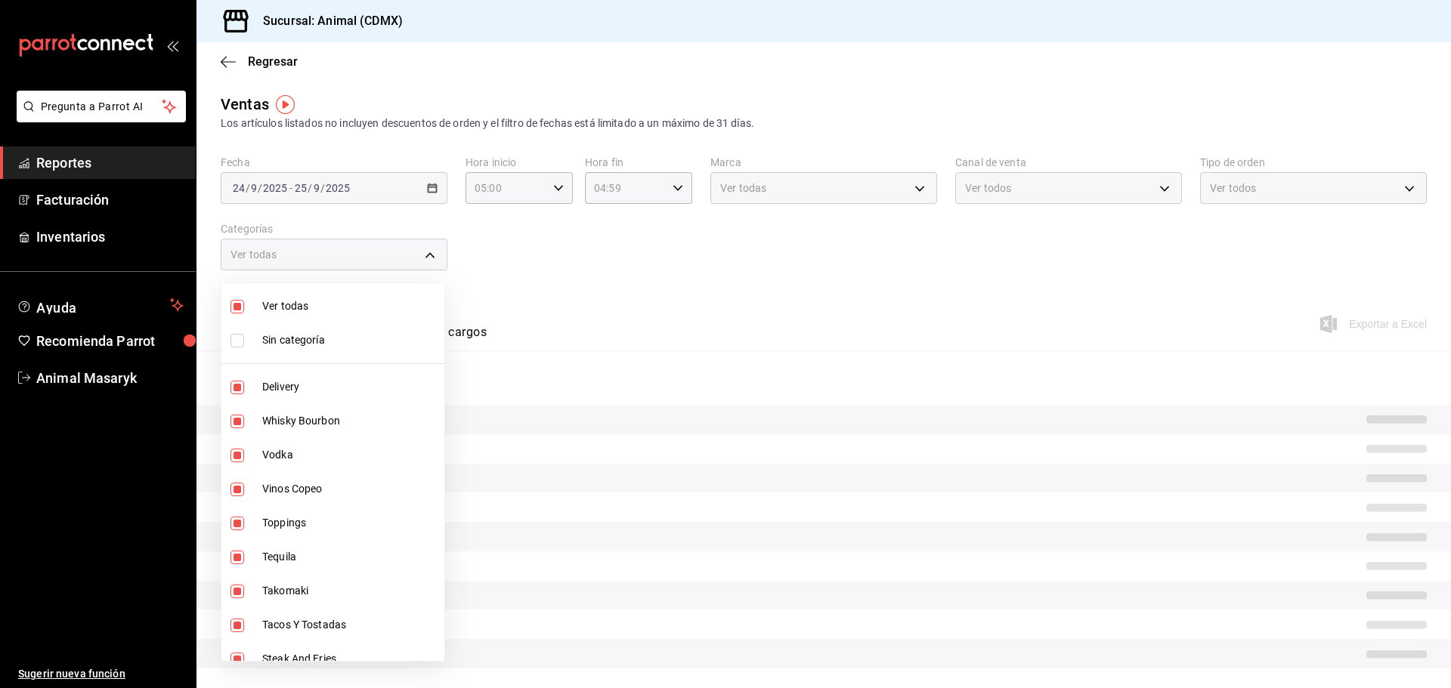
click at [329, 350] on li "Sin categoría" at bounding box center [332, 340] width 223 height 34
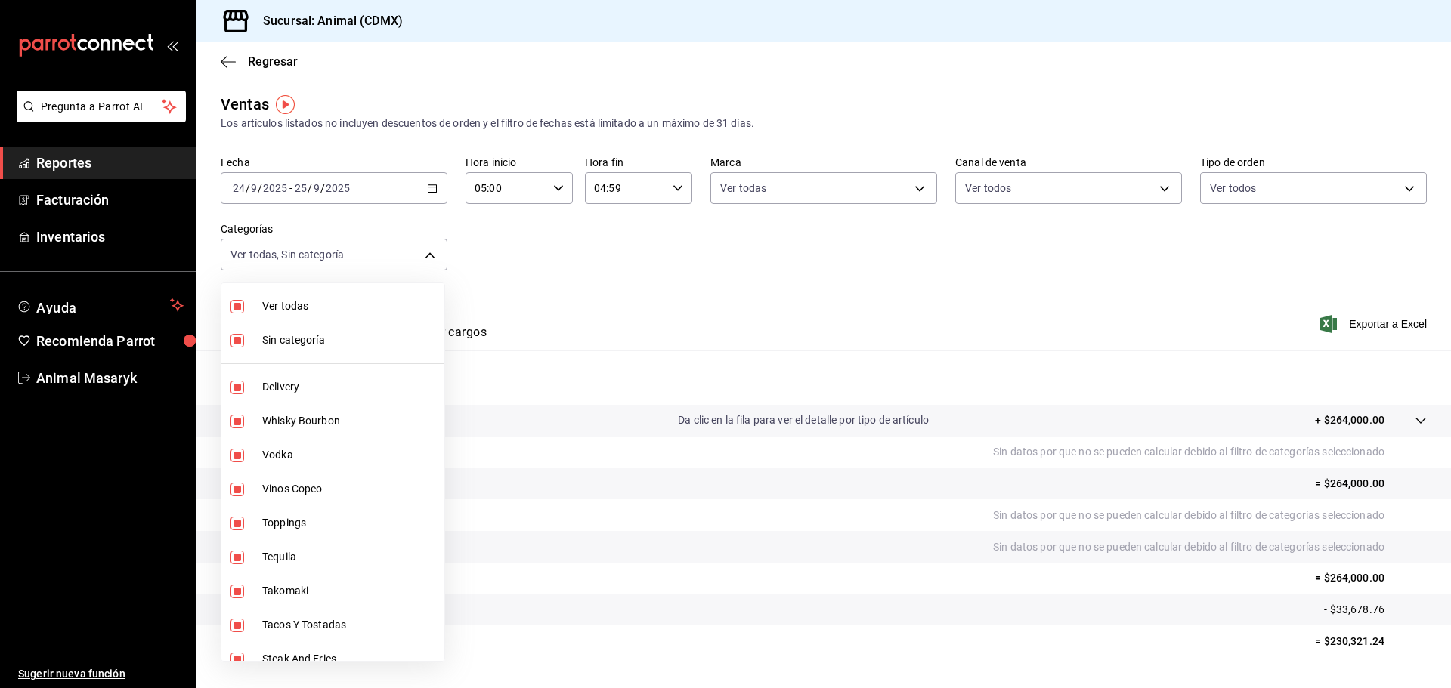
drag, startPoint x: 552, startPoint y: 298, endPoint x: 607, endPoint y: 288, distance: 55.3
click at [555, 297] on div at bounding box center [725, 344] width 1451 height 688
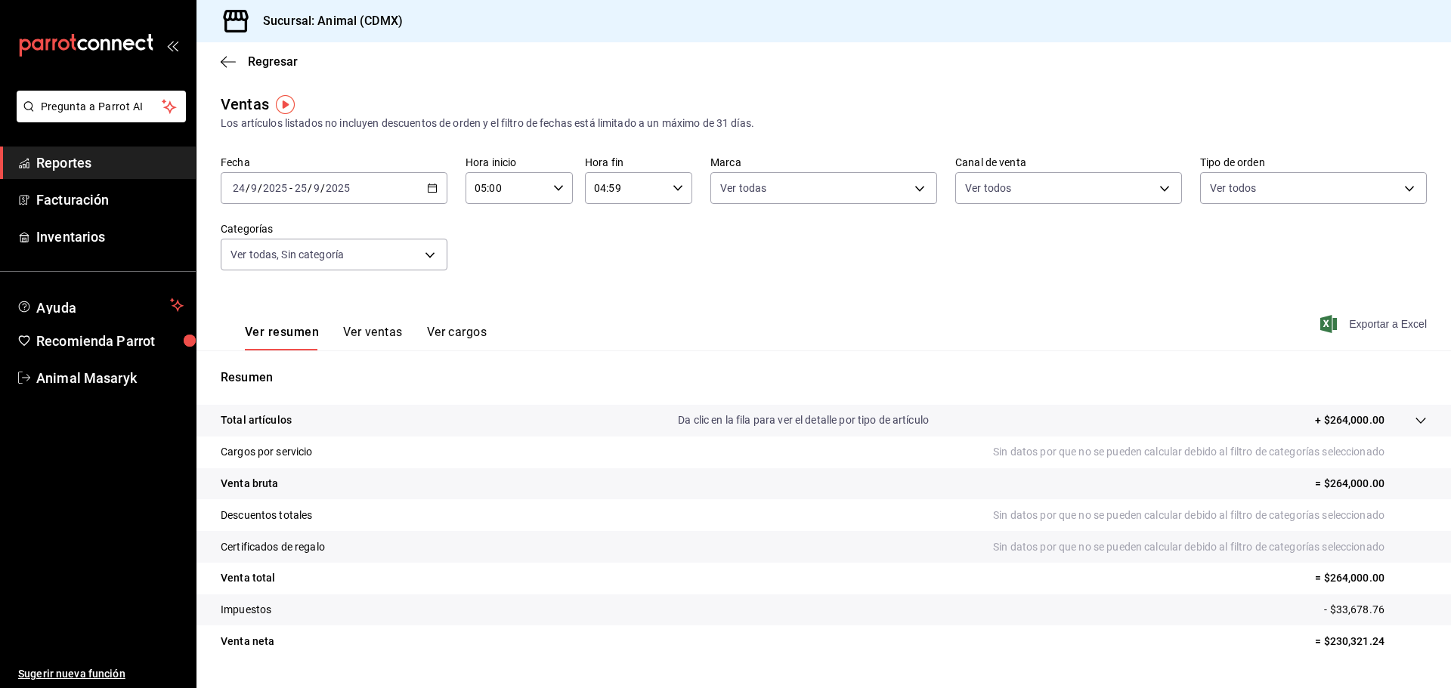
click at [1347, 327] on span "Exportar a Excel" at bounding box center [1375, 324] width 104 height 18
click at [1315, 422] on p "+ $264,000.00" at bounding box center [1350, 421] width 70 height 16
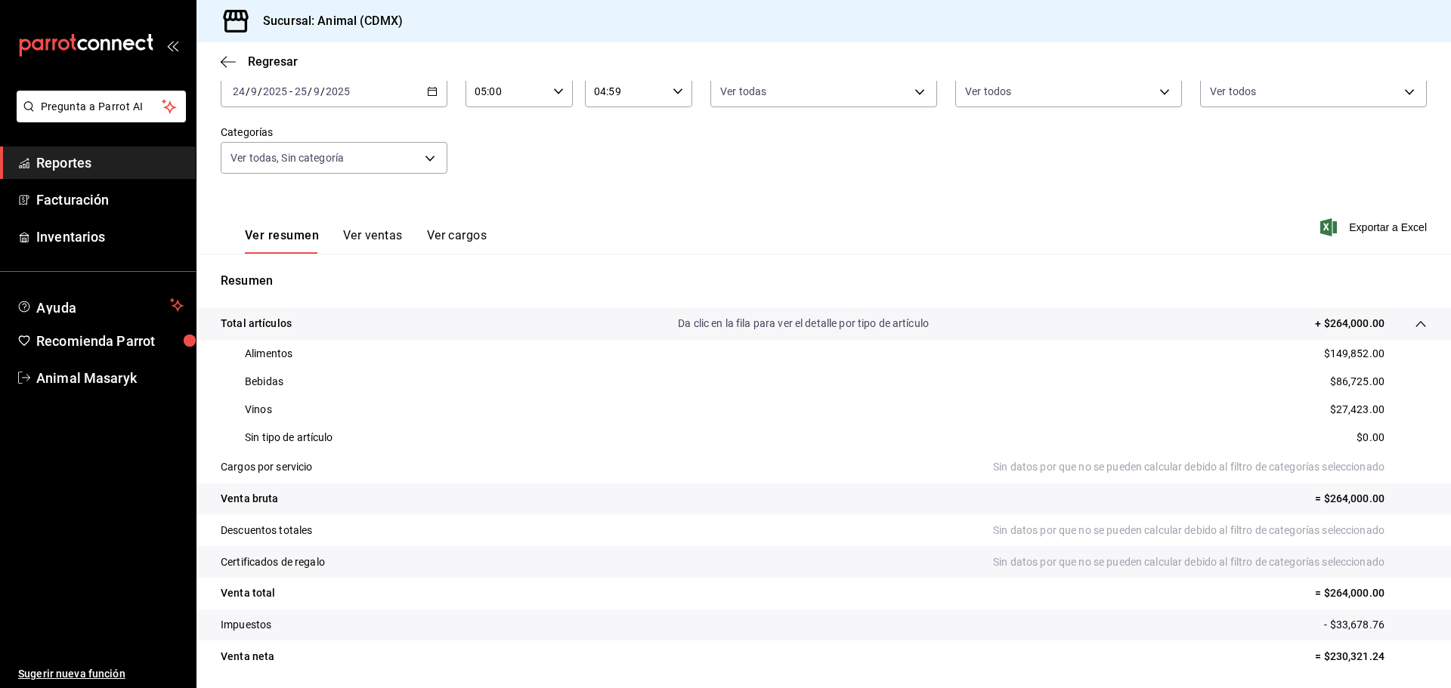
scroll to position [72, 0]
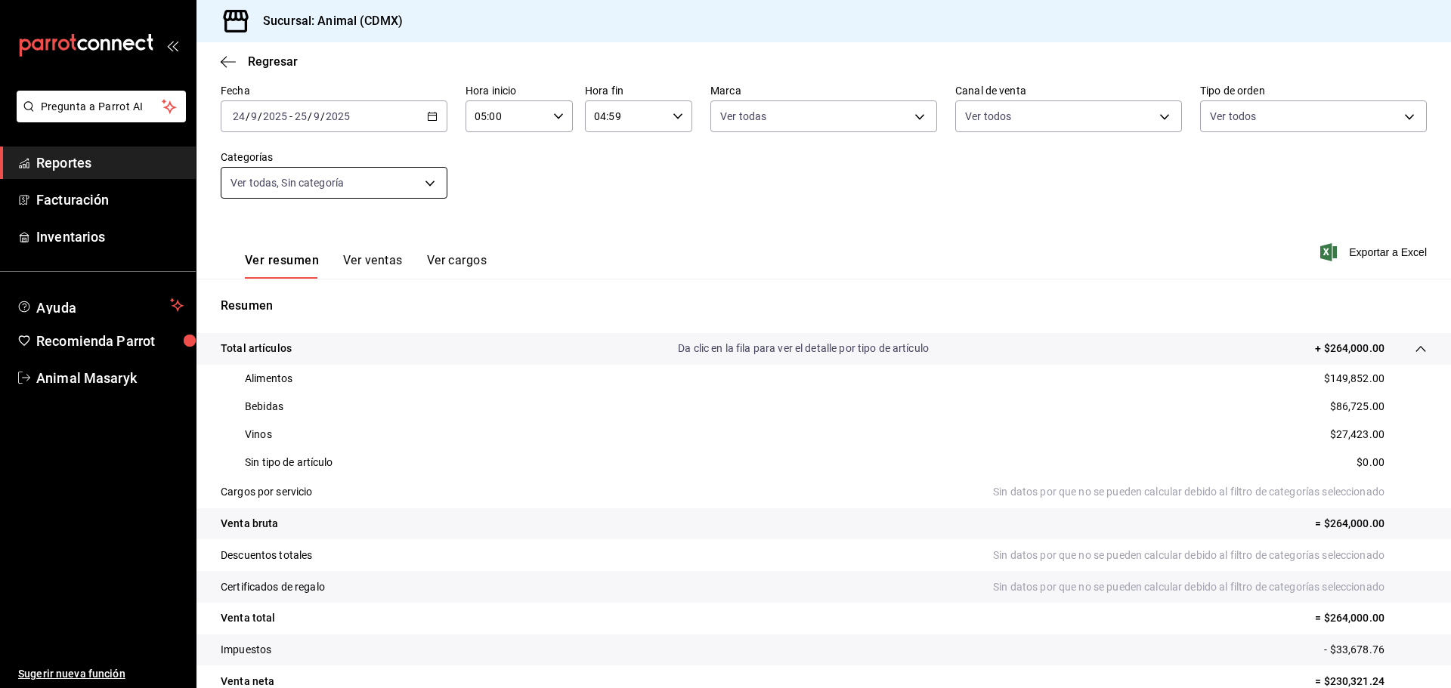
click at [413, 178] on body "Pregunta a Parrot AI Reportes Facturación Inventarios Ayuda Recomienda Parrot A…" at bounding box center [725, 344] width 1451 height 688
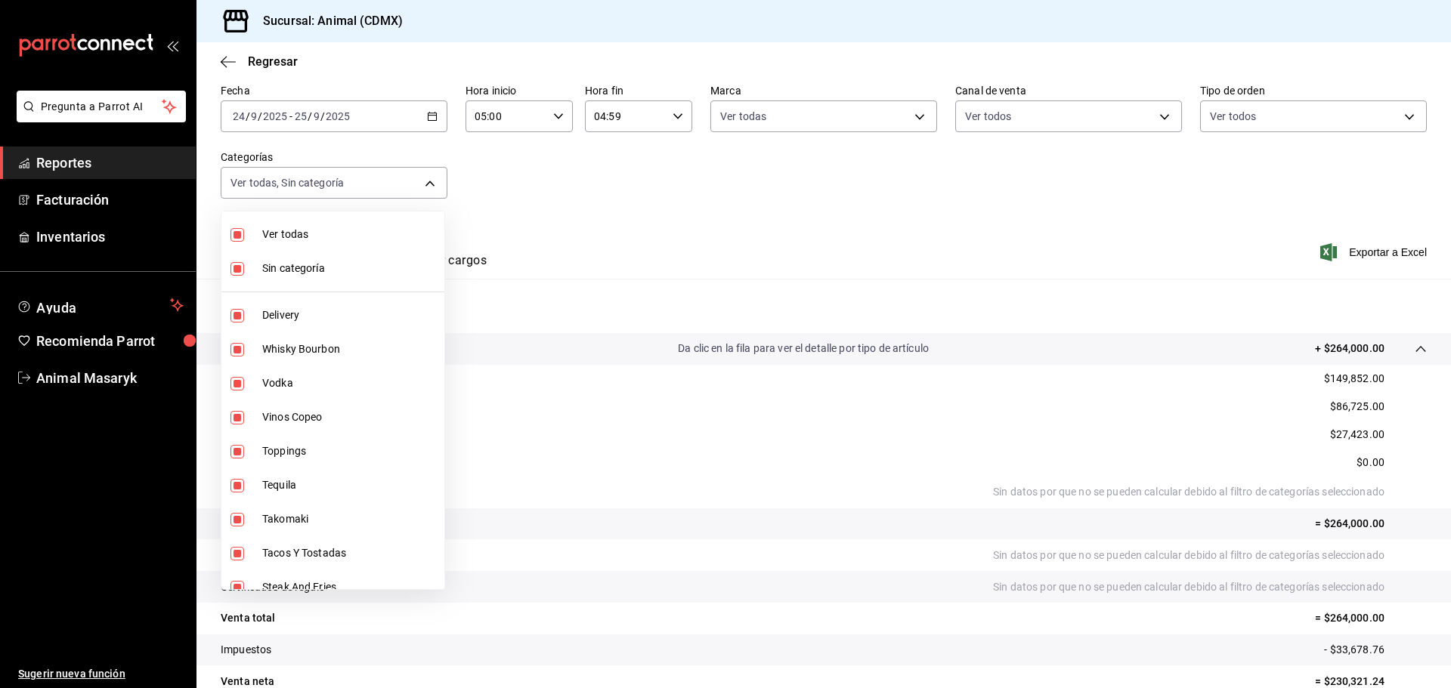
click at [344, 244] on li "Ver todas" at bounding box center [332, 235] width 223 height 34
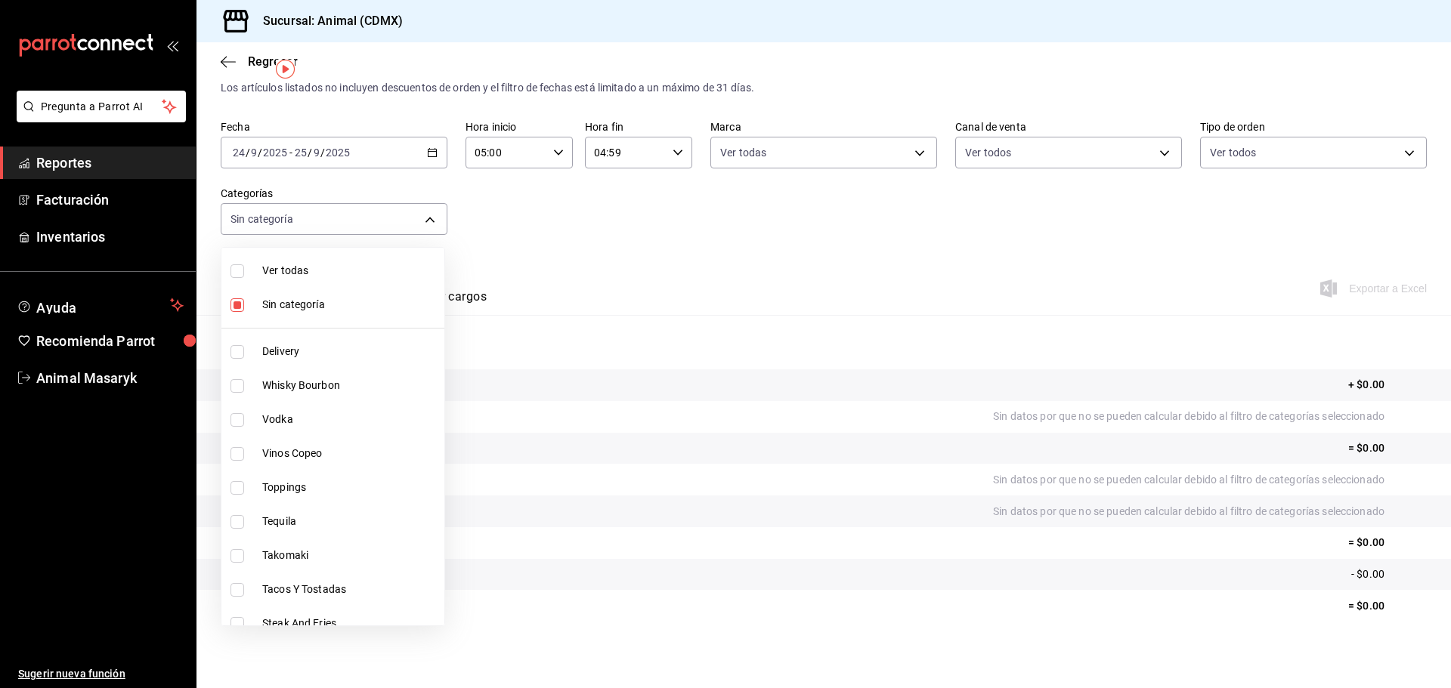
scroll to position [36, 0]
click at [324, 280] on li "Ver todas" at bounding box center [332, 271] width 223 height 34
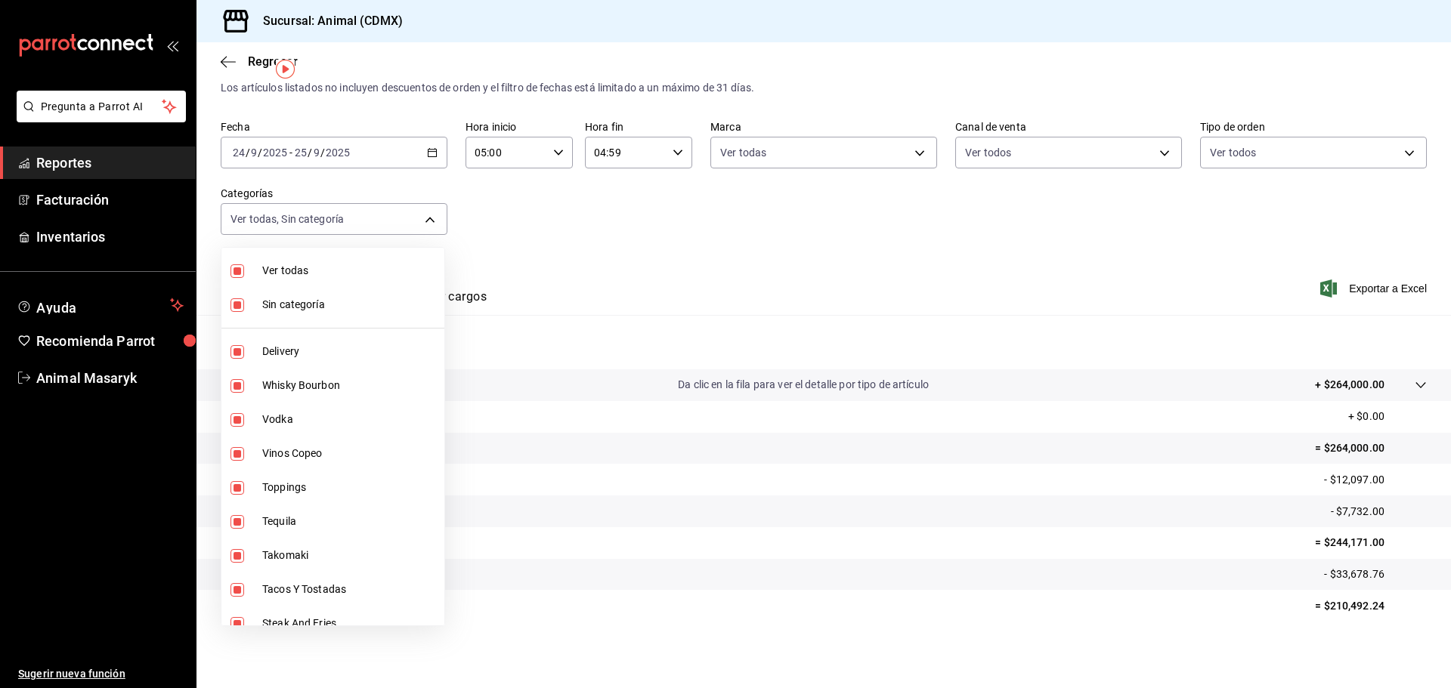
click at [649, 258] on div at bounding box center [725, 344] width 1451 height 688
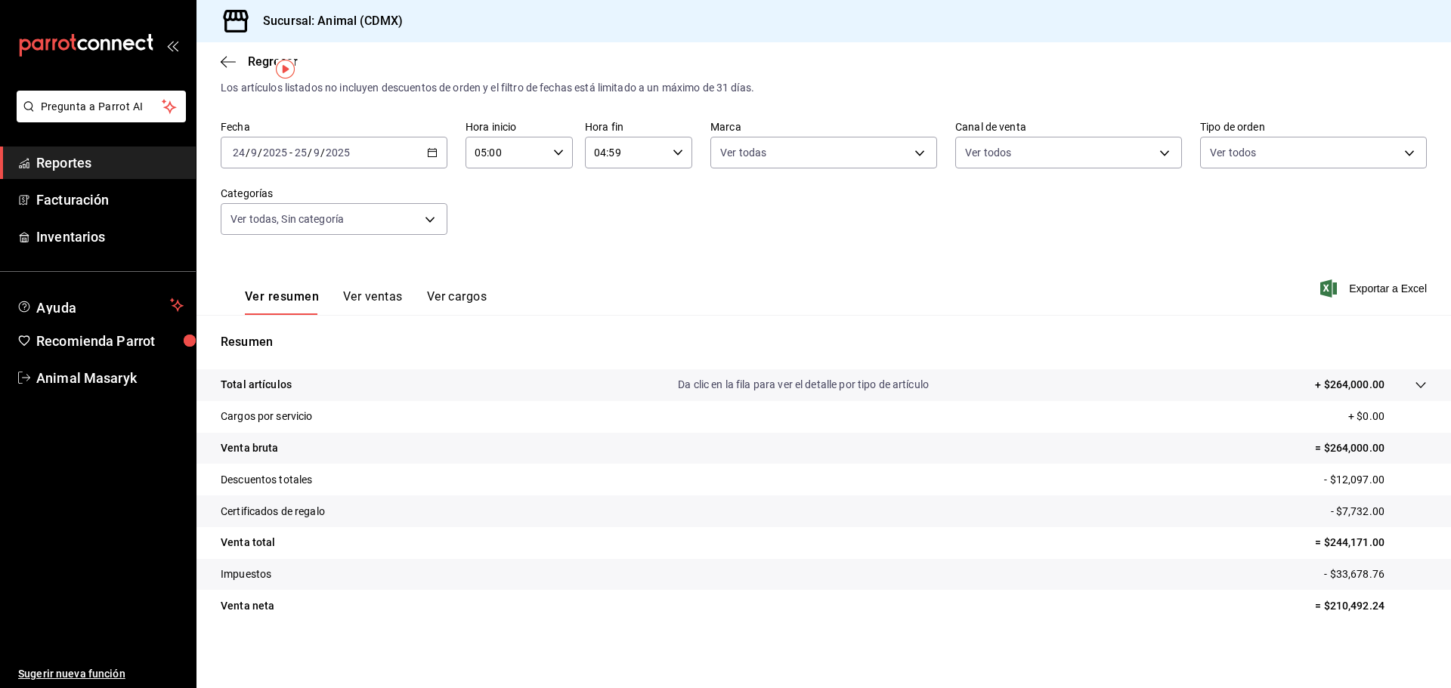
click at [1315, 382] on p "+ $264,000.00" at bounding box center [1350, 385] width 70 height 16
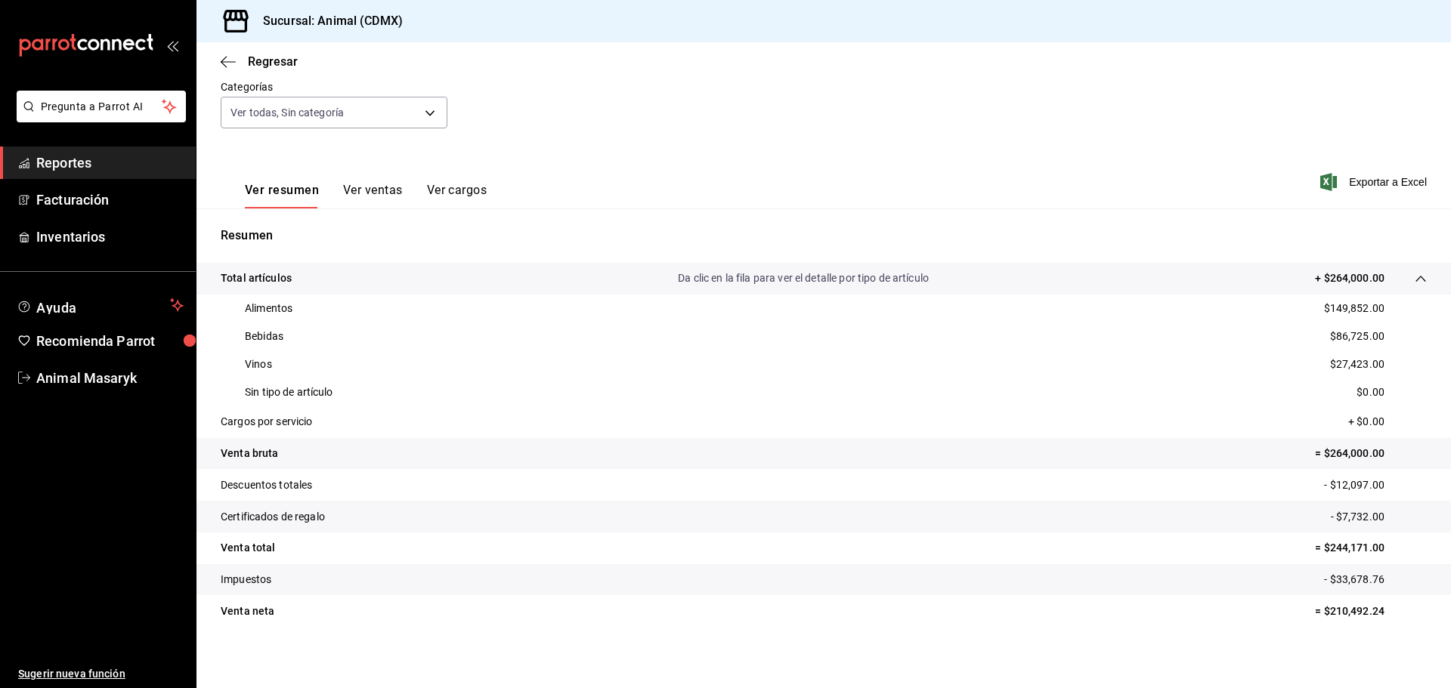
scroll to position [147, 0]
